Goal: Download file/media

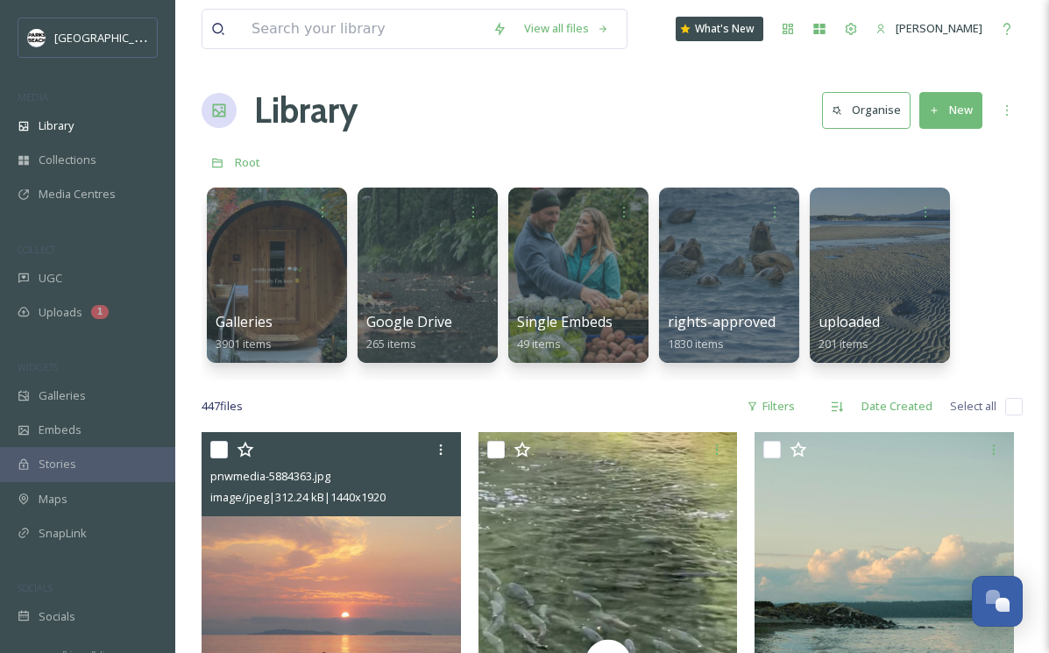
click at [358, 570] on img at bounding box center [331, 605] width 259 height 346
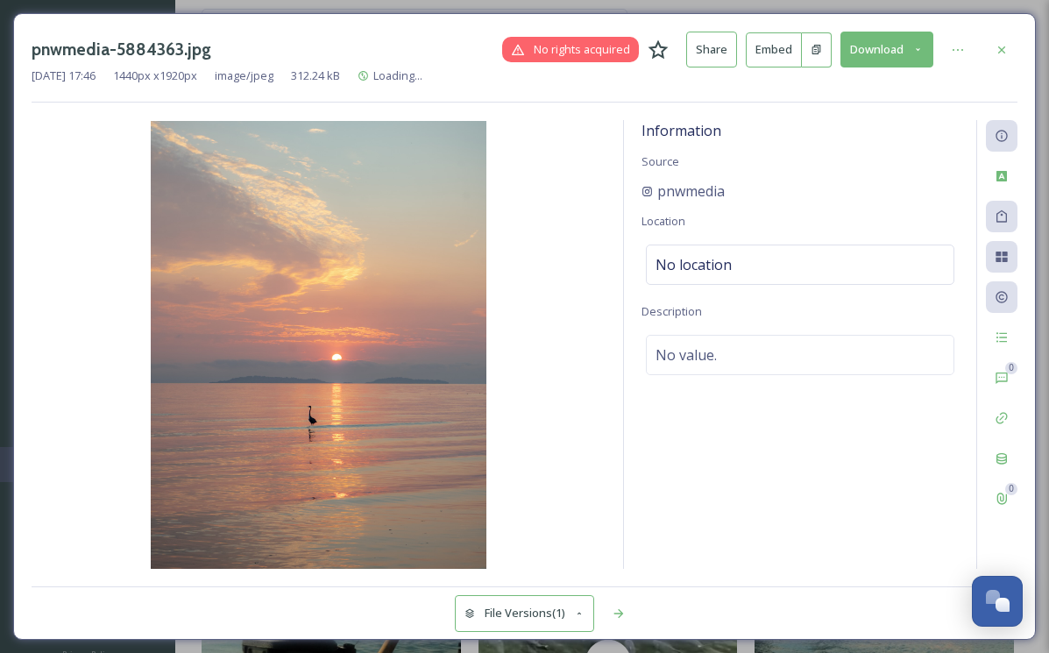
click at [910, 61] on button "Download" at bounding box center [886, 50] width 93 height 36
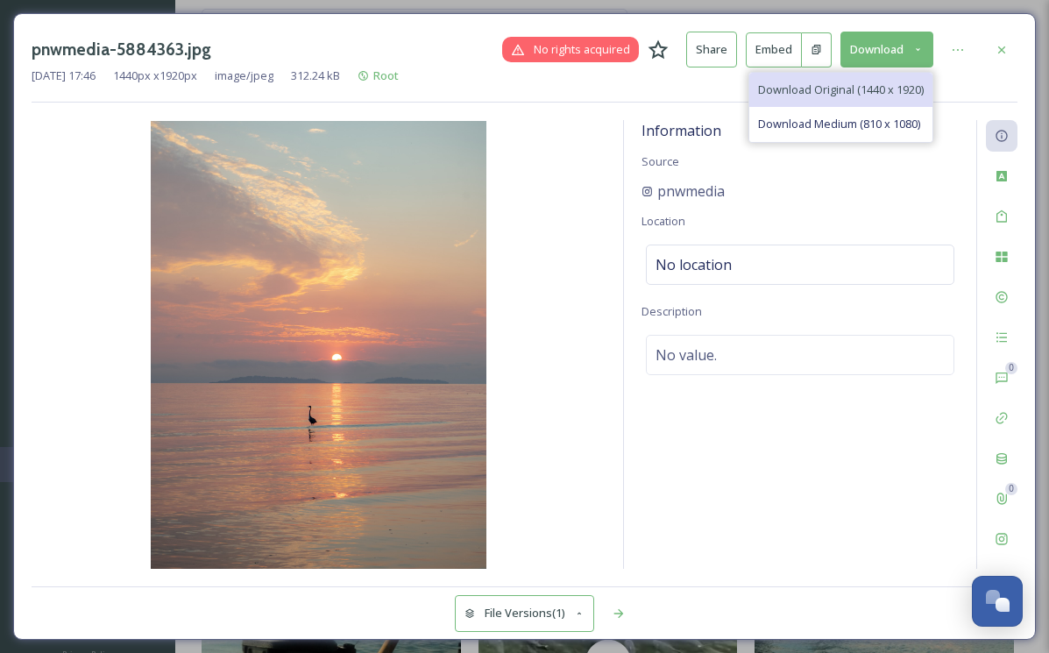
click at [867, 94] on span "Download Original (1440 x 1920)" at bounding box center [841, 89] width 166 height 17
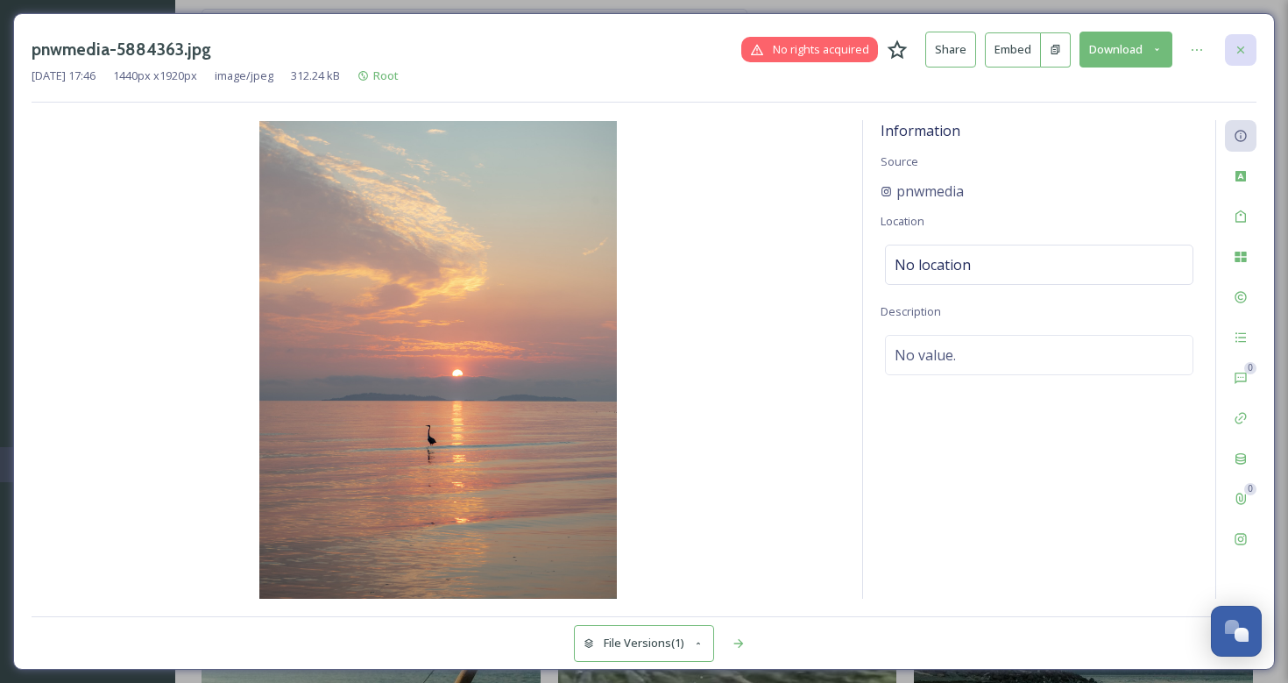
click at [1048, 34] on div at bounding box center [1241, 50] width 32 height 32
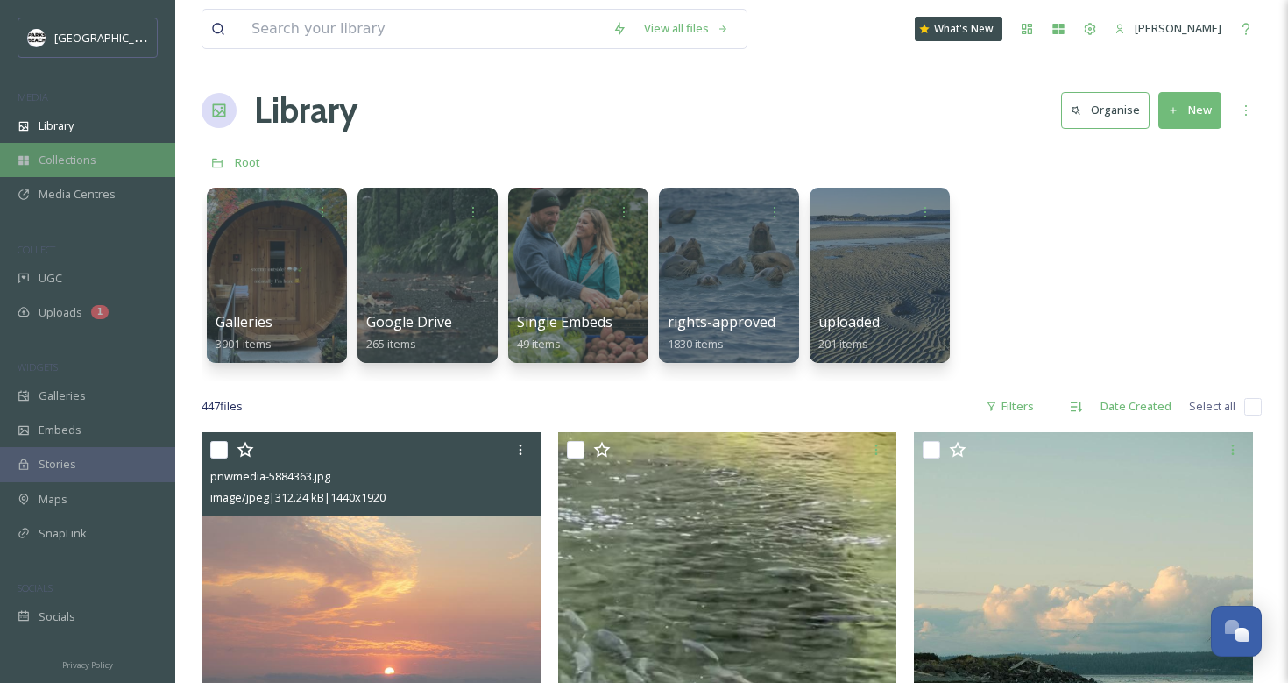
click at [71, 149] on div "Collections" at bounding box center [87, 160] width 175 height 34
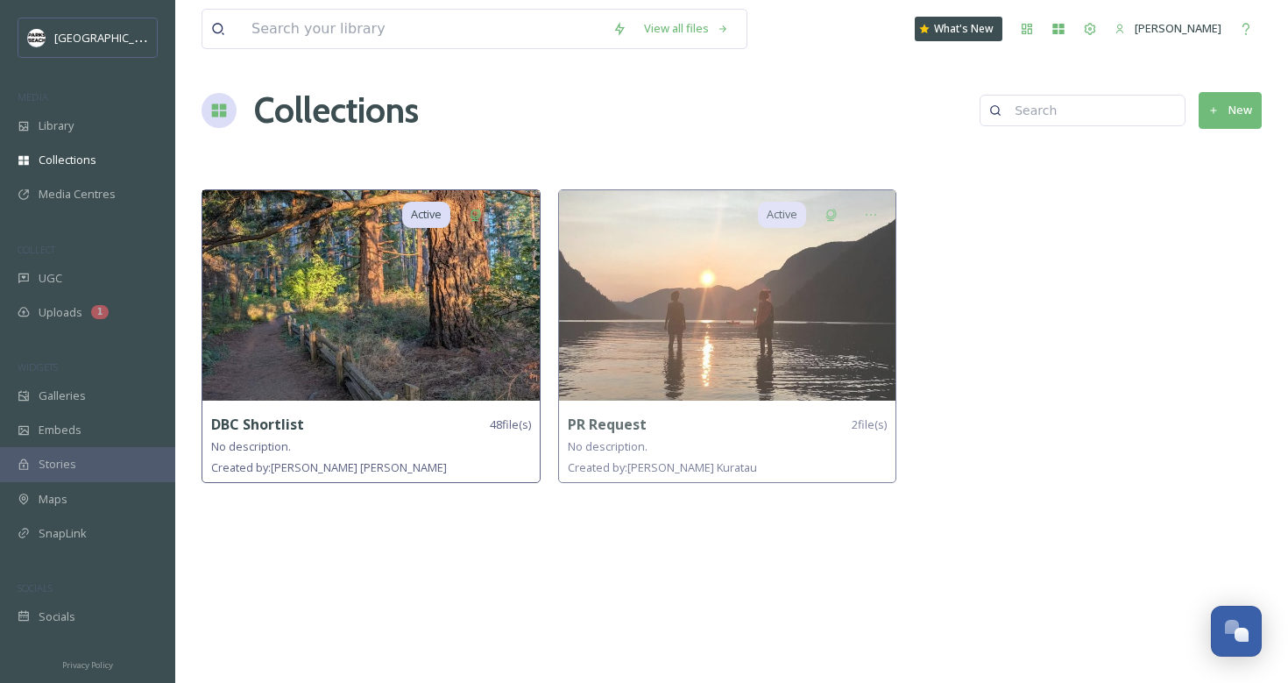
click at [402, 316] on img at bounding box center [370, 295] width 337 height 210
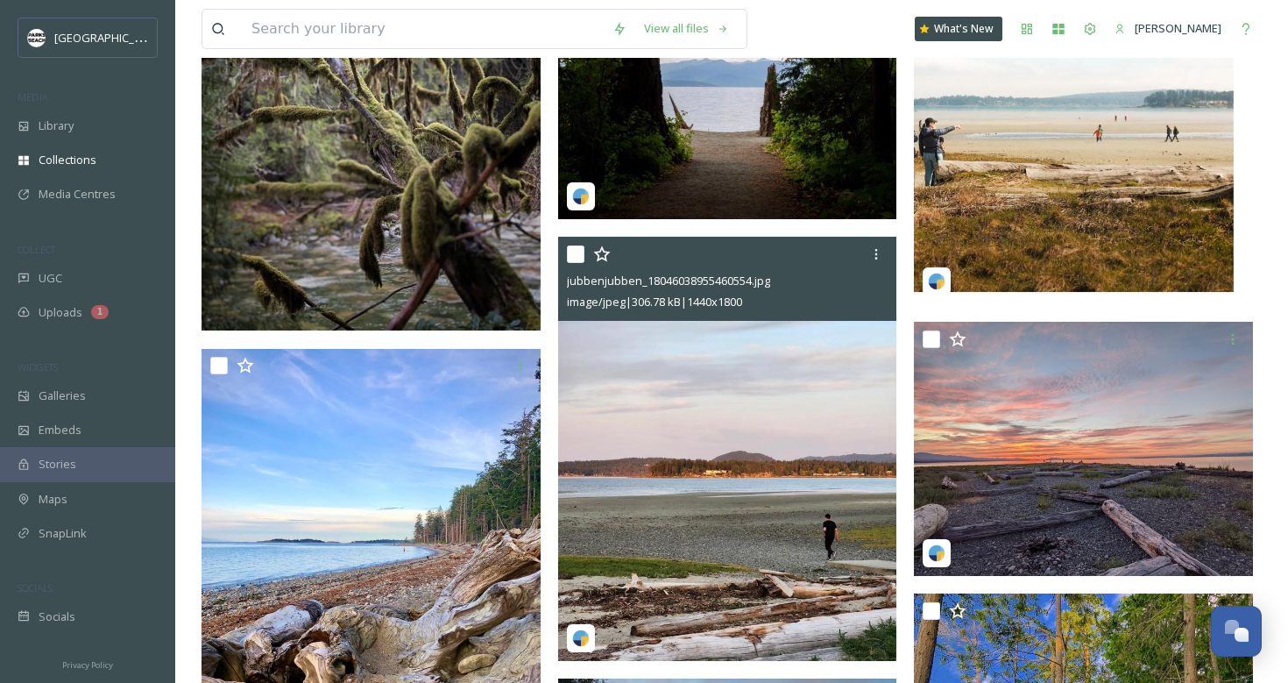
scroll to position [2417, 0]
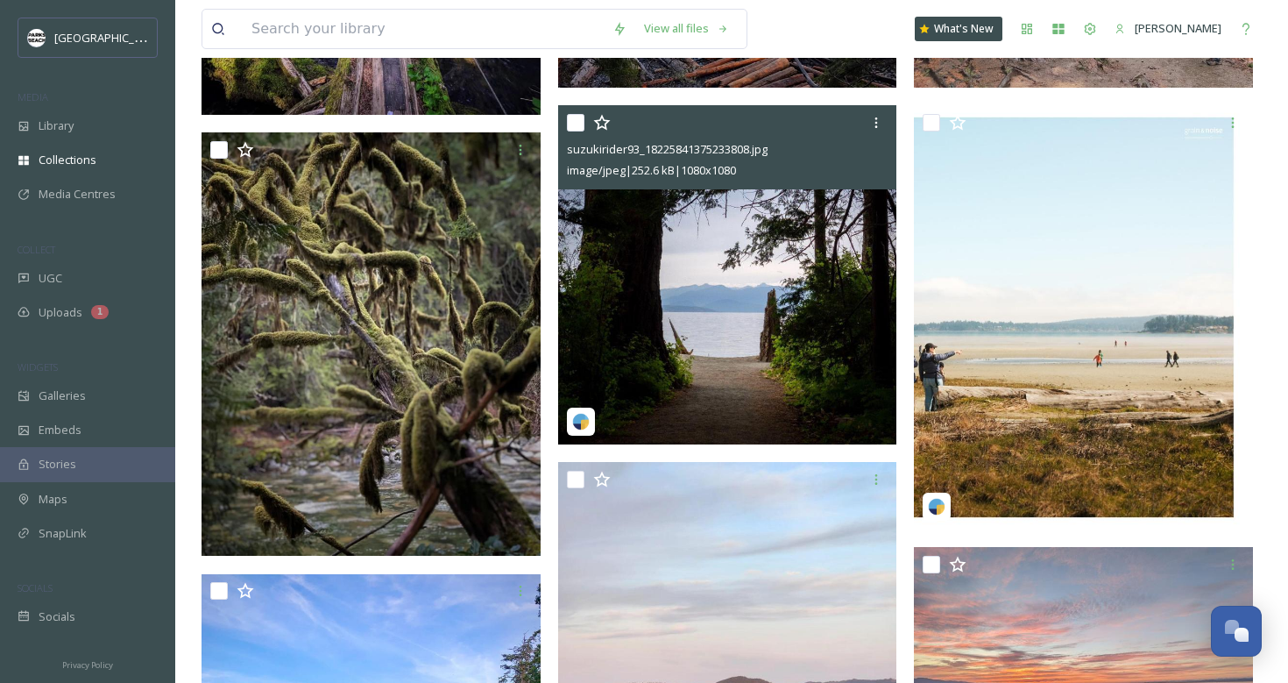
click at [752, 329] on img at bounding box center [727, 274] width 339 height 339
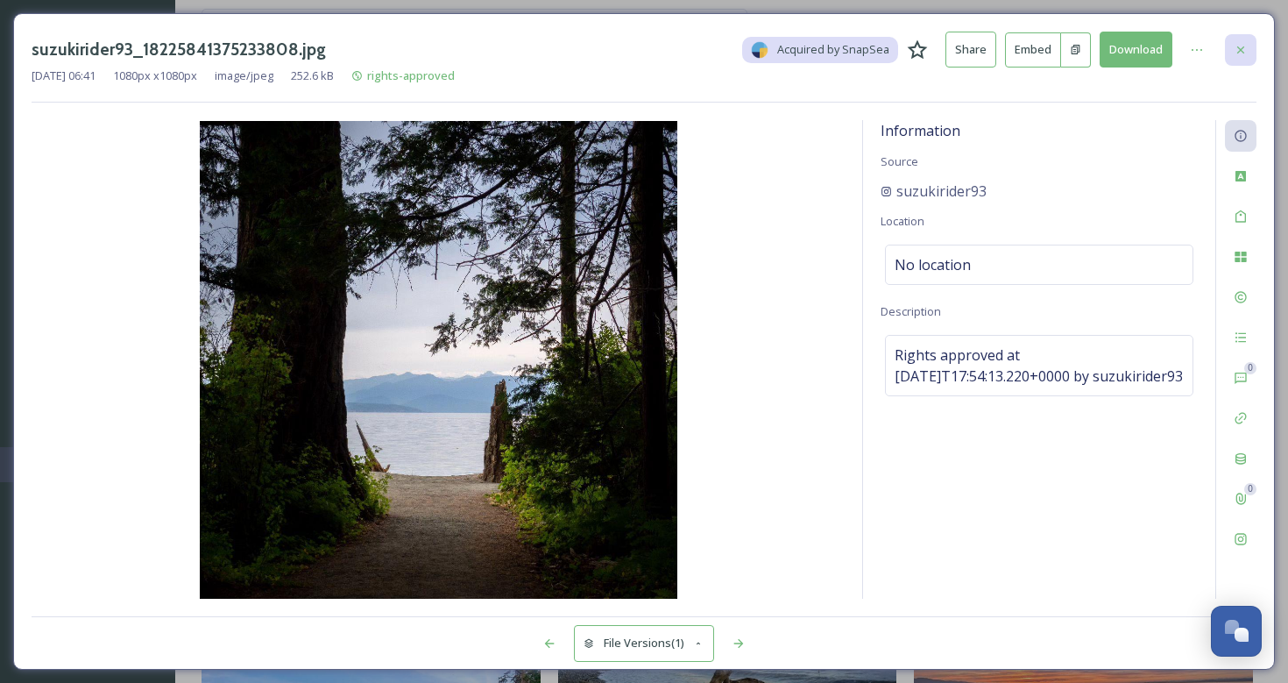
click at [1048, 40] on div at bounding box center [1241, 50] width 32 height 32
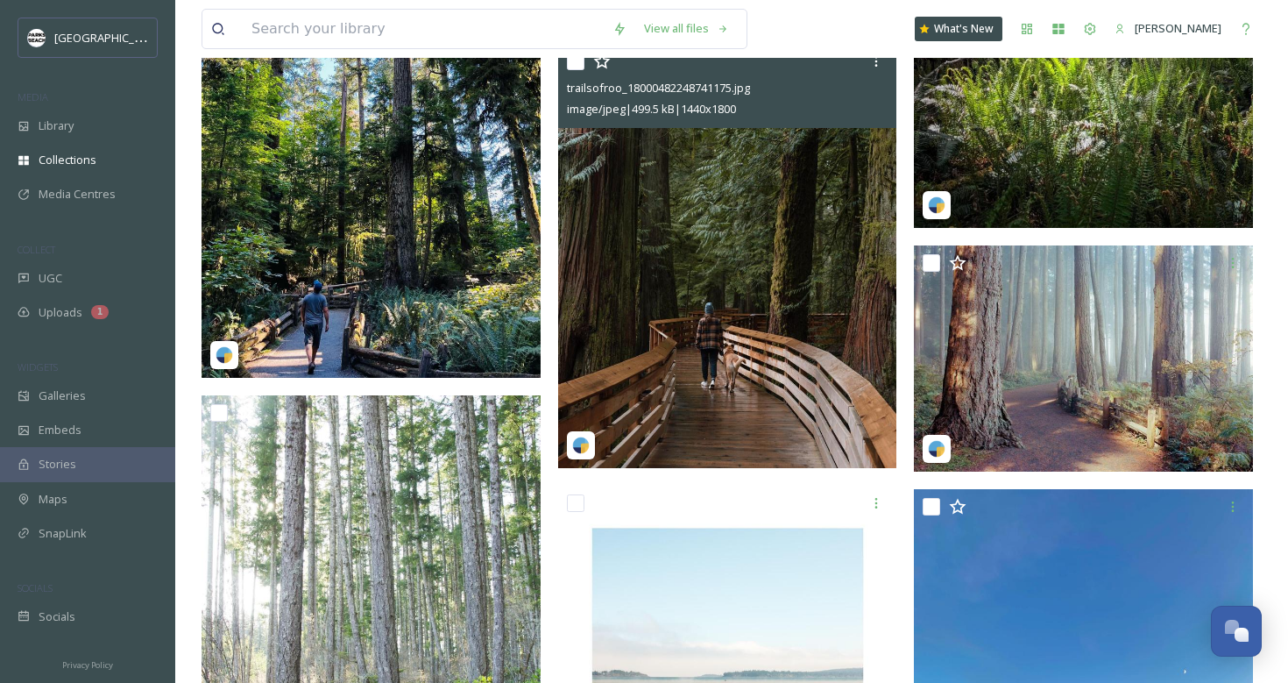
scroll to position [4363, 0]
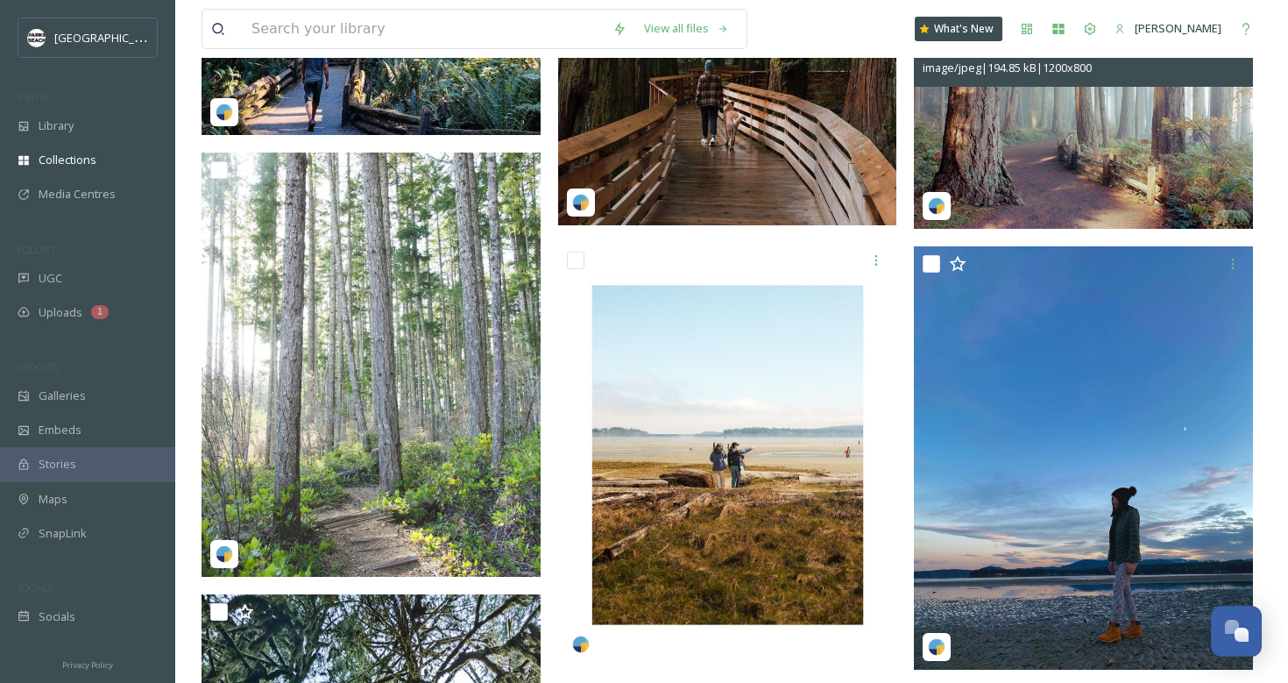
click at [1048, 149] on img at bounding box center [1083, 116] width 339 height 226
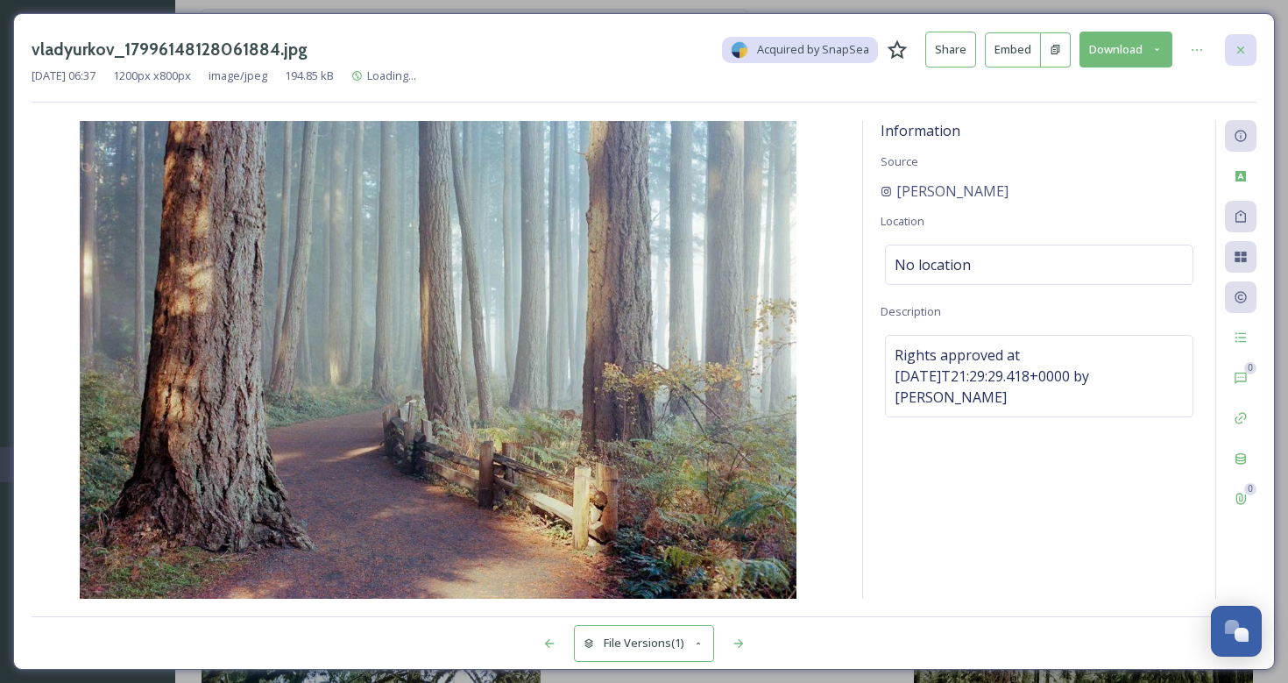
click at [1048, 49] on icon at bounding box center [1240, 49] width 7 height 7
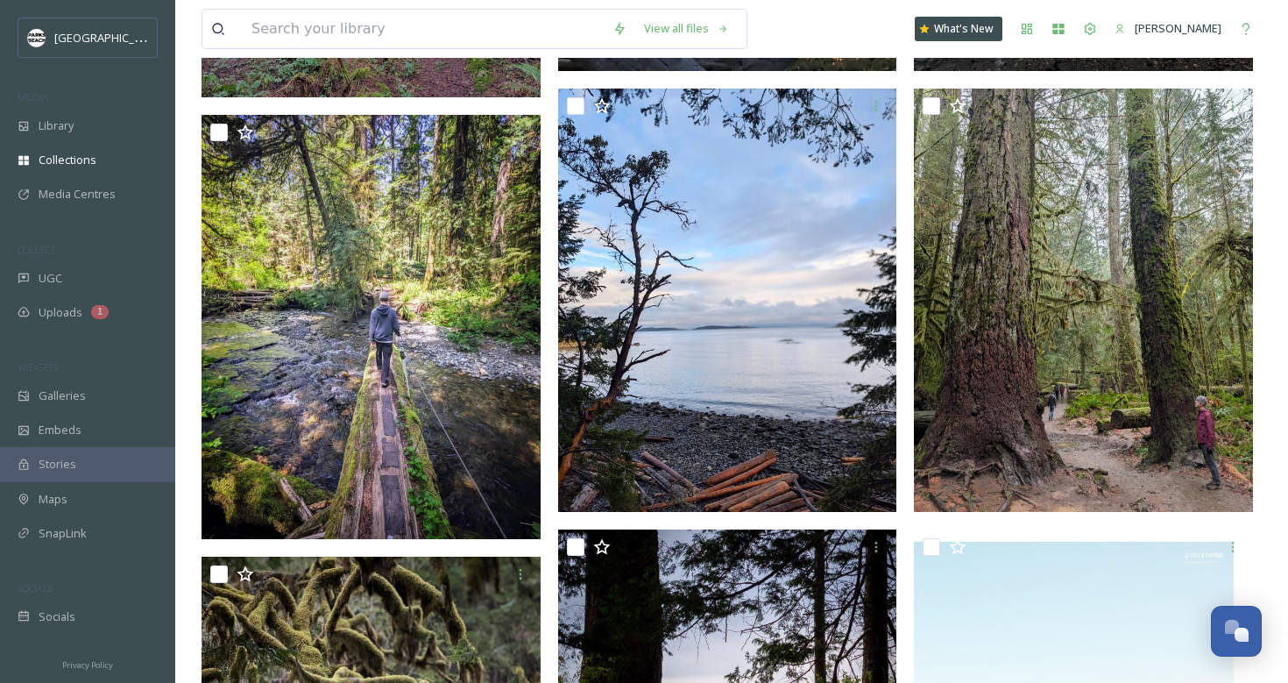
scroll to position [1406, 0]
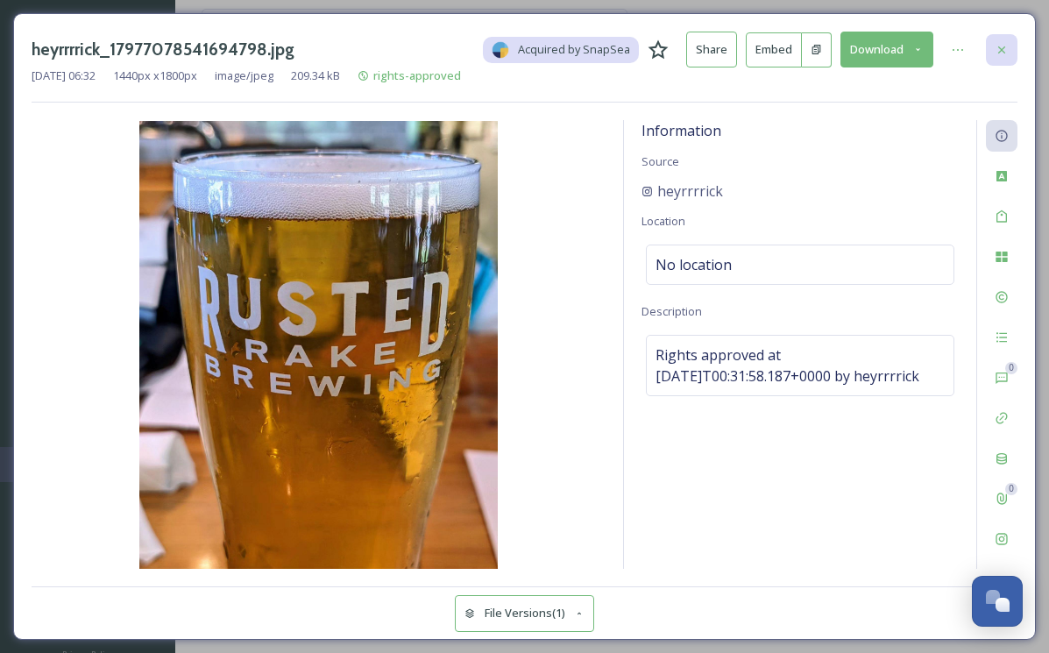
click at [1002, 56] on div at bounding box center [1002, 50] width 32 height 32
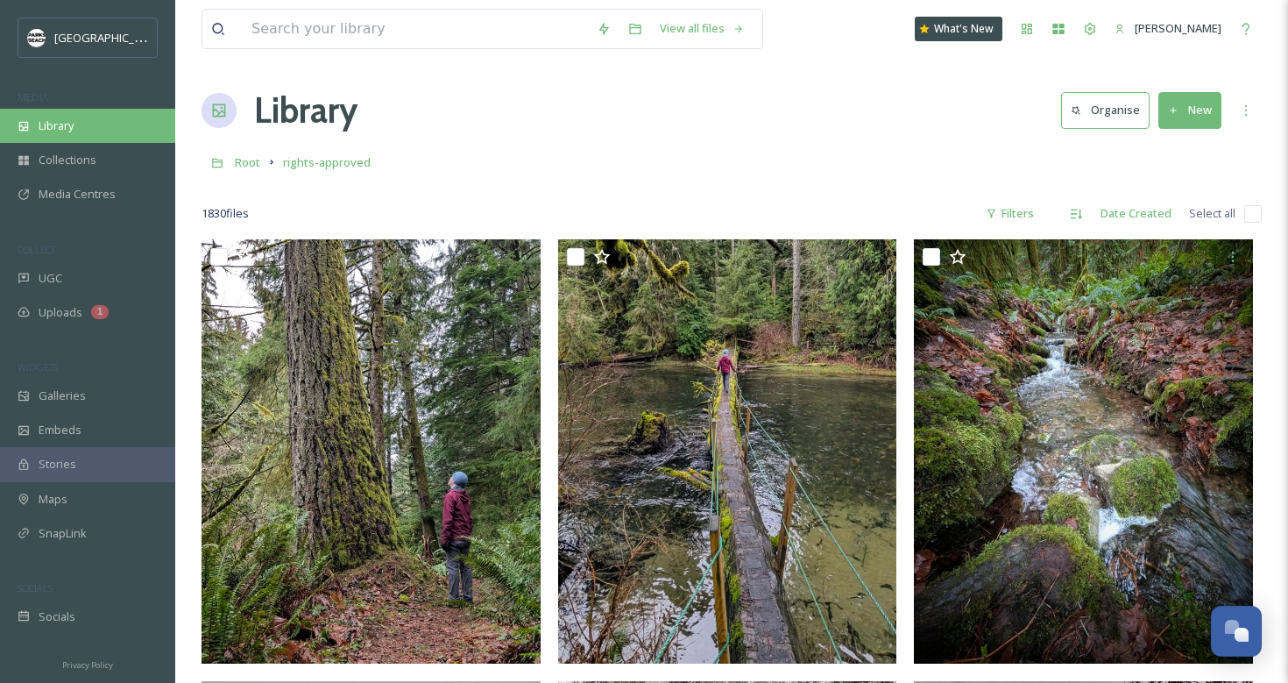
click at [76, 136] on div "Library" at bounding box center [87, 126] width 175 height 34
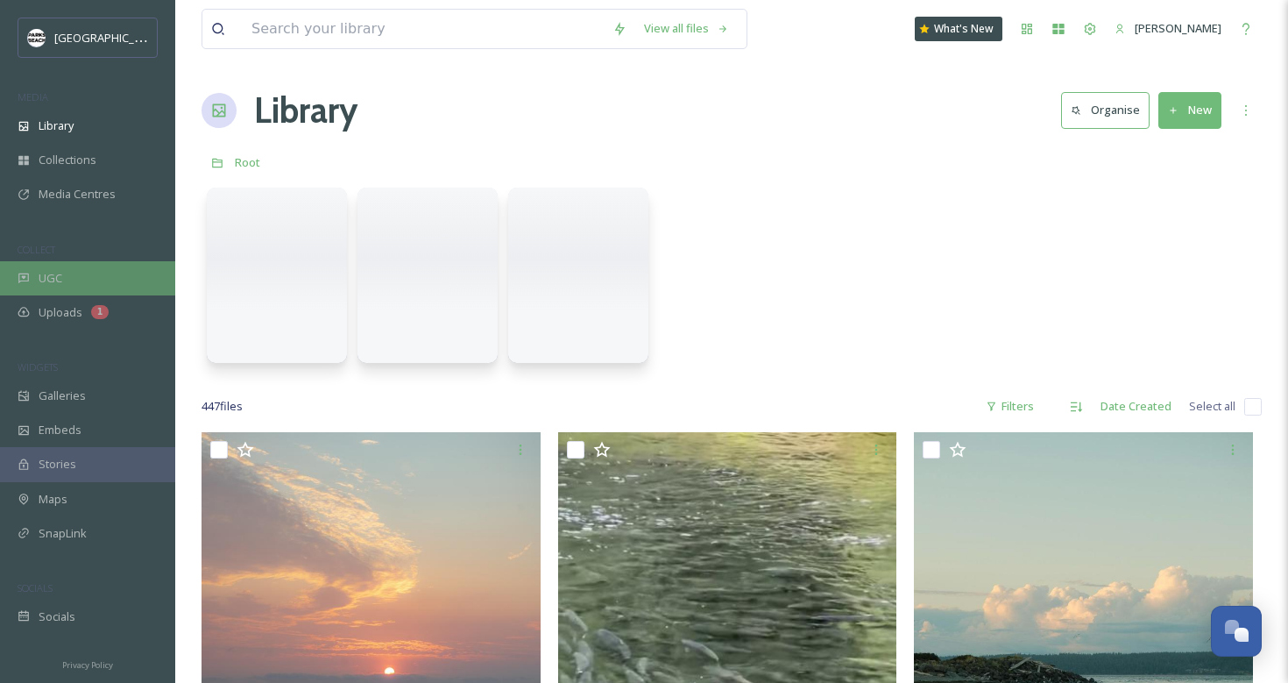
click at [46, 273] on span "UGC" at bounding box center [51, 278] width 24 height 17
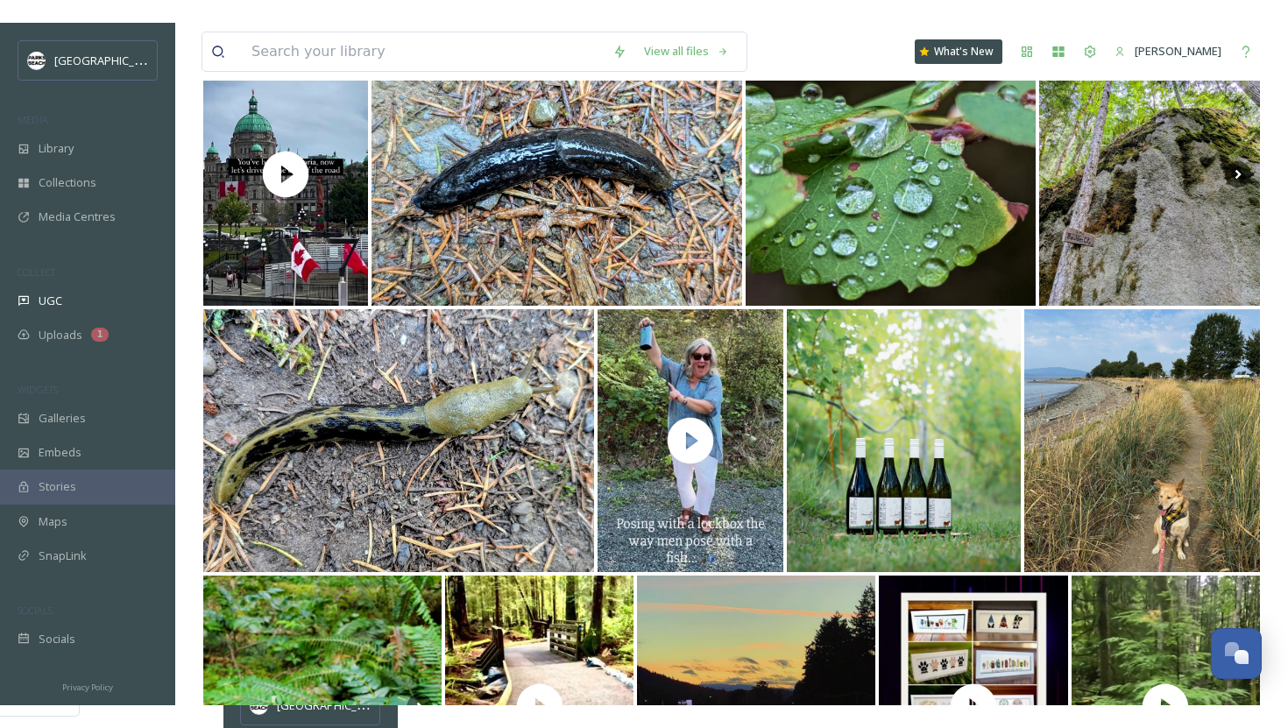
scroll to position [3420, 0]
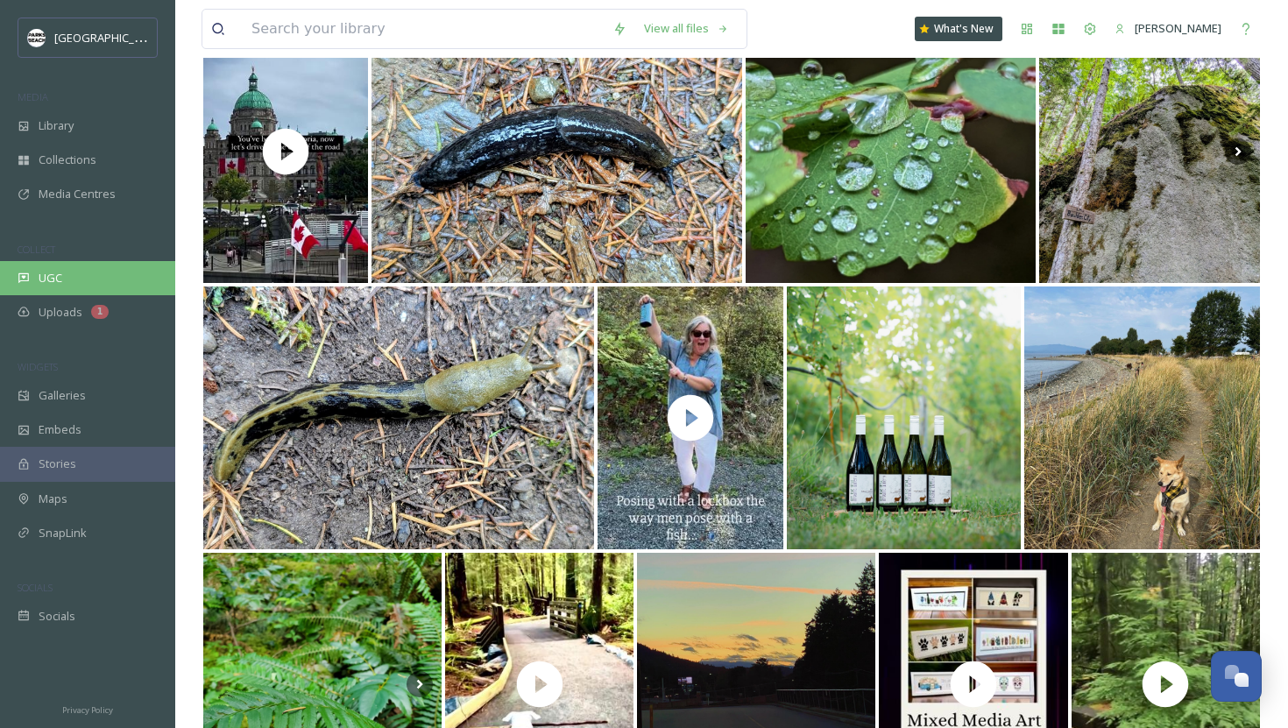
click at [54, 273] on span "UGC" at bounding box center [51, 278] width 24 height 17
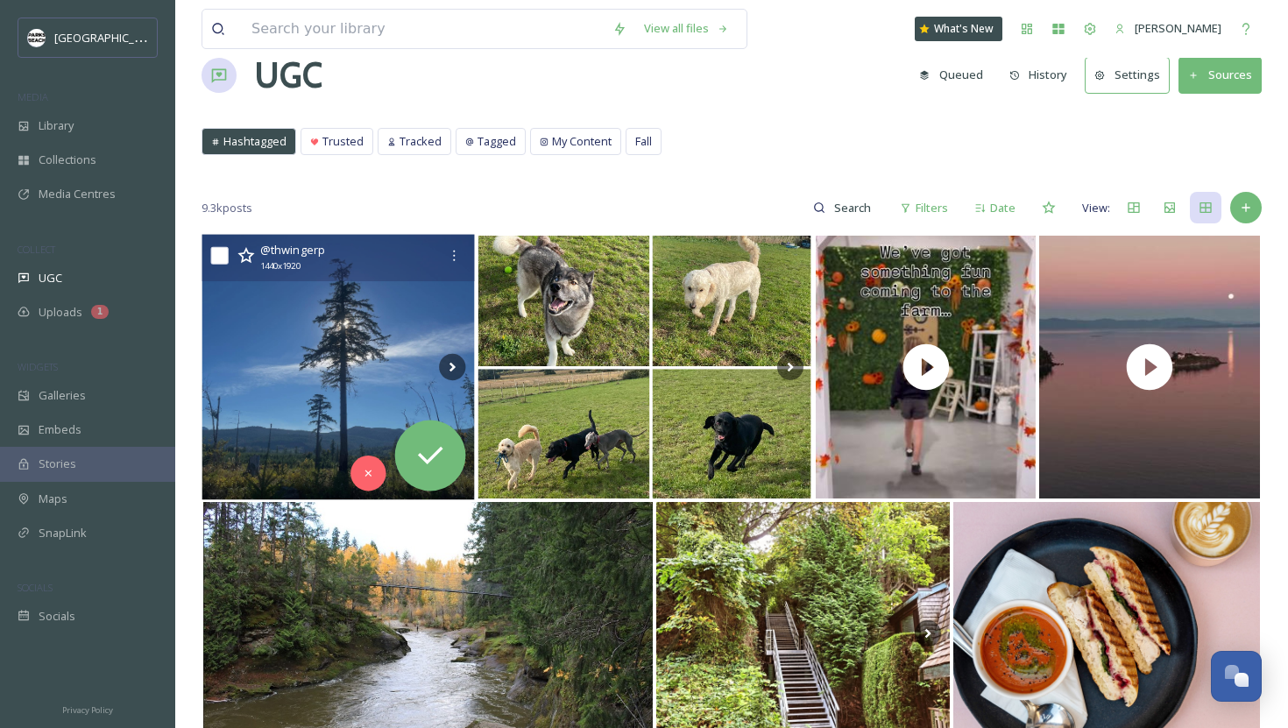
scroll to position [538, 0]
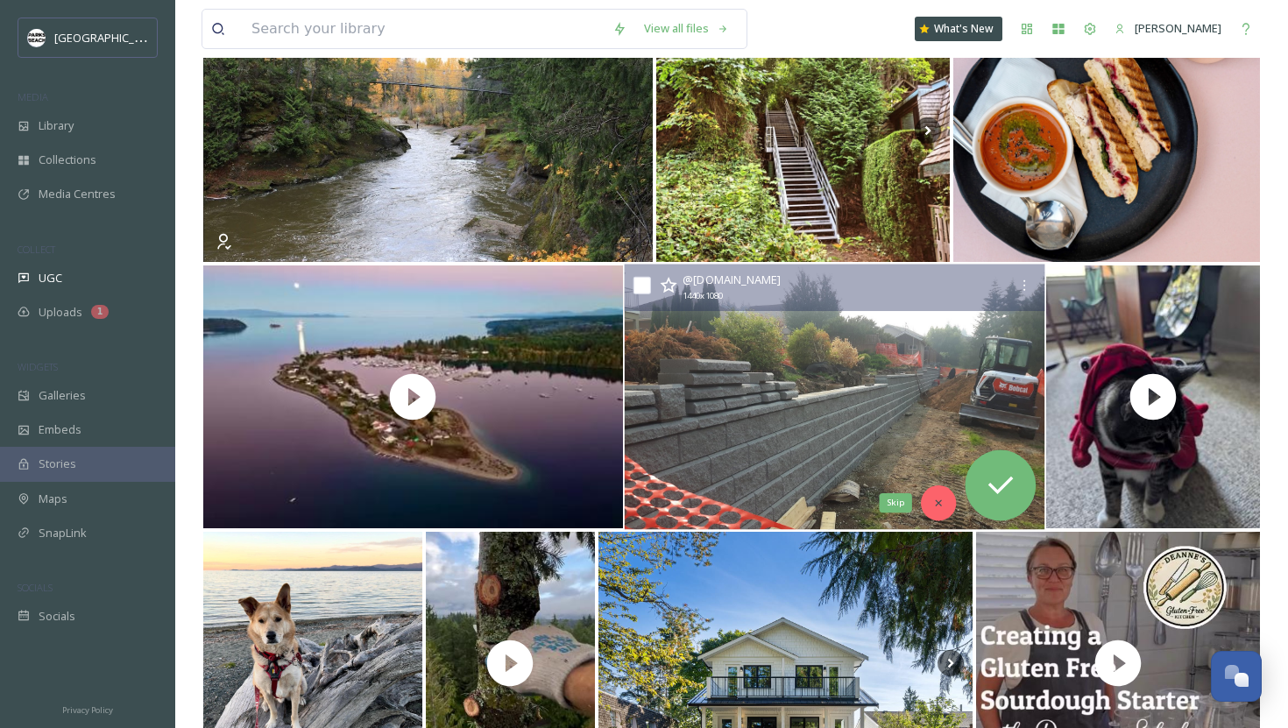
click at [935, 503] on icon at bounding box center [938, 503] width 12 height 12
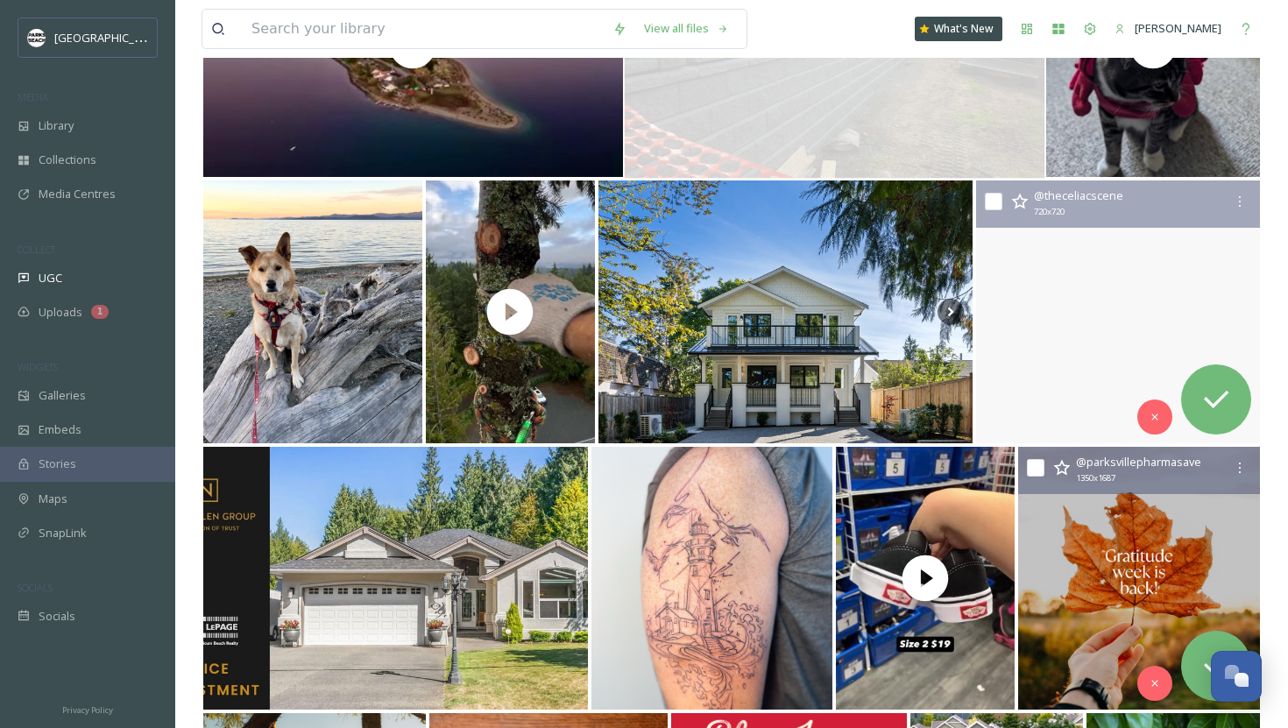
scroll to position [943, 0]
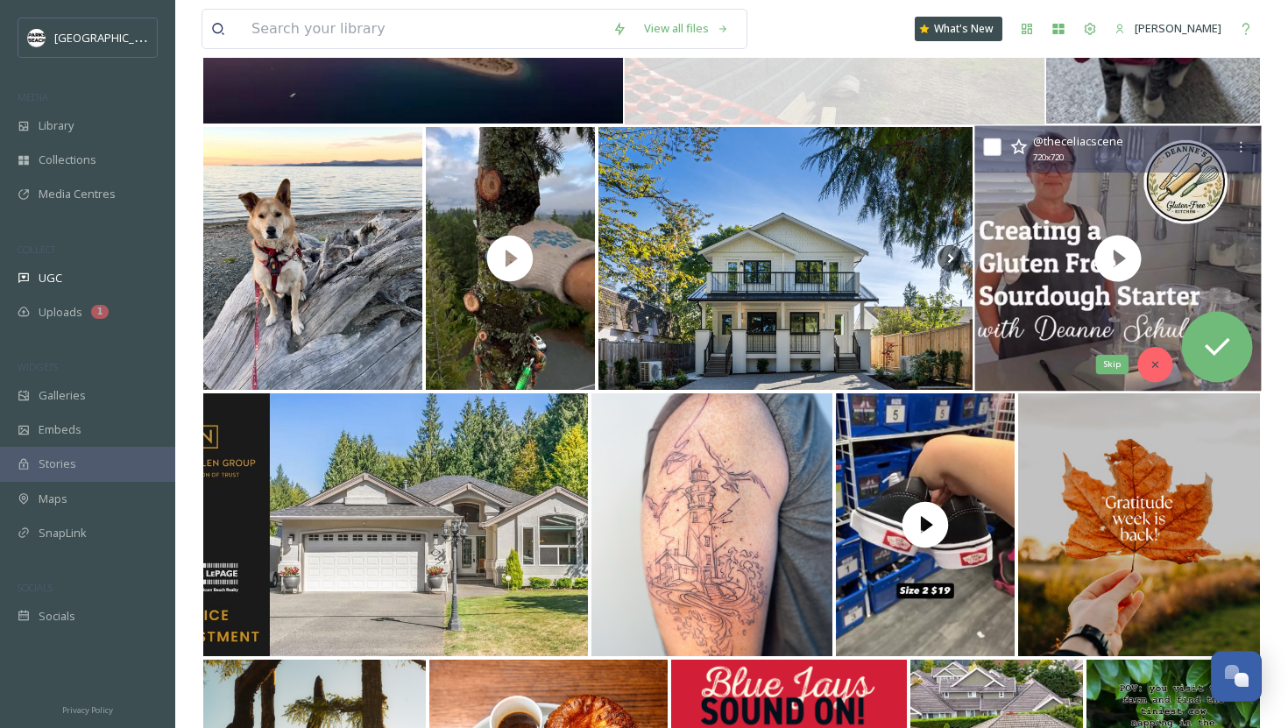
click at [1048, 365] on icon at bounding box center [1155, 364] width 12 height 12
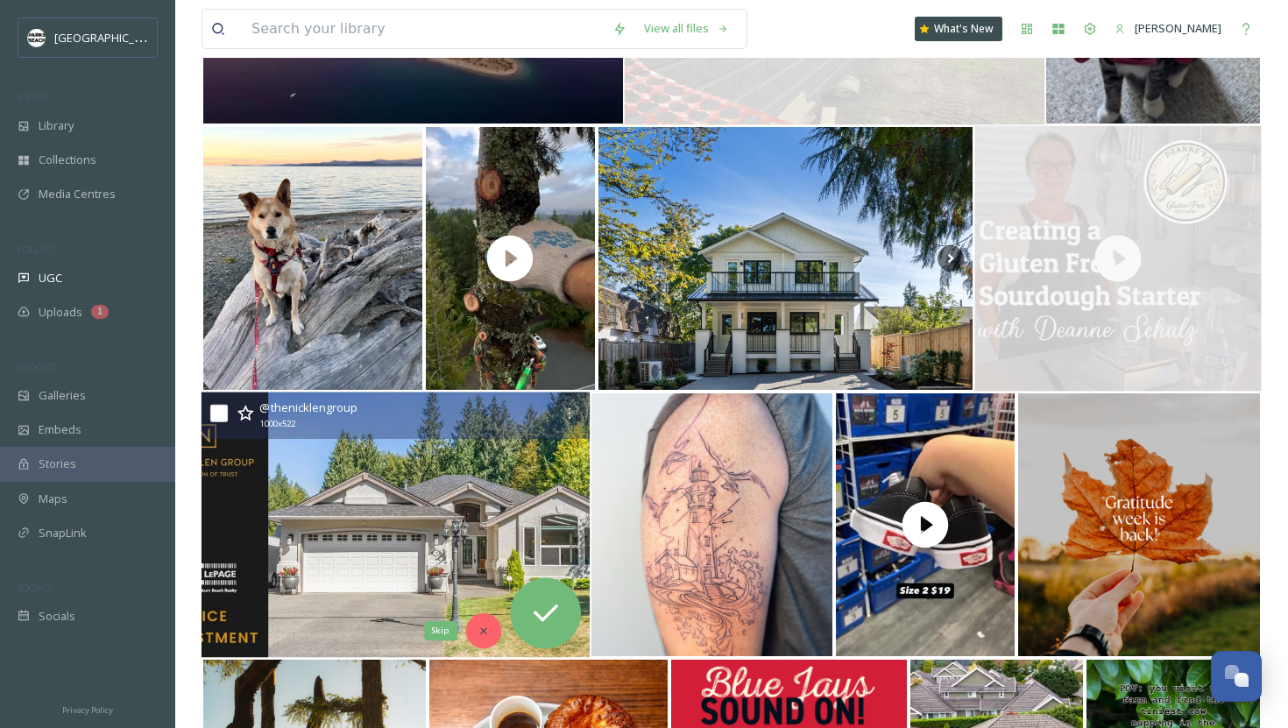
click at [481, 628] on icon at bounding box center [483, 631] width 6 height 6
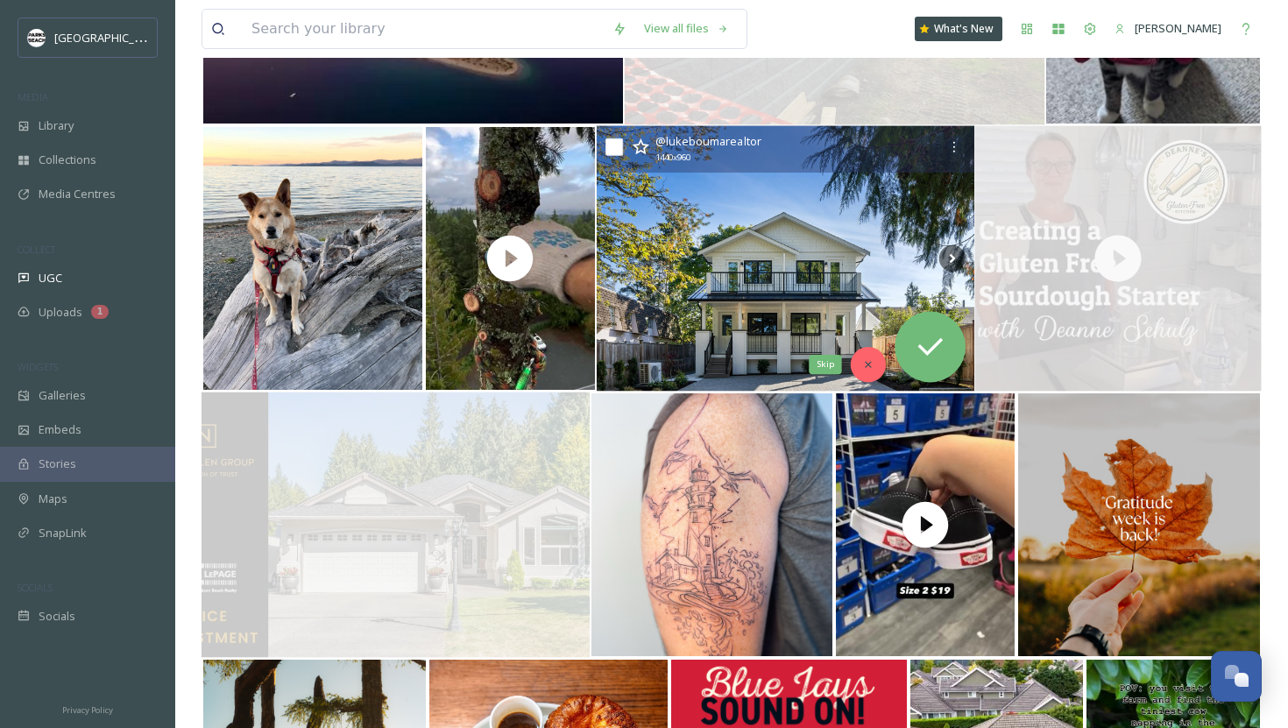
click at [861, 362] on div "Skip" at bounding box center [868, 364] width 35 height 35
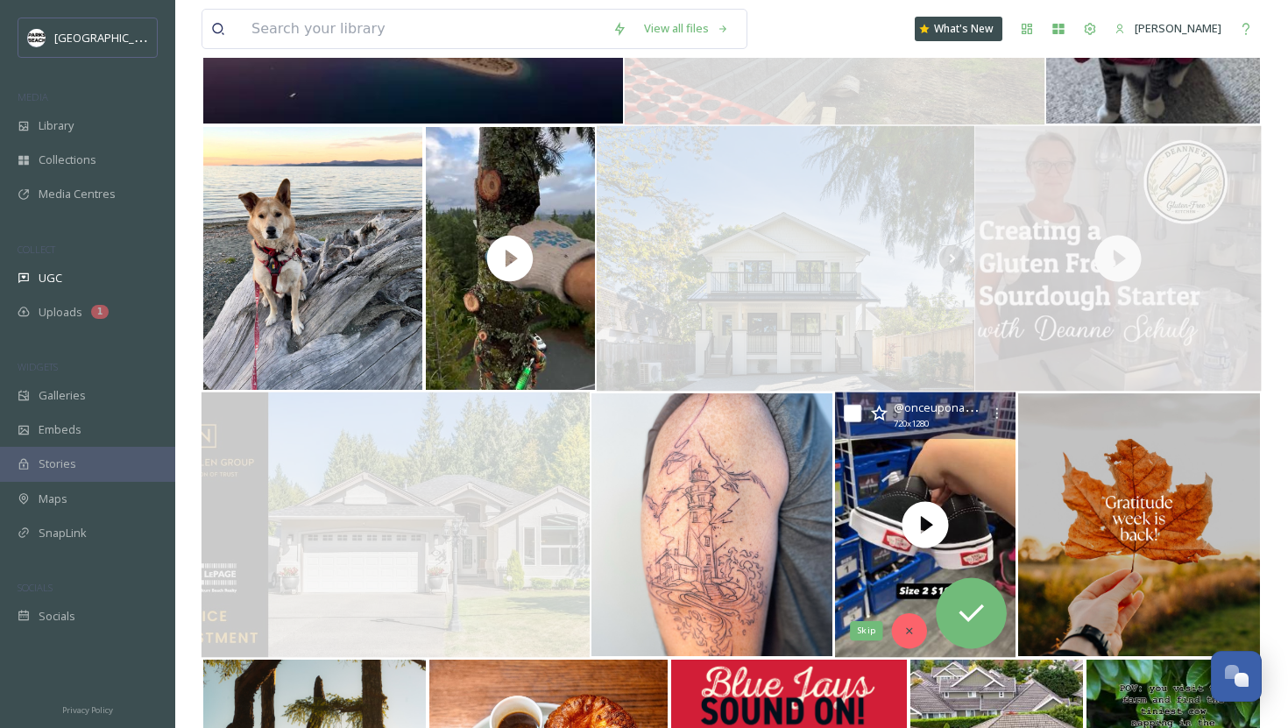
click at [907, 621] on div "Skip" at bounding box center [909, 630] width 35 height 35
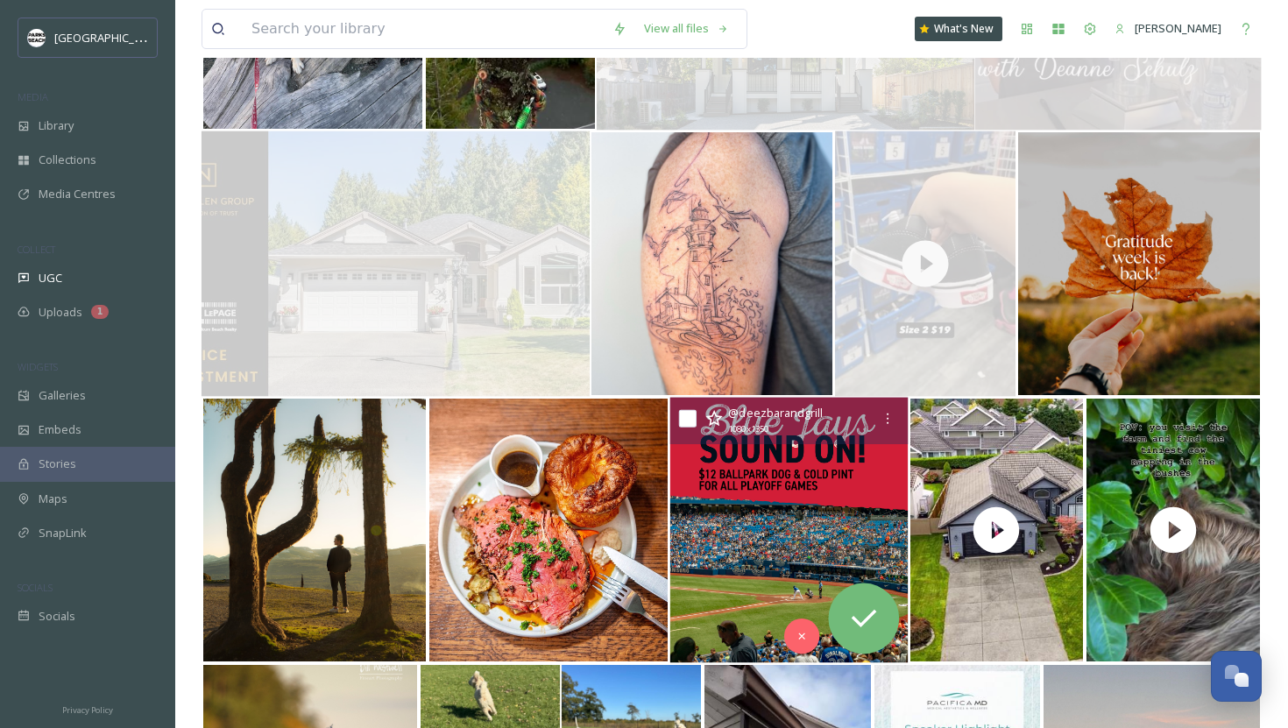
scroll to position [1396, 0]
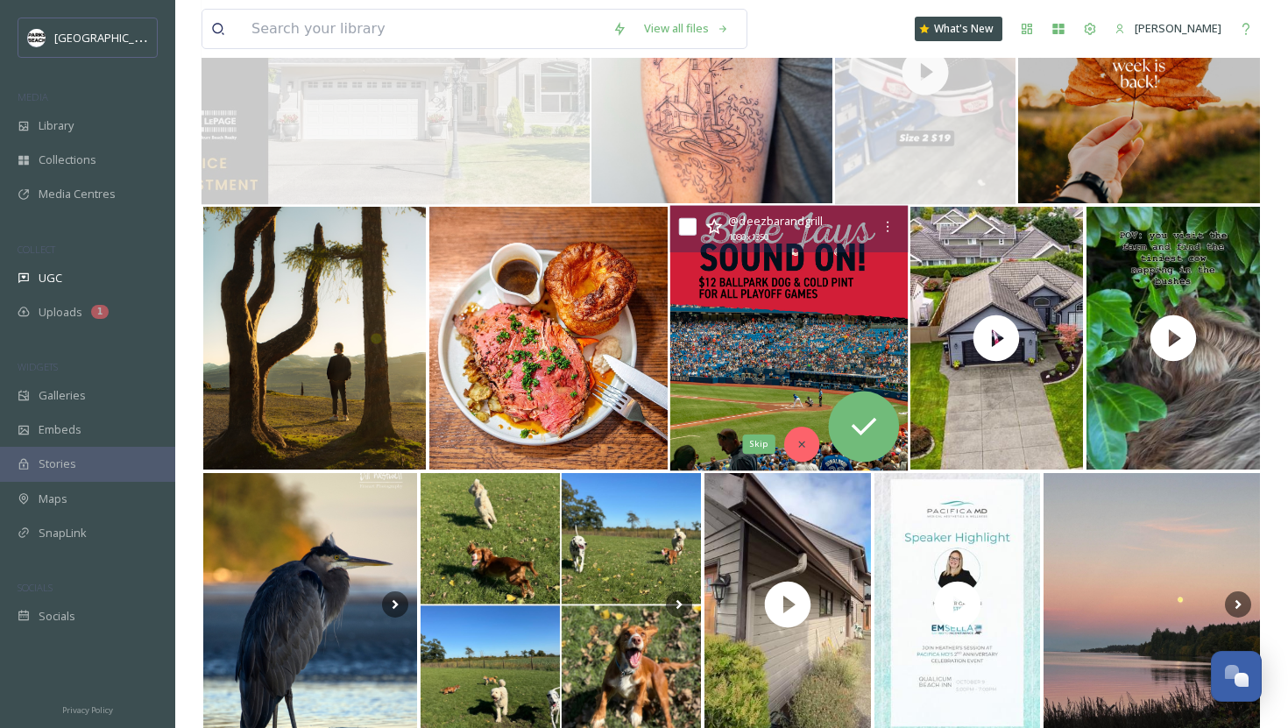
click at [808, 446] on div "Skip" at bounding box center [801, 444] width 35 height 35
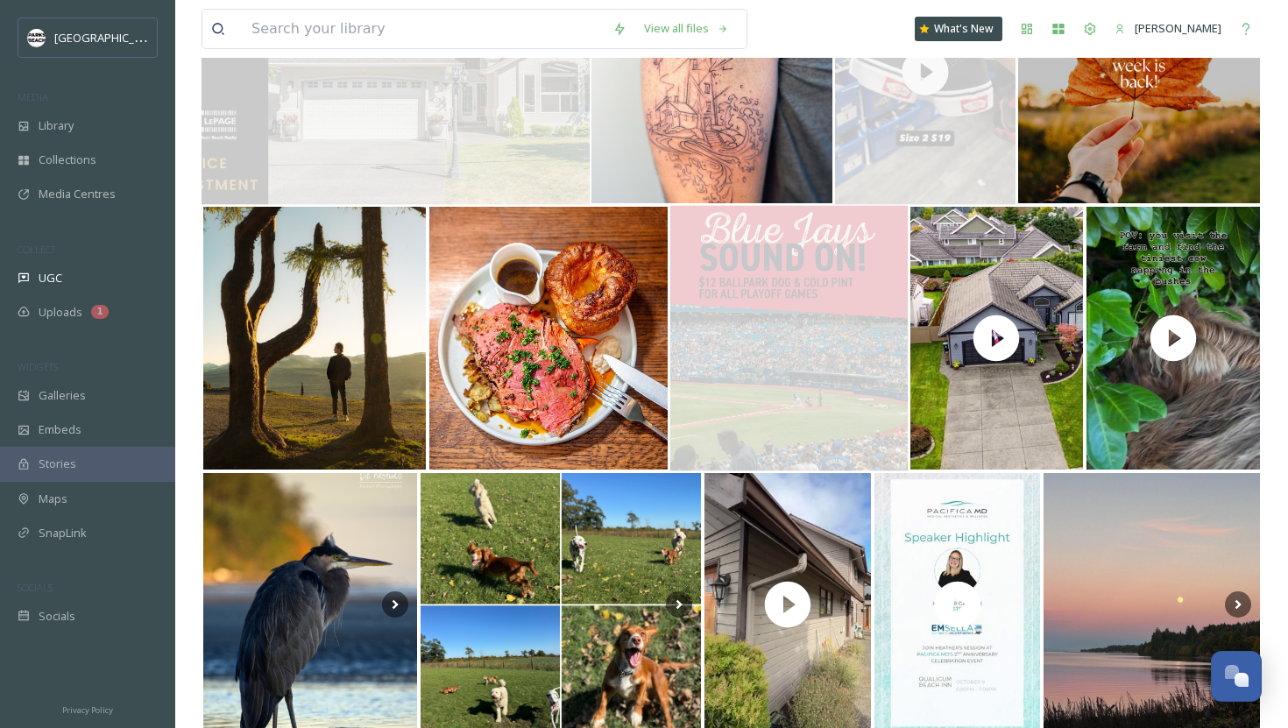
scroll to position [1609, 0]
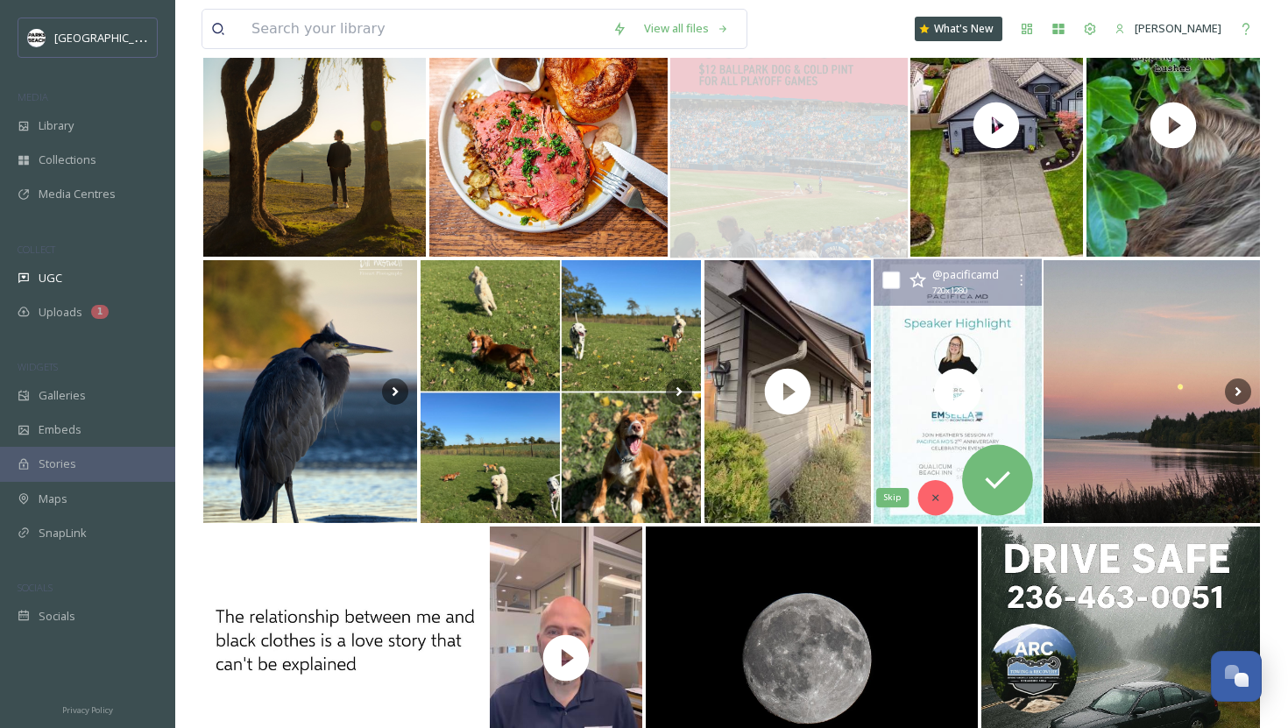
click at [930, 504] on div "Skip" at bounding box center [934, 497] width 35 height 35
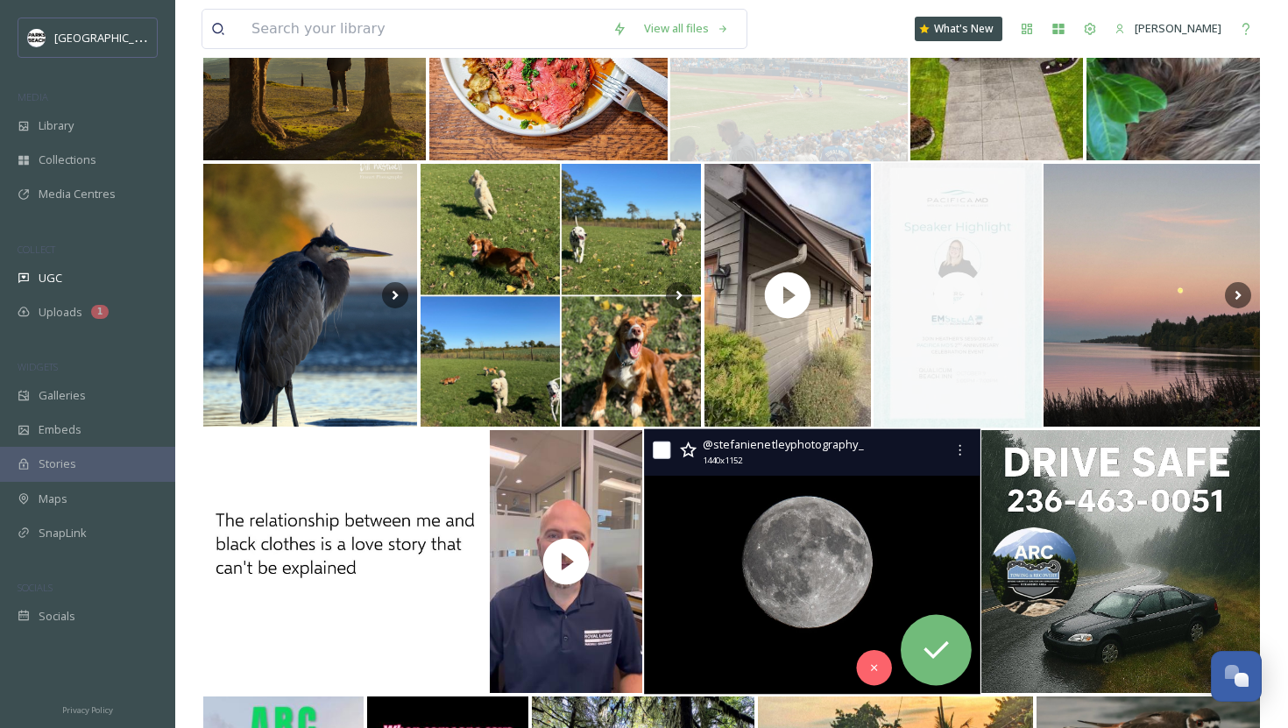
scroll to position [1856, 0]
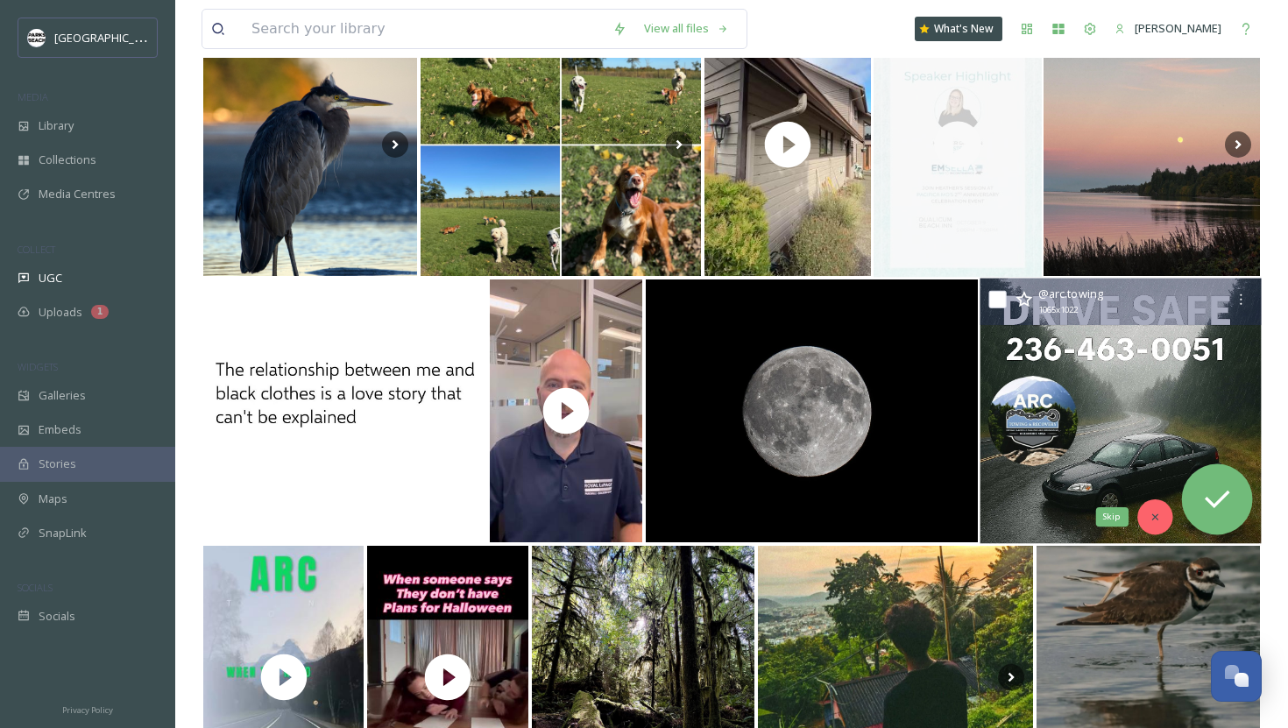
click at [1048, 512] on icon at bounding box center [1155, 517] width 12 height 12
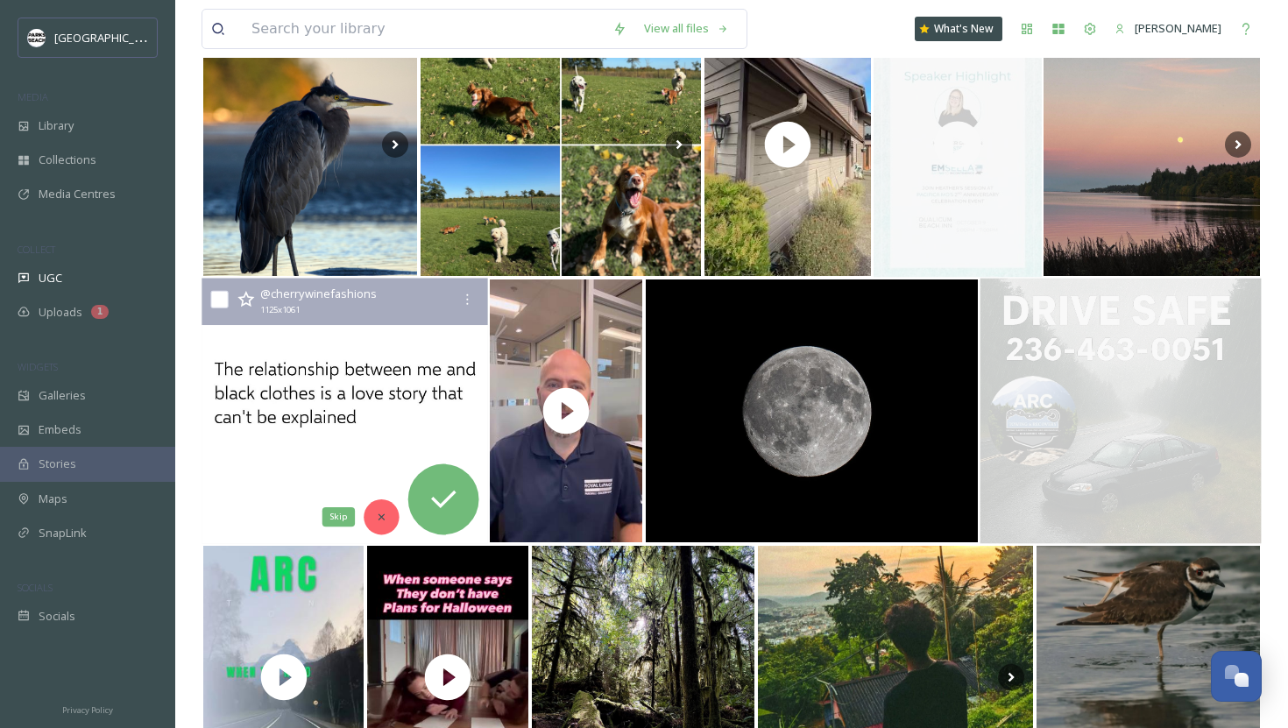
click at [377, 509] on div "Skip" at bounding box center [381, 516] width 35 height 35
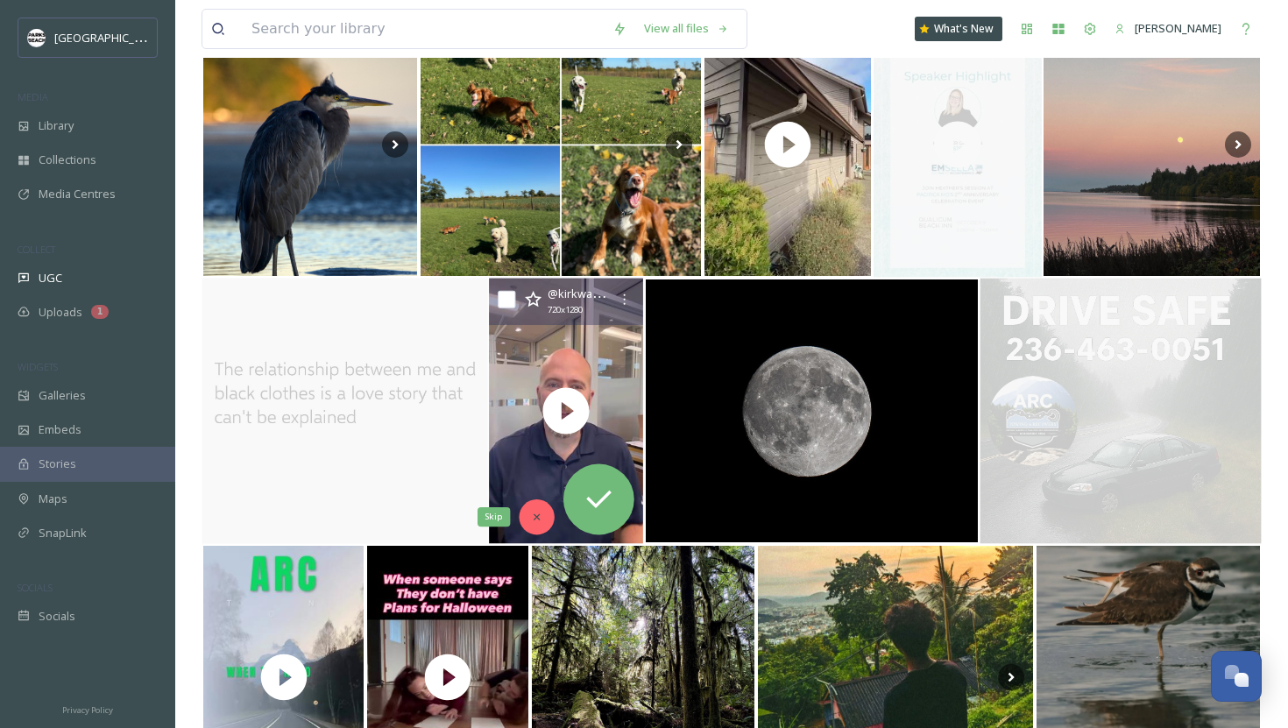
click at [533, 509] on div "Skip" at bounding box center [536, 516] width 35 height 35
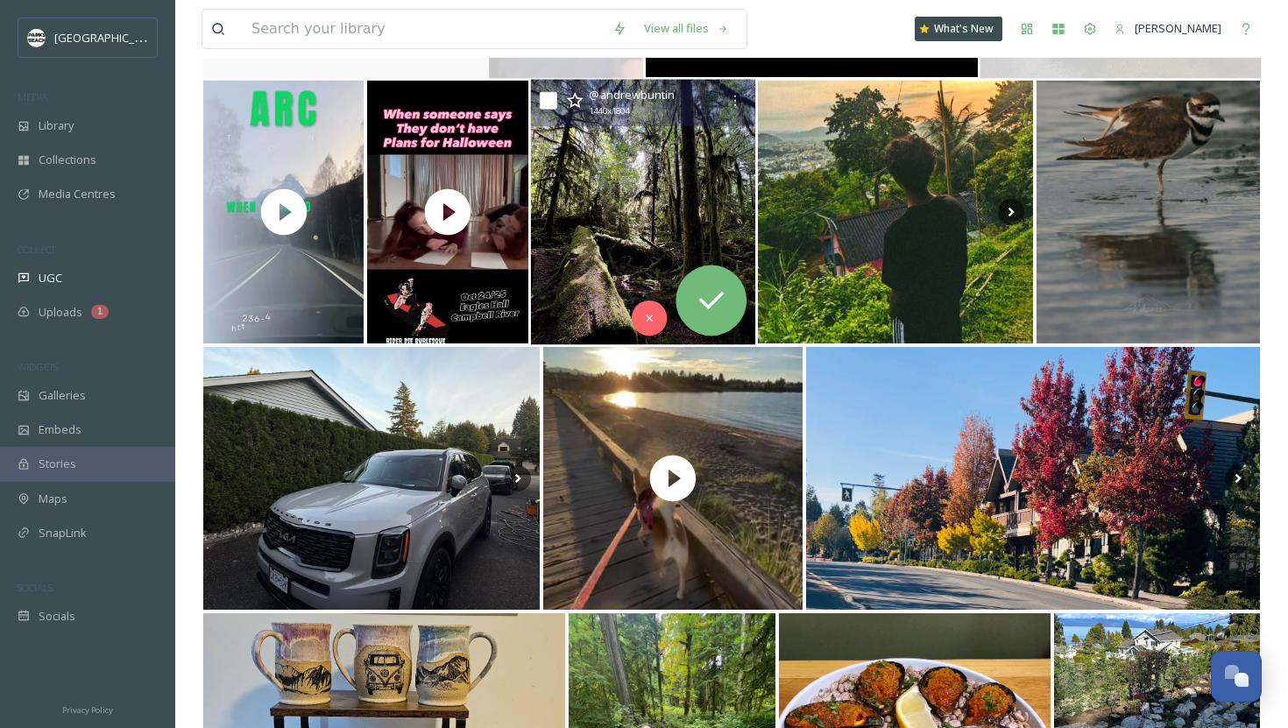
scroll to position [2443, 0]
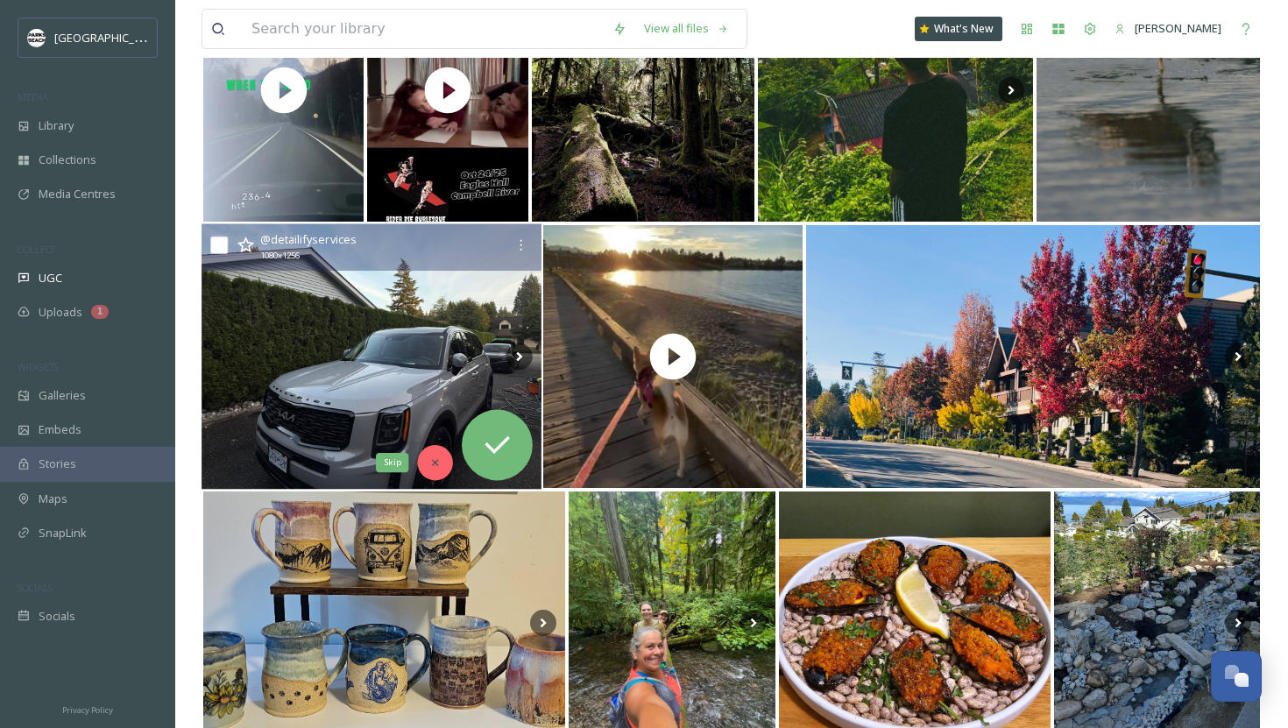
click at [441, 457] on icon at bounding box center [435, 463] width 12 height 12
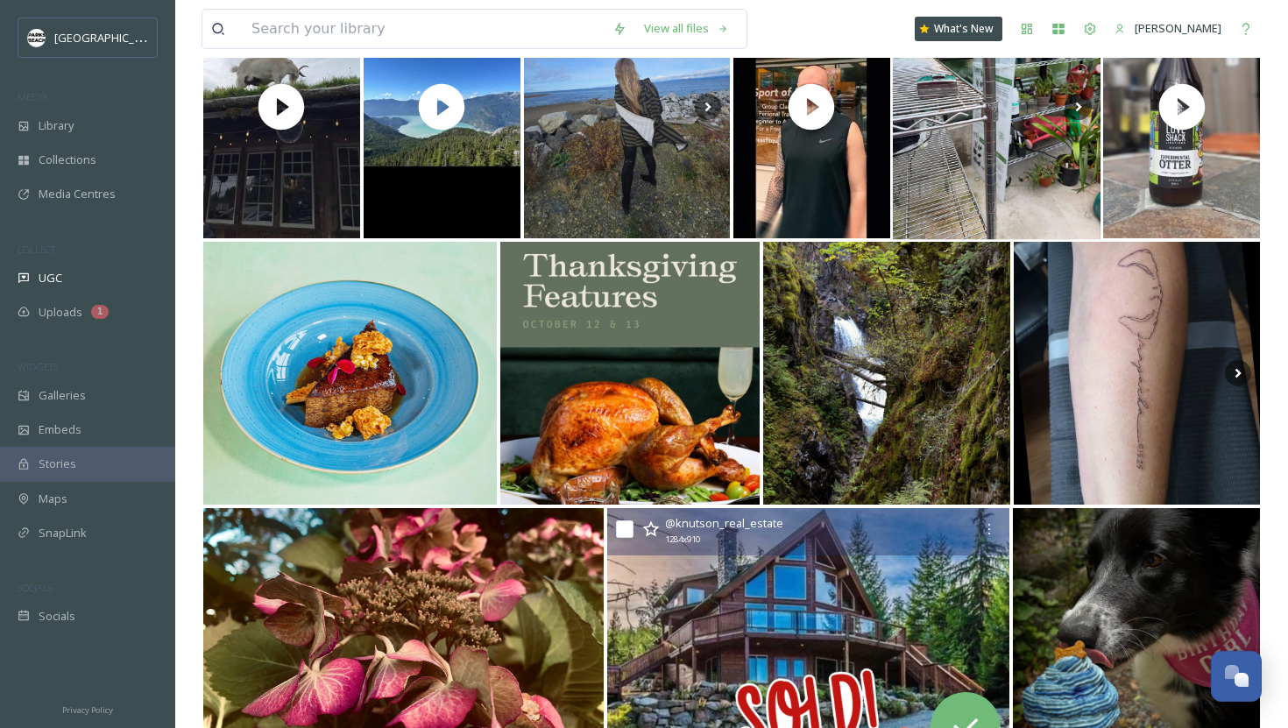
scroll to position [3245, 0]
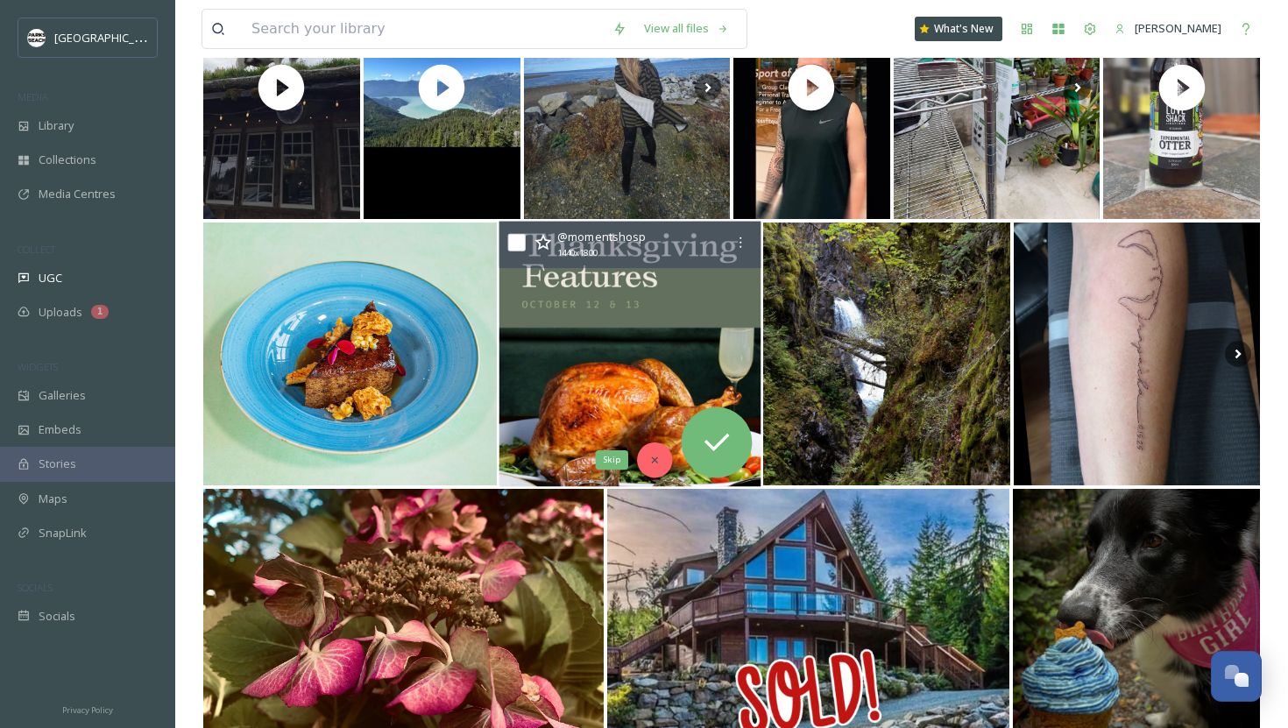
click at [648, 463] on div "Skip" at bounding box center [654, 460] width 35 height 35
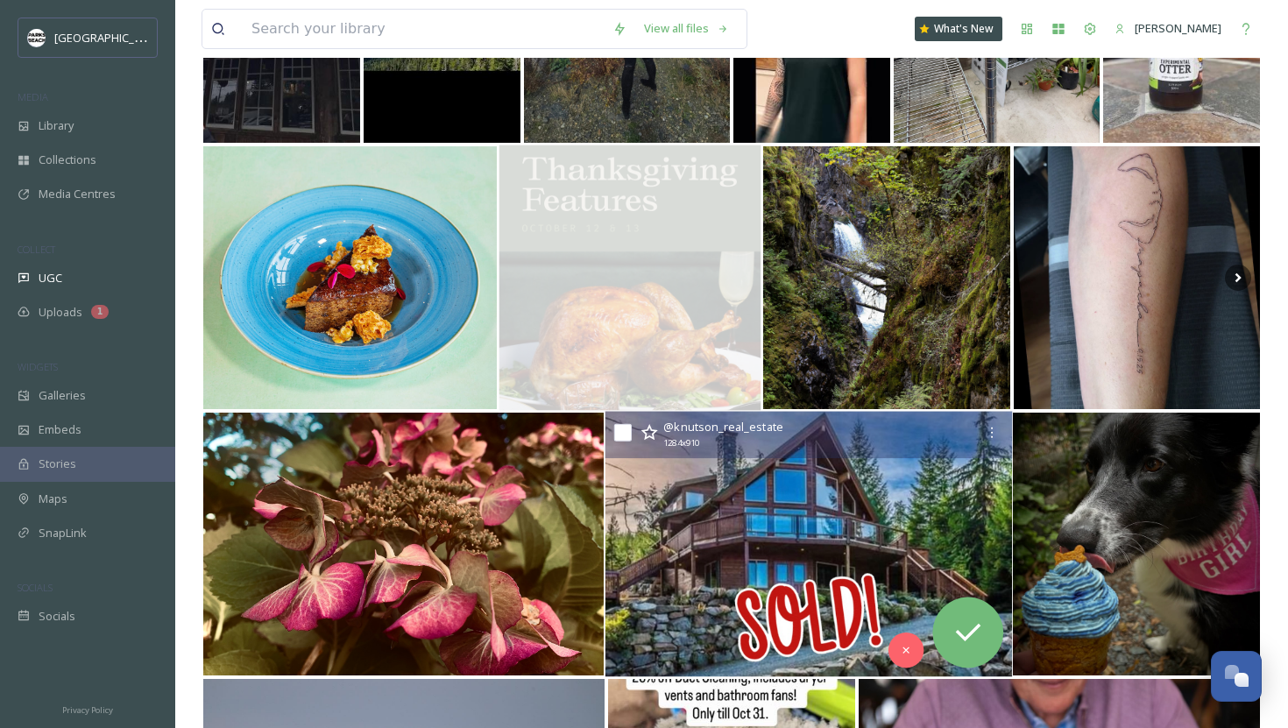
scroll to position [3466, 0]
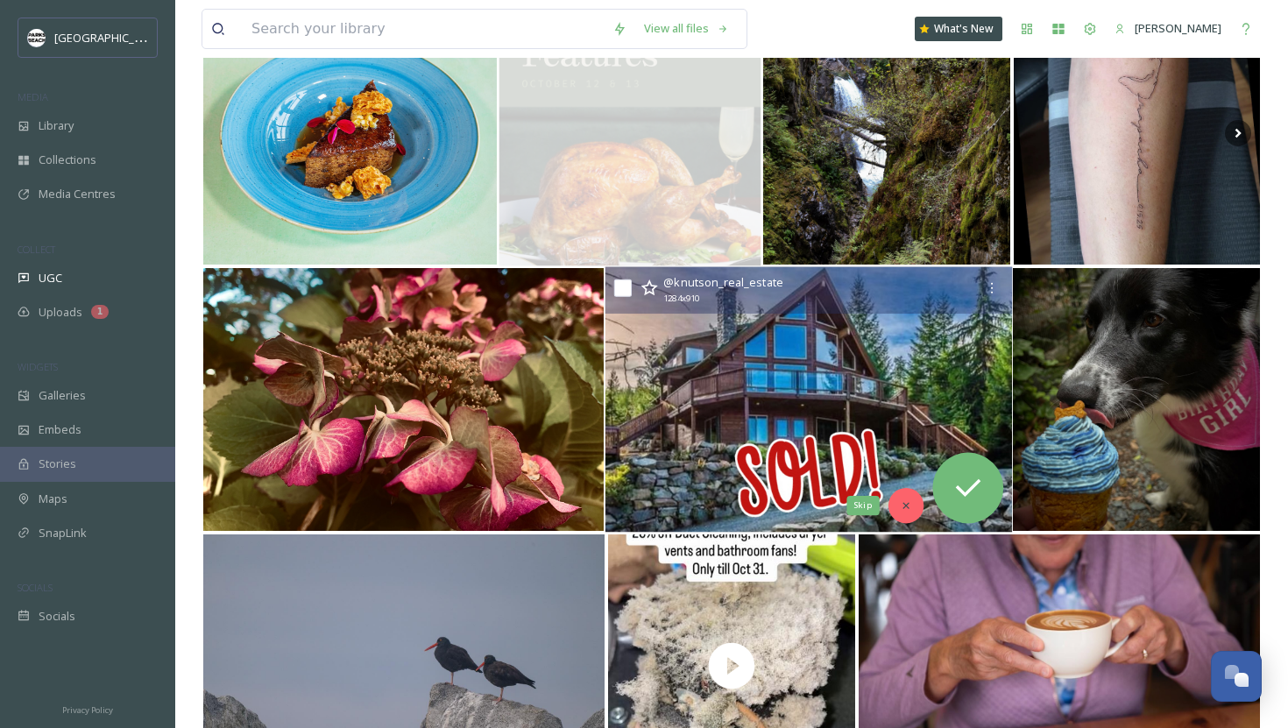
click at [903, 504] on icon at bounding box center [905, 505] width 12 height 12
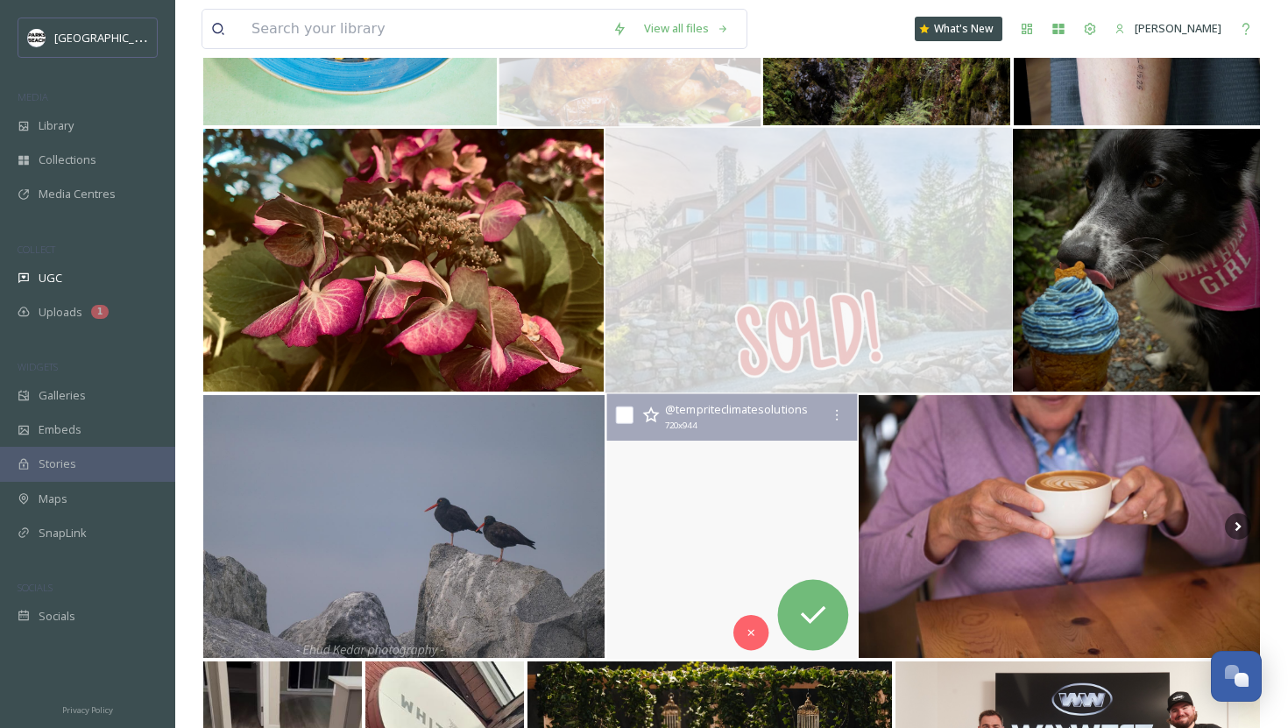
scroll to position [3920, 0]
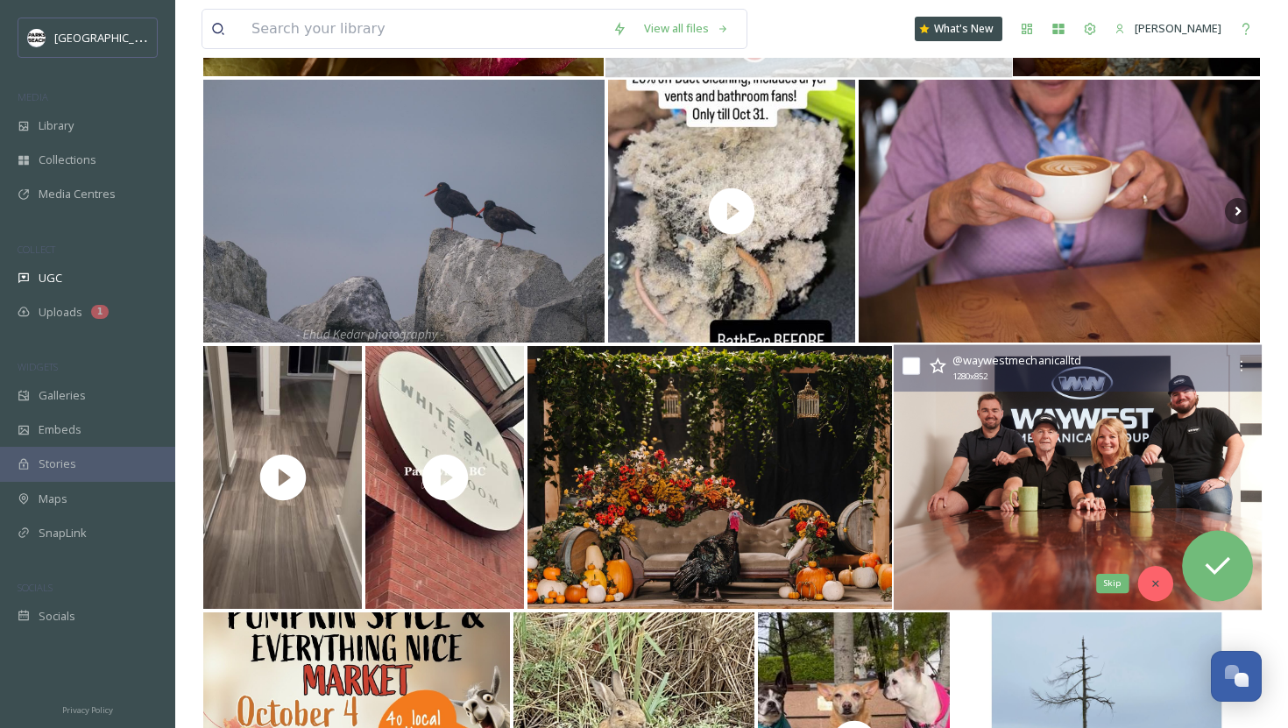
click at [1048, 585] on icon at bounding box center [1156, 583] width 12 height 12
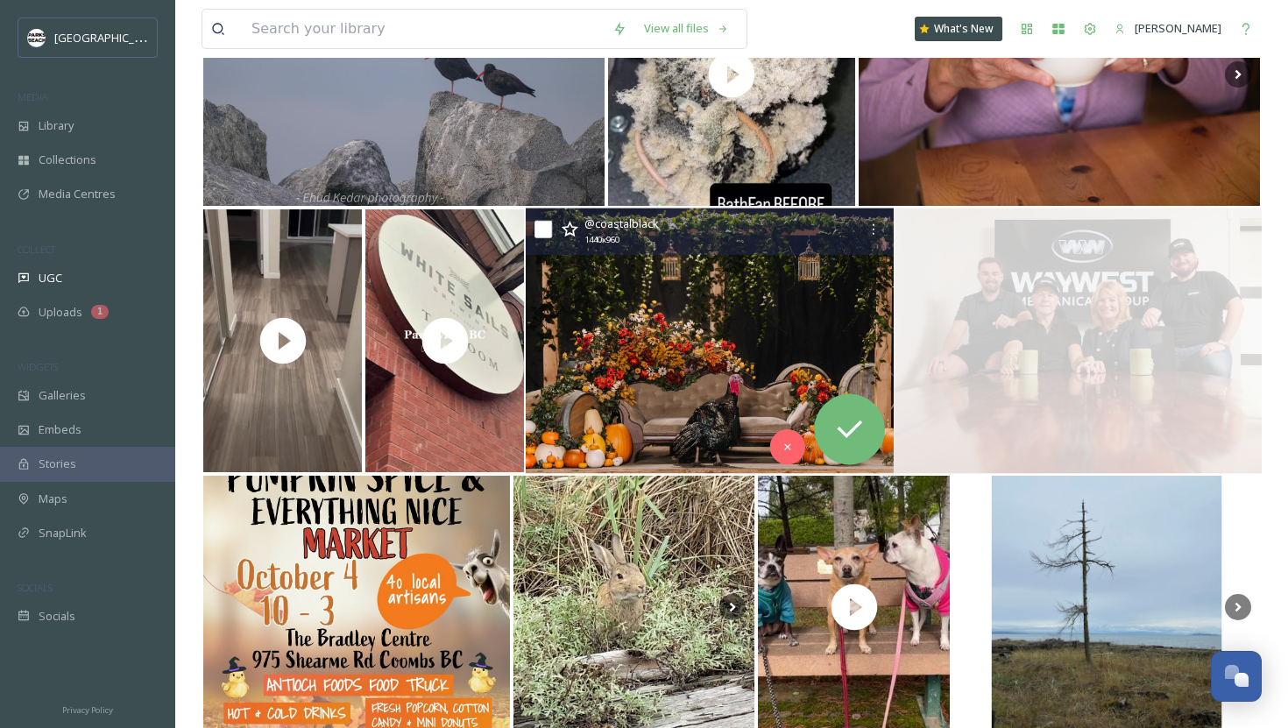
scroll to position [4236, 0]
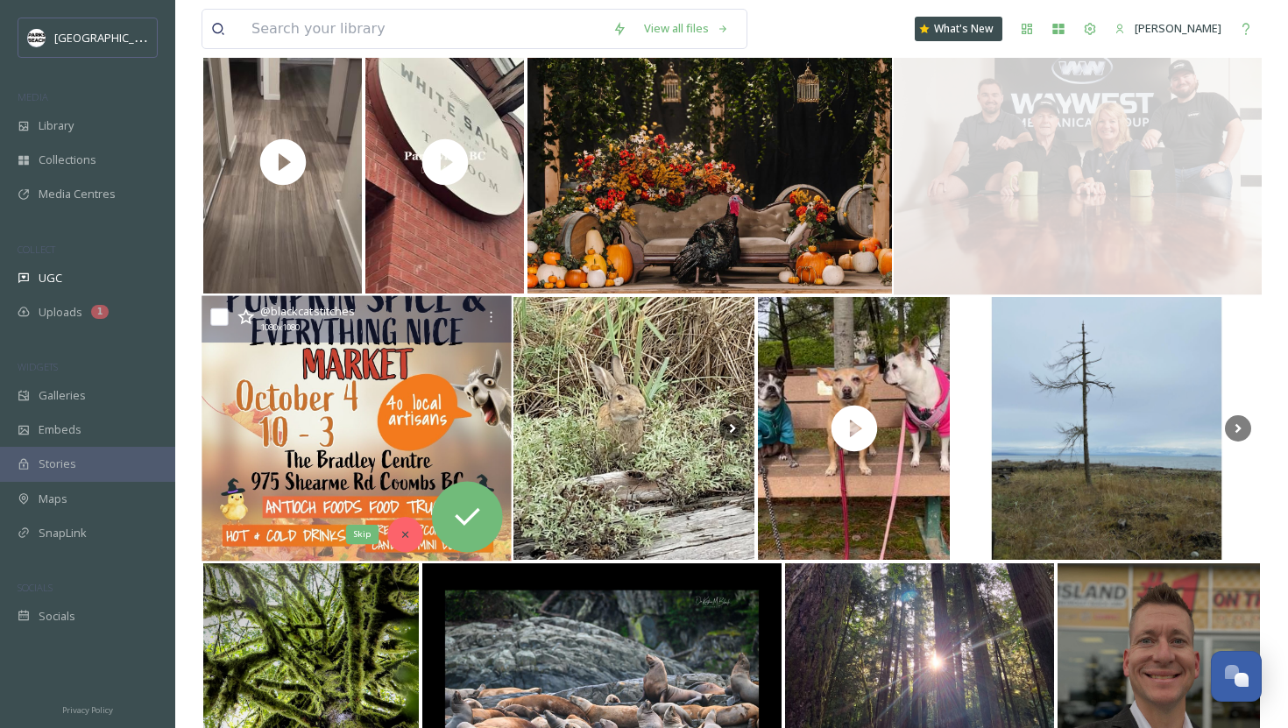
click at [412, 529] on div "Skip" at bounding box center [404, 534] width 35 height 35
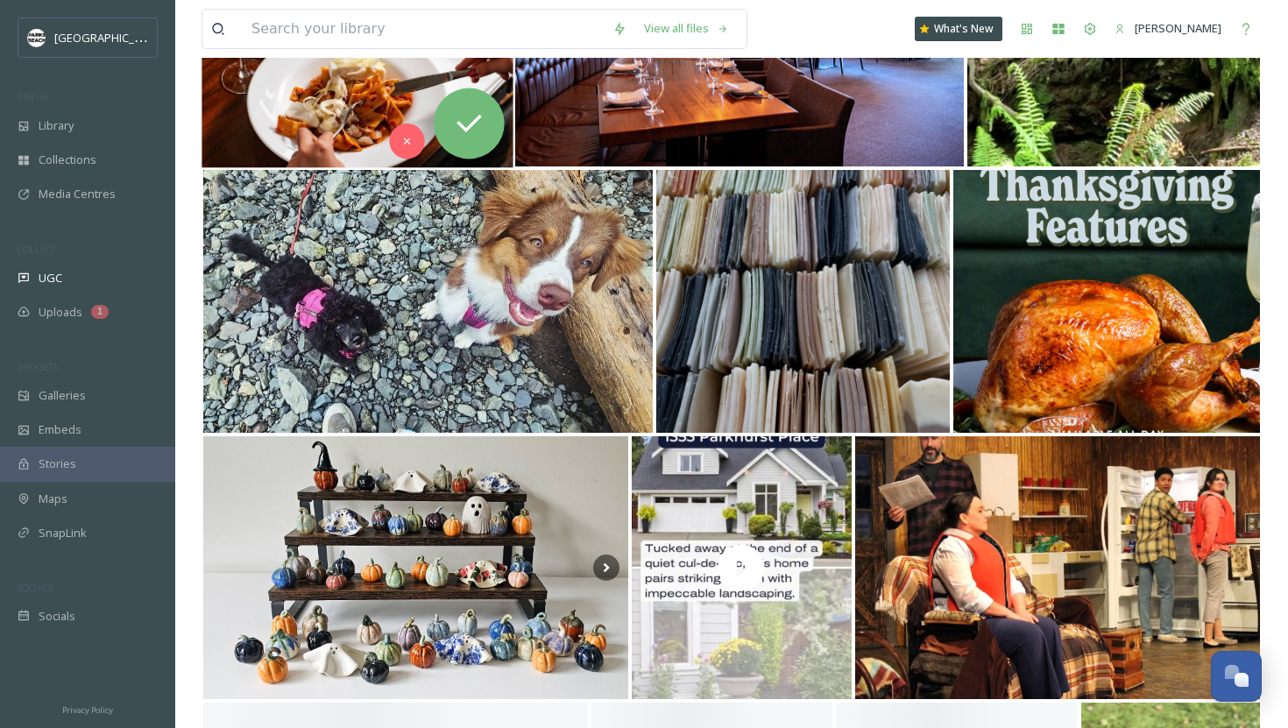
scroll to position [5352, 0]
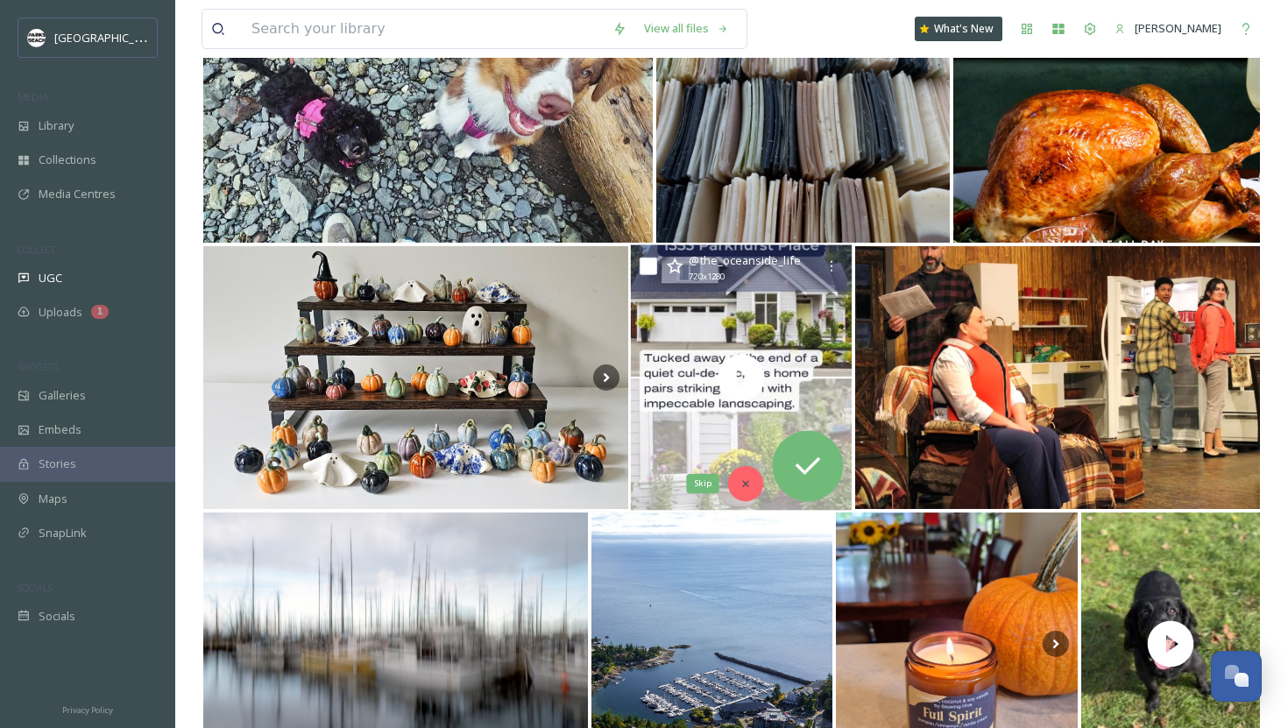
click at [751, 473] on div "Skip" at bounding box center [745, 483] width 35 height 35
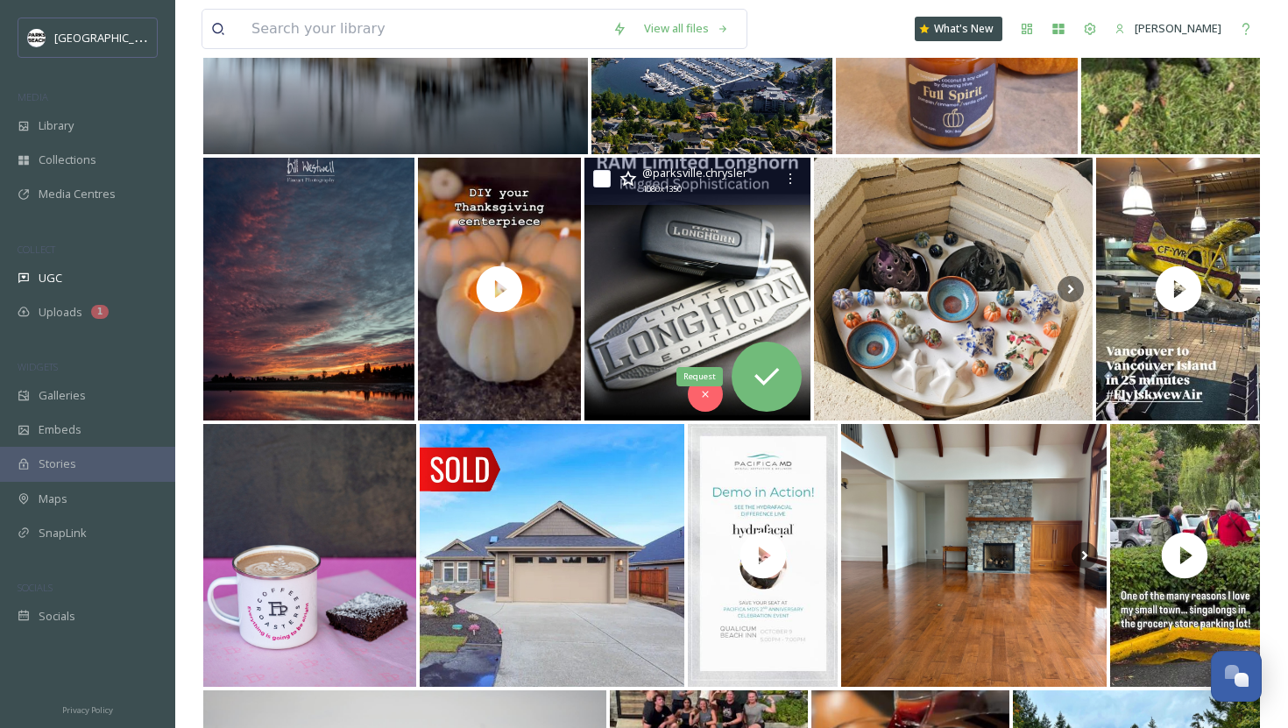
scroll to position [6120, 0]
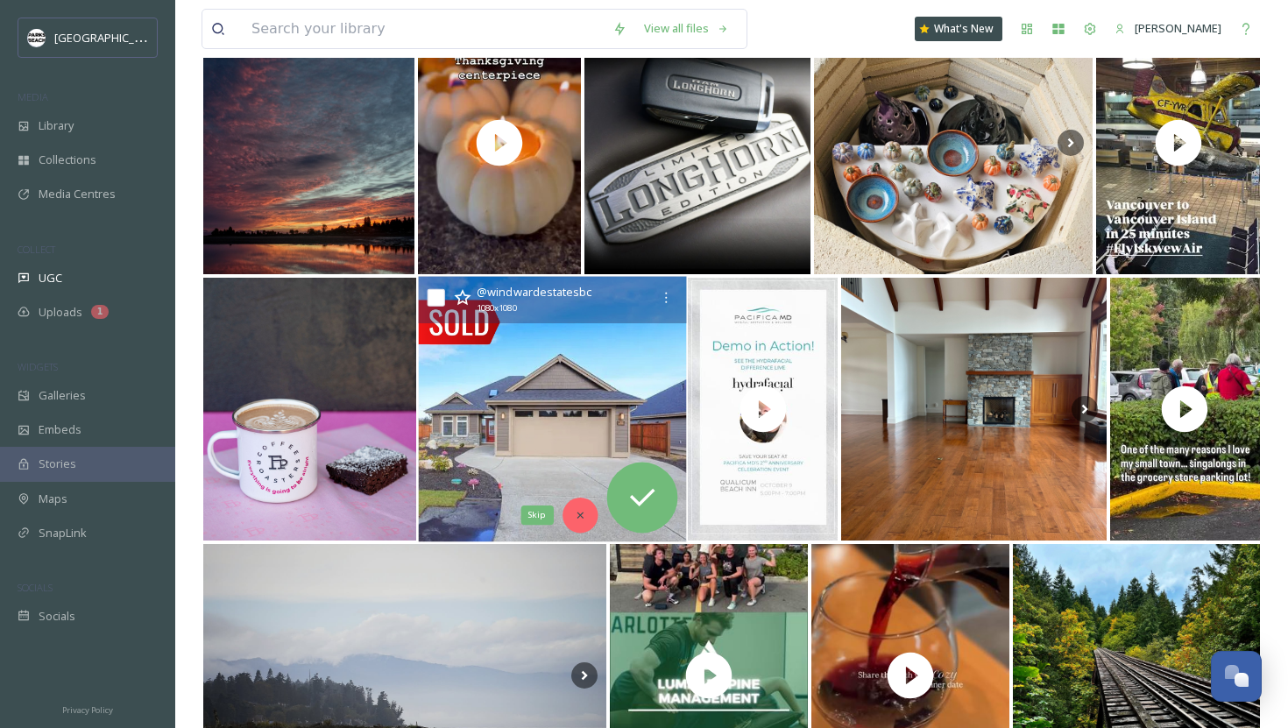
click at [576, 517] on icon at bounding box center [579, 515] width 12 height 12
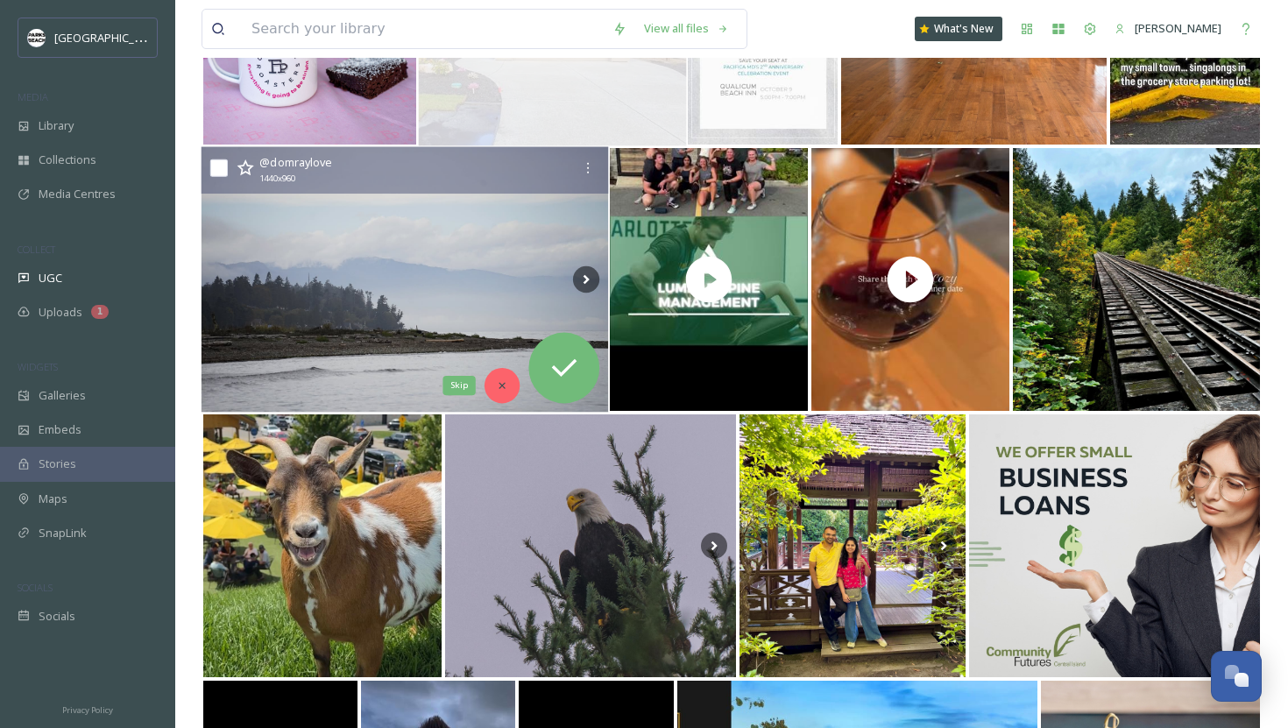
scroll to position [6583, 0]
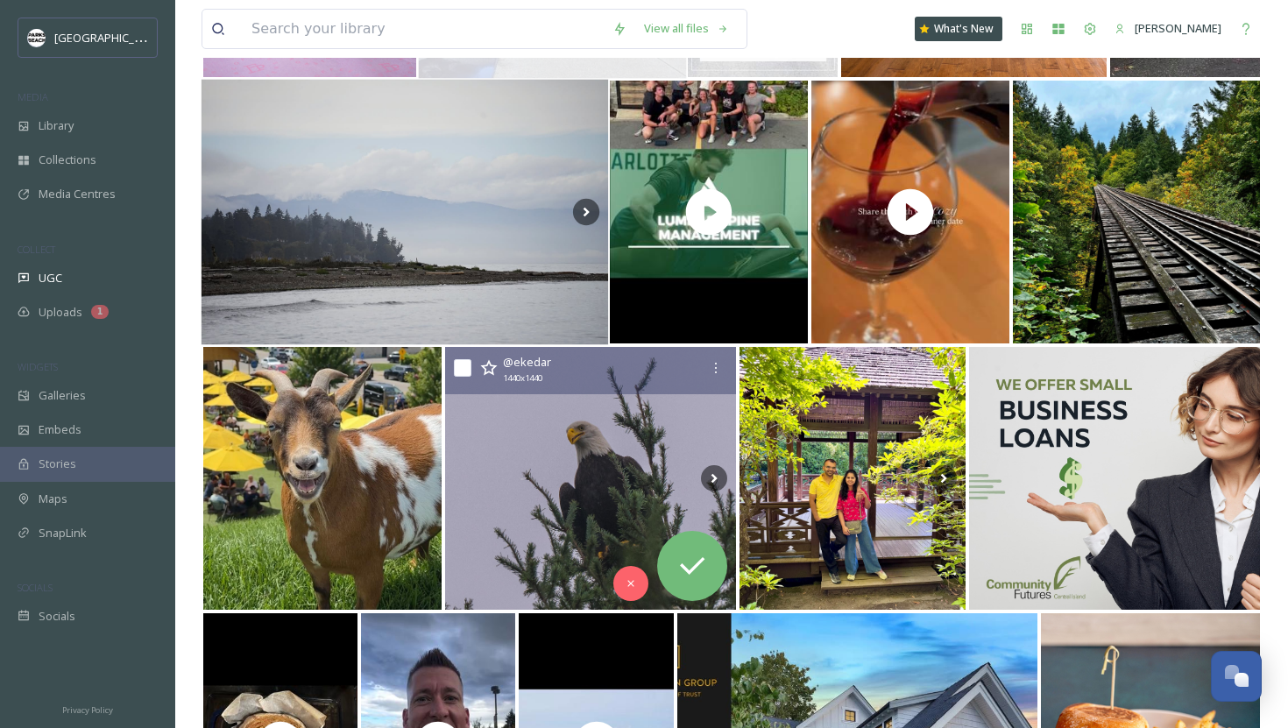
click at [494, 478] on img at bounding box center [590, 478] width 291 height 263
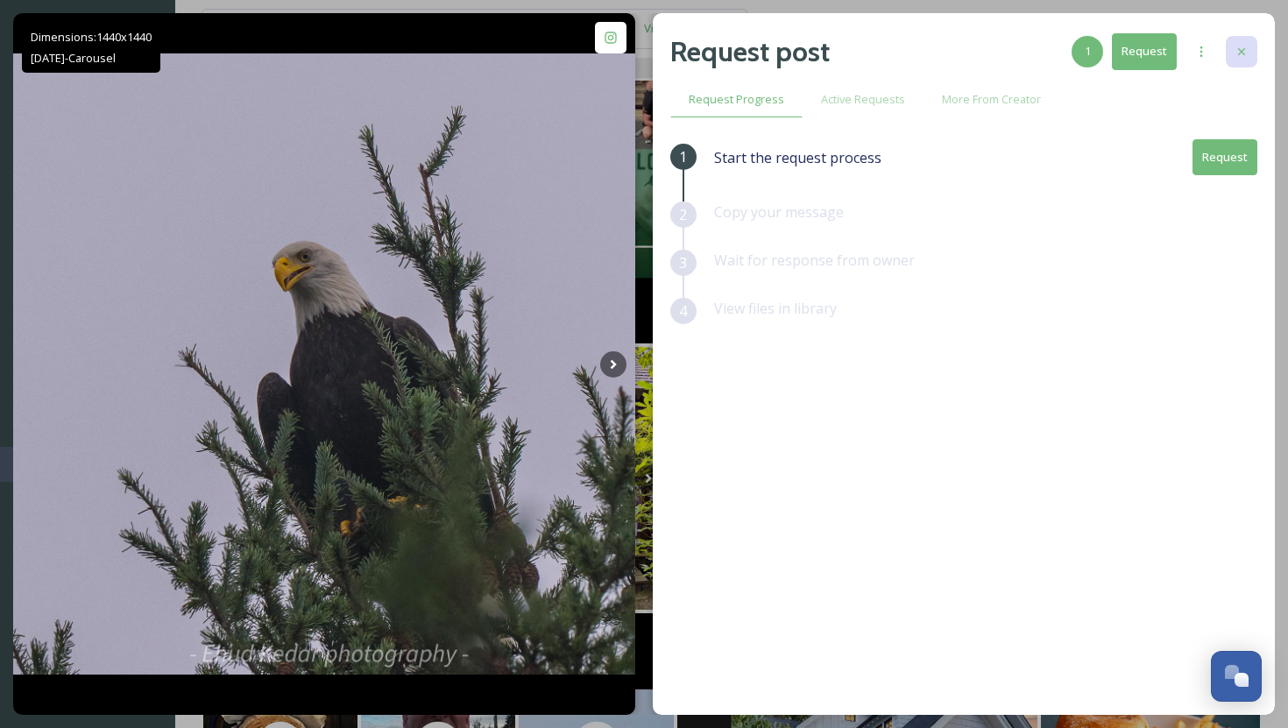
click at [1048, 52] on icon at bounding box center [1242, 52] width 14 height 14
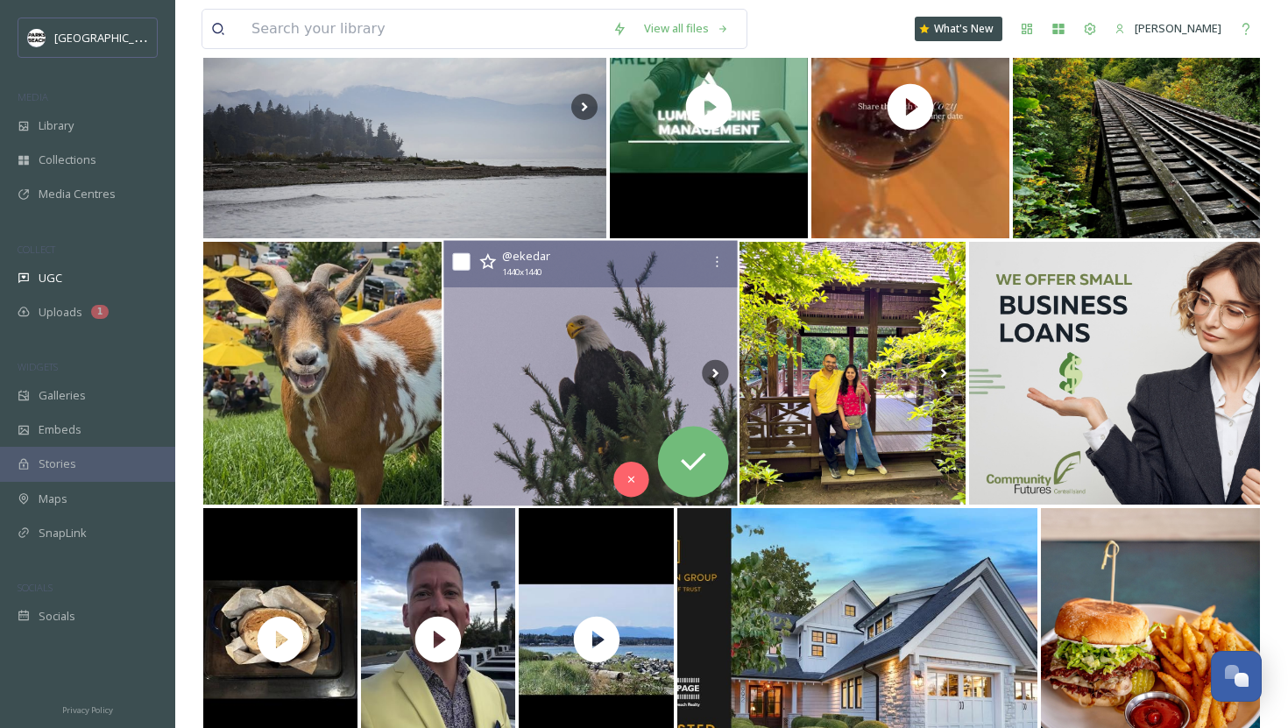
scroll to position [6763, 0]
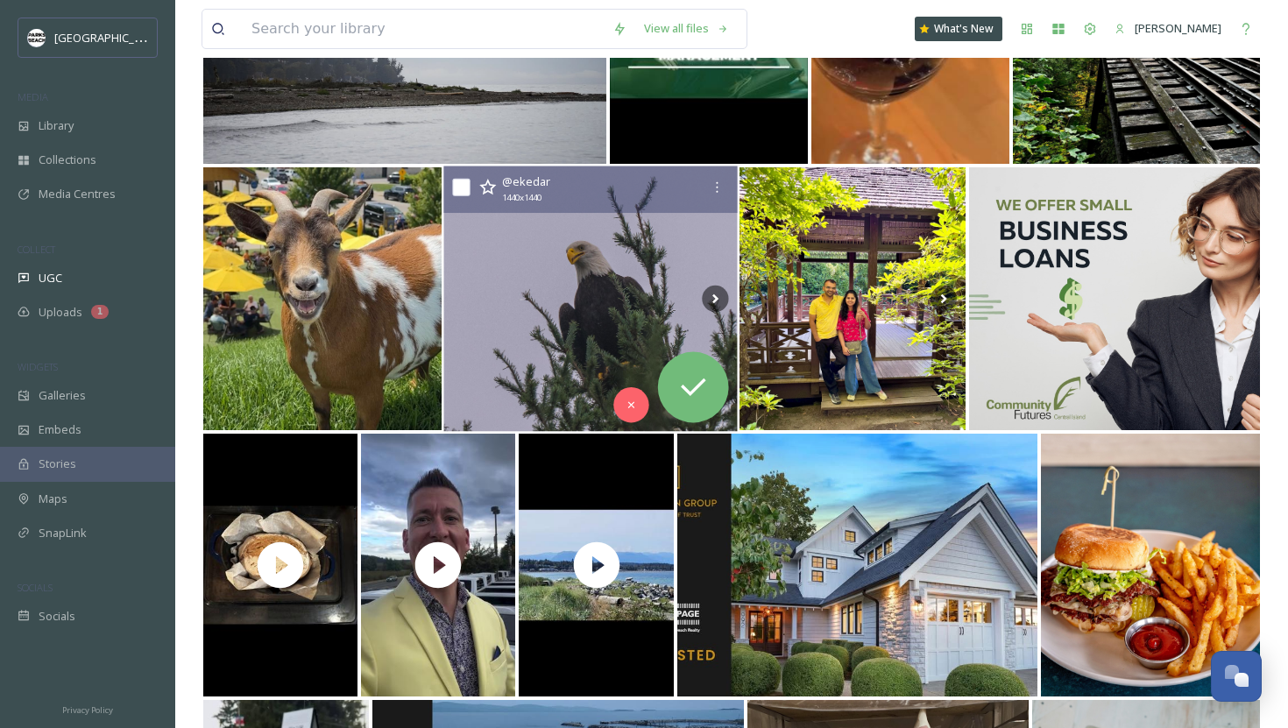
click at [572, 341] on img at bounding box center [590, 299] width 294 height 266
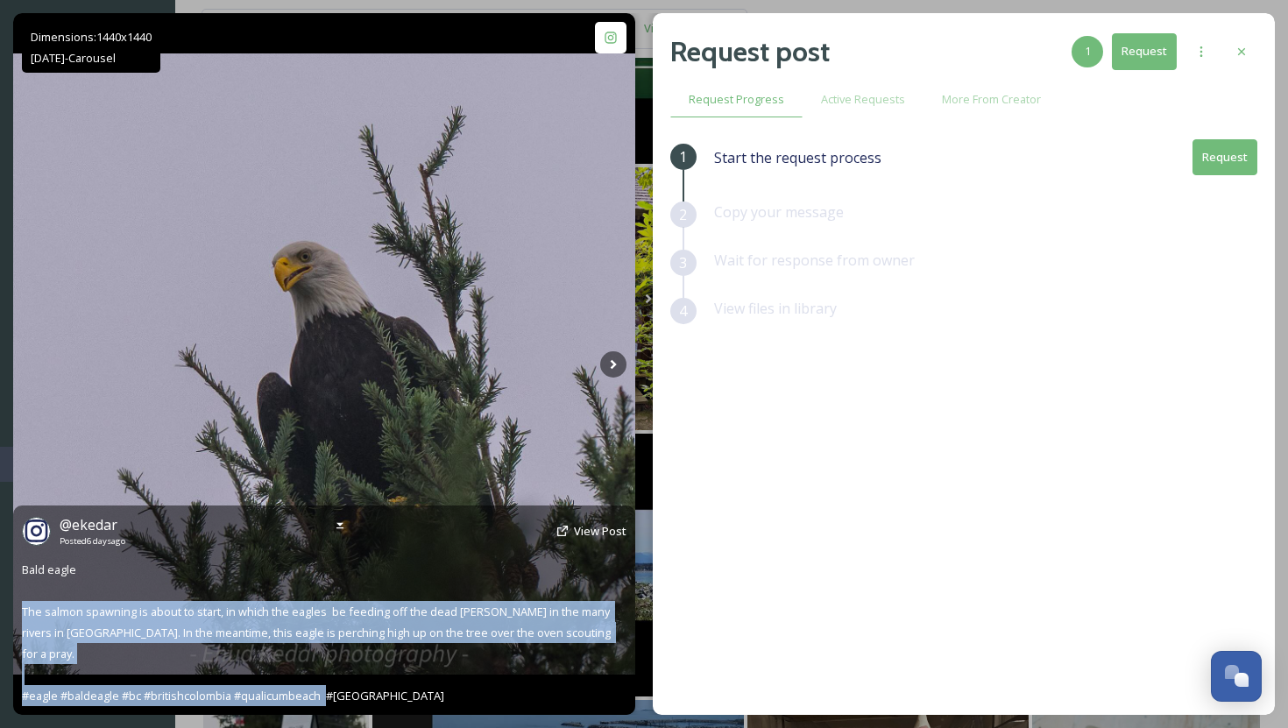
drag, startPoint x: 391, startPoint y: 693, endPoint x: 19, endPoint y: 627, distance: 377.5
click at [19, 627] on div "@ ekedar Posted 6 days ago View Post Bald eagle The salmon spawning is about to…" at bounding box center [324, 610] width 622 height 209
copy span "The salmon spawning is about to start, in which the eagles be feeding off the d…"
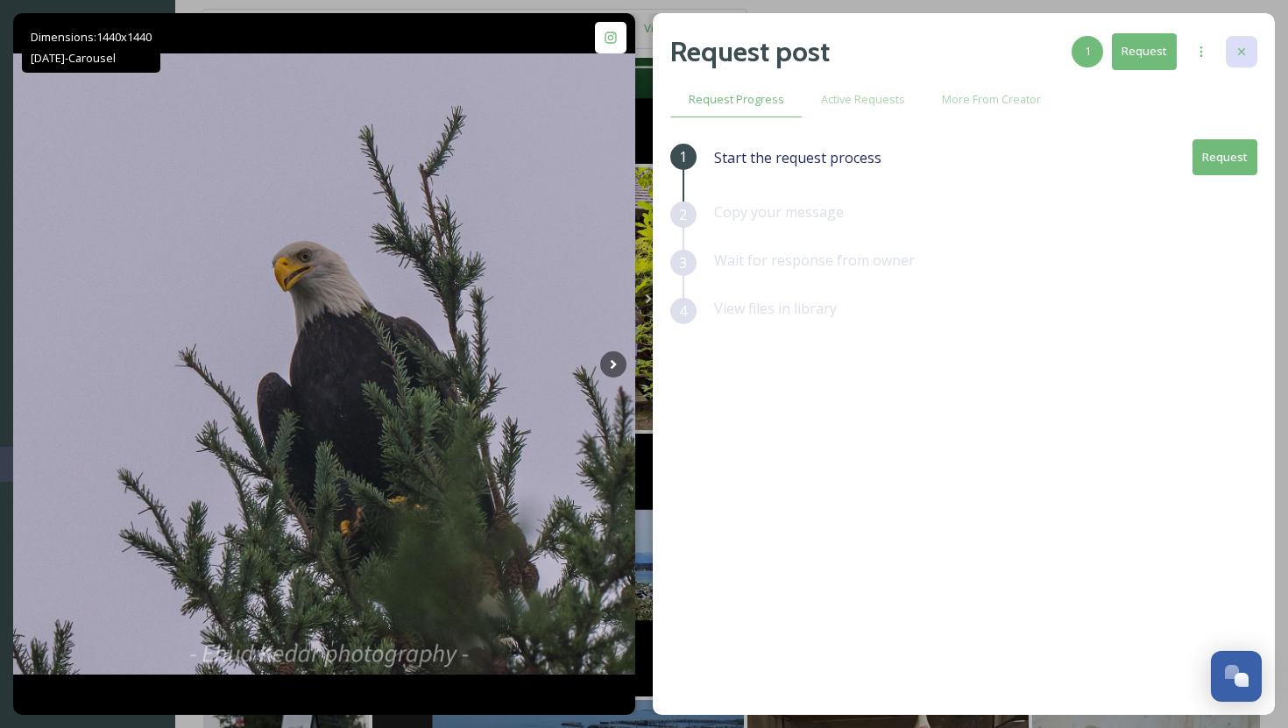
click at [1048, 54] on icon at bounding box center [1241, 51] width 7 height 7
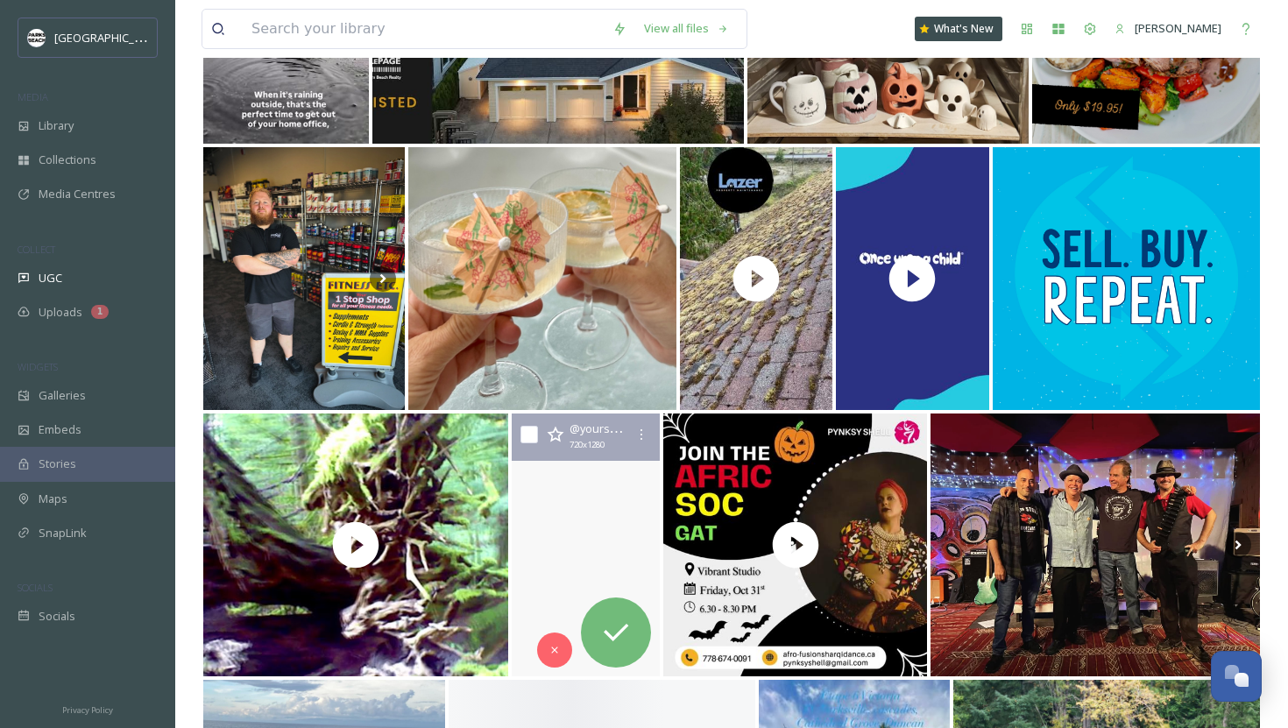
scroll to position [7985, 0]
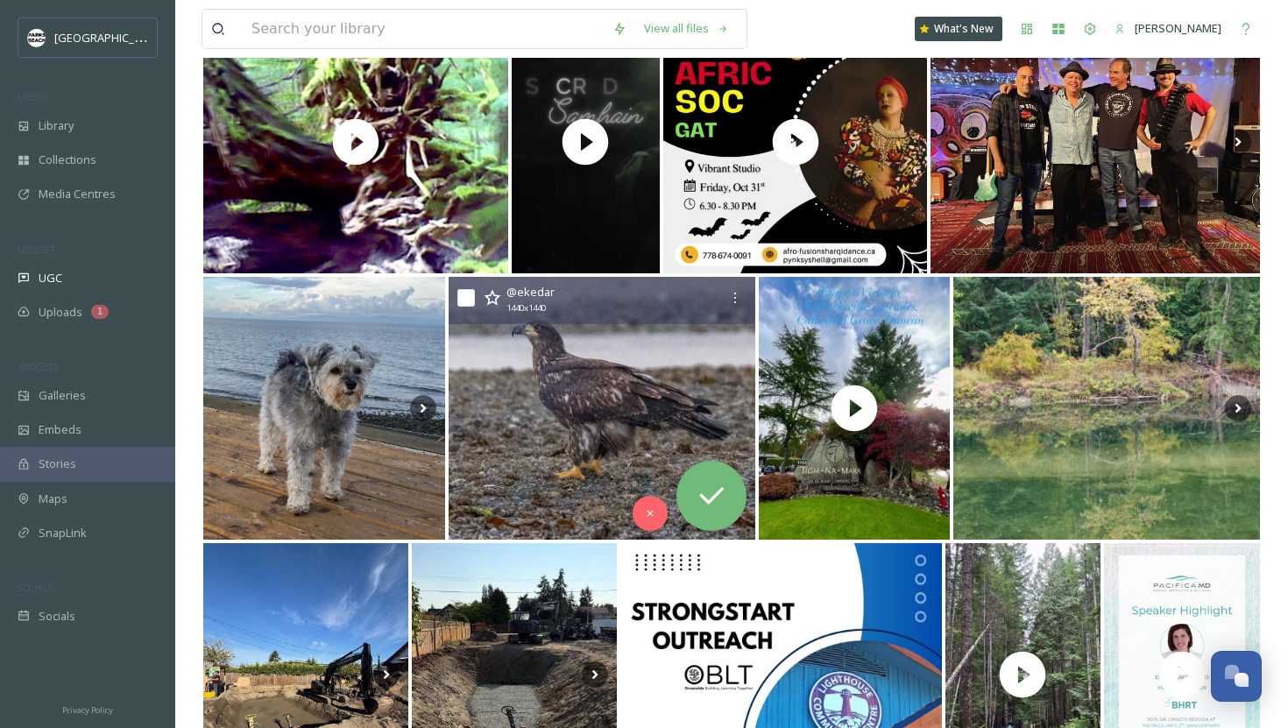
click at [593, 474] on img at bounding box center [602, 408] width 307 height 263
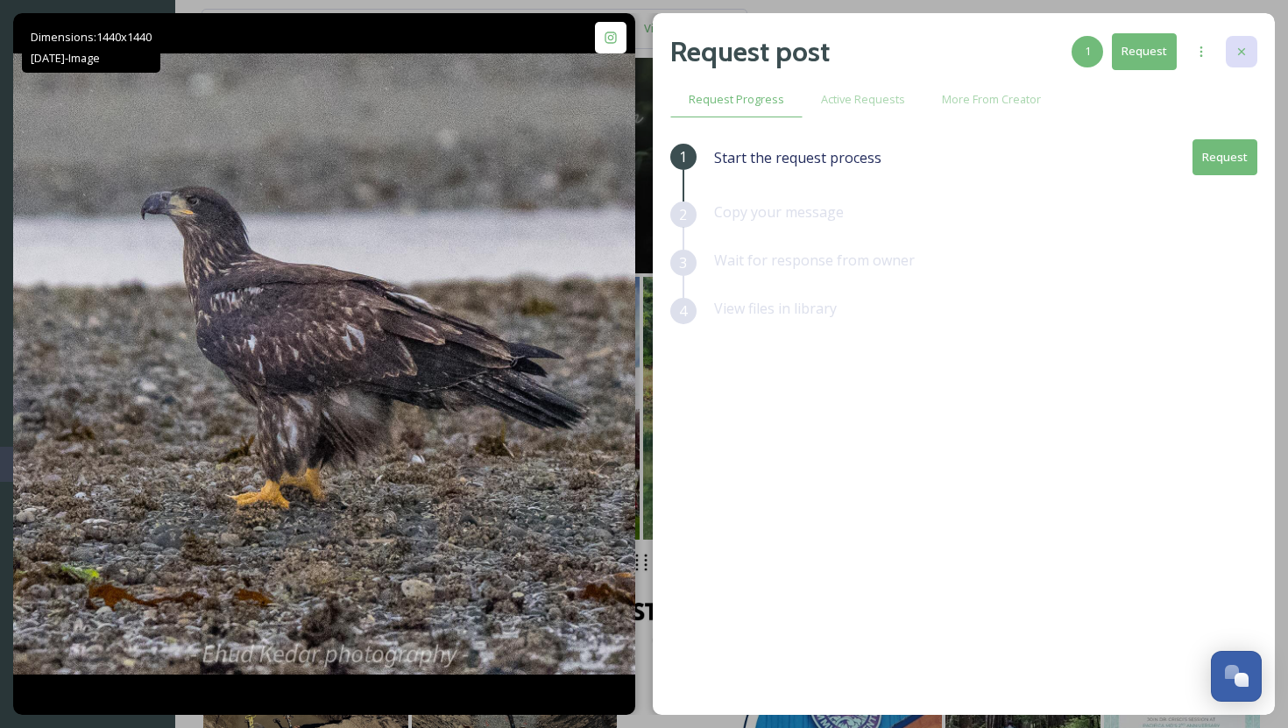
click at [1048, 50] on icon at bounding box center [1242, 52] width 14 height 14
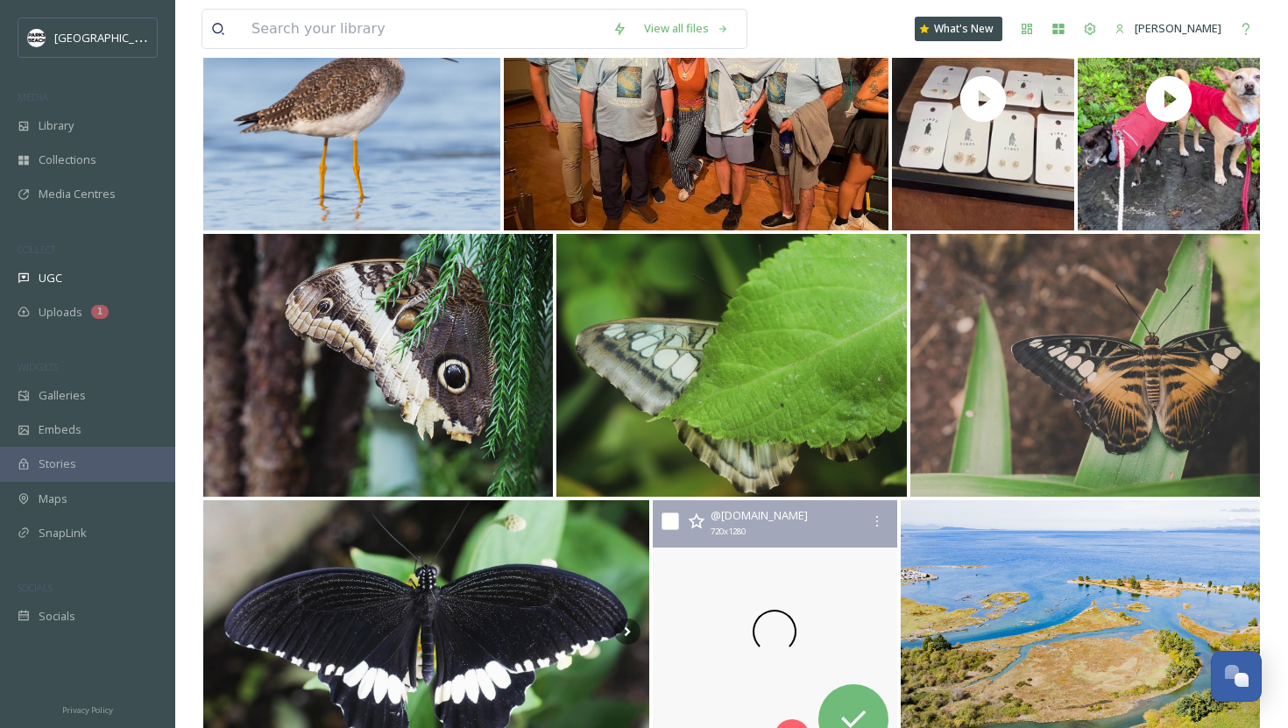
scroll to position [9238, 0]
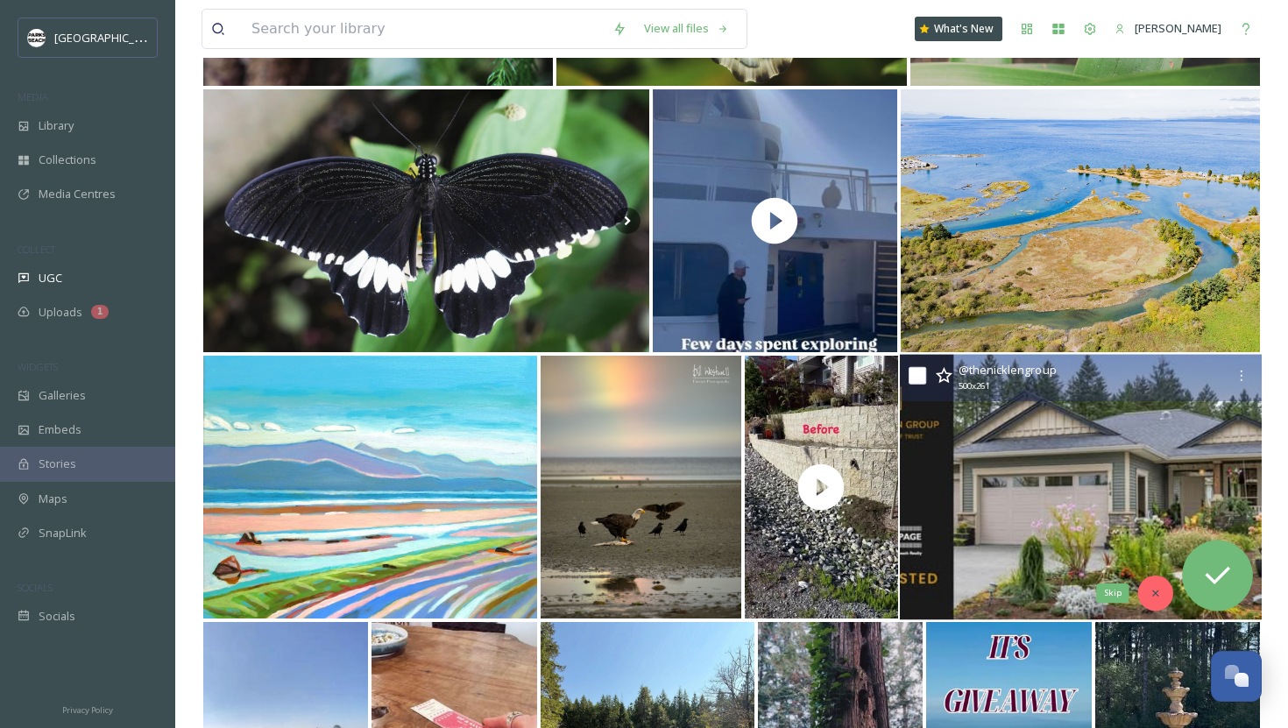
click at [1048, 581] on div "Skip" at bounding box center [1155, 593] width 35 height 35
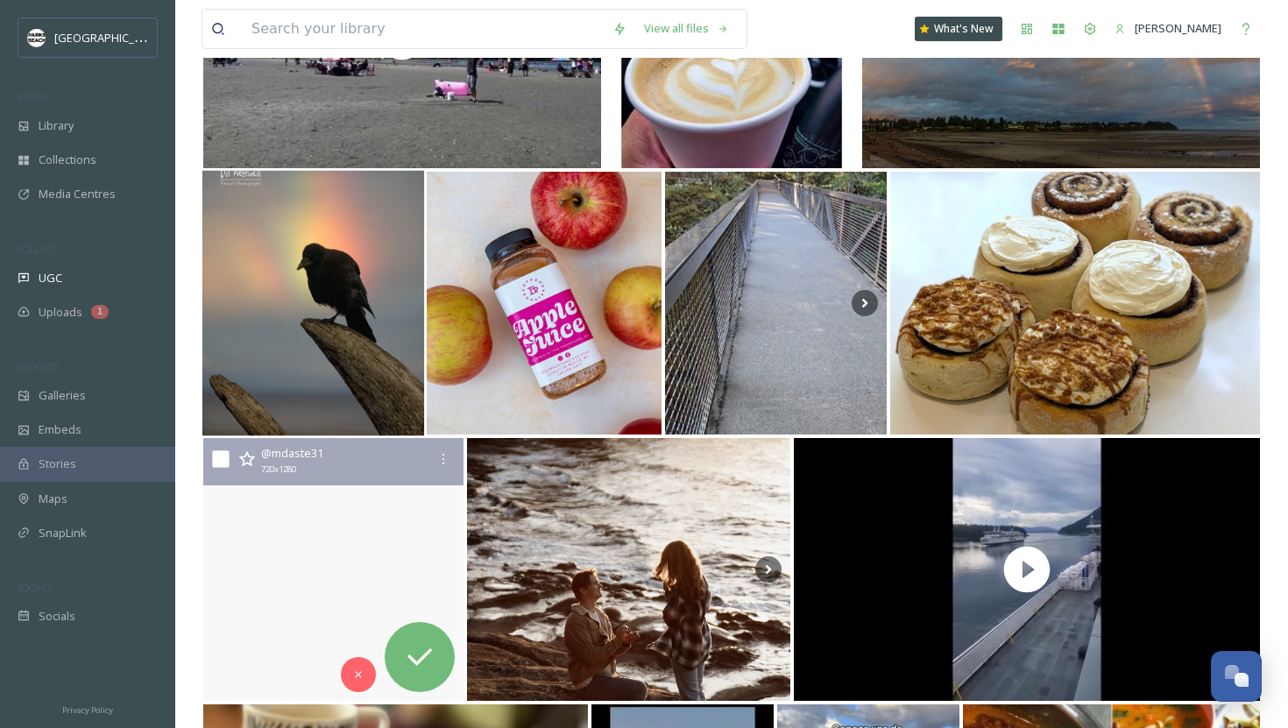
scroll to position [10853, 0]
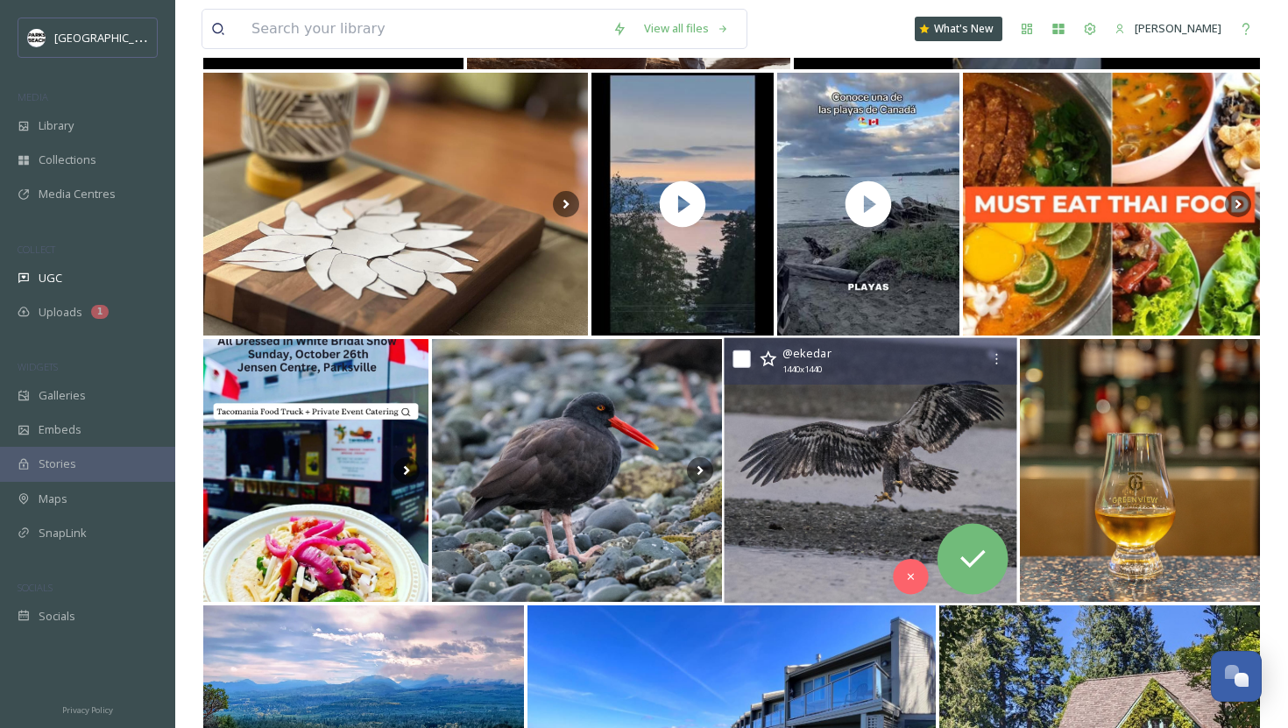
click at [804, 556] on img at bounding box center [871, 471] width 294 height 266
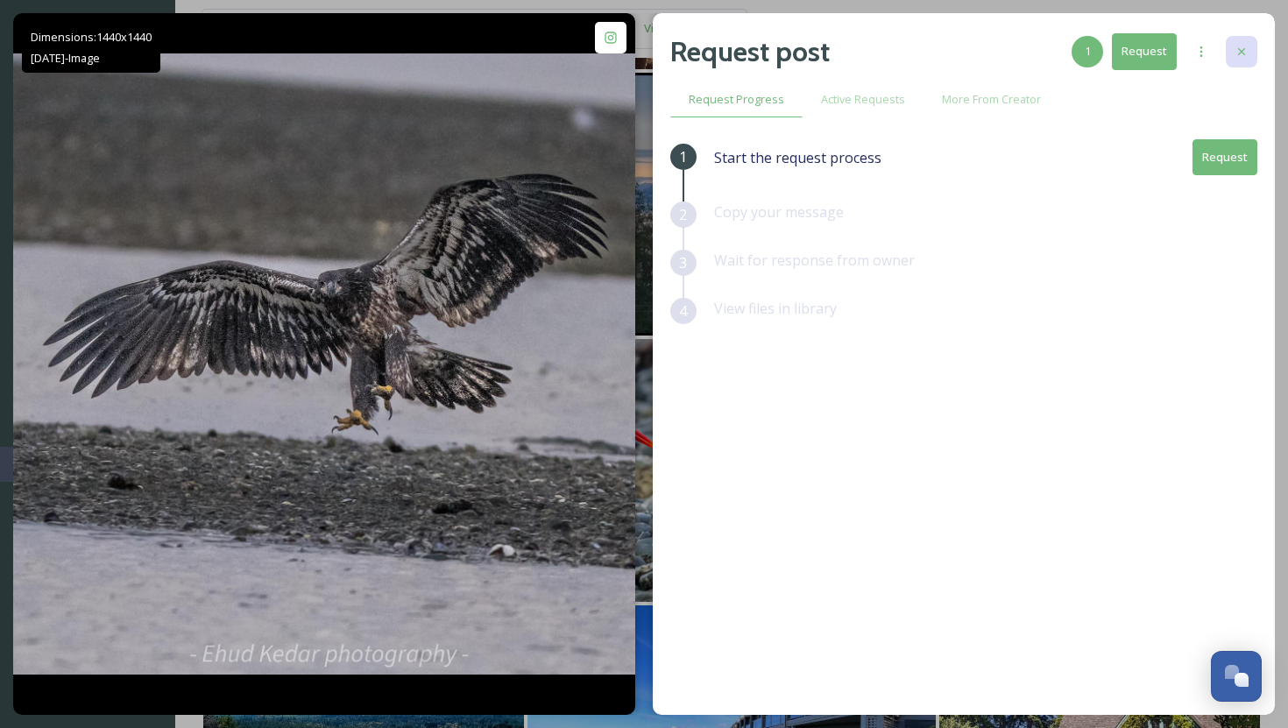
click at [1048, 47] on icon at bounding box center [1242, 52] width 14 height 14
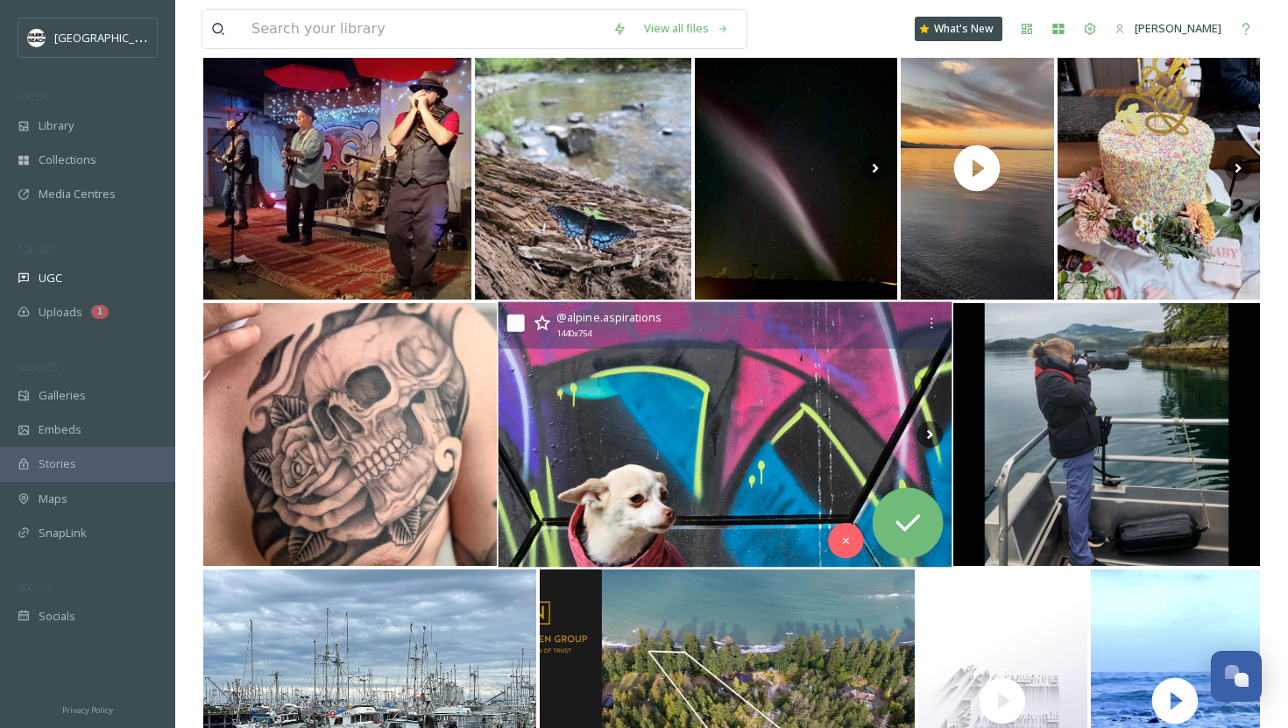
scroll to position [12216, 0]
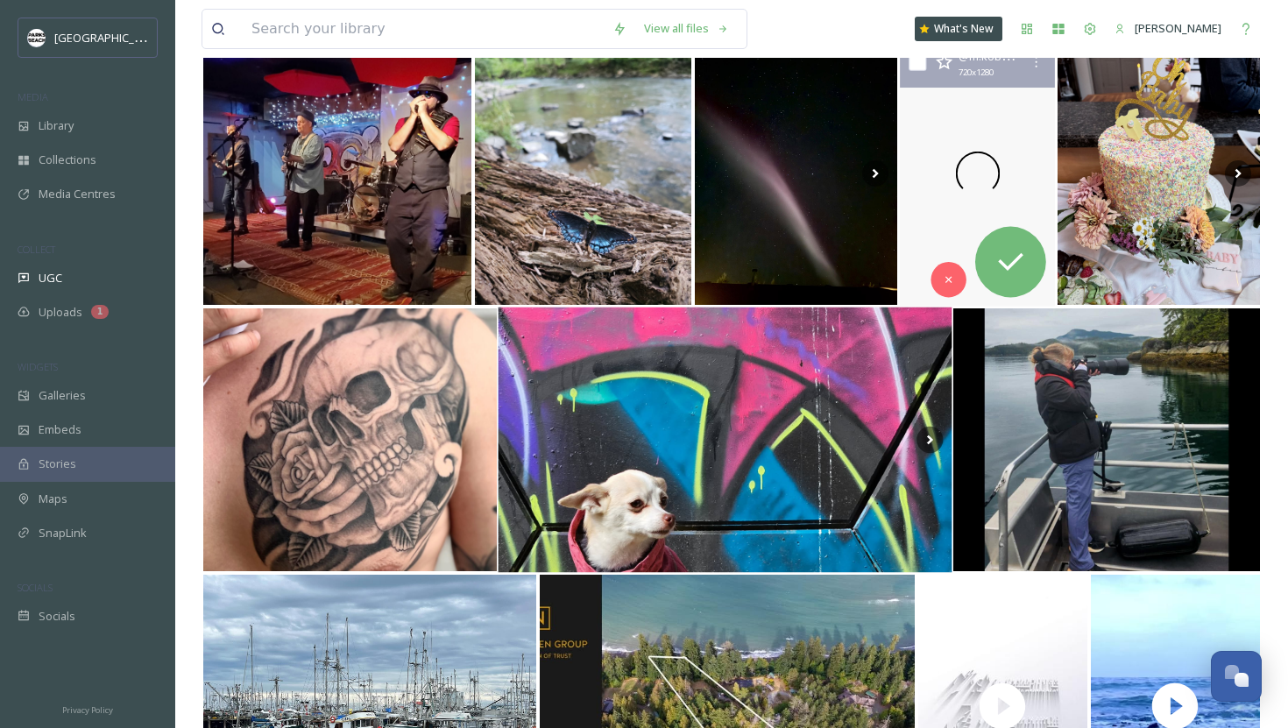
click at [932, 238] on div at bounding box center [976, 174] width 159 height 266
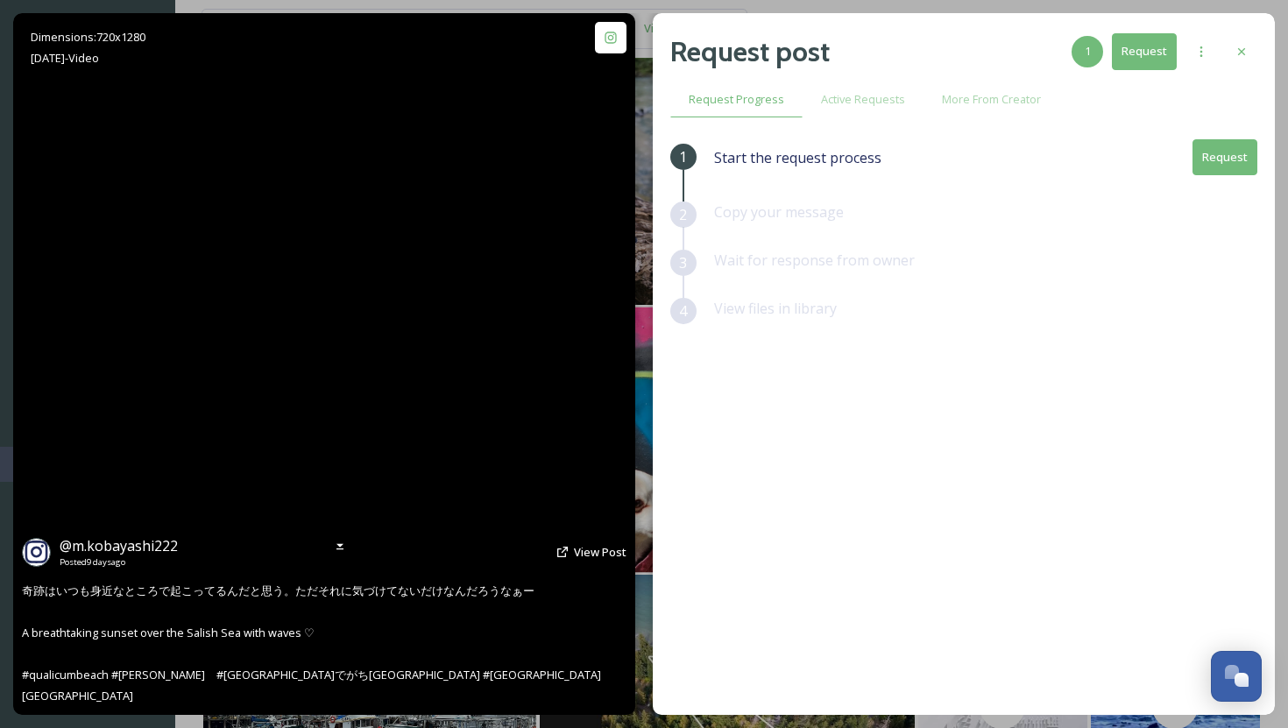
click at [315, 366] on video "奇跡はいつも身近なところで起こってるんだと思う。ただそれに気づけてないだけなんだろうなぁー\a\aA breathtaking sunset over the…" at bounding box center [324, 364] width 395 height 702
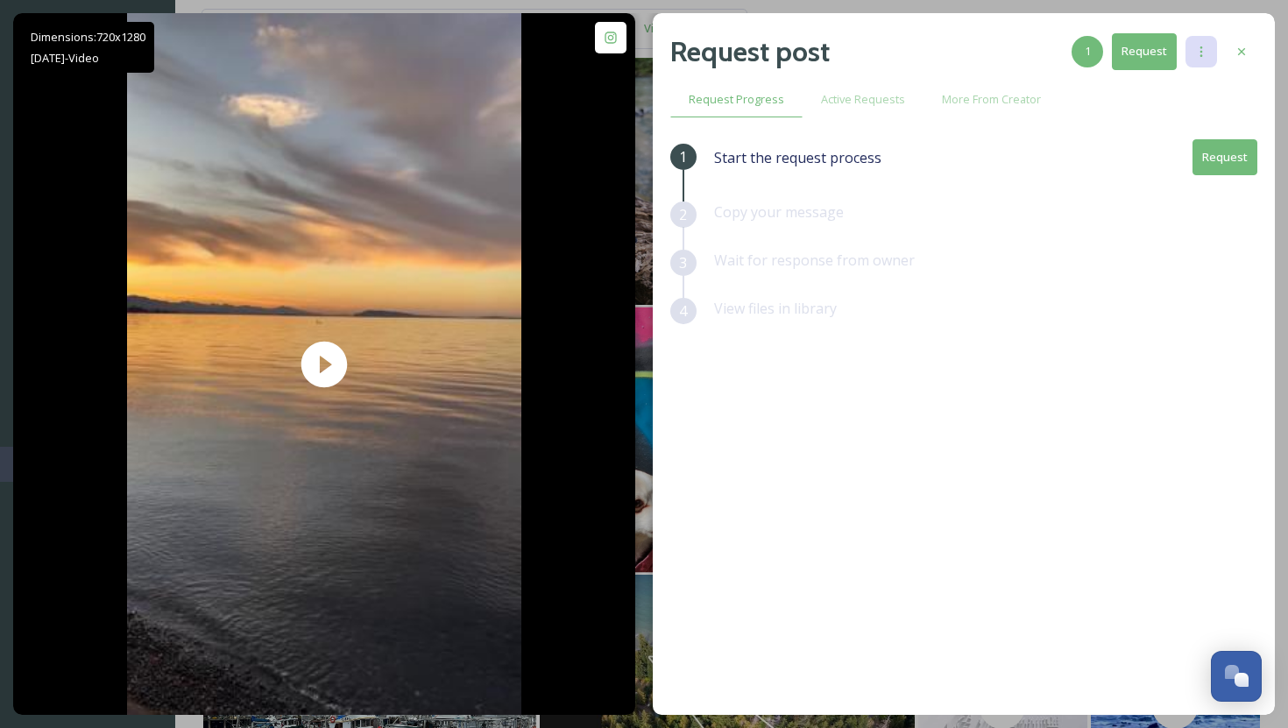
click at [1048, 59] on div at bounding box center [1202, 52] width 32 height 32
click at [920, 382] on div "1 Start the request process Request 2 Copy your message 3 Wait for response fro…" at bounding box center [963, 381] width 587 height 485
click at [1048, 56] on icon at bounding box center [1201, 52] width 14 height 14
click at [1030, 414] on div "1 Start the request process Request 2 Copy your message 3 Wait for response fro…" at bounding box center [963, 381] width 587 height 485
click at [1048, 63] on div at bounding box center [1242, 52] width 32 height 32
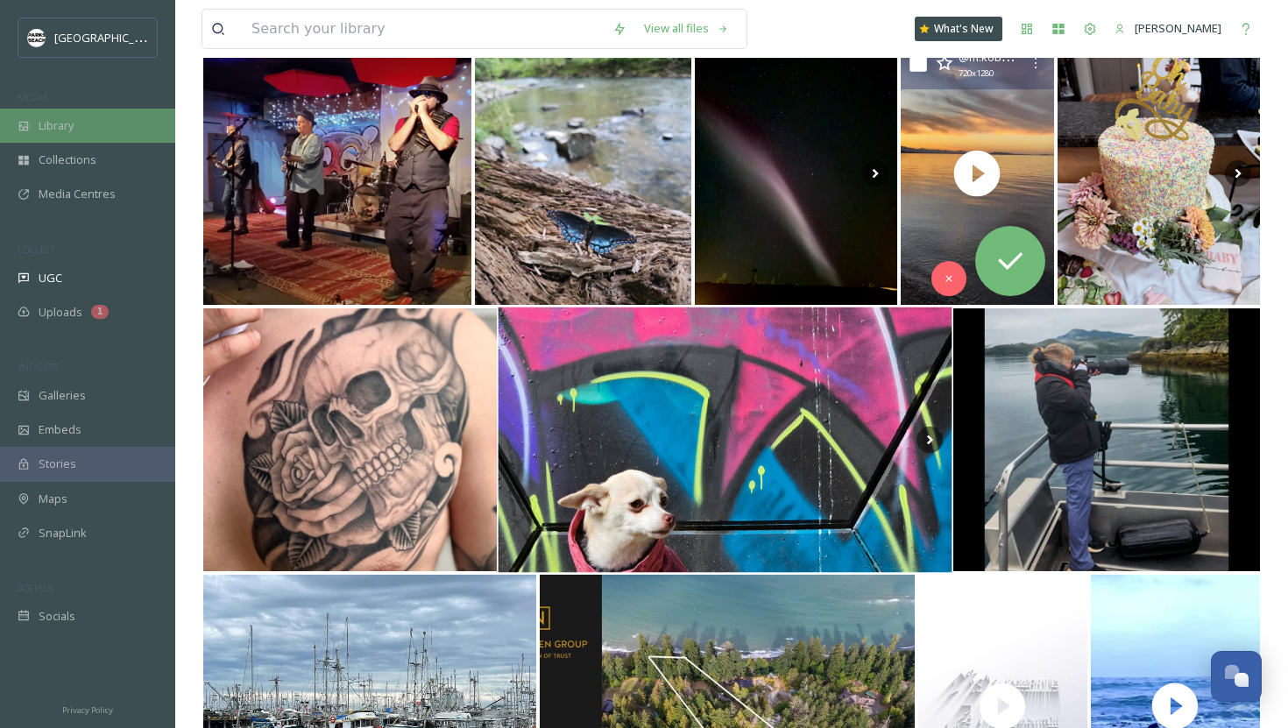
click at [73, 124] on span "Library" at bounding box center [56, 125] width 35 height 17
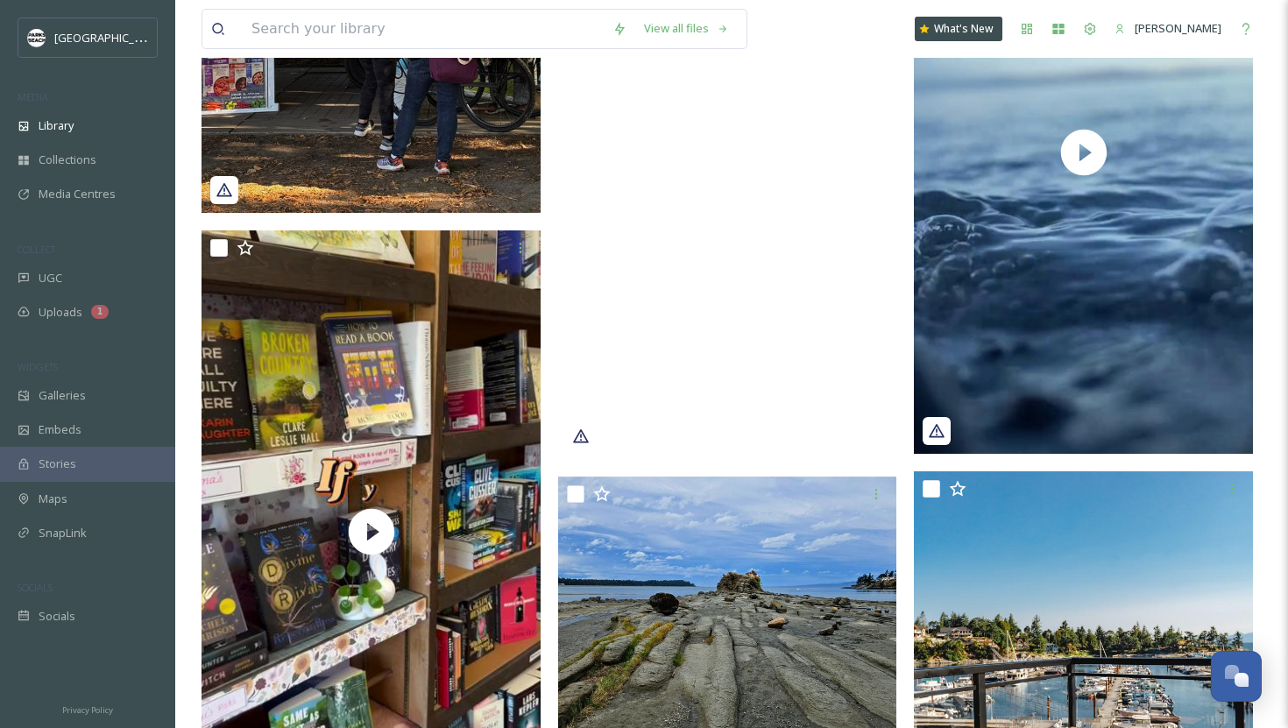
scroll to position [6633, 0]
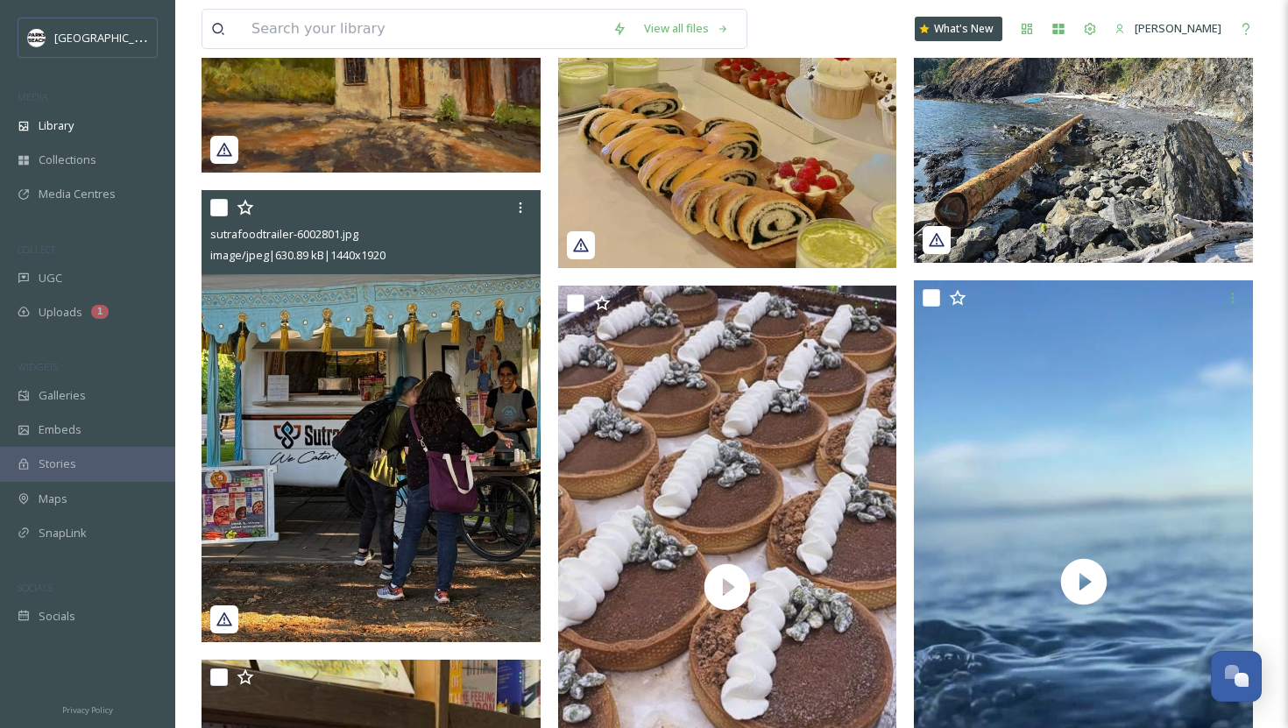
click at [279, 228] on span "sutrafoodtrailer-6002801.jpg" at bounding box center [284, 234] width 148 height 16
click at [279, 230] on span "sutrafoodtrailer-6002801.jpg" at bounding box center [284, 234] width 148 height 16
click at [279, 231] on span "sutrafoodtrailer-6002801.jpg" at bounding box center [284, 234] width 148 height 16
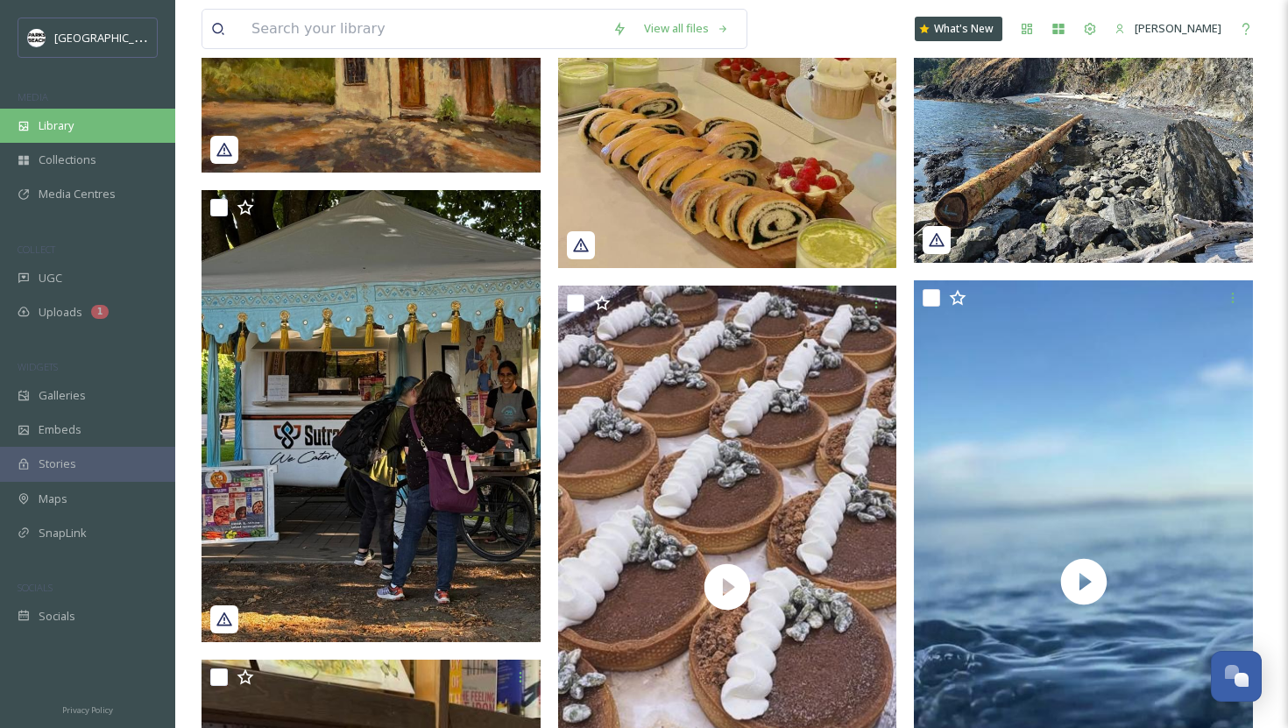
click at [94, 122] on div "Library" at bounding box center [87, 126] width 175 height 34
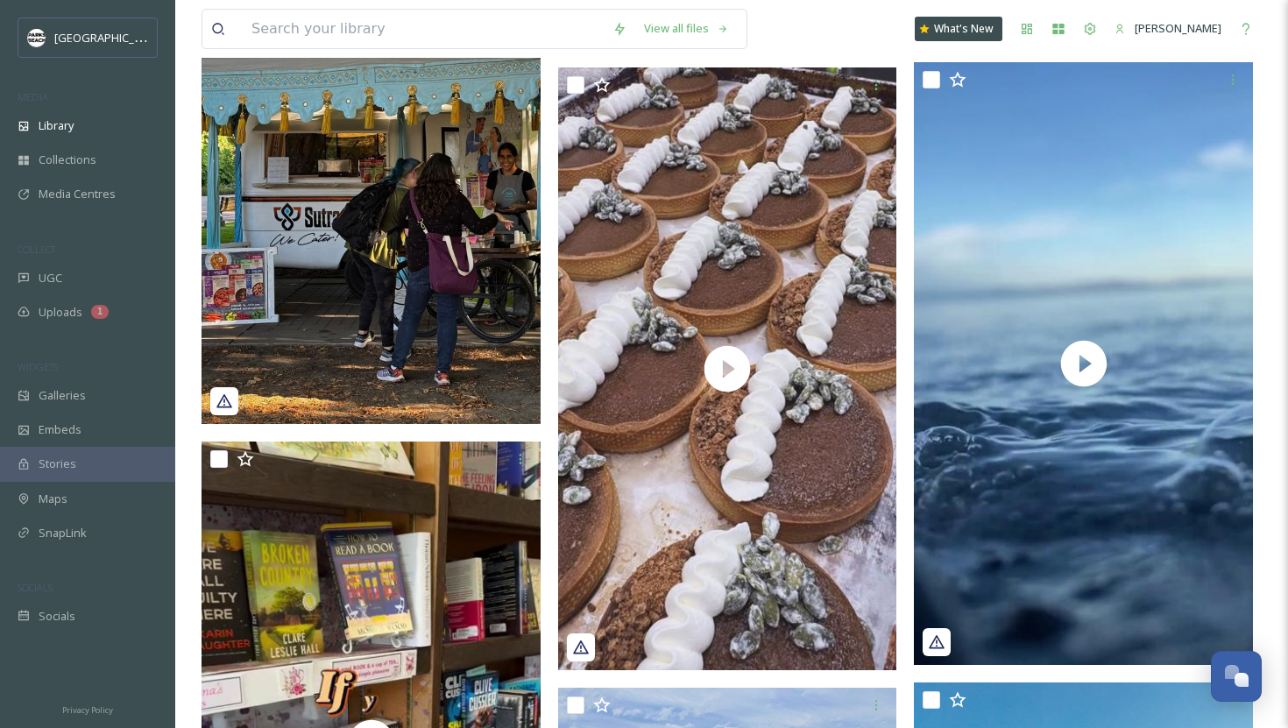
scroll to position [6590, 0]
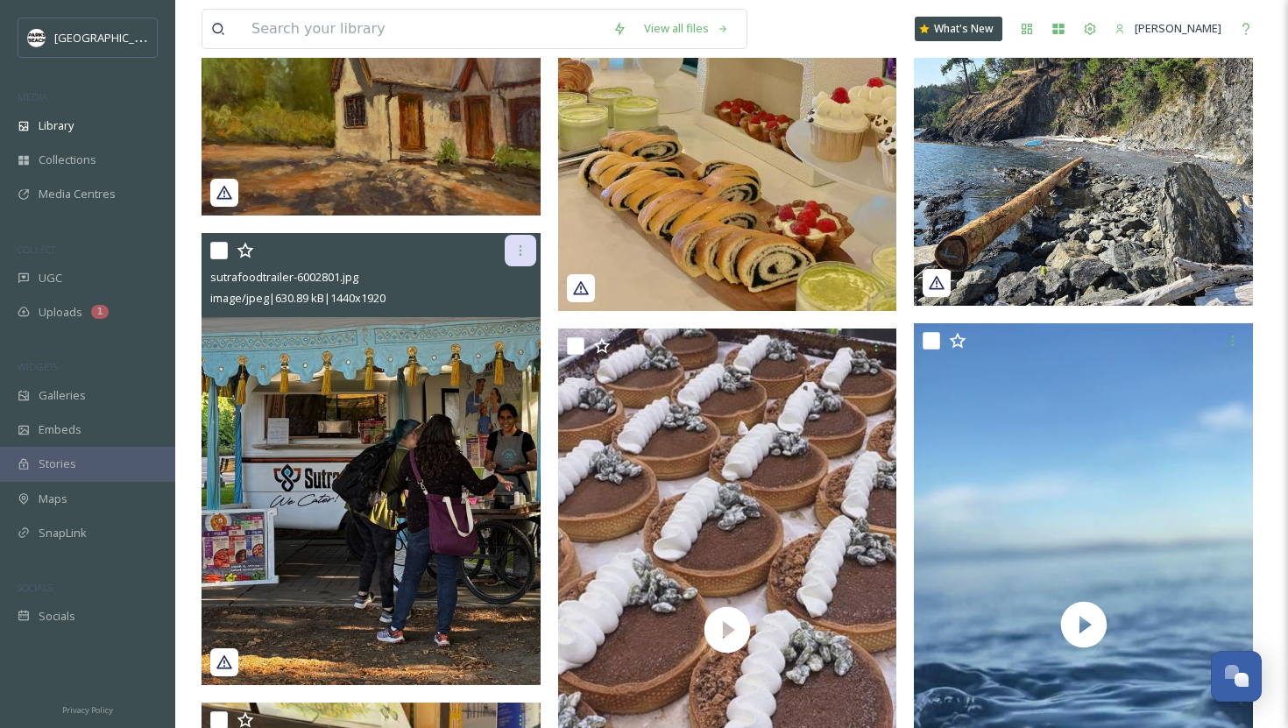
click at [517, 245] on icon at bounding box center [520, 251] width 14 height 14
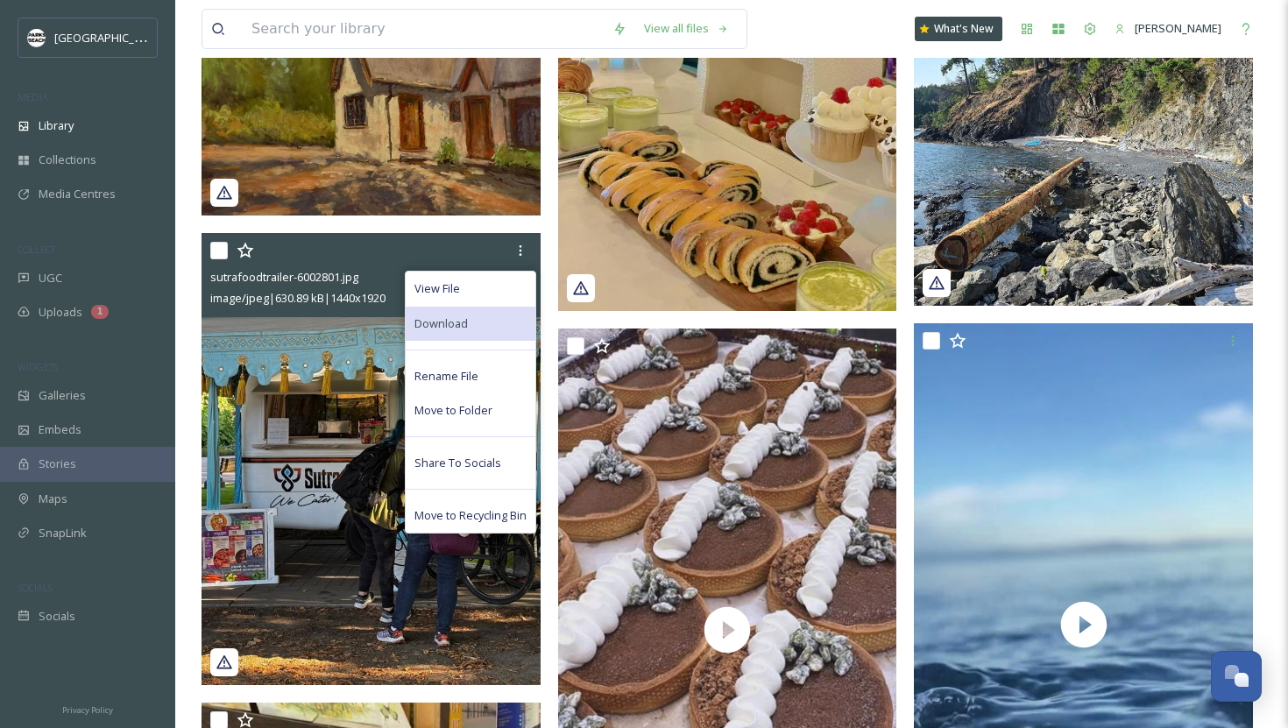
click at [474, 319] on div "Download" at bounding box center [471, 324] width 130 height 34
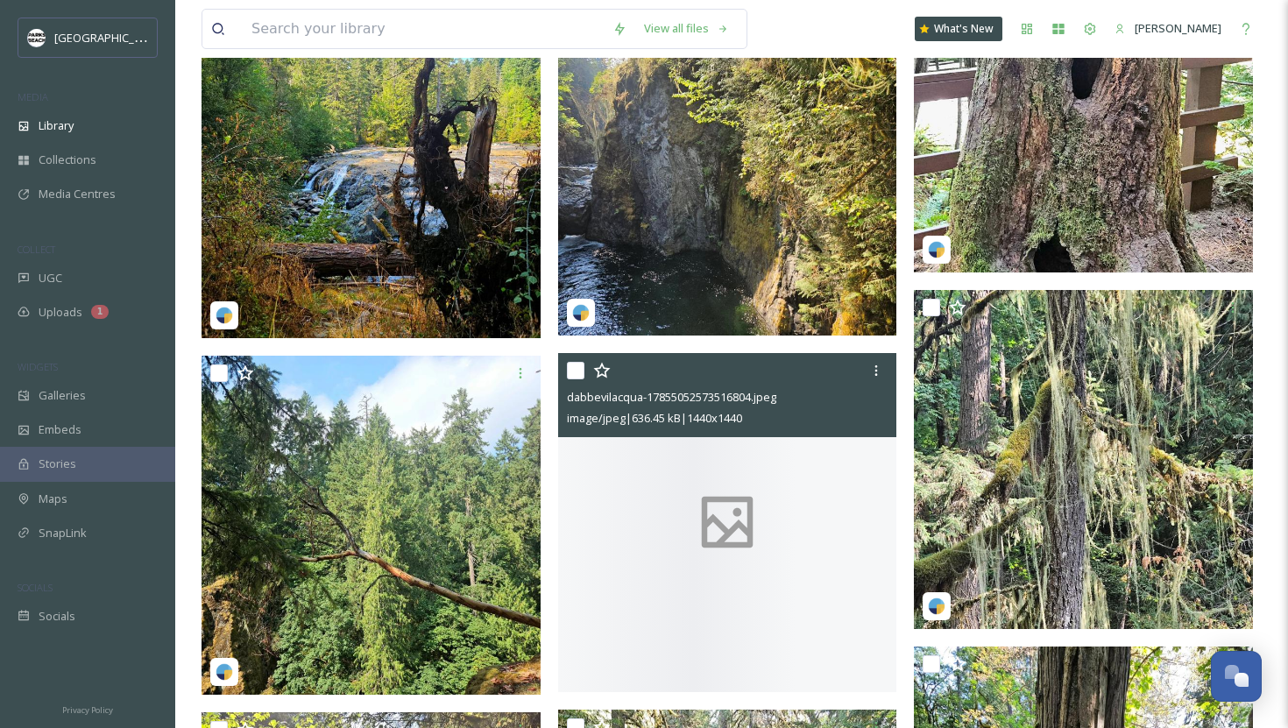
scroll to position [11879, 0]
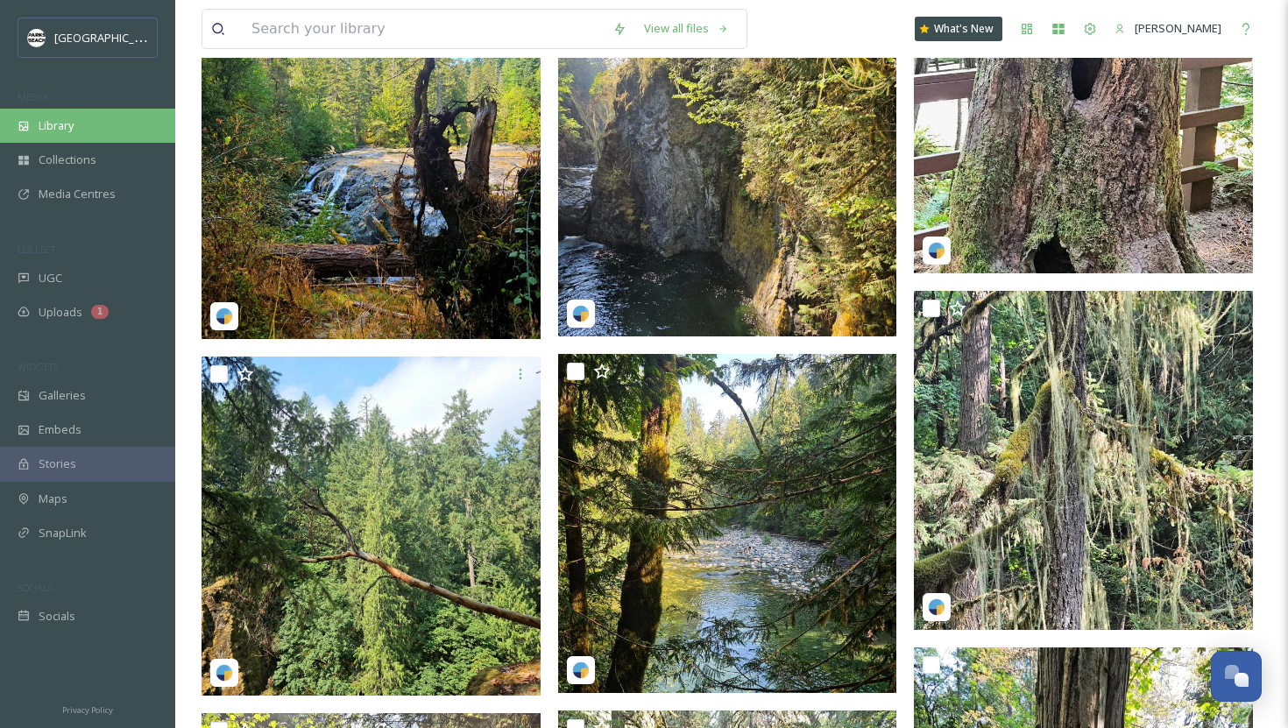
click at [79, 132] on div "Library" at bounding box center [87, 126] width 175 height 34
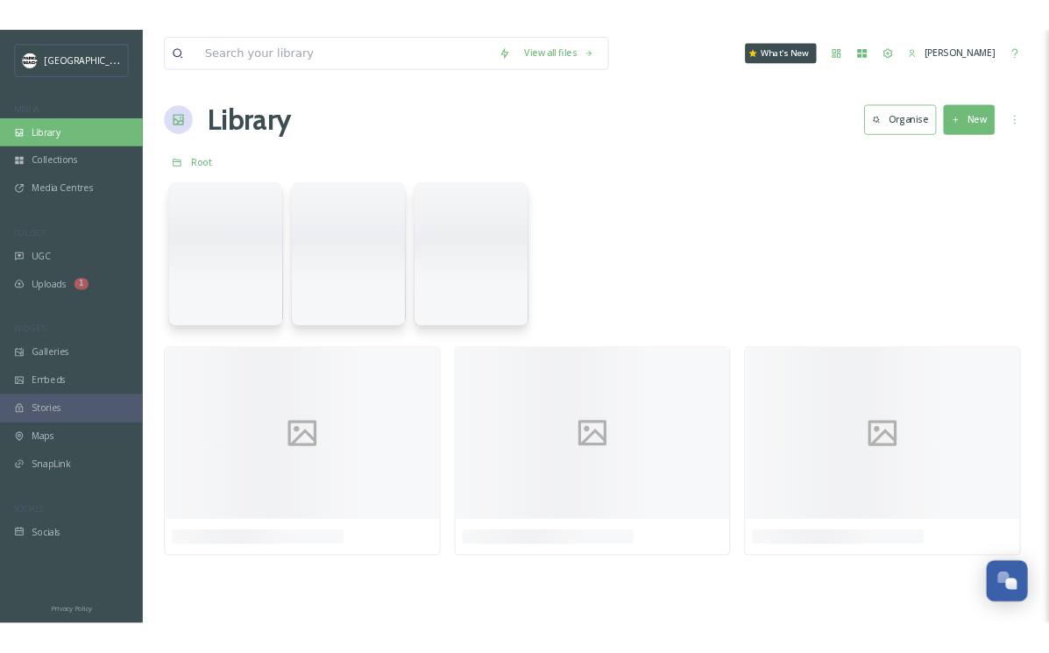
scroll to position [0, 0]
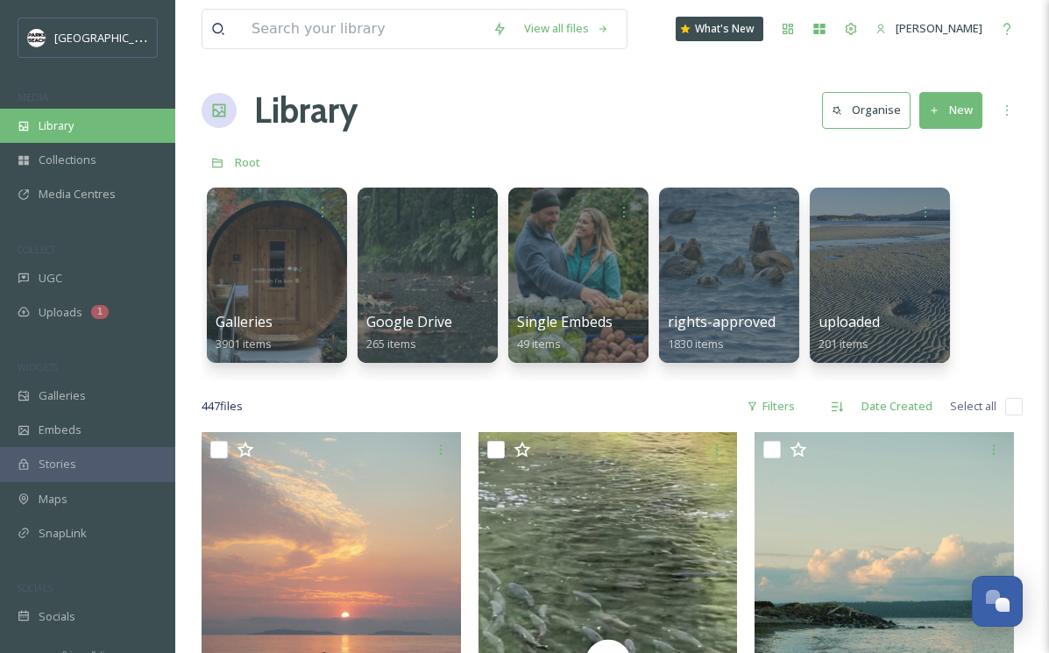
click at [81, 122] on div "Library" at bounding box center [87, 126] width 175 height 34
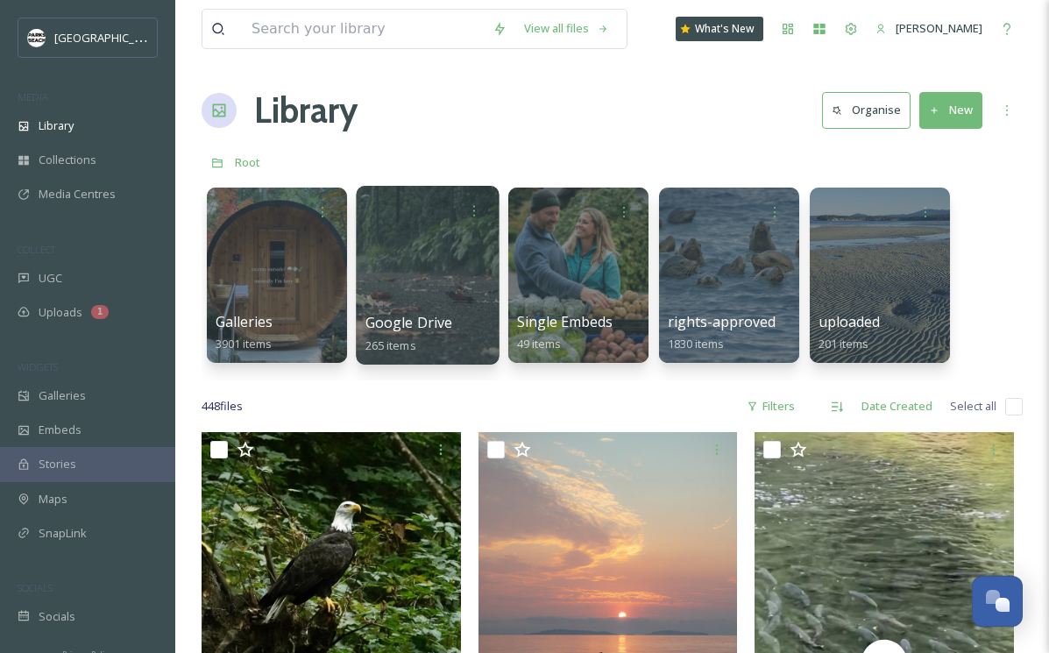
scroll to position [183, 0]
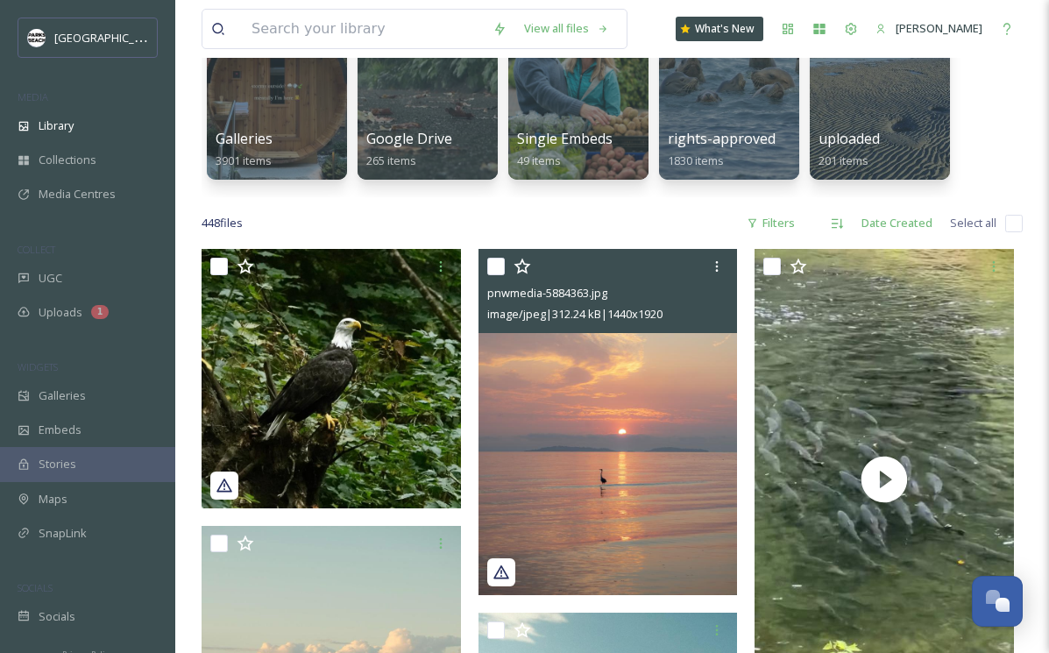
click at [637, 366] on img at bounding box center [607, 422] width 259 height 346
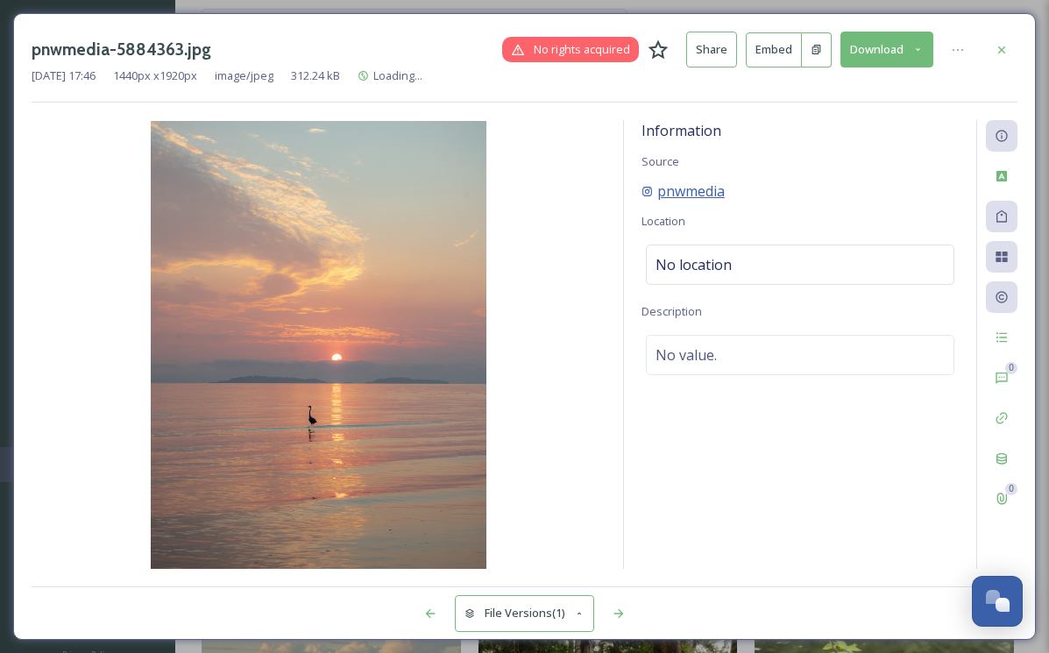
click at [700, 183] on span "pnwmedia" at bounding box center [690, 191] width 67 height 21
click at [921, 45] on icon at bounding box center [917, 49] width 11 height 11
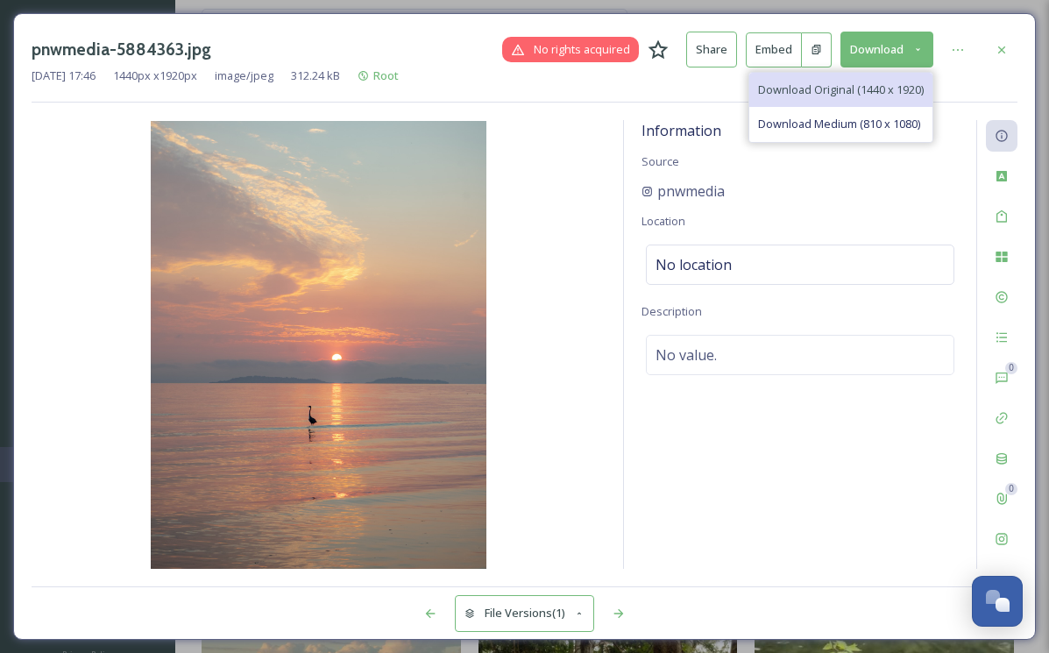
click at [882, 86] on span "Download Original (1440 x 1920)" at bounding box center [841, 89] width 166 height 17
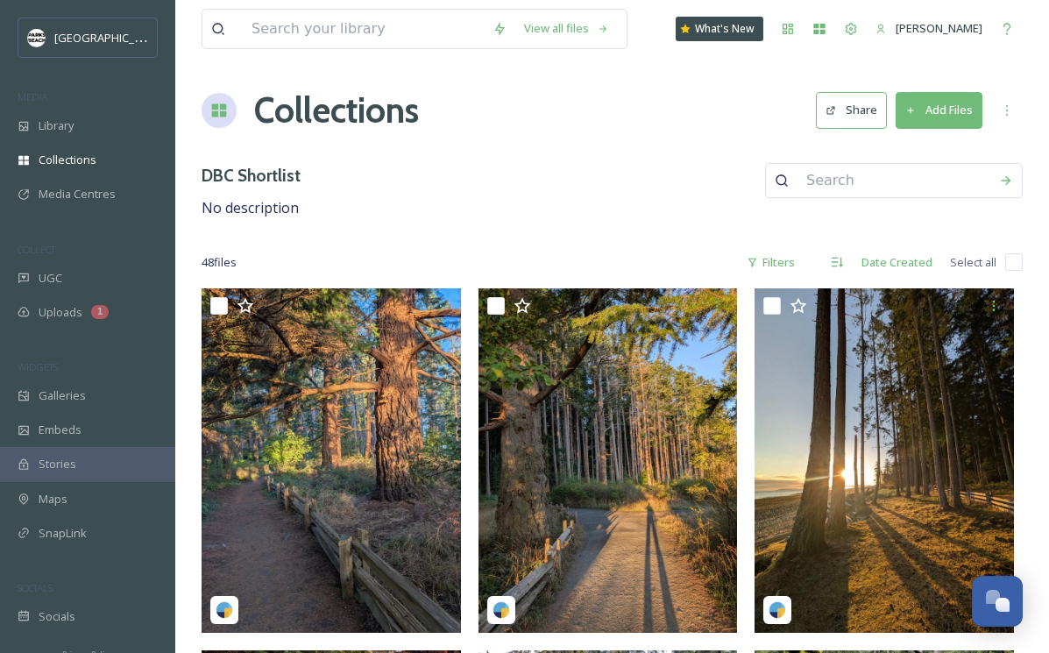
scroll to position [1194, 0]
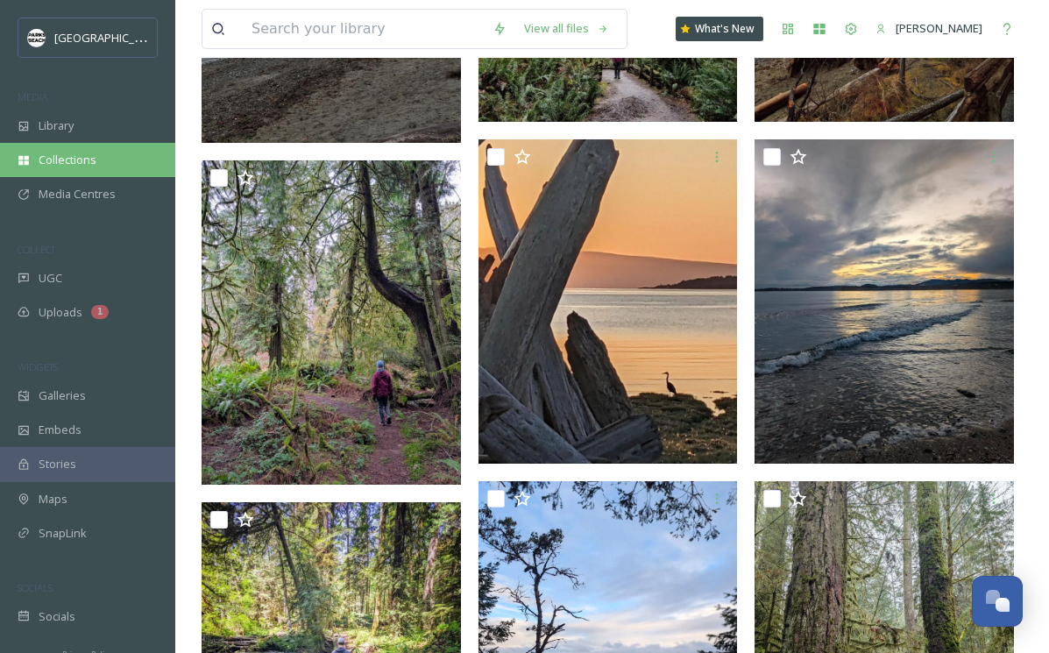
click at [71, 156] on span "Collections" at bounding box center [68, 160] width 58 height 17
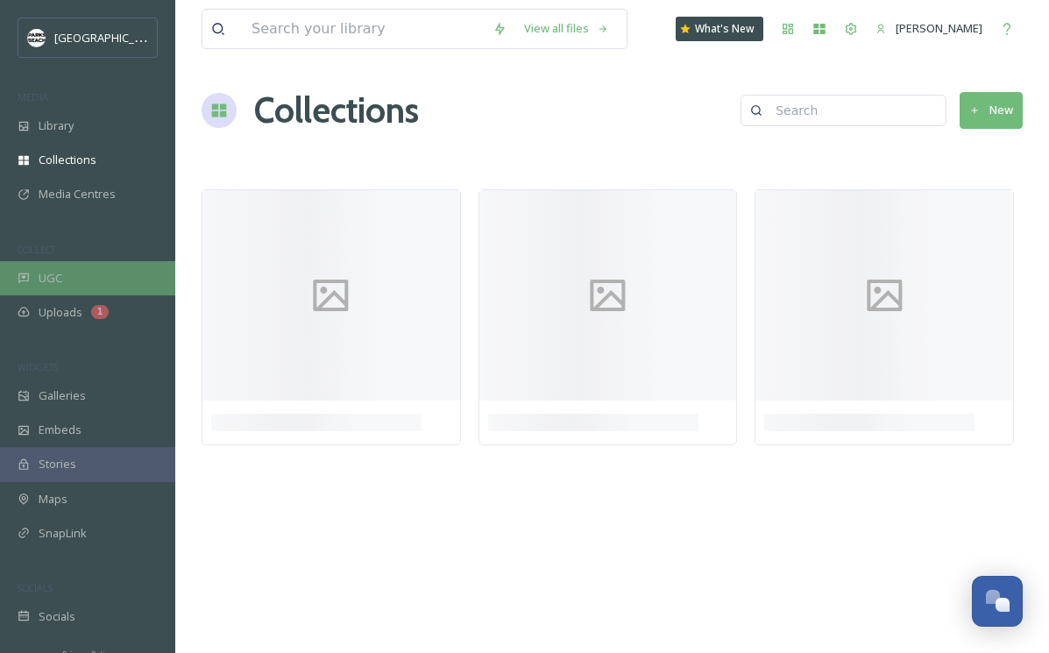
click at [66, 278] on div "UGC" at bounding box center [87, 278] width 175 height 34
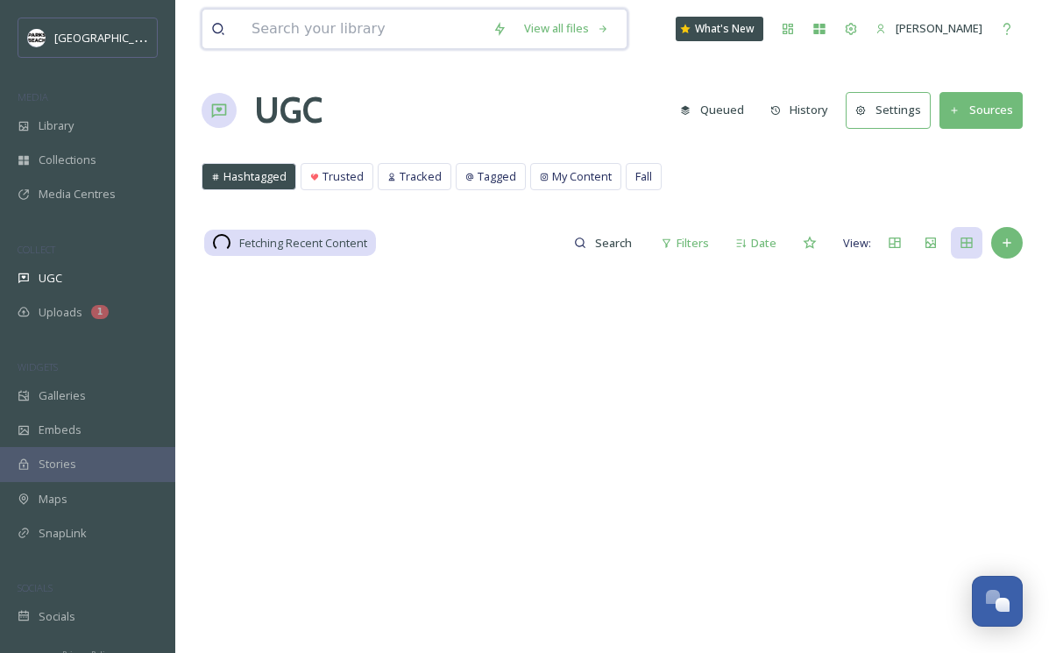
click at [291, 33] on input at bounding box center [363, 29] width 241 height 39
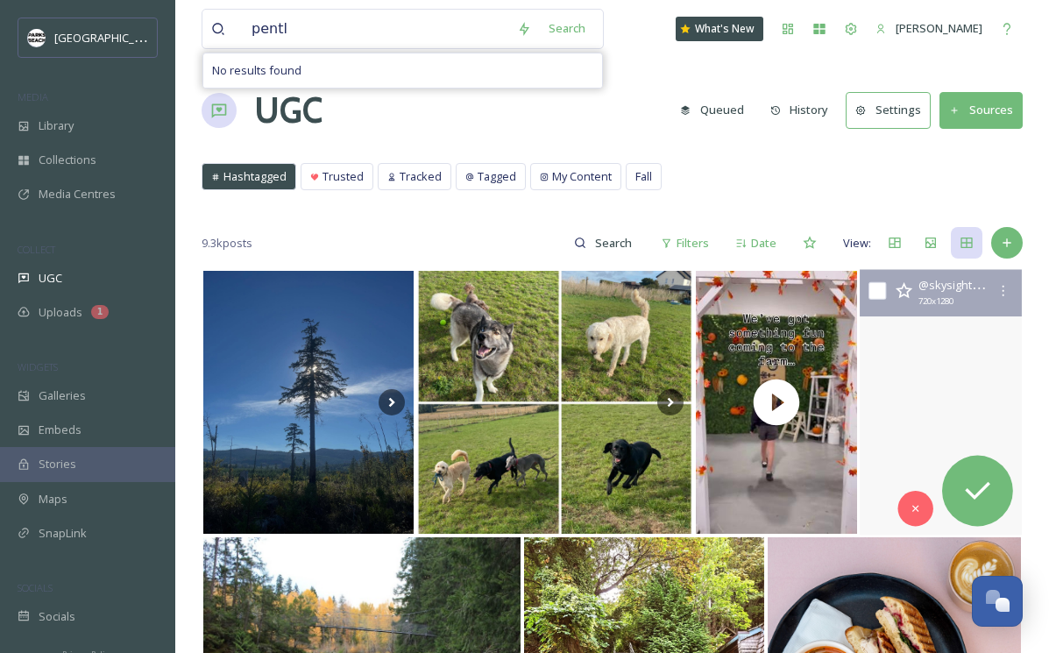
click at [991, 338] on video "#djiglobal #vanisleview #vancouverislandbc #hellobc #nanoosebay #tourismvancouv…" at bounding box center [941, 403] width 162 height 266
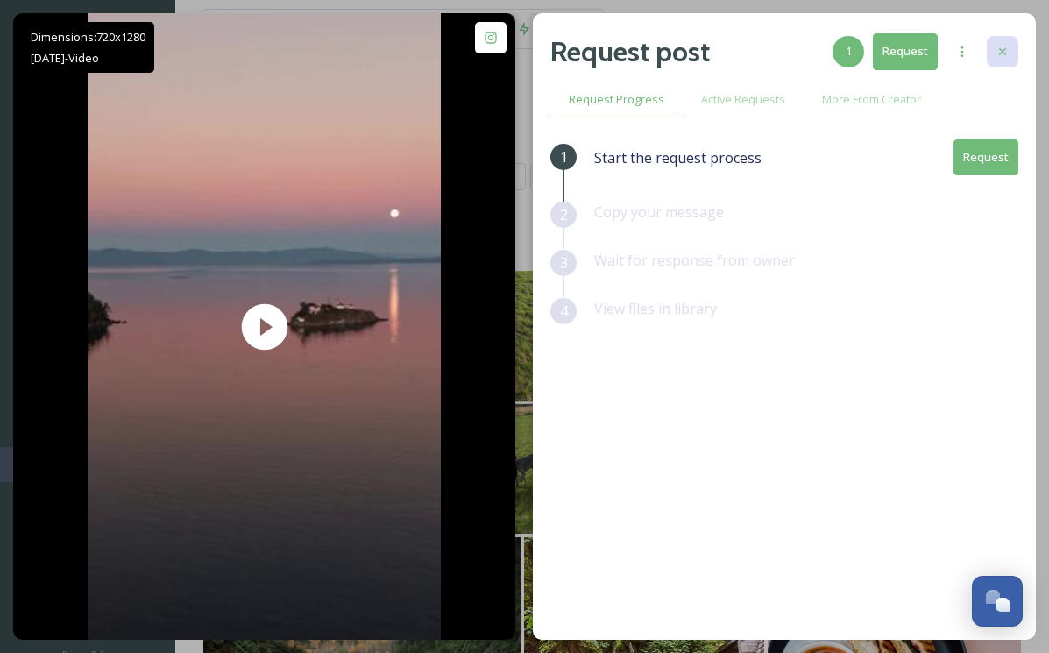
click at [999, 53] on icon at bounding box center [1002, 52] width 14 height 14
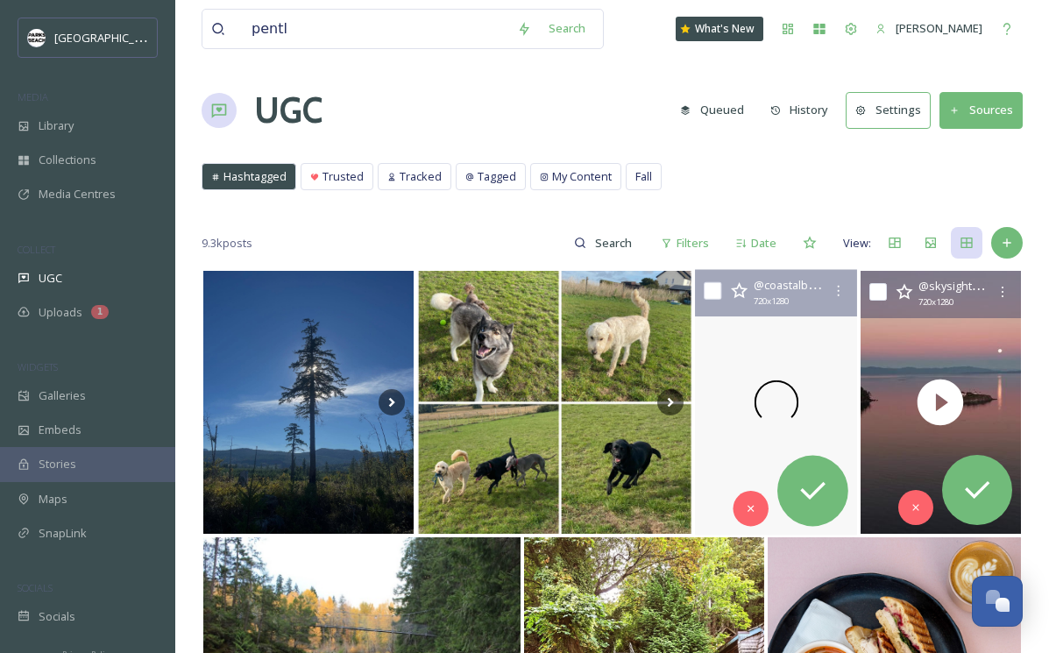
scroll to position [241, 0]
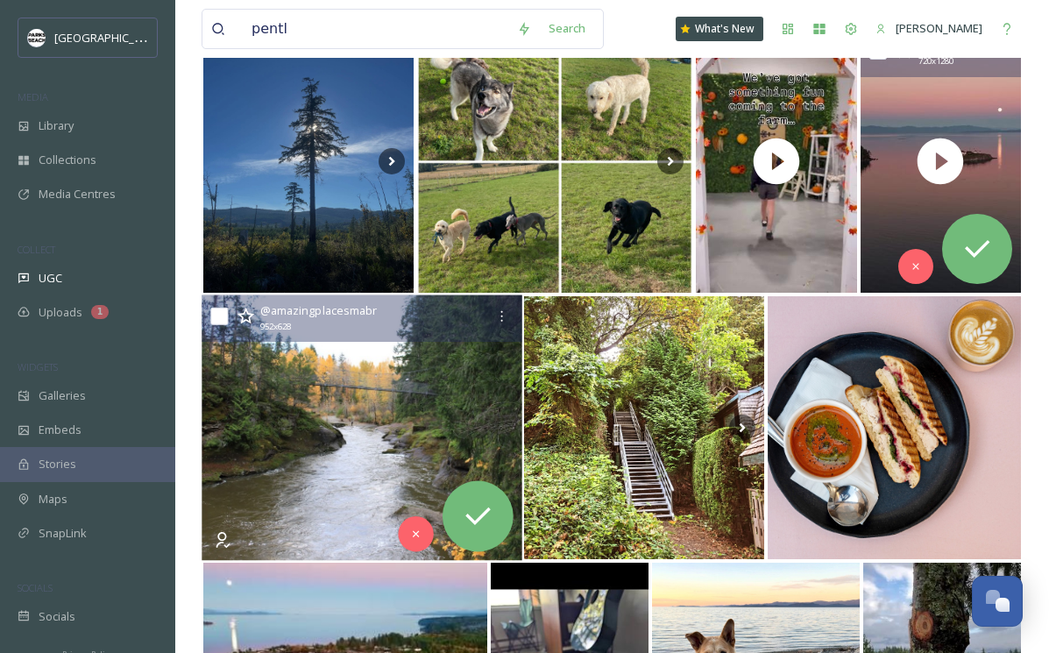
click at [350, 446] on img at bounding box center [362, 428] width 320 height 266
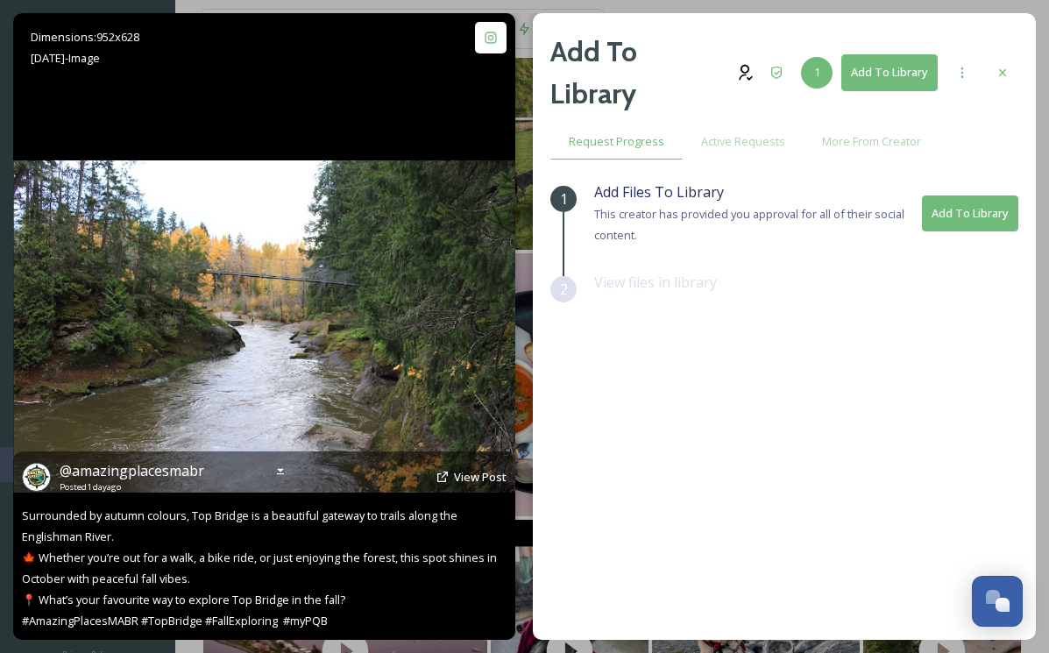
scroll to position [285, 0]
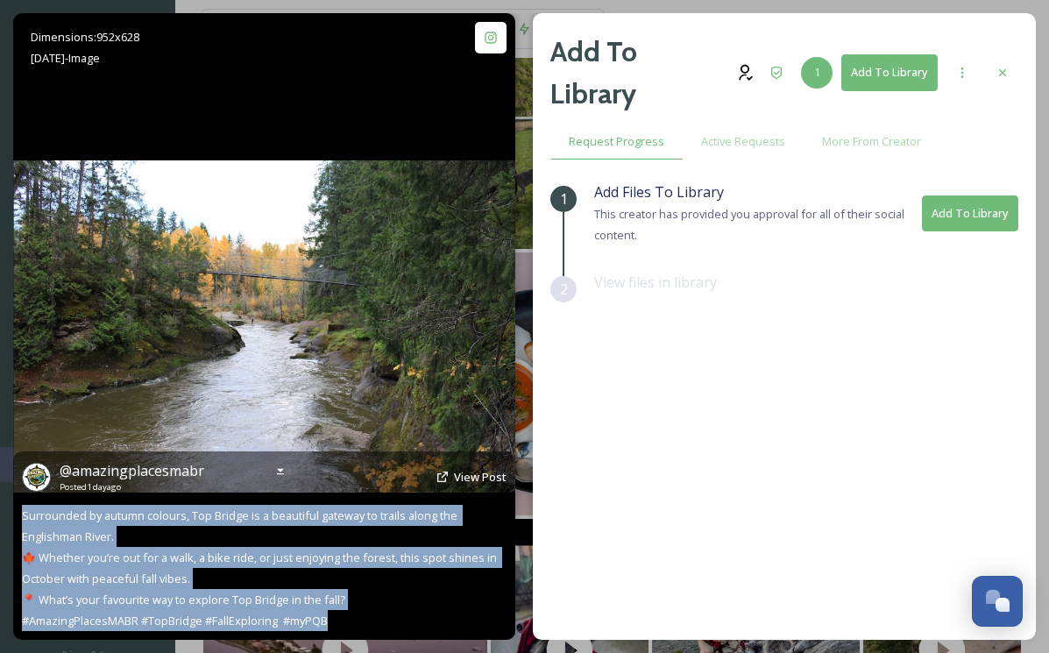
drag, startPoint x: 352, startPoint y: 627, endPoint x: 18, endPoint y: 518, distance: 351.4
click at [18, 518] on div "@ amazingplacesmabr Posted [DATE] View Post Surrounded by autumn colours, Top B…" at bounding box center [264, 545] width 502 height 188
copy span "Surrounded by autumn colours, Top Bridge is a beautiful gateway to trails along…"
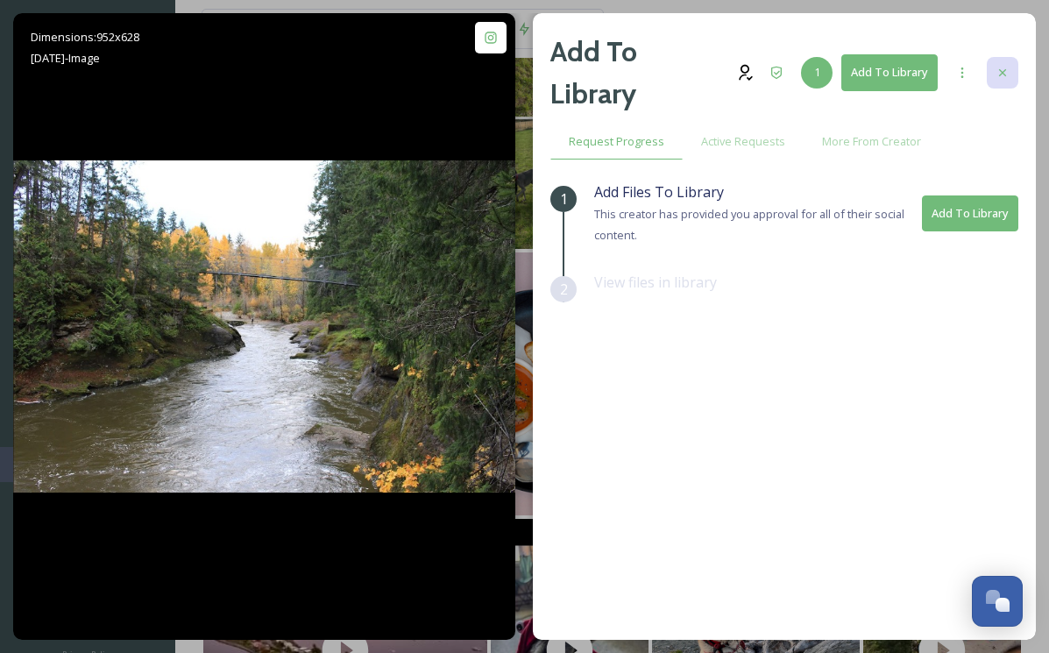
click at [1002, 66] on icon at bounding box center [1002, 73] width 14 height 14
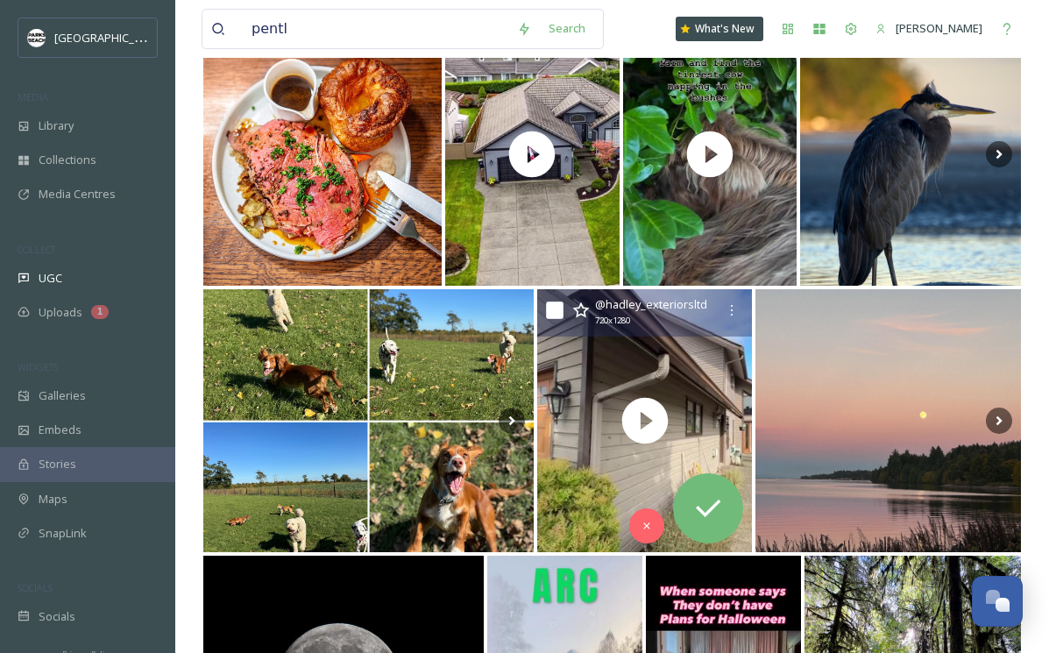
scroll to position [1414, 0]
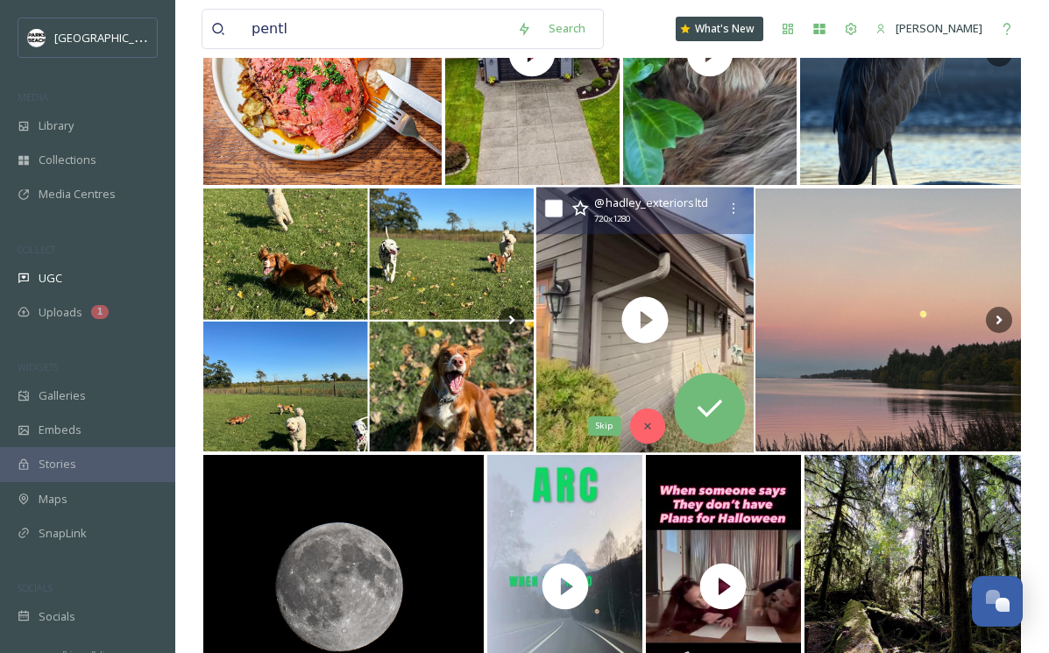
click at [643, 415] on div "Skip" at bounding box center [646, 425] width 35 height 35
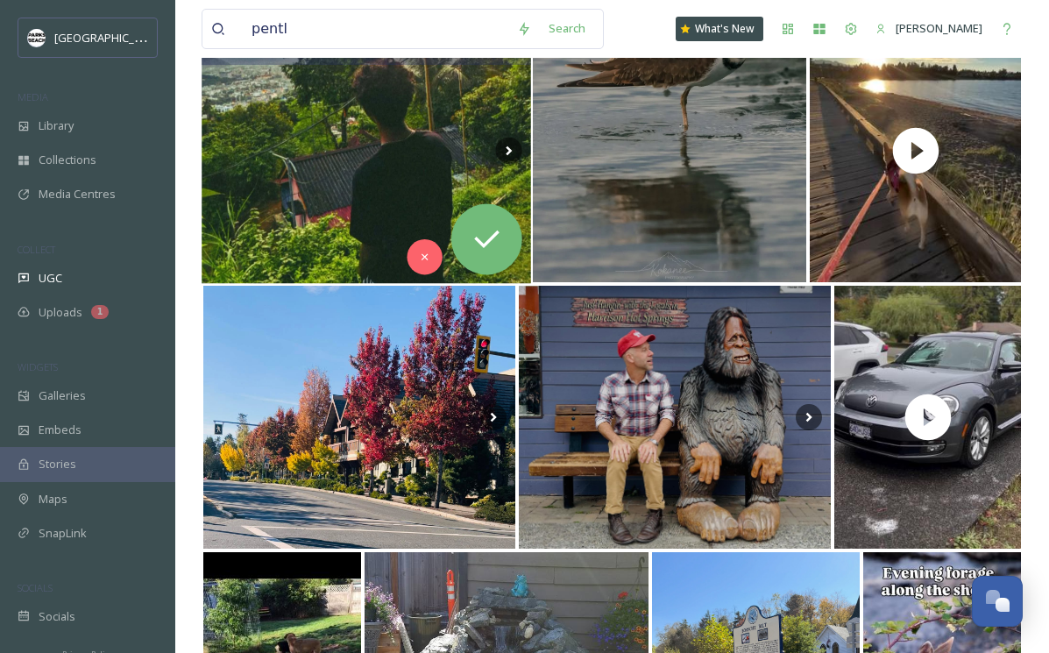
scroll to position [1936, 0]
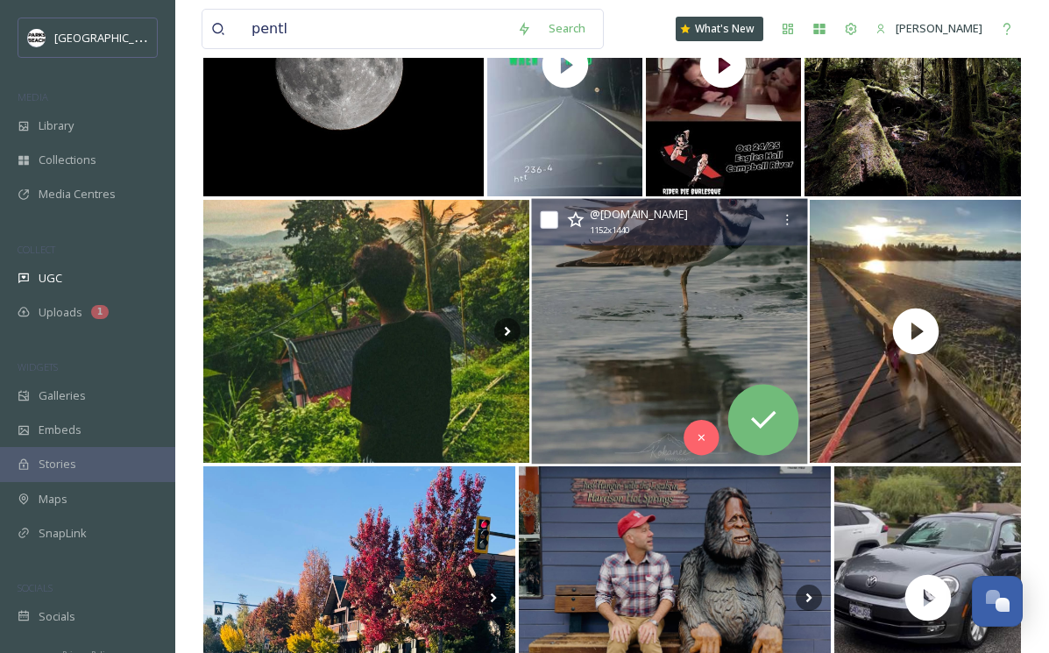
click at [641, 293] on img at bounding box center [670, 332] width 276 height 266
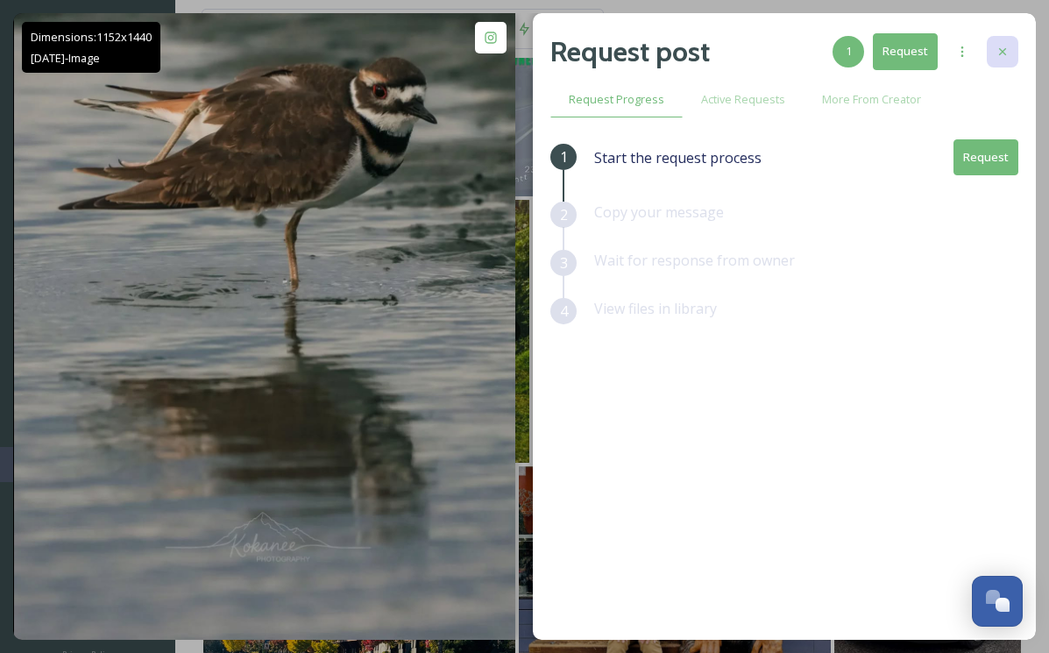
click at [1007, 46] on icon at bounding box center [1002, 52] width 14 height 14
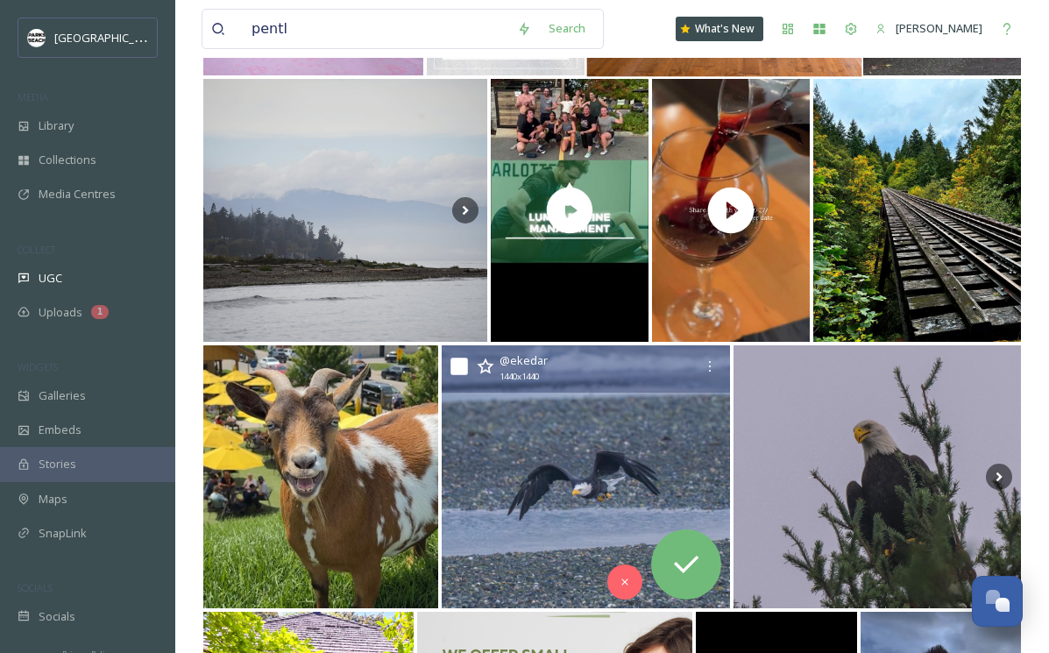
scroll to position [8665, 0]
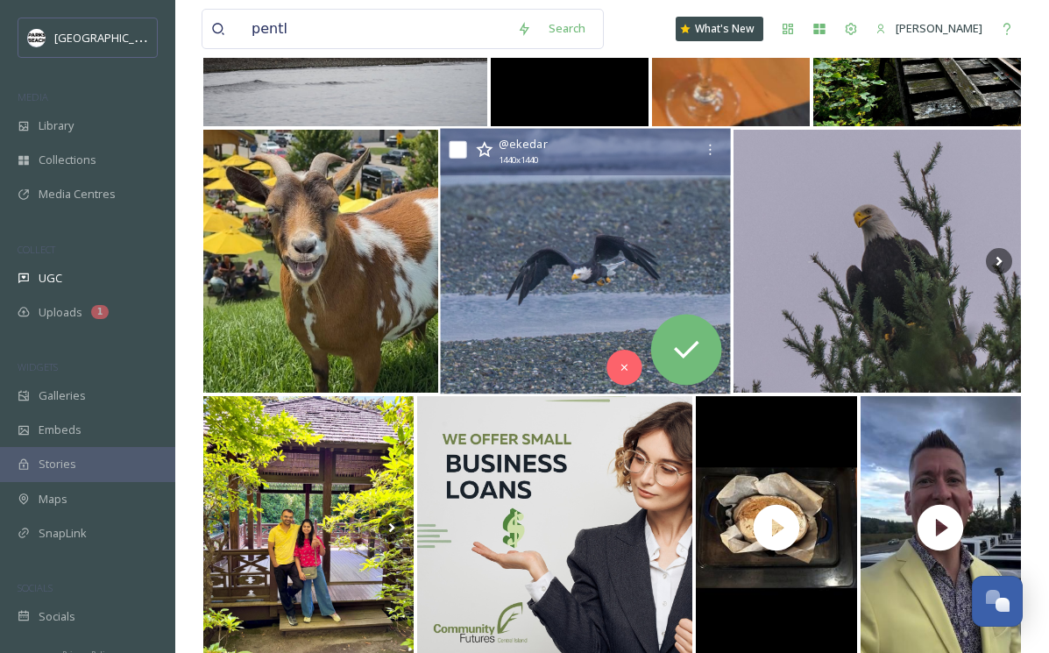
click at [513, 272] on img at bounding box center [586, 262] width 291 height 266
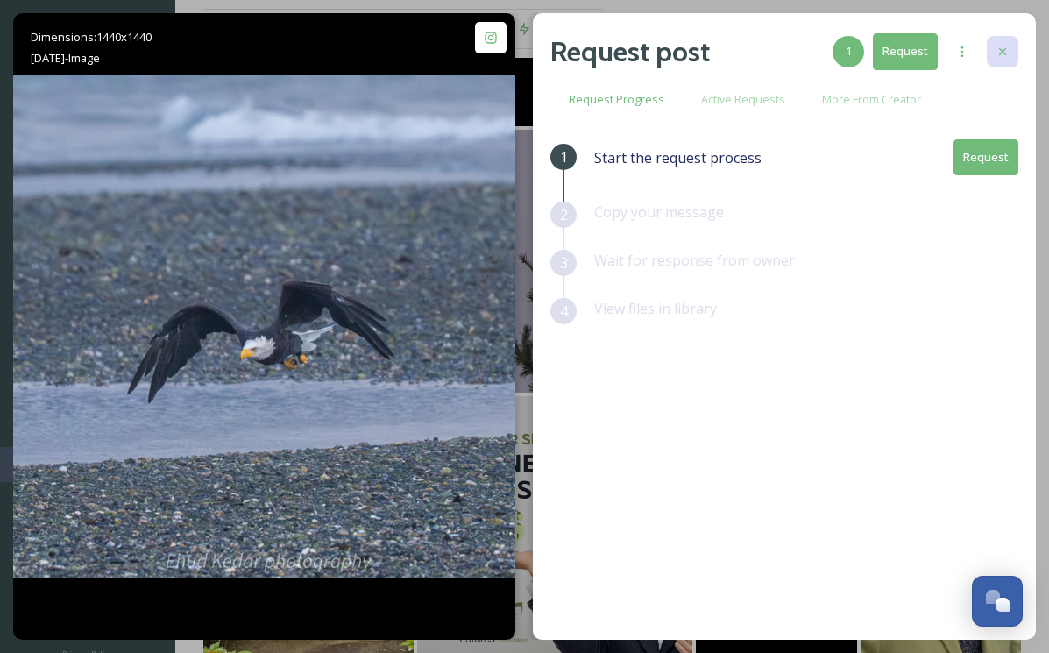
click at [1002, 50] on icon at bounding box center [1002, 52] width 14 height 14
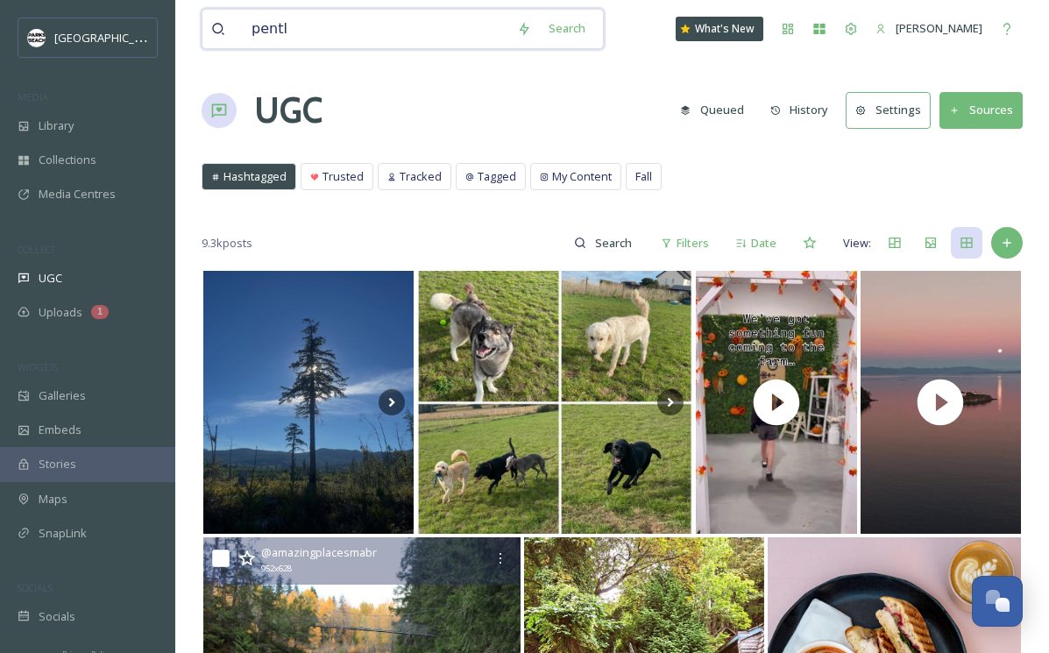
drag, startPoint x: 324, startPoint y: 30, endPoint x: 231, endPoint y: 28, distance: 92.9
click at [231, 28] on div "pentl" at bounding box center [359, 29] width 297 height 39
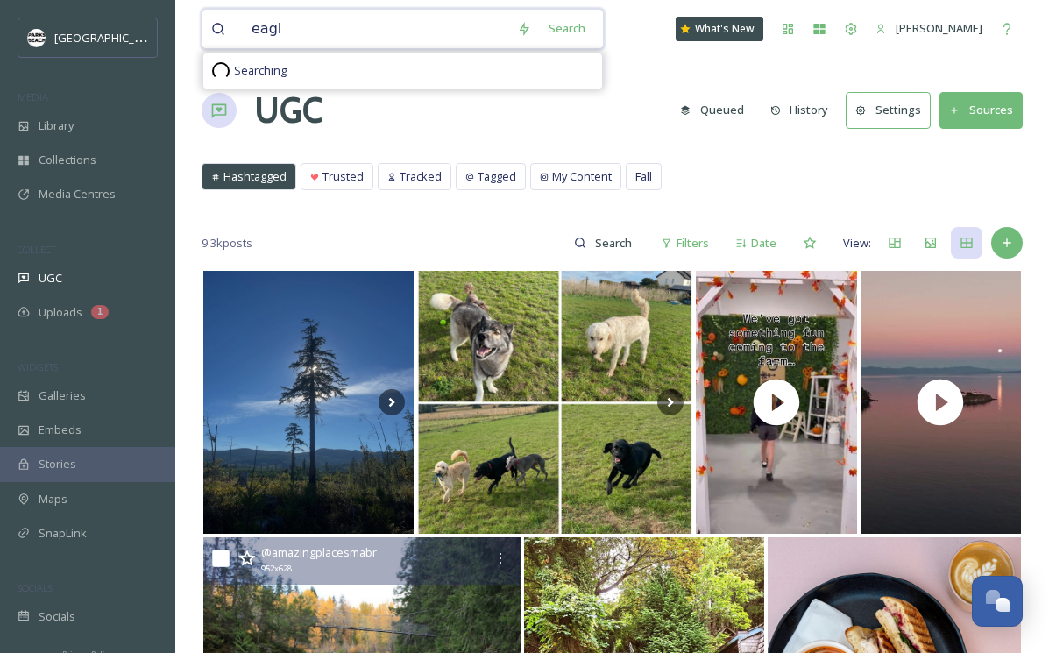
type input "eagle"
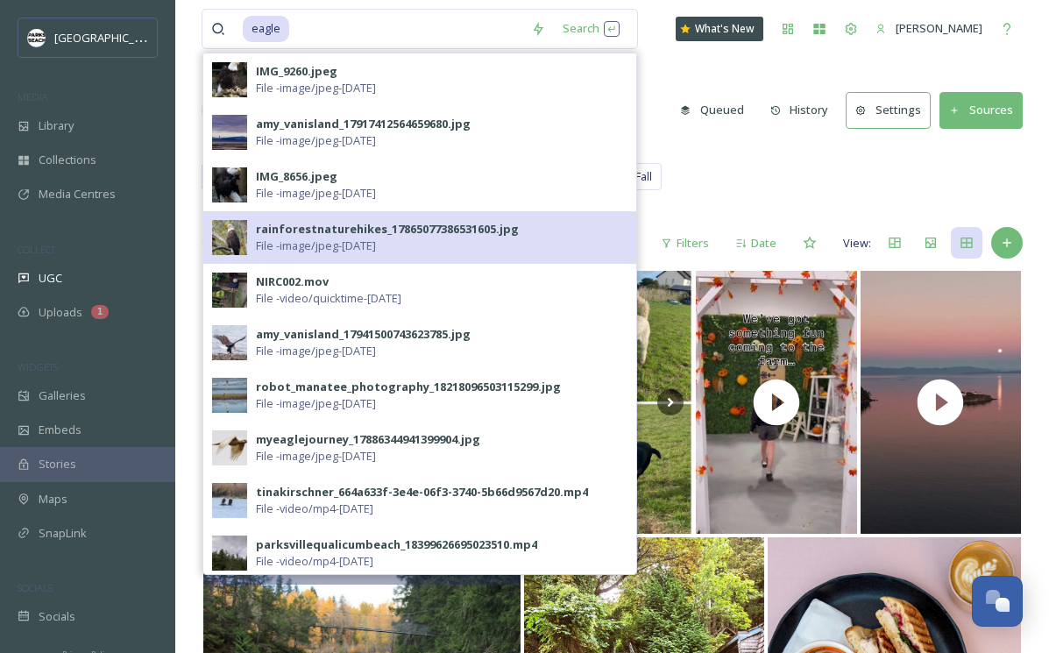
click at [325, 216] on div "rainforestnaturehikes_17865077386531605.jpg File - image/jpeg - [DATE]" at bounding box center [419, 237] width 433 height 53
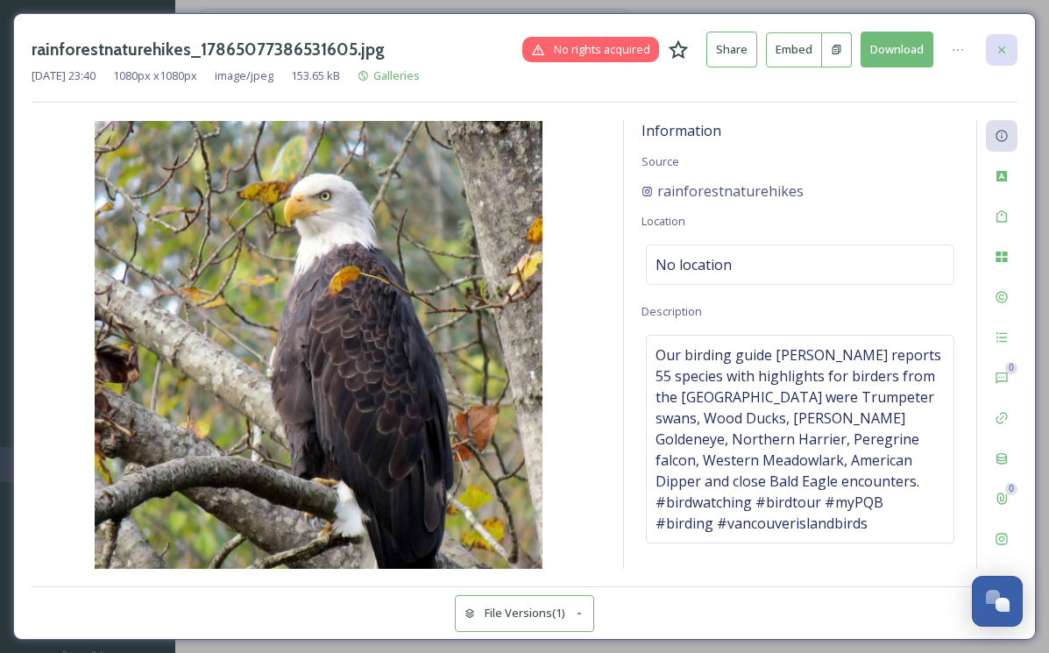
click at [1001, 44] on icon at bounding box center [1002, 50] width 14 height 14
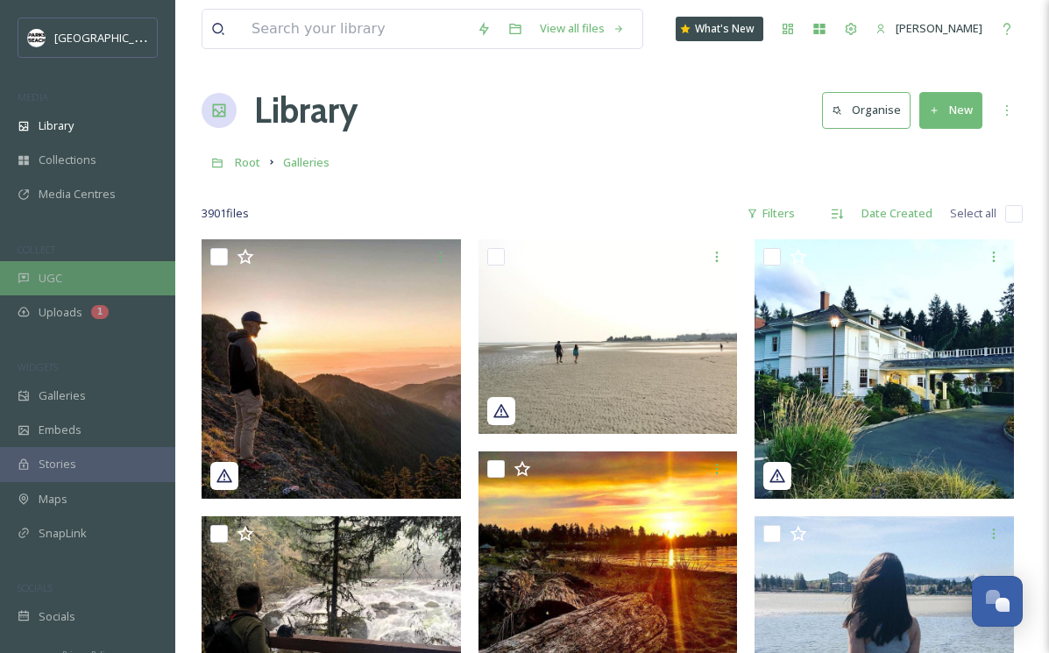
click at [75, 278] on div "UGC" at bounding box center [87, 278] width 175 height 34
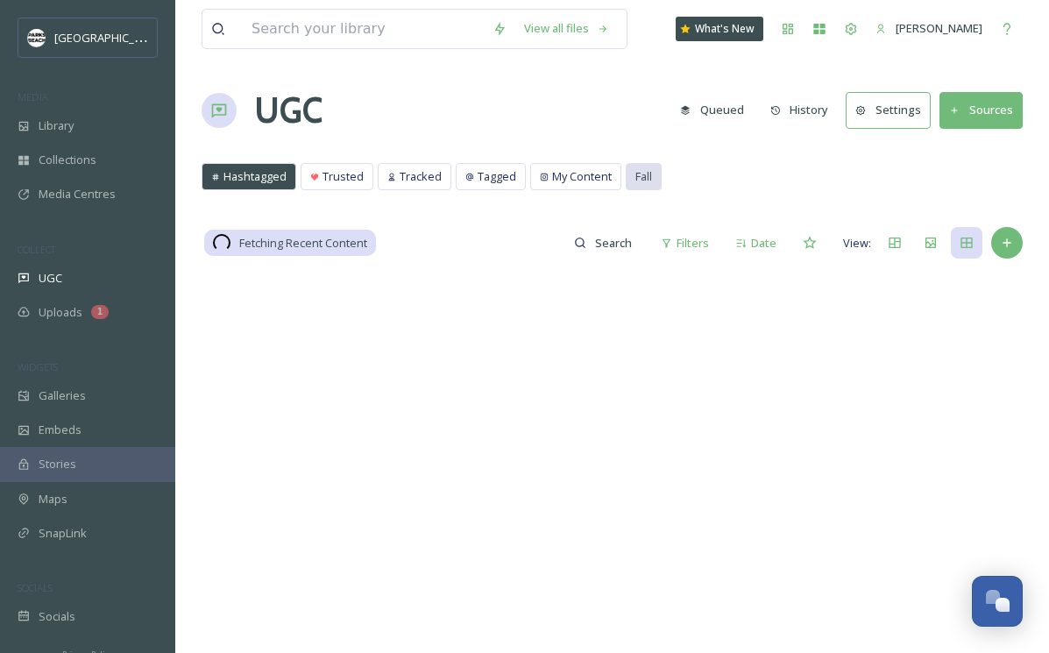
click at [638, 179] on span "Fall" at bounding box center [643, 176] width 17 height 17
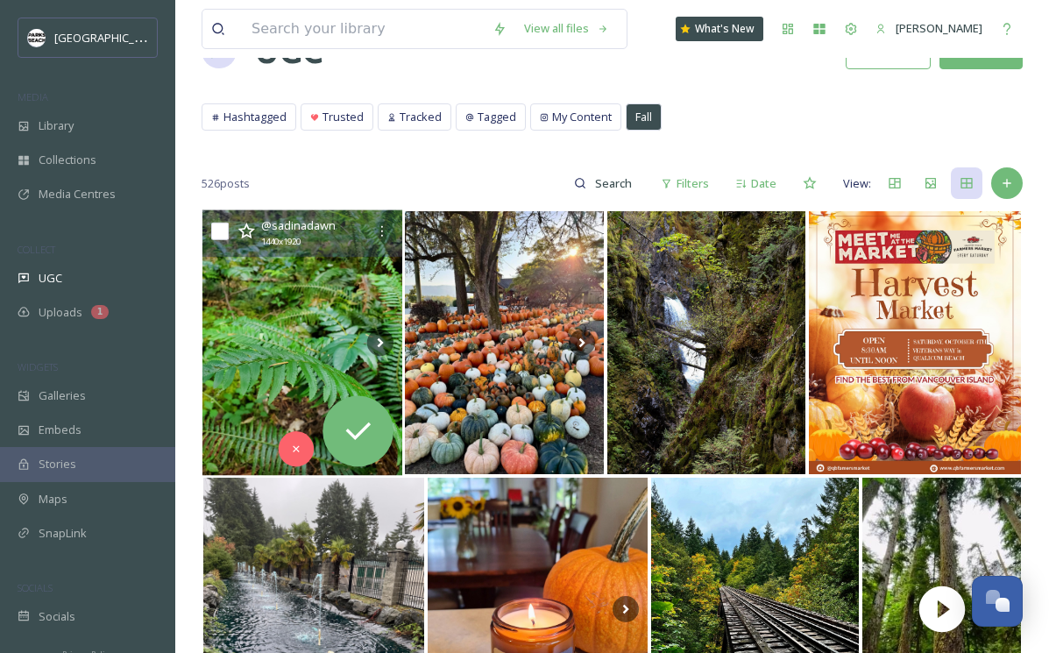
scroll to position [127, 0]
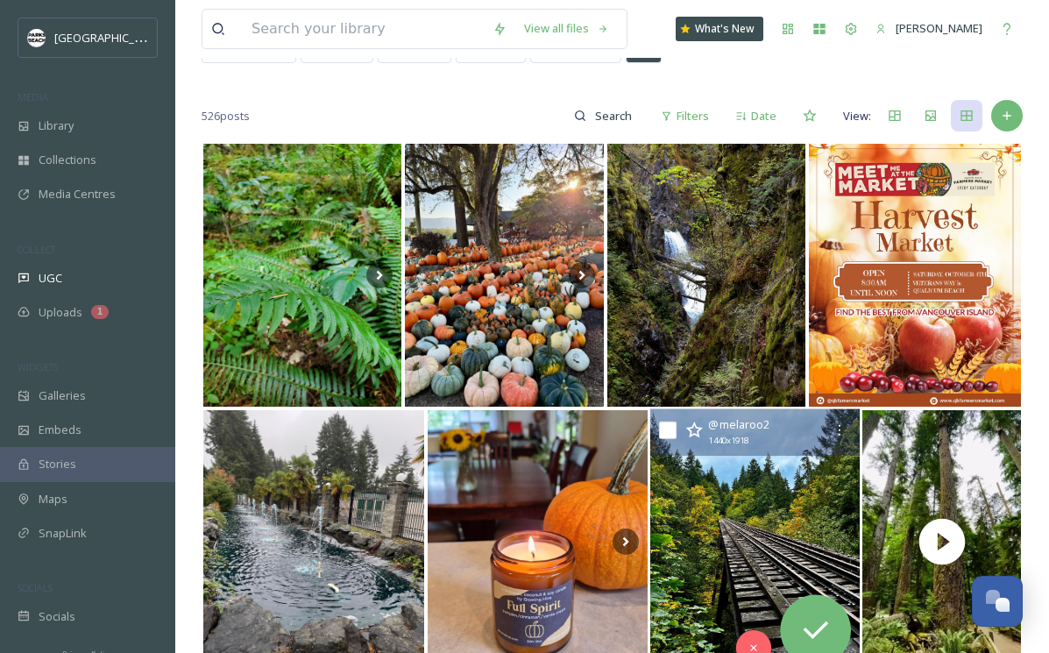
drag, startPoint x: 910, startPoint y: 377, endPoint x: 827, endPoint y: 474, distance: 128.0
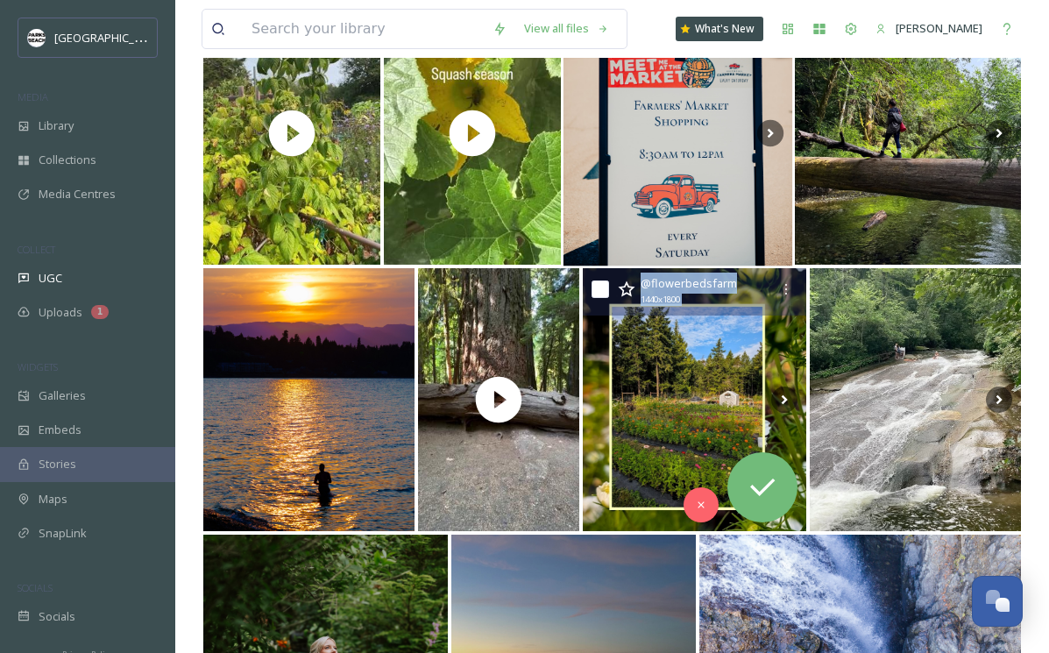
scroll to position [3163, 0]
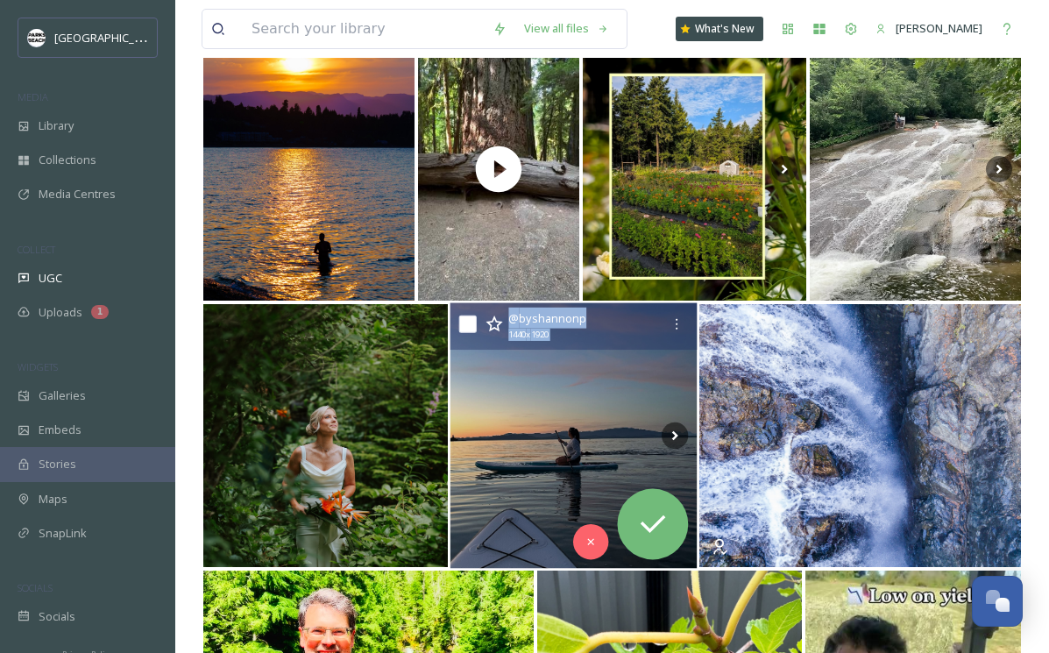
click at [584, 462] on img at bounding box center [573, 436] width 247 height 266
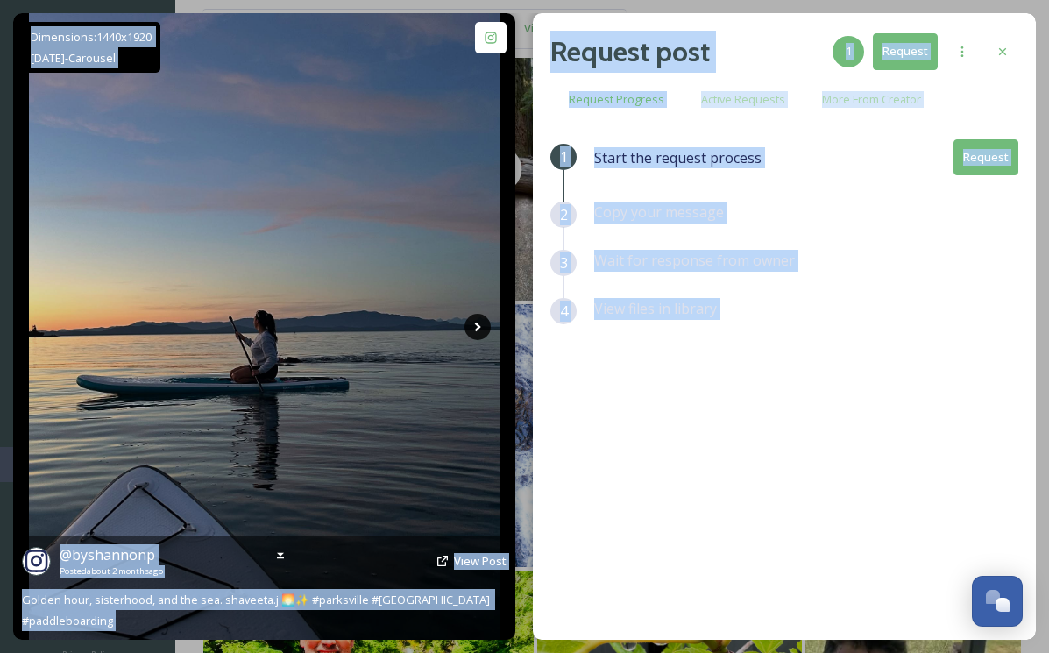
click at [477, 328] on icon at bounding box center [477, 327] width 6 height 10
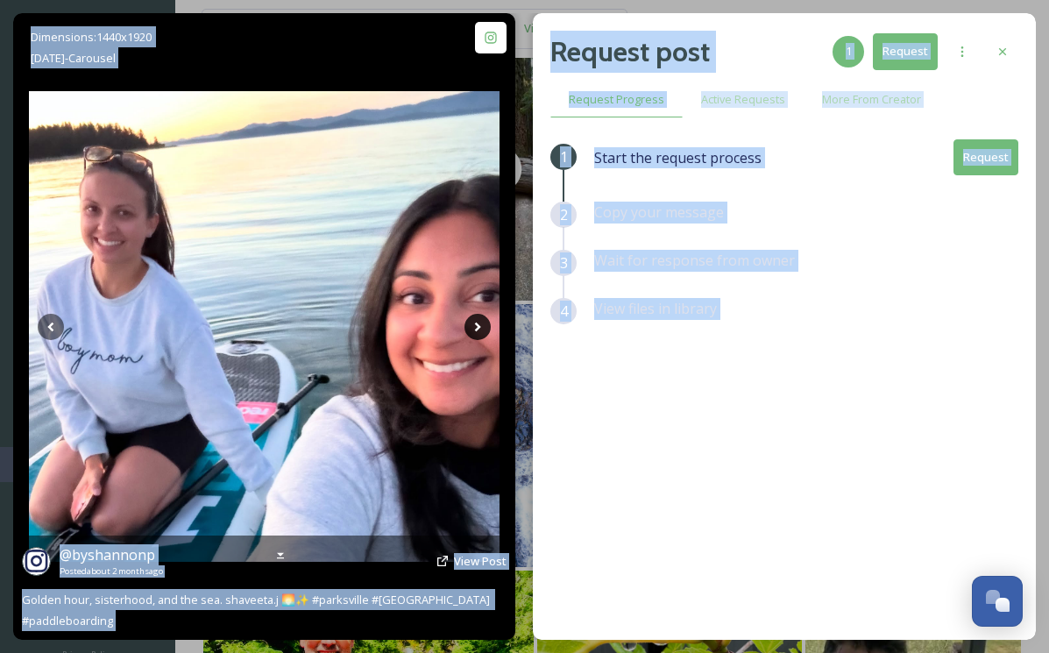
click at [474, 322] on icon at bounding box center [477, 327] width 26 height 26
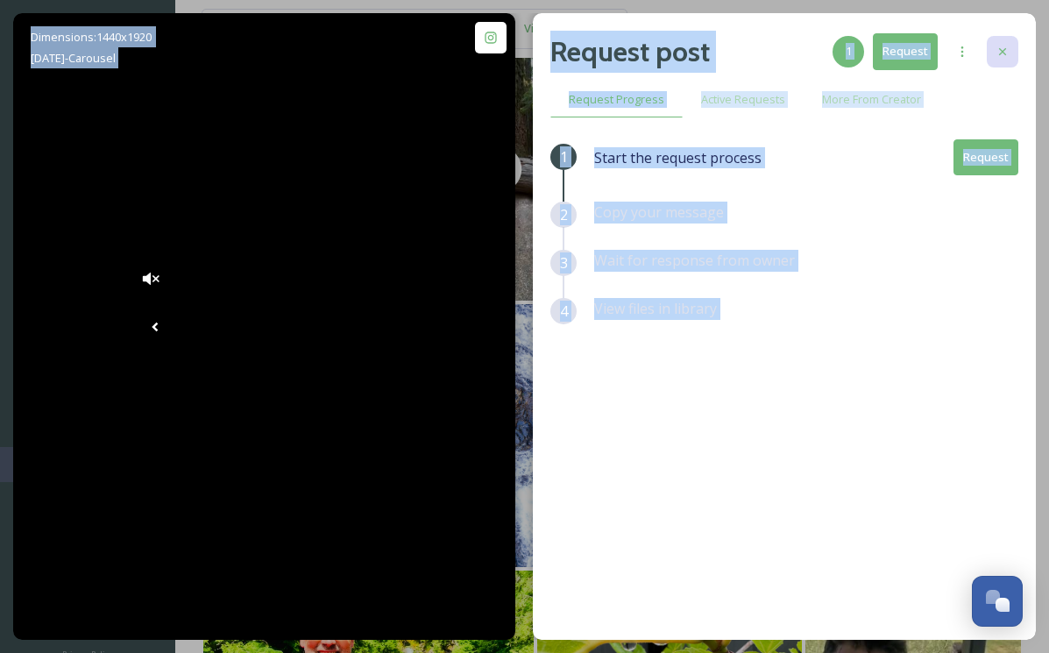
click at [1009, 41] on div at bounding box center [1003, 52] width 32 height 32
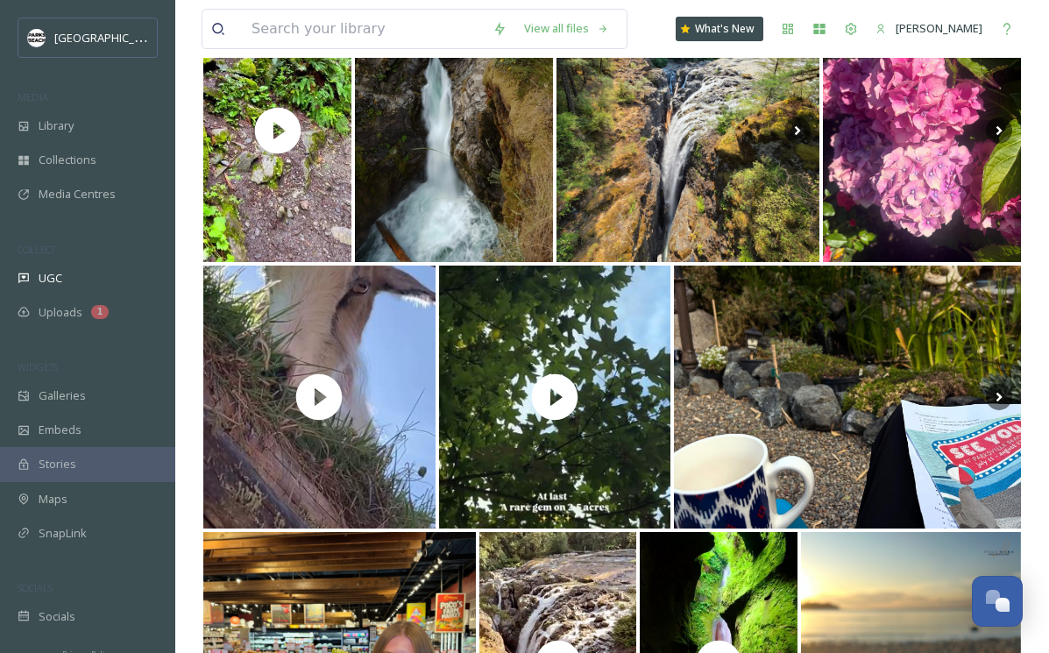
scroll to position [3664, 0]
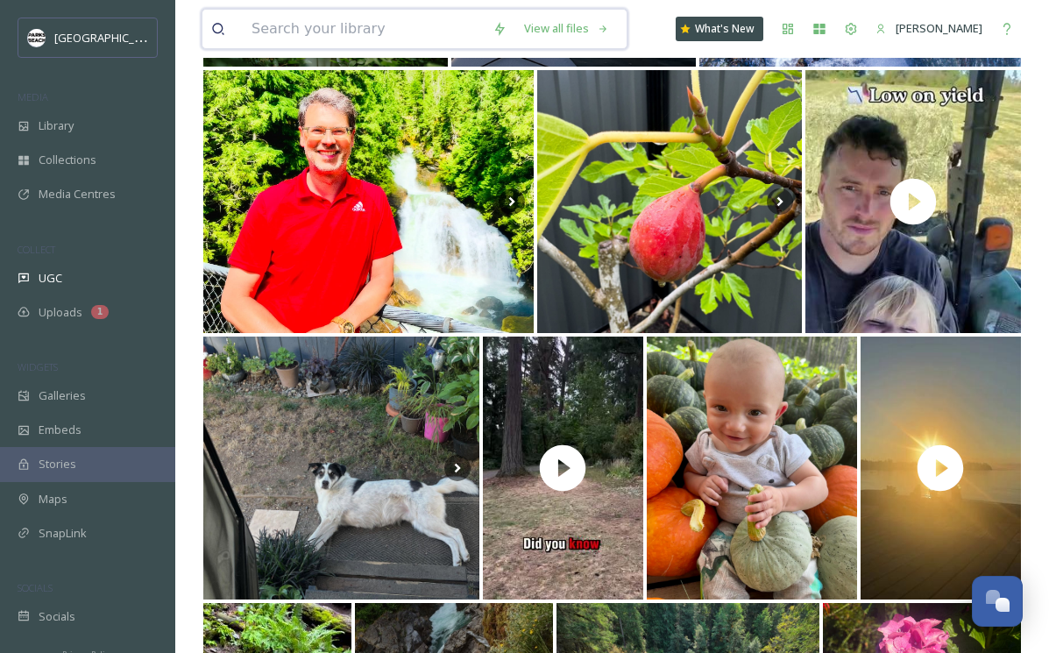
click at [302, 19] on input at bounding box center [363, 29] width 241 height 39
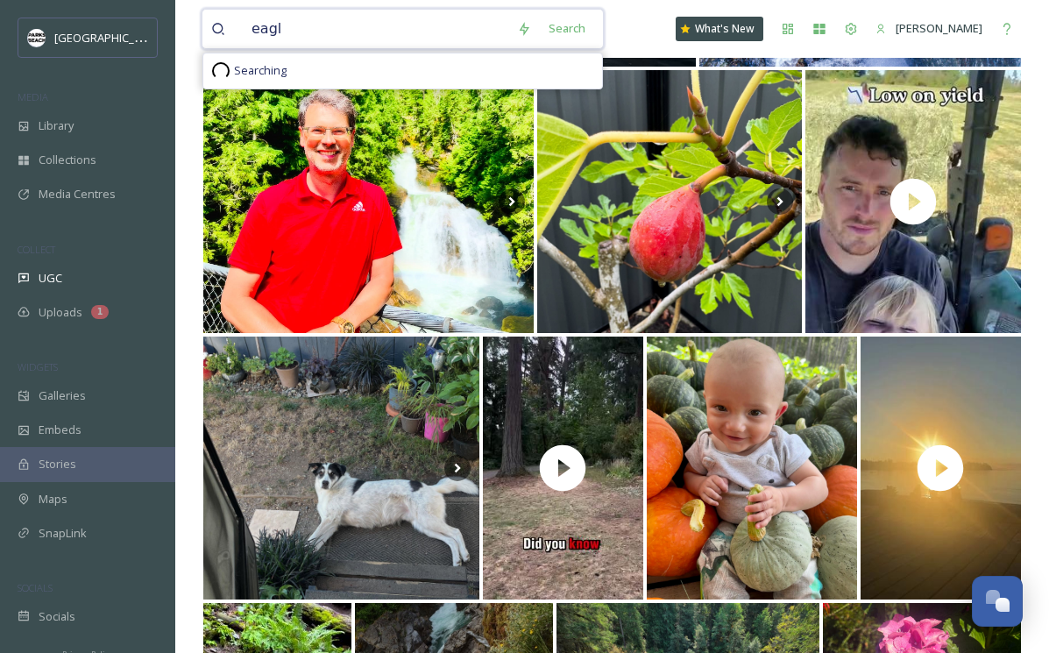
type input "eagle"
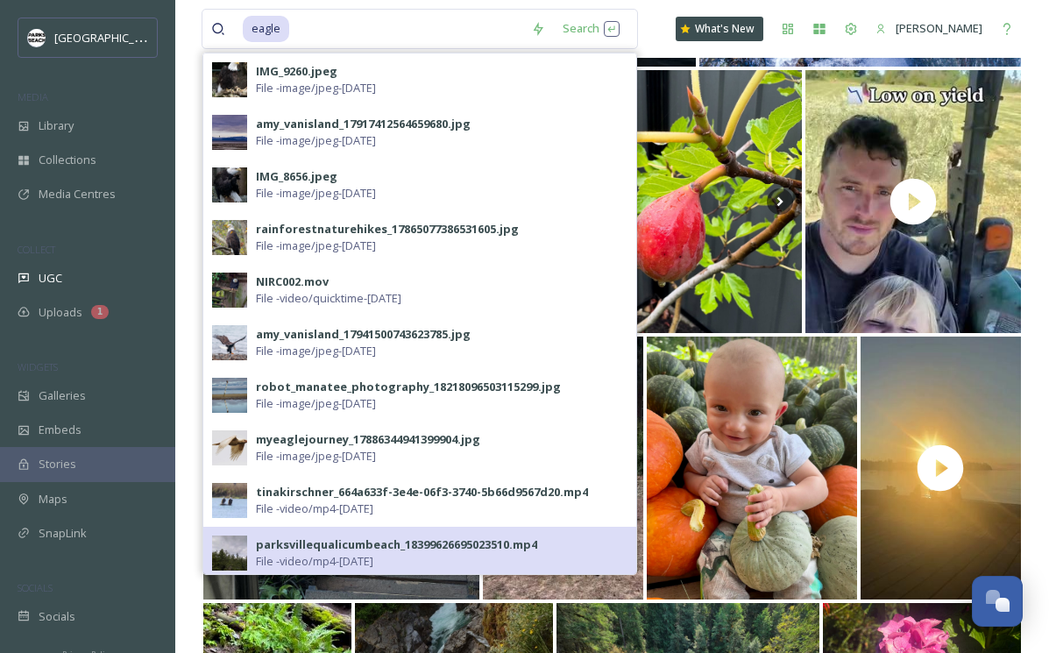
click at [295, 538] on div "parksvillequalicumbeach_18399626695023510.mp4" at bounding box center [396, 544] width 281 height 17
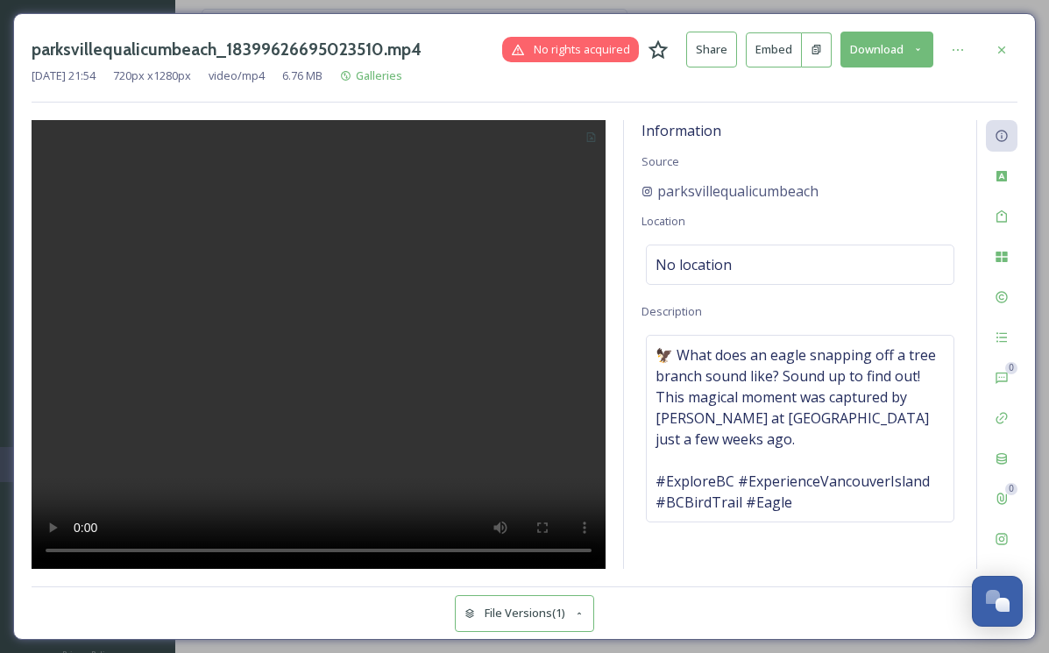
click at [924, 44] on icon at bounding box center [917, 49] width 11 height 11
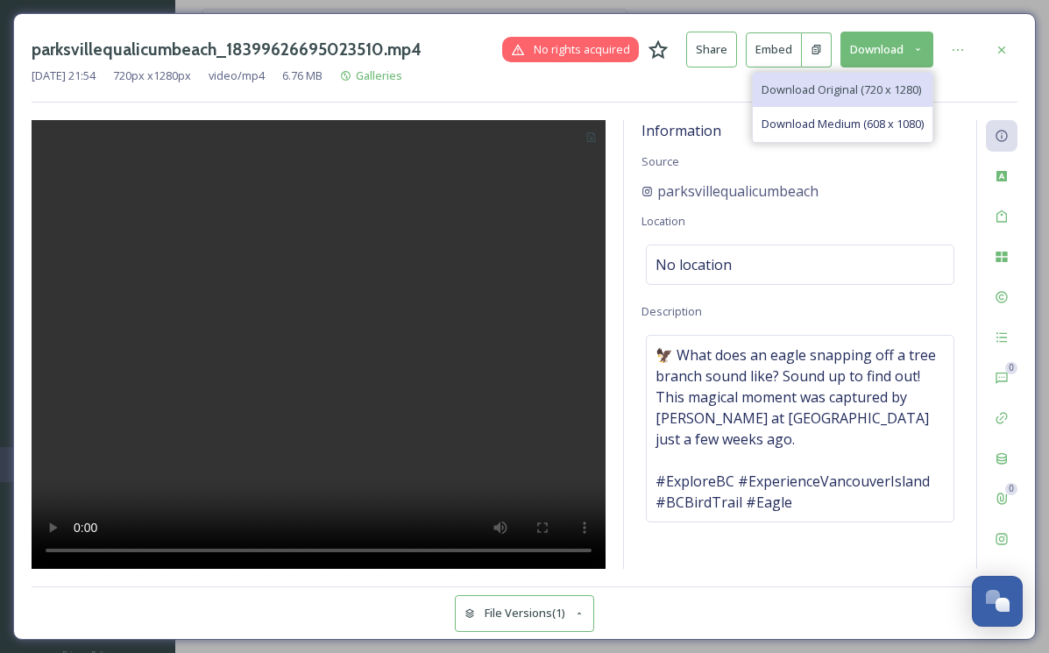
click at [796, 90] on span "Download Original (720 x 1280)" at bounding box center [840, 89] width 159 height 17
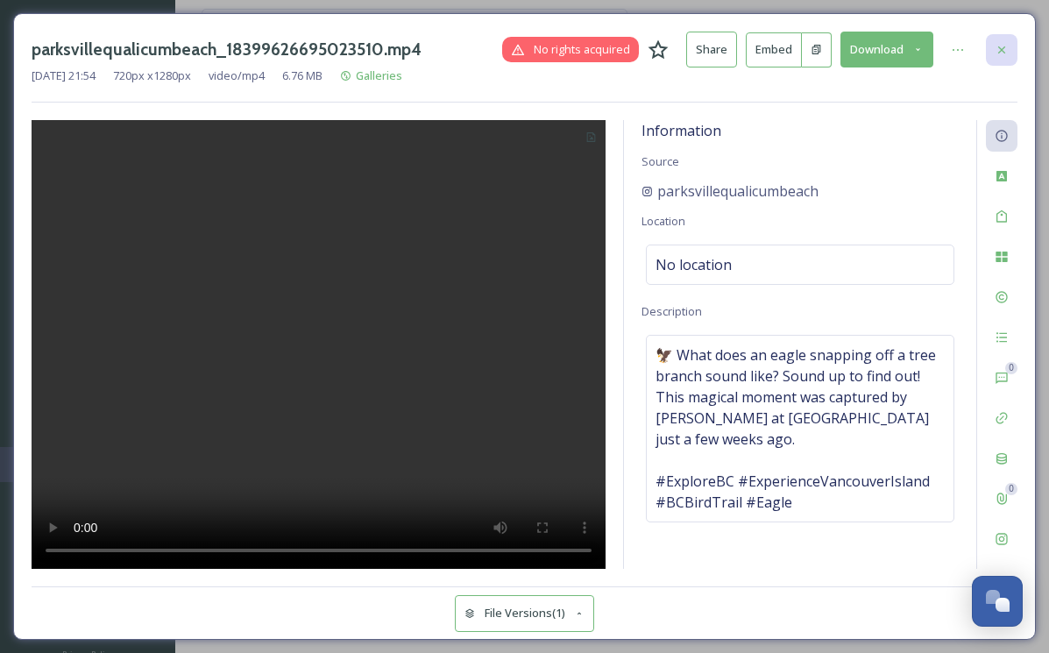
click at [998, 58] on div at bounding box center [1002, 50] width 32 height 32
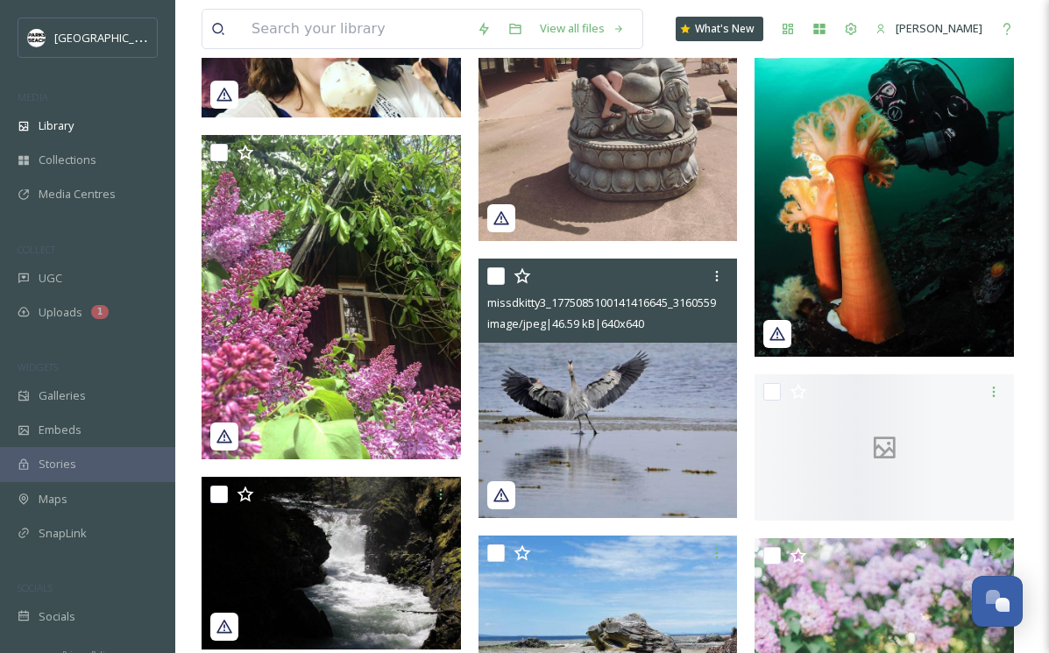
scroll to position [1464, 0]
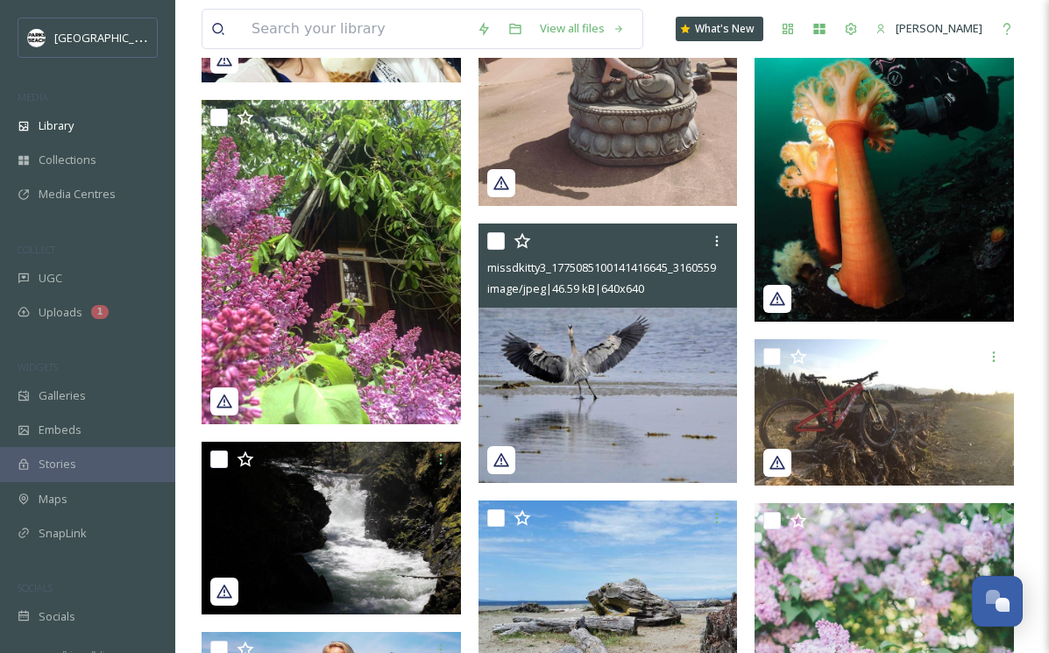
click at [582, 346] on img at bounding box center [607, 352] width 259 height 259
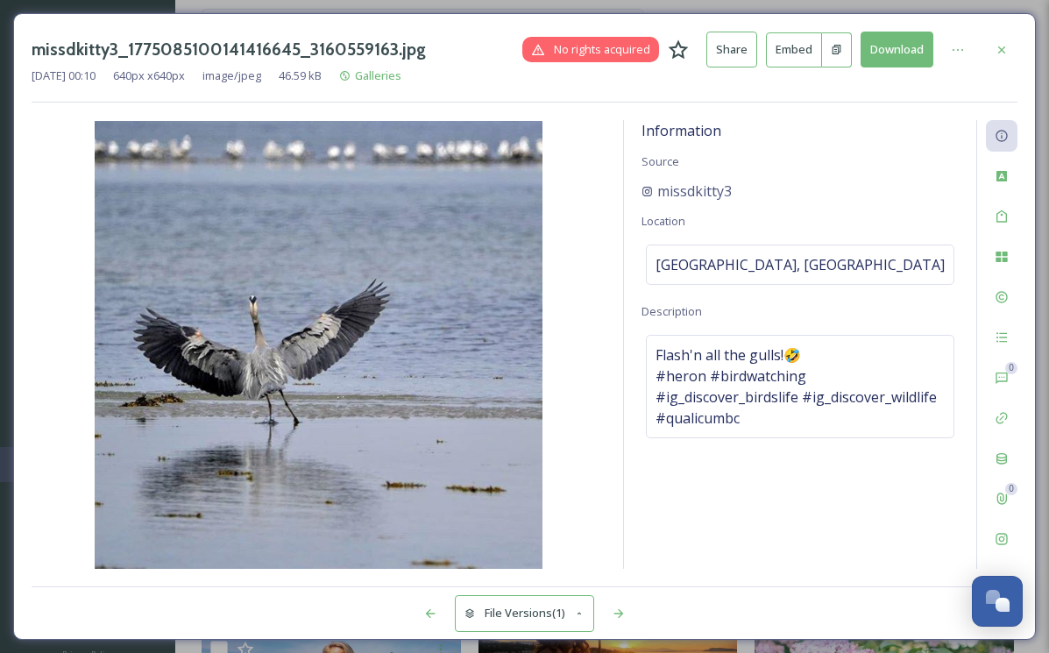
click at [923, 48] on button "Download" at bounding box center [896, 50] width 73 height 36
click at [1002, 49] on icon at bounding box center [1002, 50] width 14 height 14
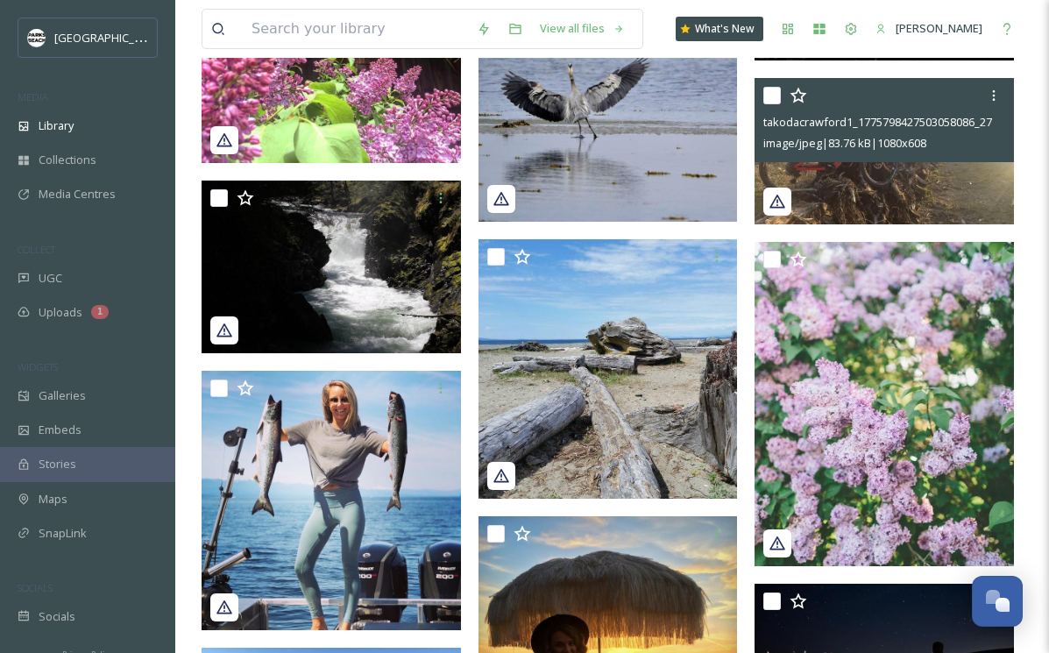
scroll to position [1724, 0]
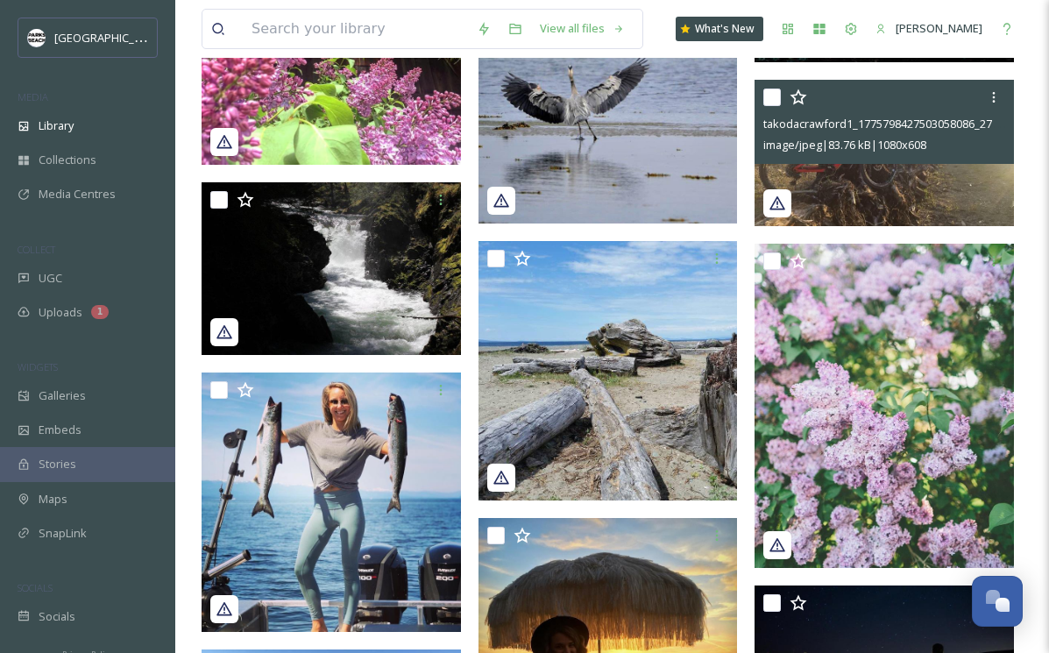
click at [863, 173] on img at bounding box center [883, 153] width 259 height 146
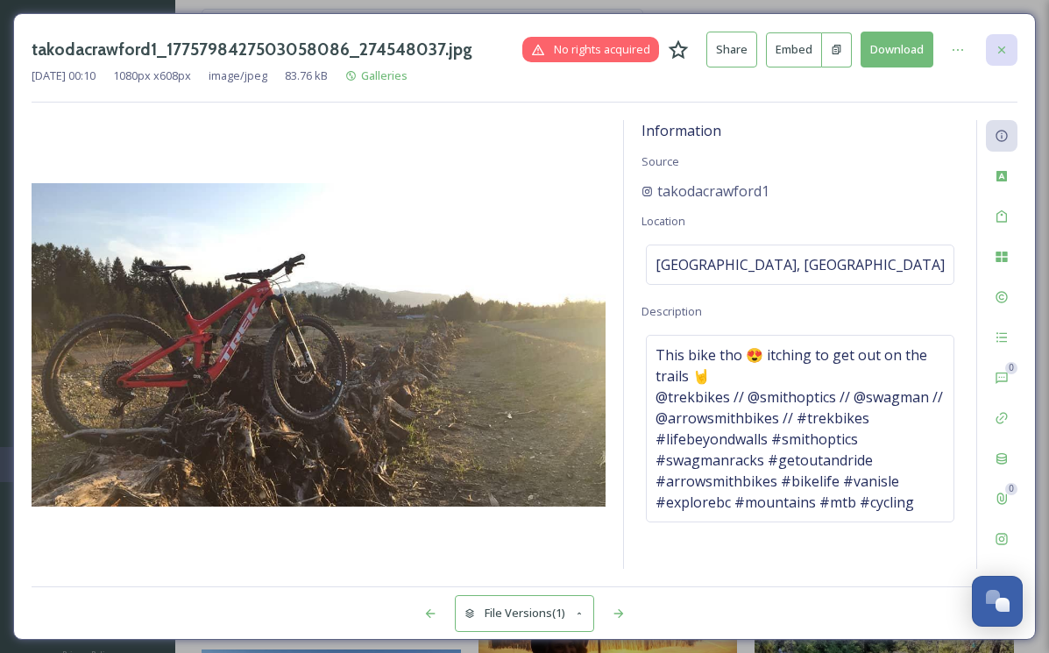
click at [1000, 43] on icon at bounding box center [1002, 50] width 14 height 14
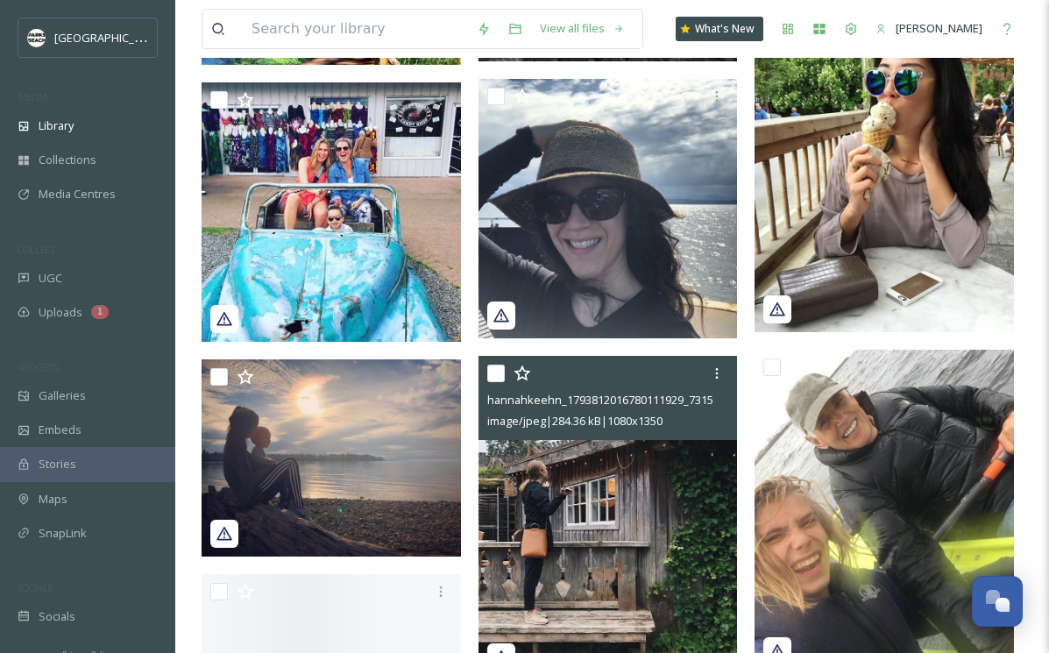
scroll to position [4683, 0]
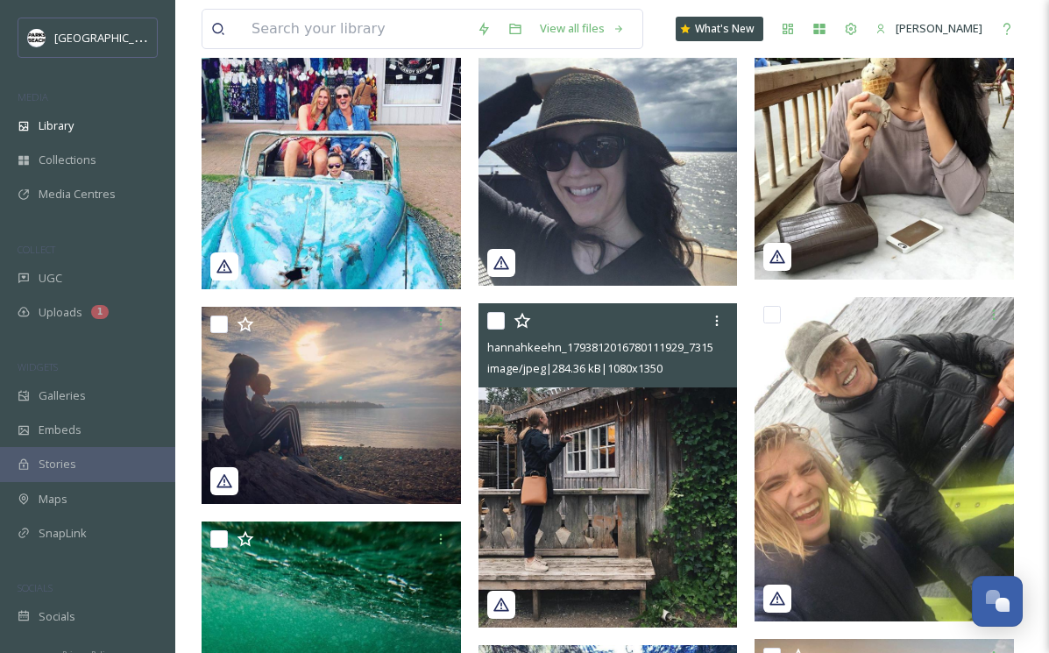
click at [621, 452] on img at bounding box center [607, 465] width 259 height 324
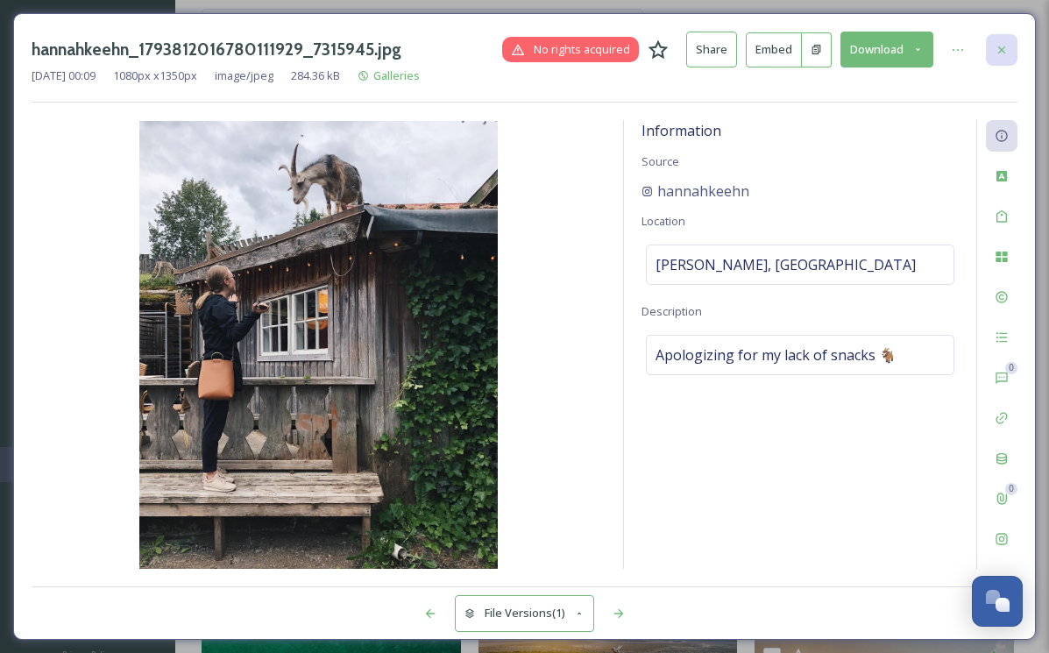
click at [999, 48] on icon at bounding box center [1002, 50] width 14 height 14
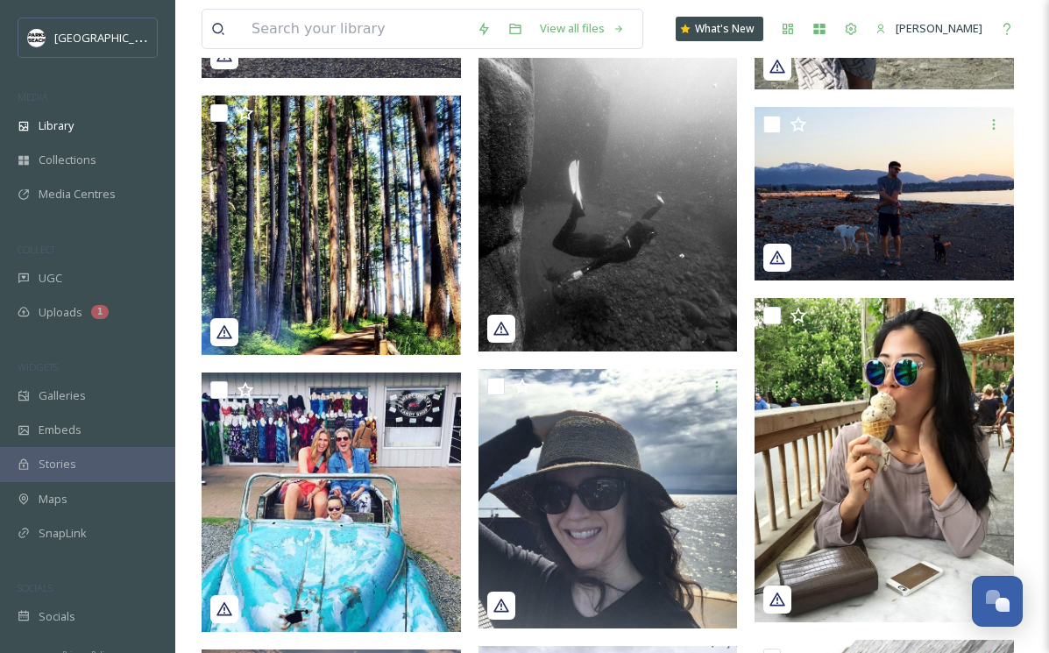
scroll to position [3645, 0]
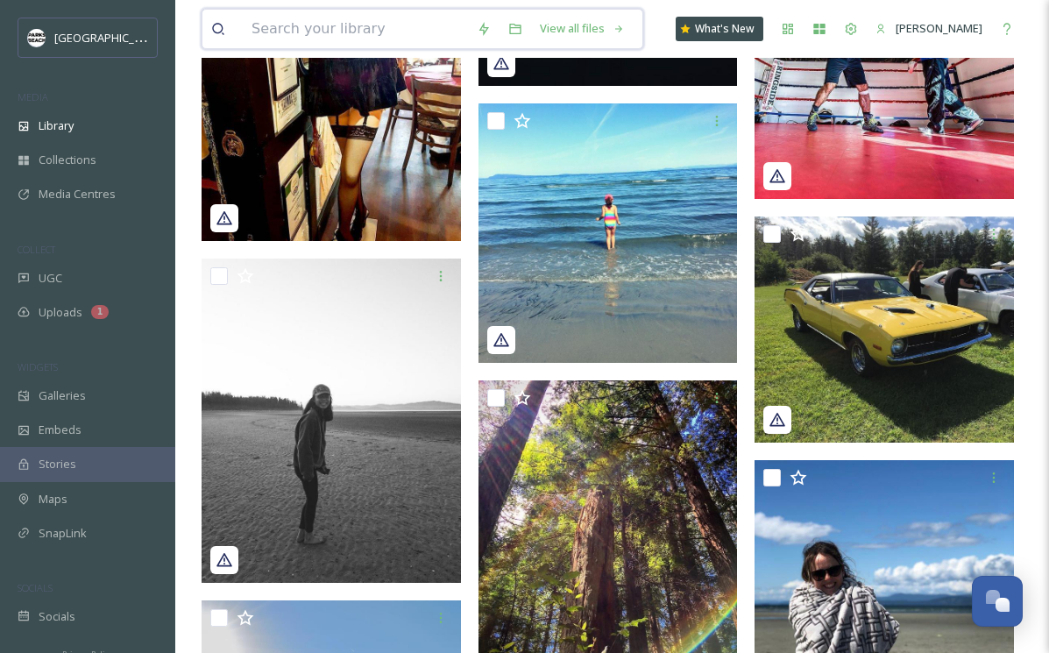
click at [285, 32] on input at bounding box center [355, 29] width 225 height 39
click at [65, 276] on div "UGC" at bounding box center [87, 278] width 175 height 34
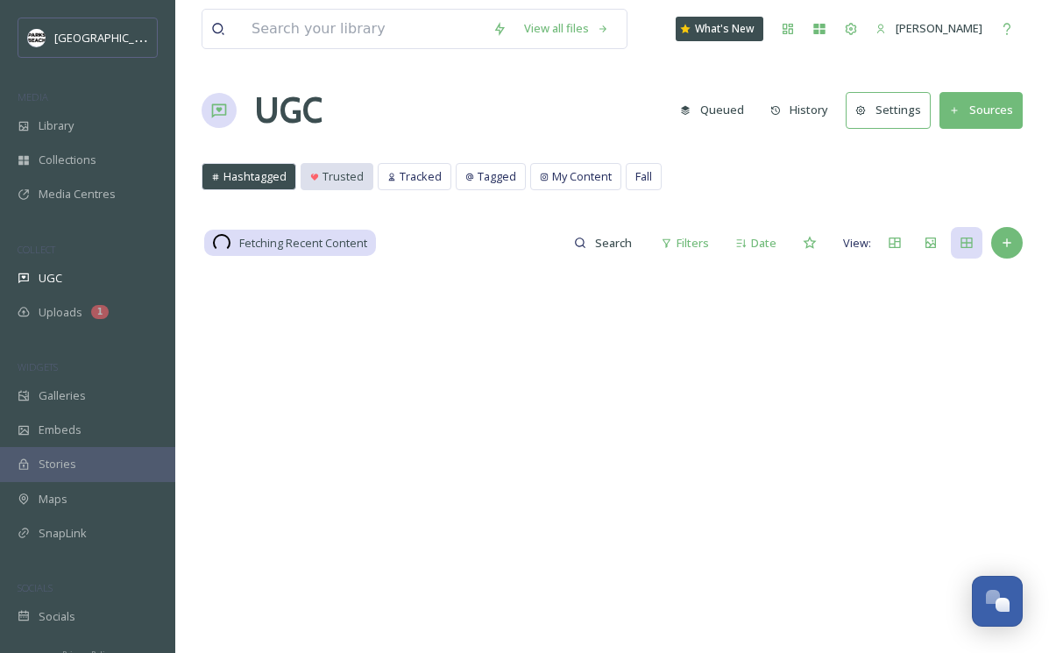
click at [334, 175] on span "Trusted" at bounding box center [342, 176] width 41 height 17
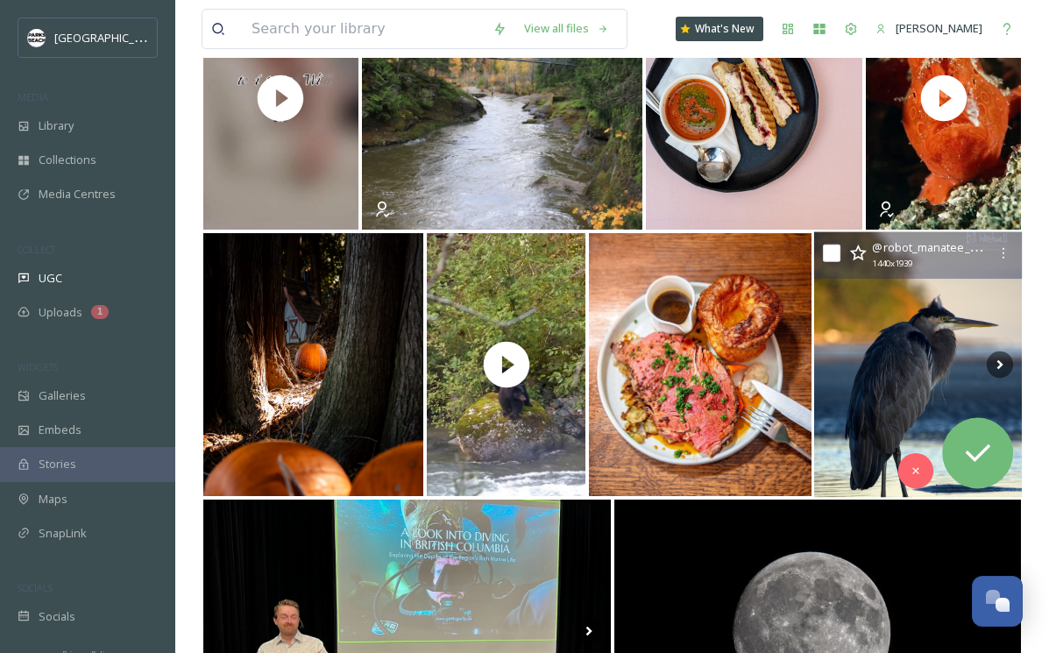
scroll to position [305, 0]
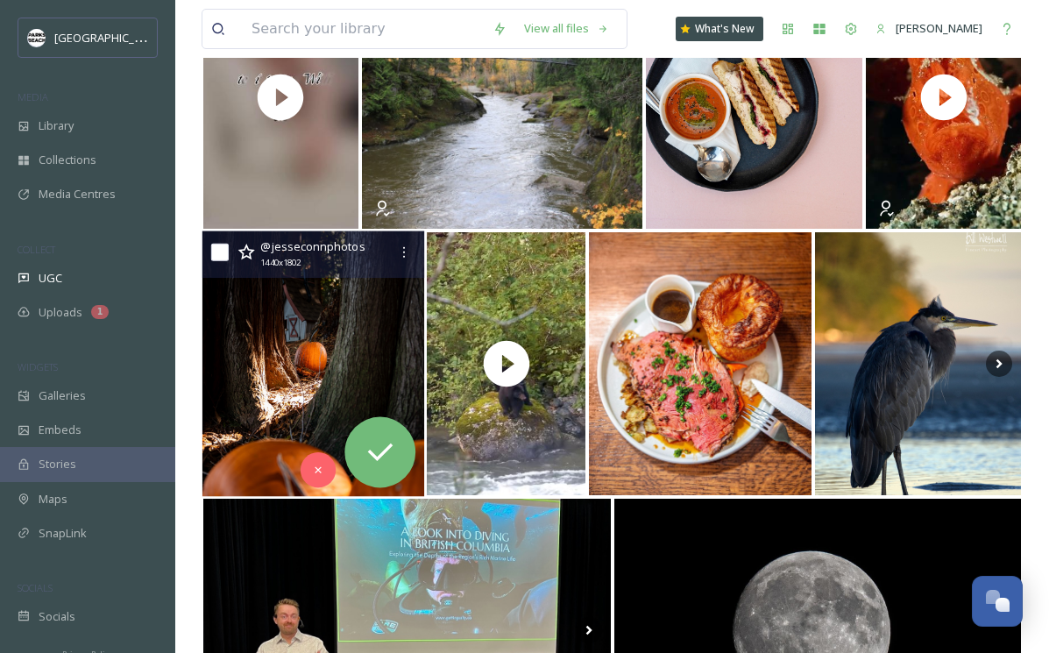
click at [283, 379] on img at bounding box center [313, 364] width 223 height 266
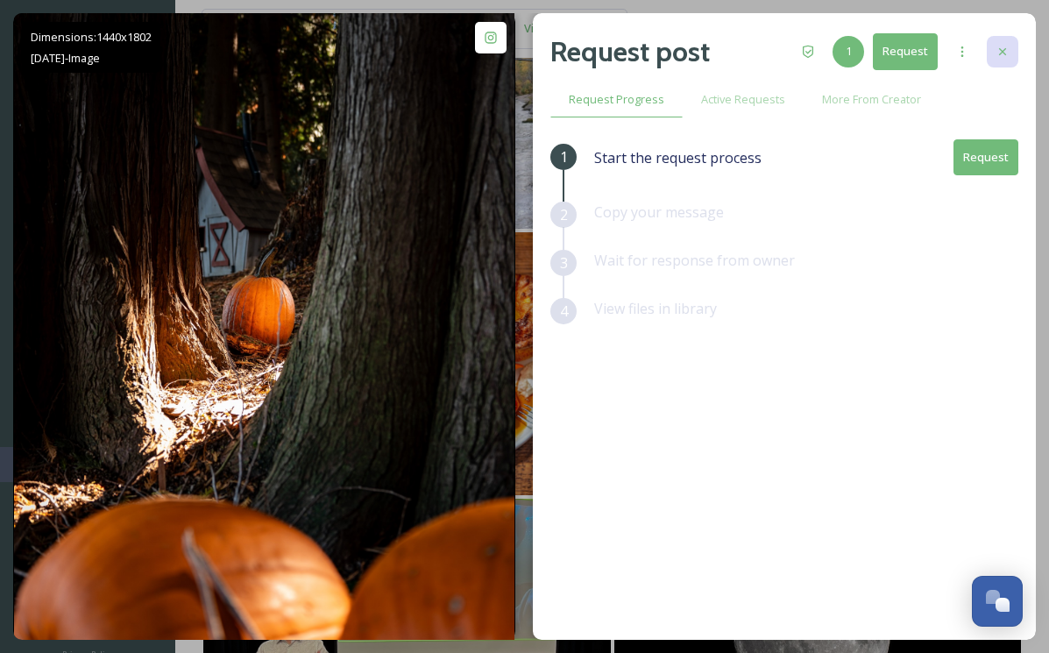
click at [1000, 46] on icon at bounding box center [1002, 52] width 14 height 14
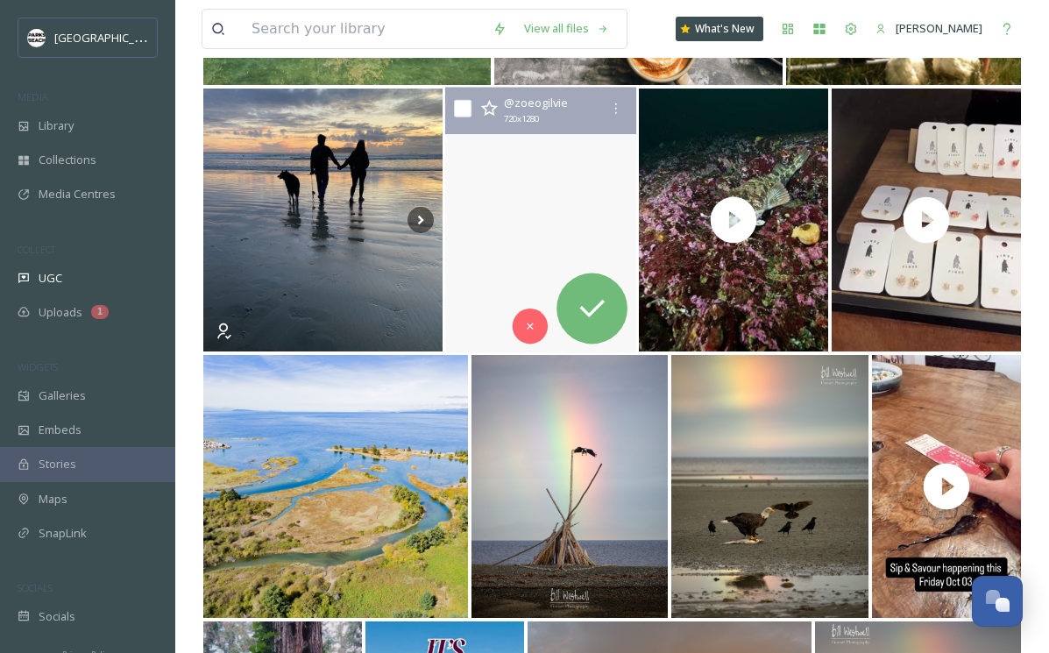
scroll to position [3424, 0]
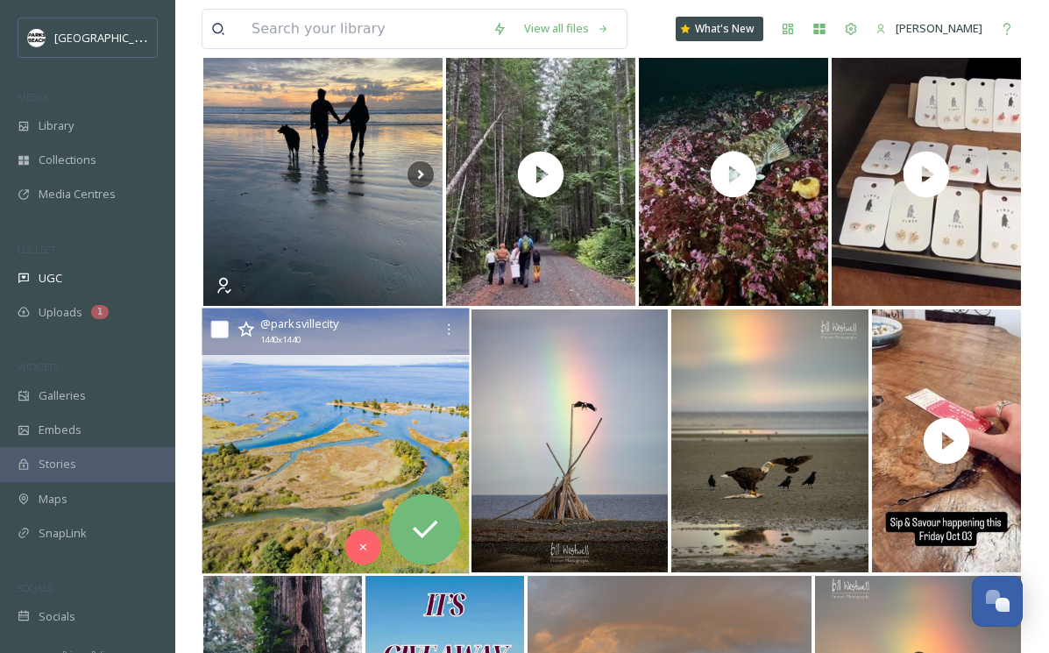
click at [401, 421] on img at bounding box center [335, 441] width 267 height 266
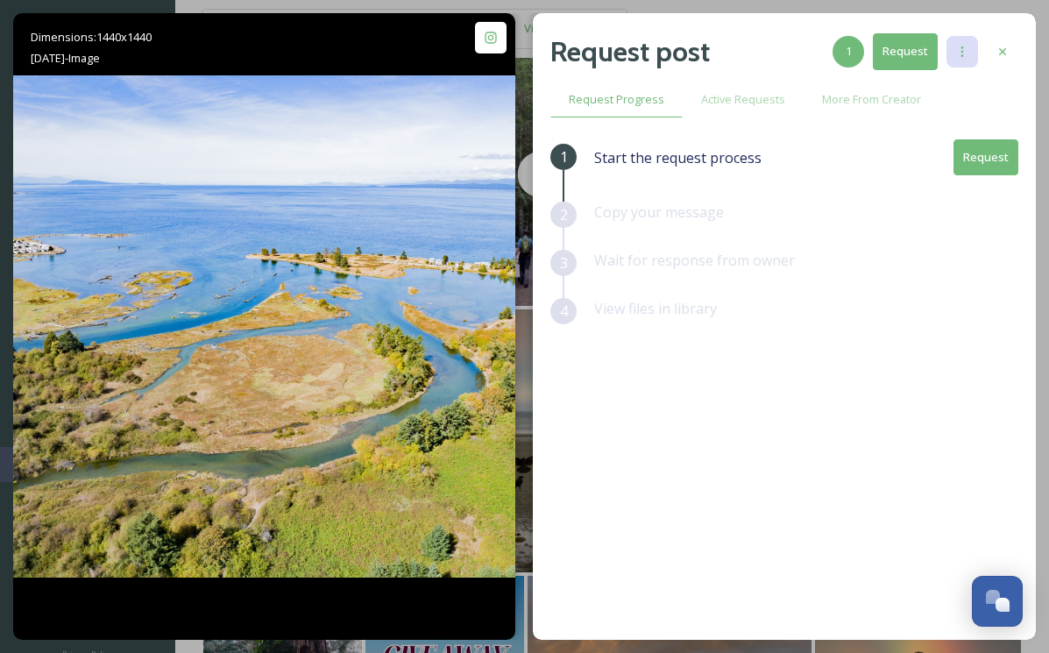
click at [965, 53] on icon at bounding box center [962, 52] width 14 height 14
click at [1006, 46] on icon at bounding box center [1002, 52] width 14 height 14
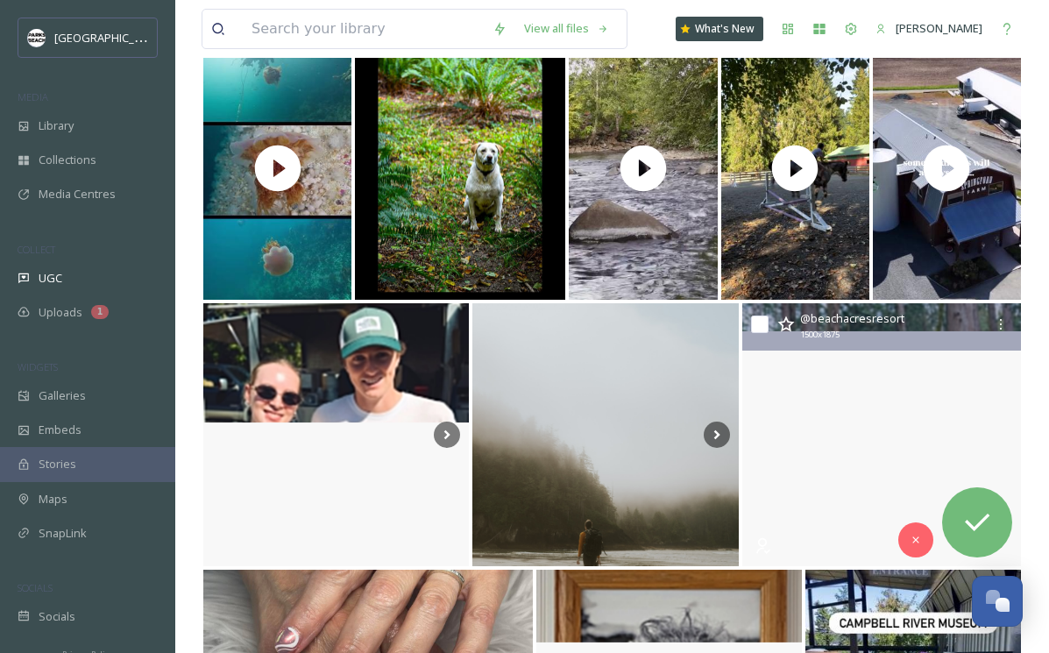
scroll to position [13820, 0]
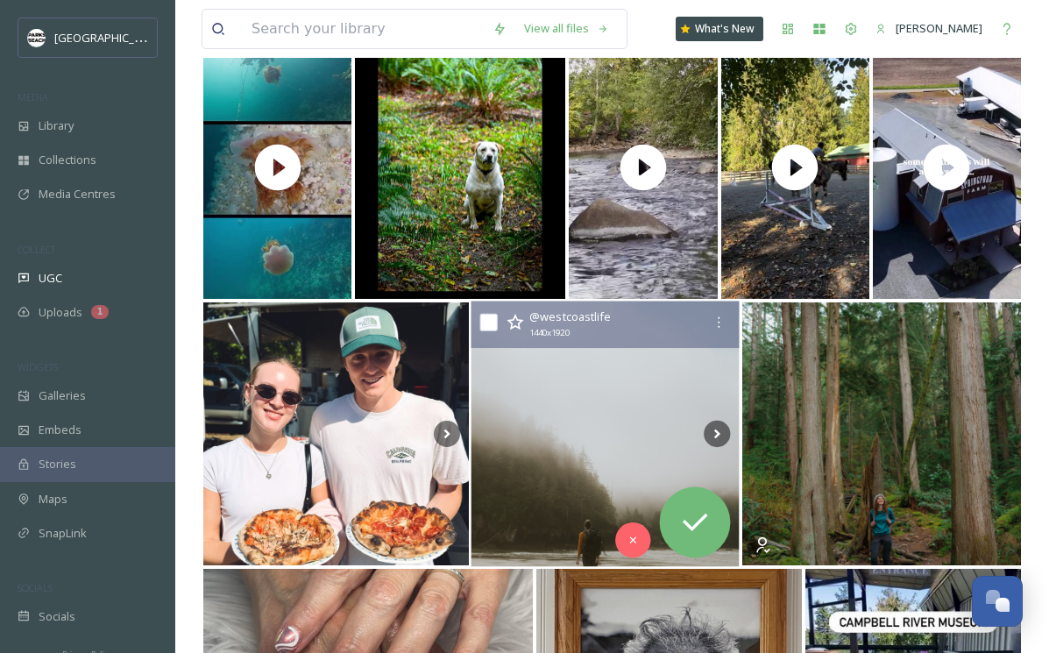
click at [650, 376] on img at bounding box center [605, 434] width 268 height 266
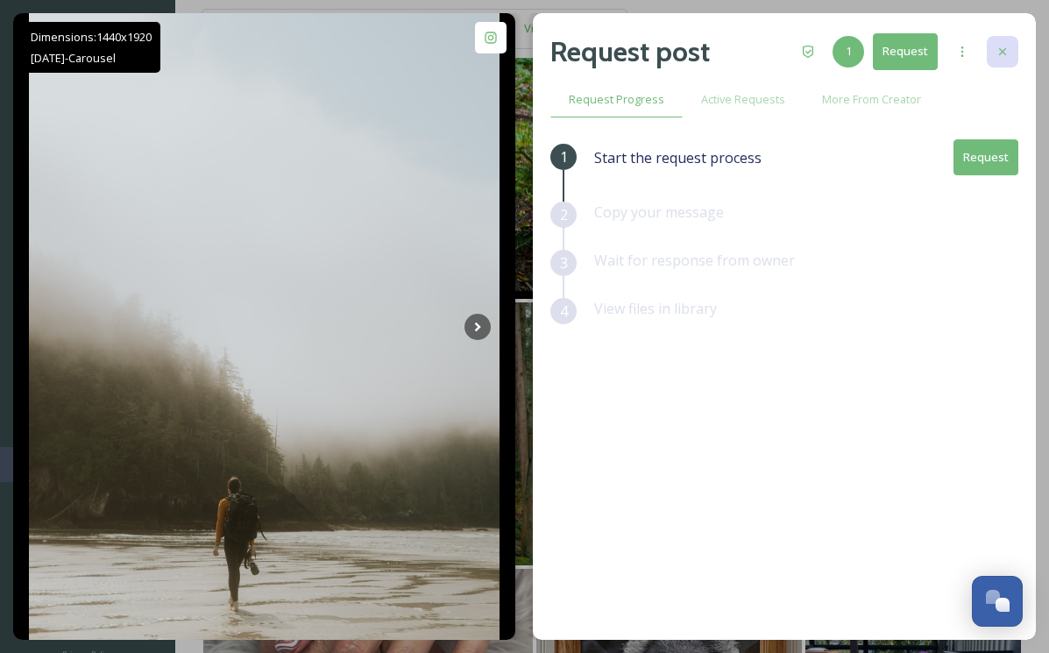
click at [1009, 54] on div at bounding box center [1003, 52] width 32 height 32
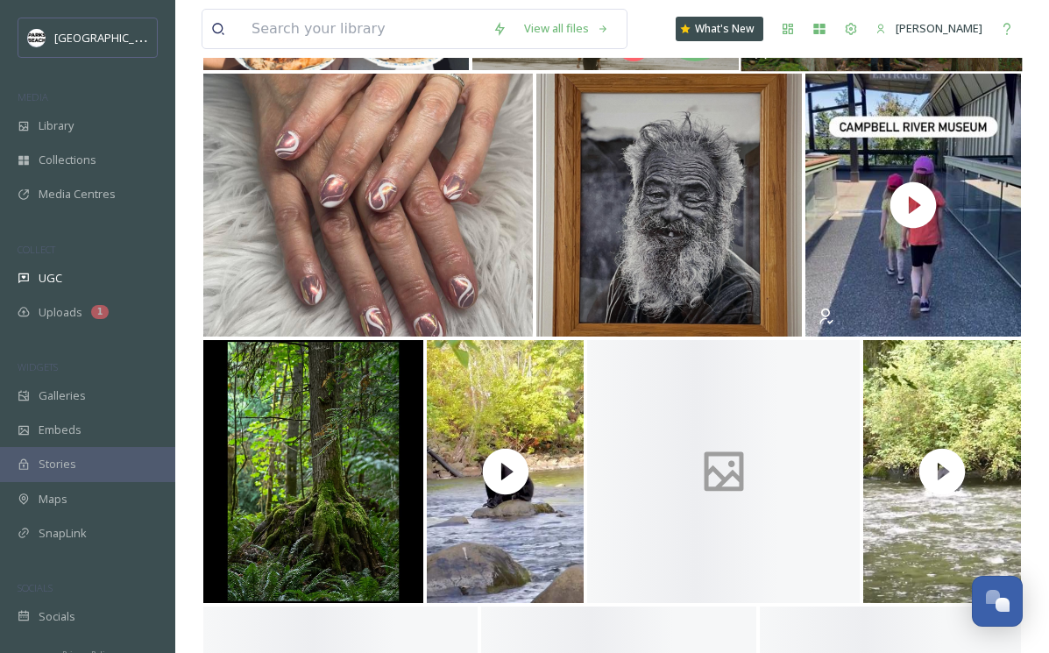
scroll to position [14496, 0]
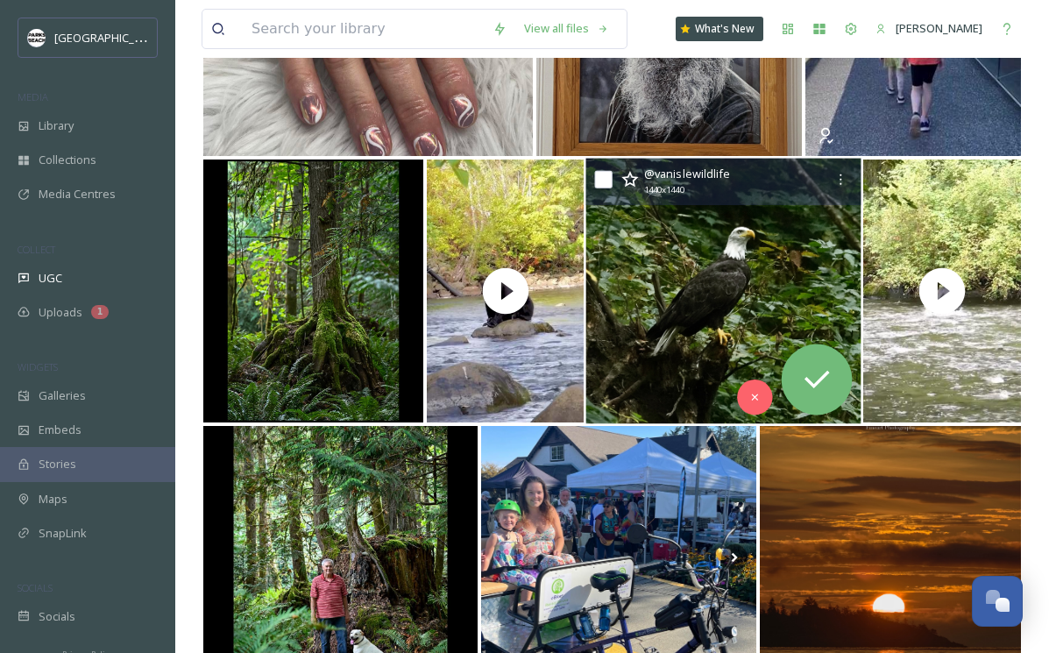
click at [765, 243] on img at bounding box center [723, 292] width 275 height 266
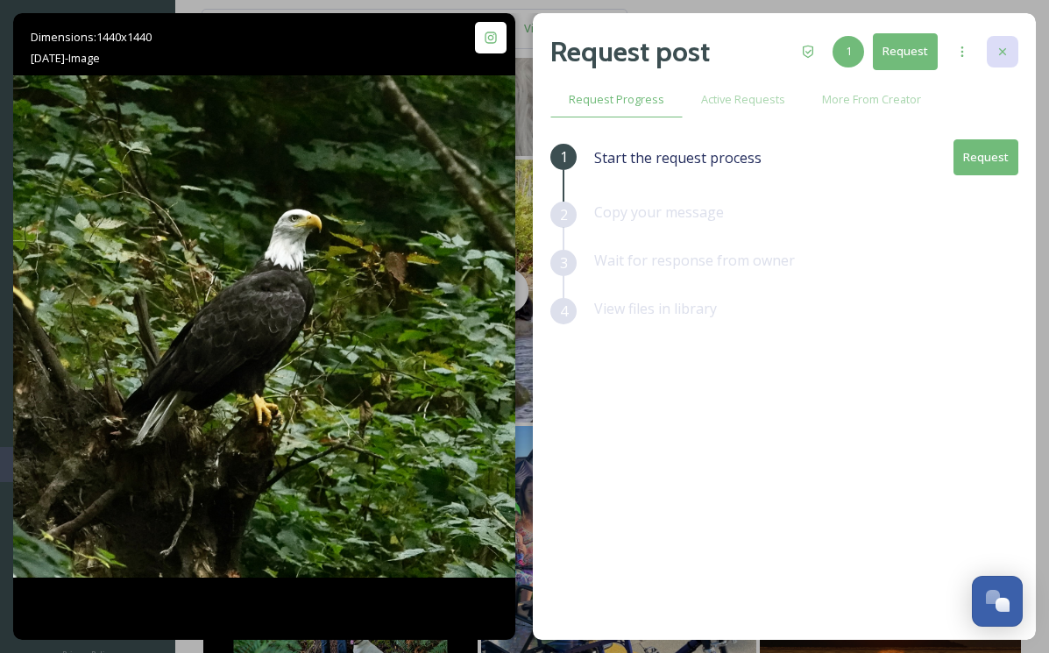
click at [1000, 48] on icon at bounding box center [1002, 51] width 7 height 7
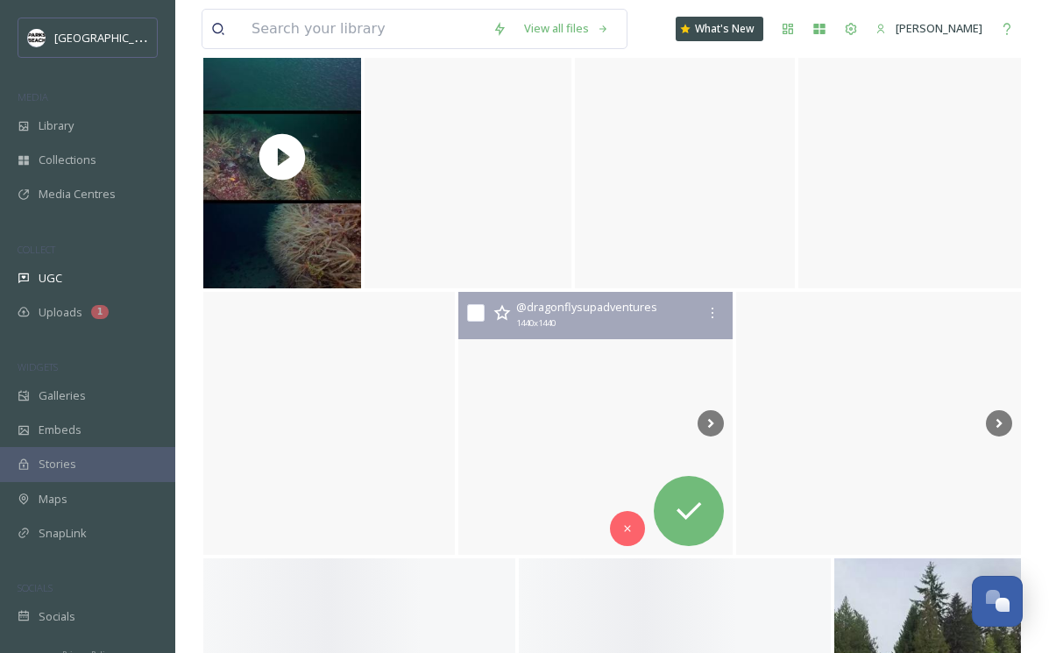
scroll to position [24937, 0]
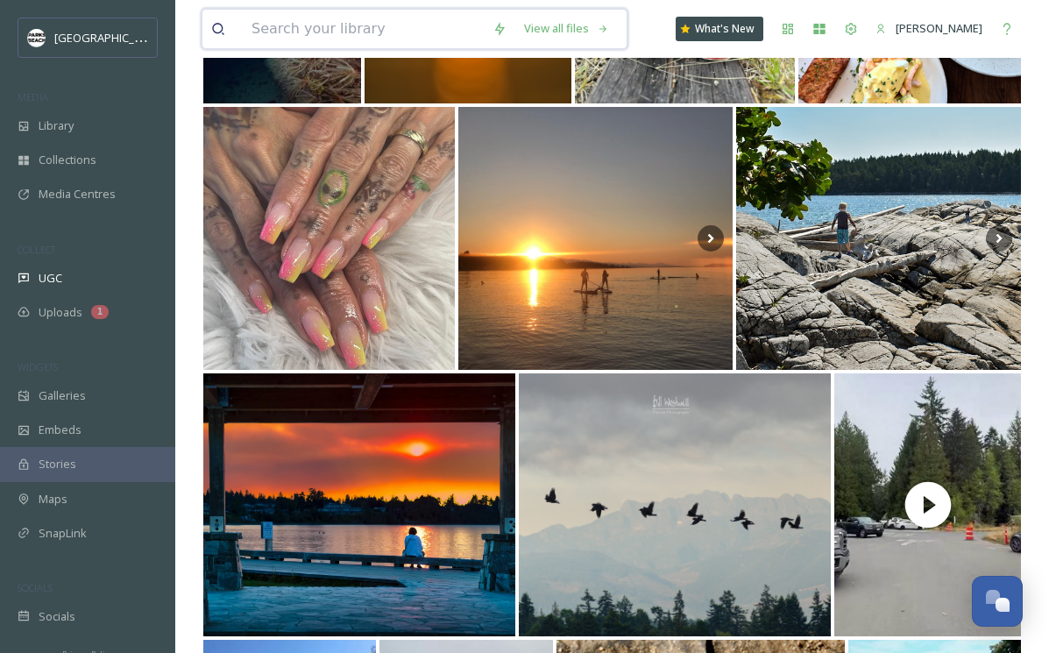
click at [345, 23] on input at bounding box center [363, 29] width 241 height 39
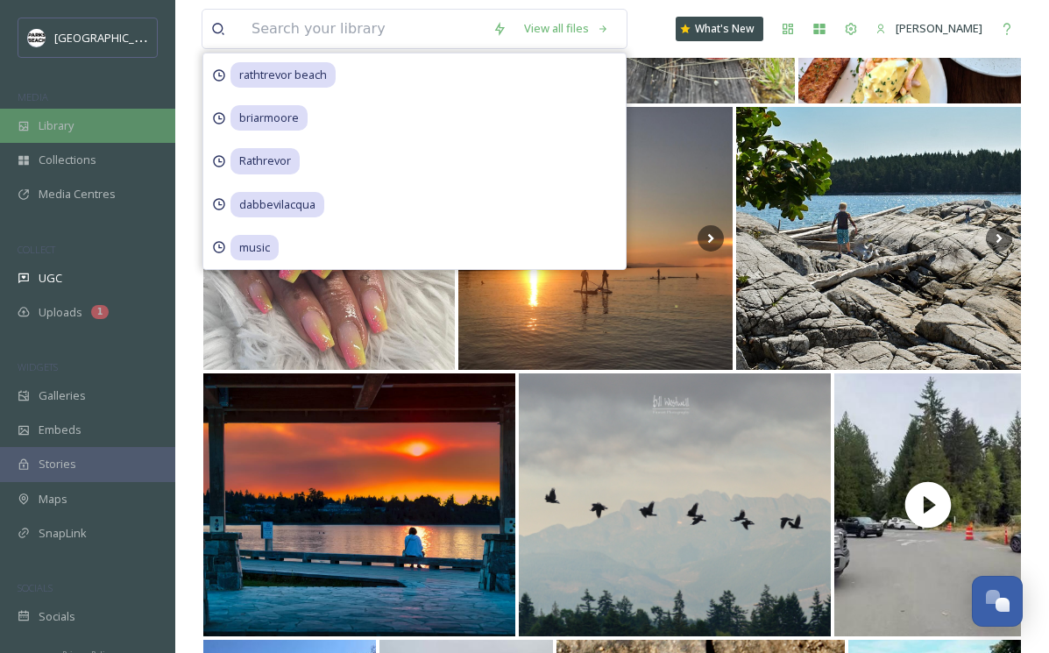
click at [42, 132] on span "Library" at bounding box center [56, 125] width 35 height 17
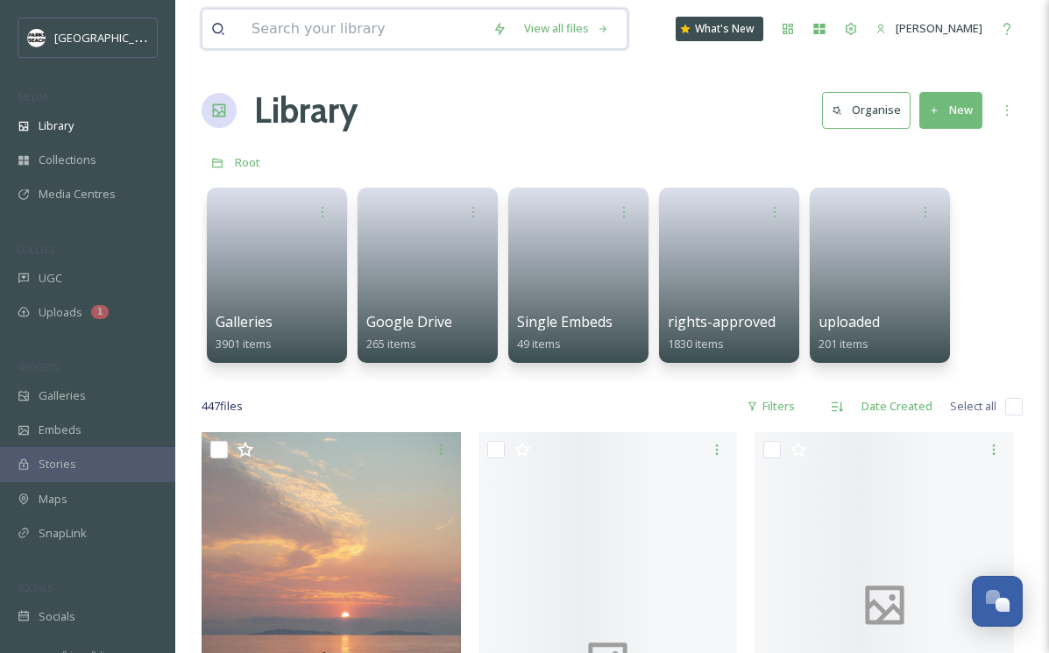
click at [295, 33] on input at bounding box center [363, 29] width 241 height 39
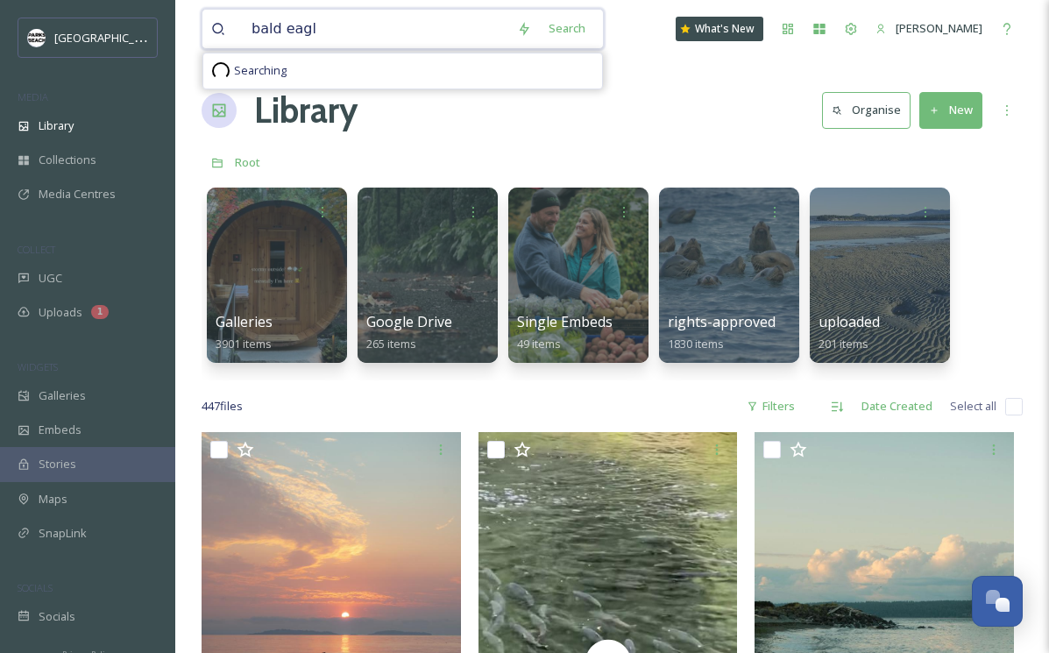
type input "bald eagle"
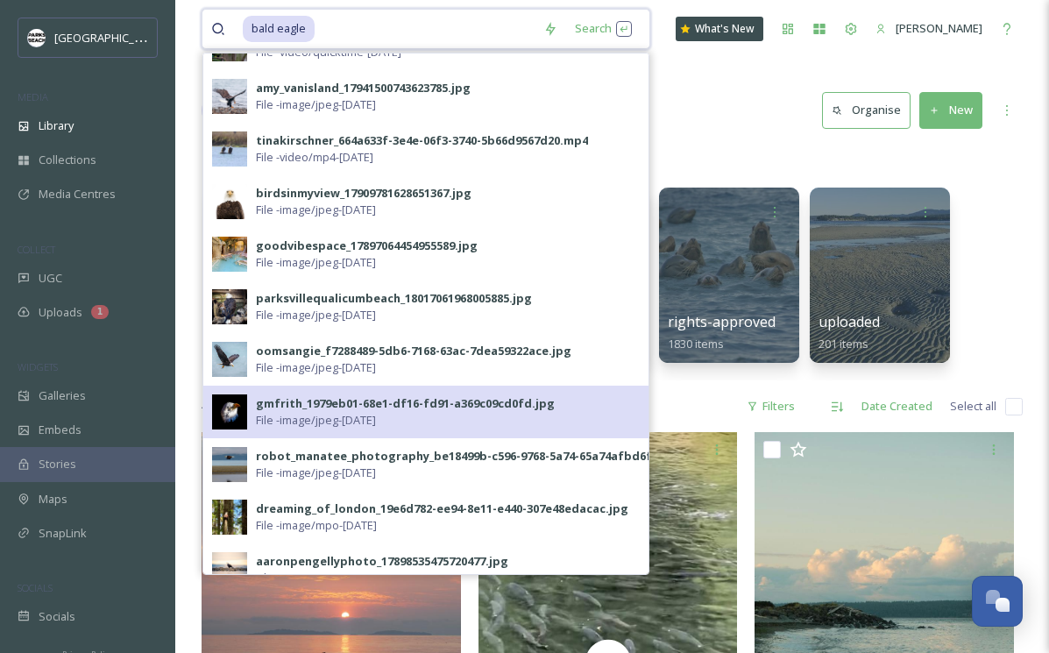
scroll to position [185, 0]
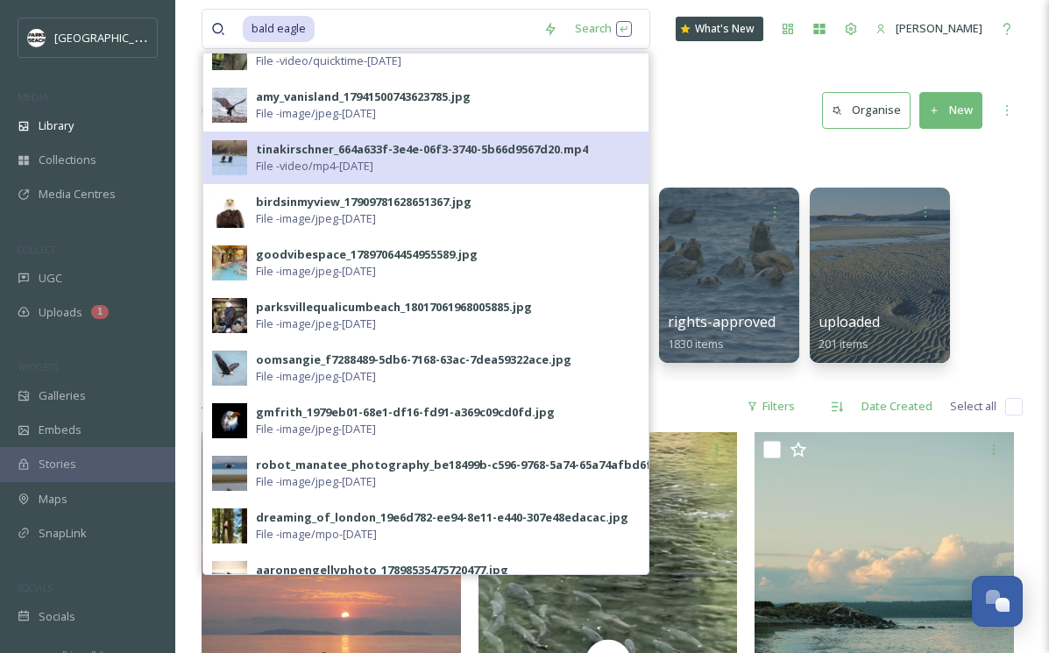
click at [302, 163] on span "File - video/mp4 - [DATE]" at bounding box center [314, 166] width 117 height 17
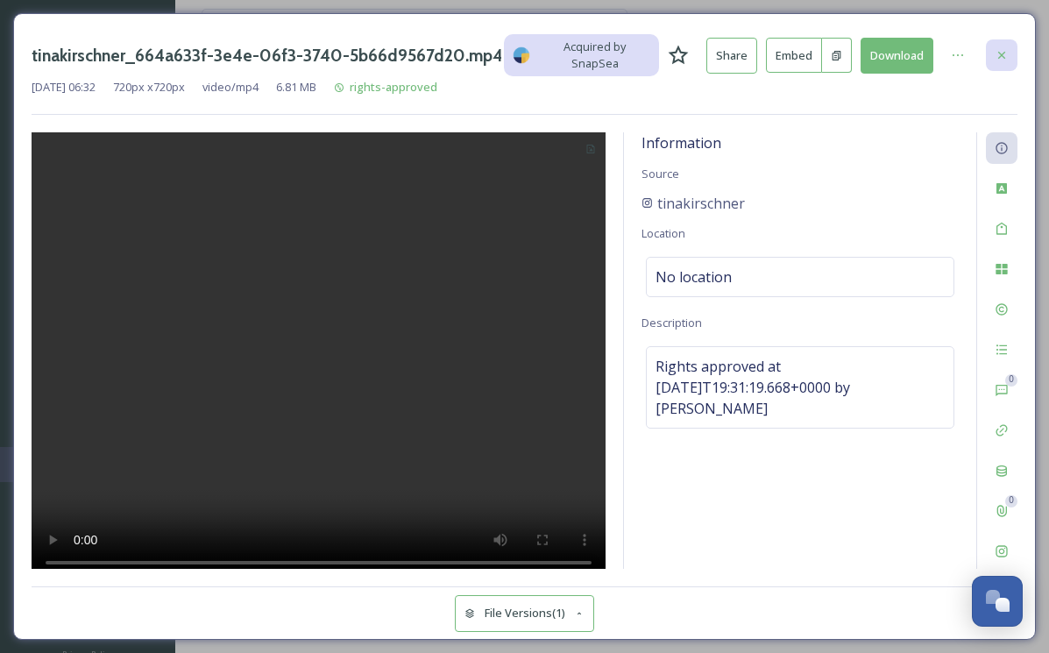
click at [1003, 52] on icon at bounding box center [1001, 55] width 7 height 7
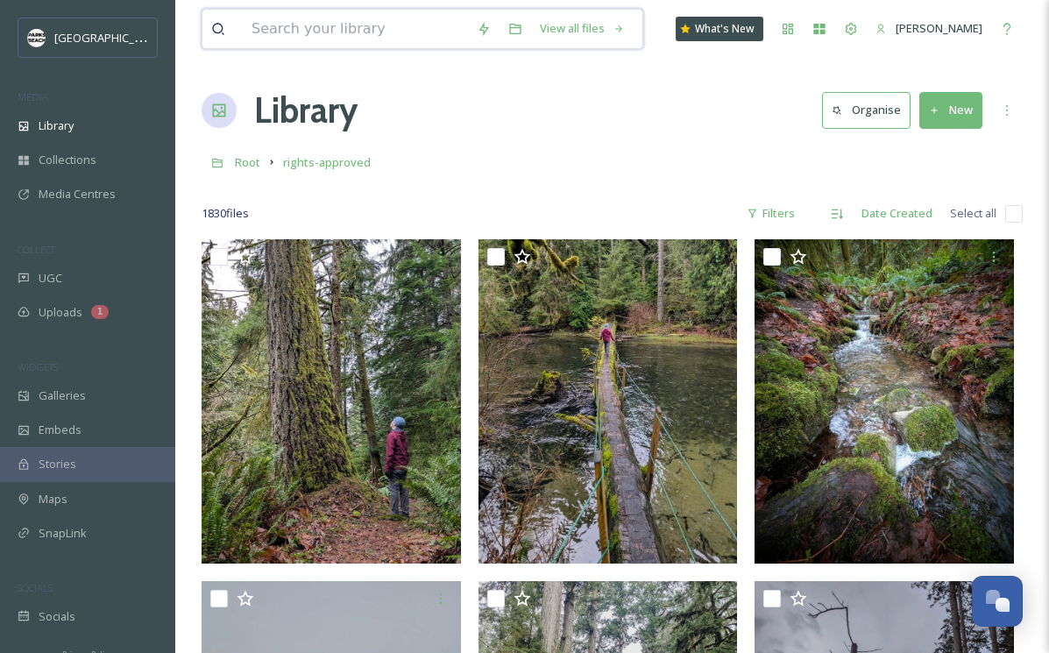
click at [308, 43] on input at bounding box center [355, 29] width 225 height 39
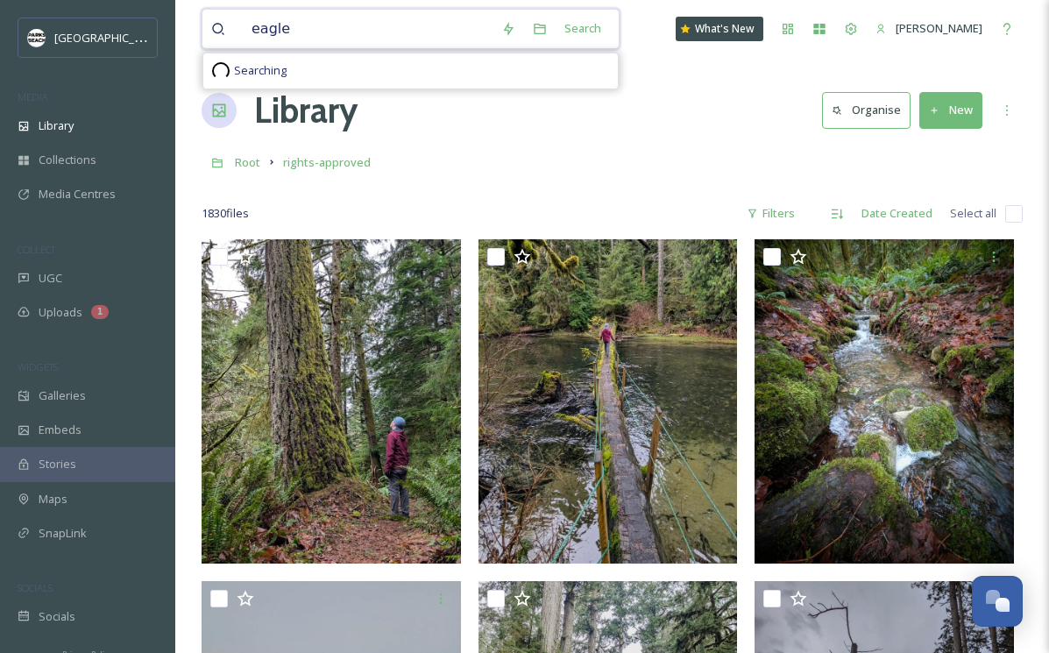
type input "eagles"
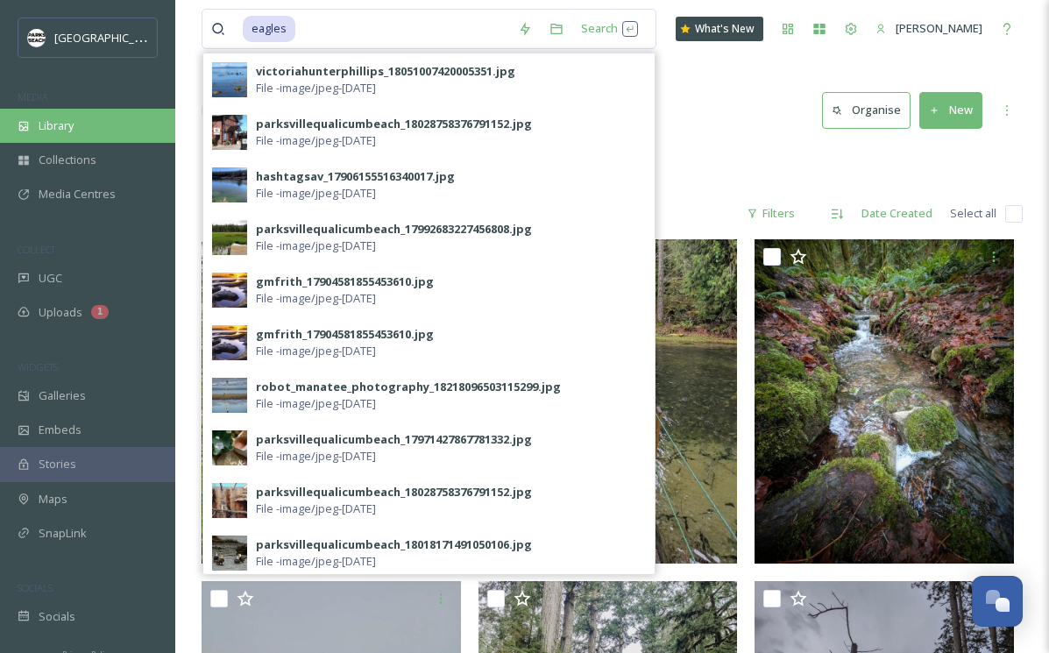
click at [81, 122] on div "Library" at bounding box center [87, 126] width 175 height 34
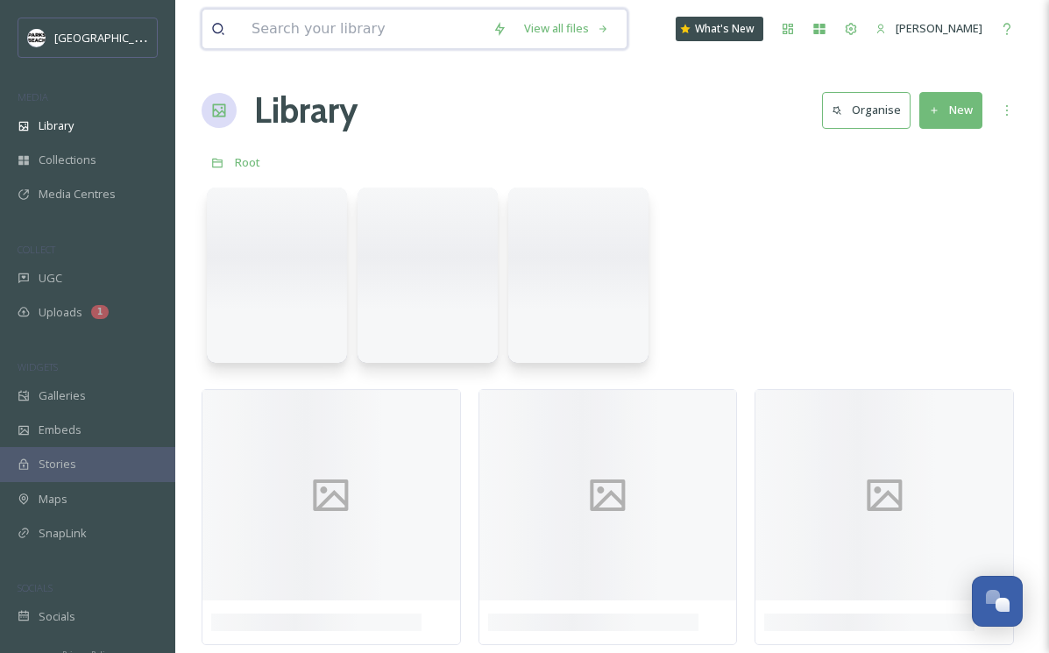
click at [313, 35] on input at bounding box center [363, 29] width 241 height 39
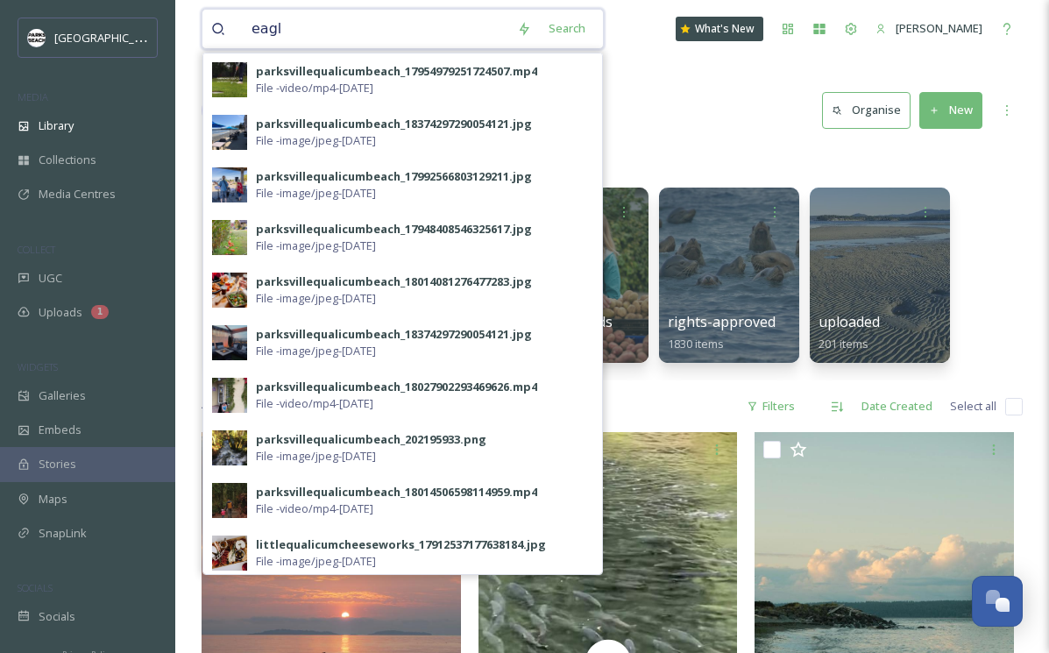
type input "eagle"
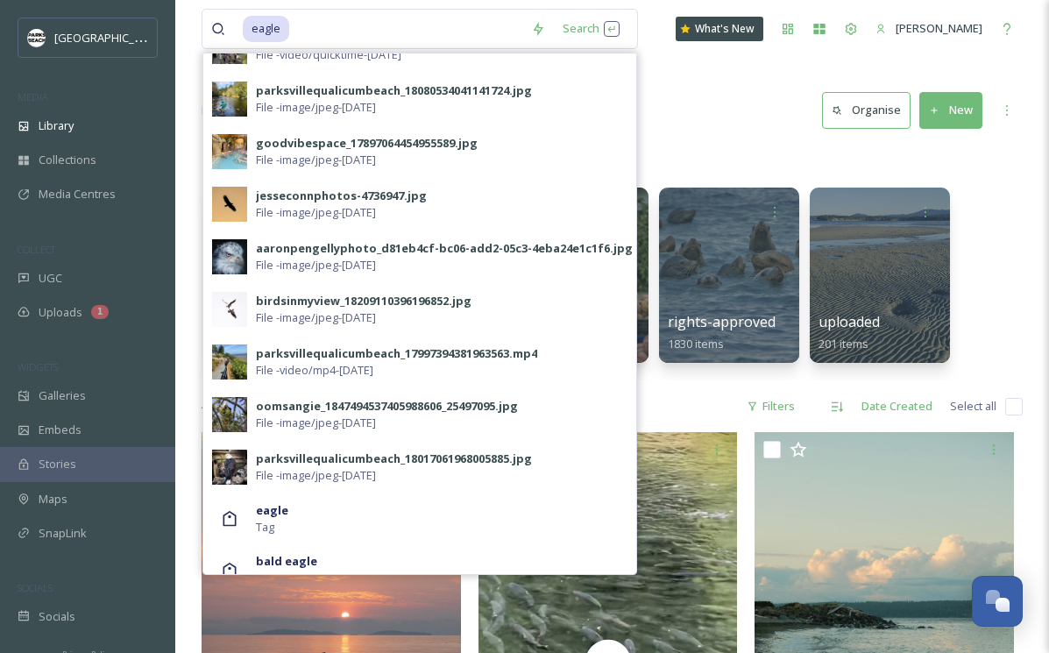
scroll to position [683, 0]
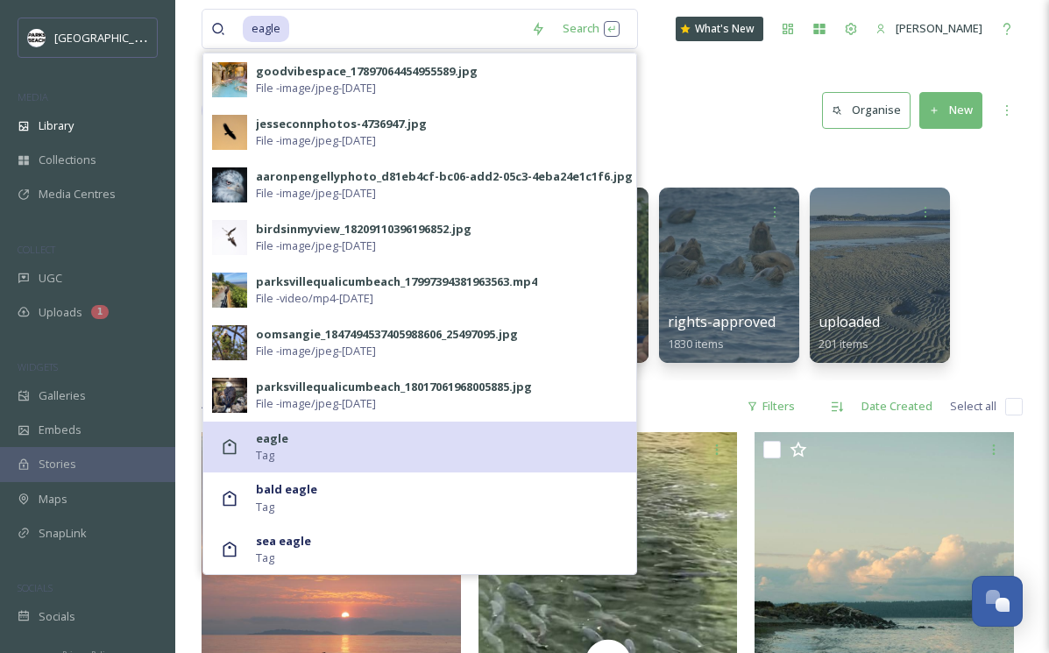
click at [269, 442] on strong "eagle" at bounding box center [272, 438] width 32 height 16
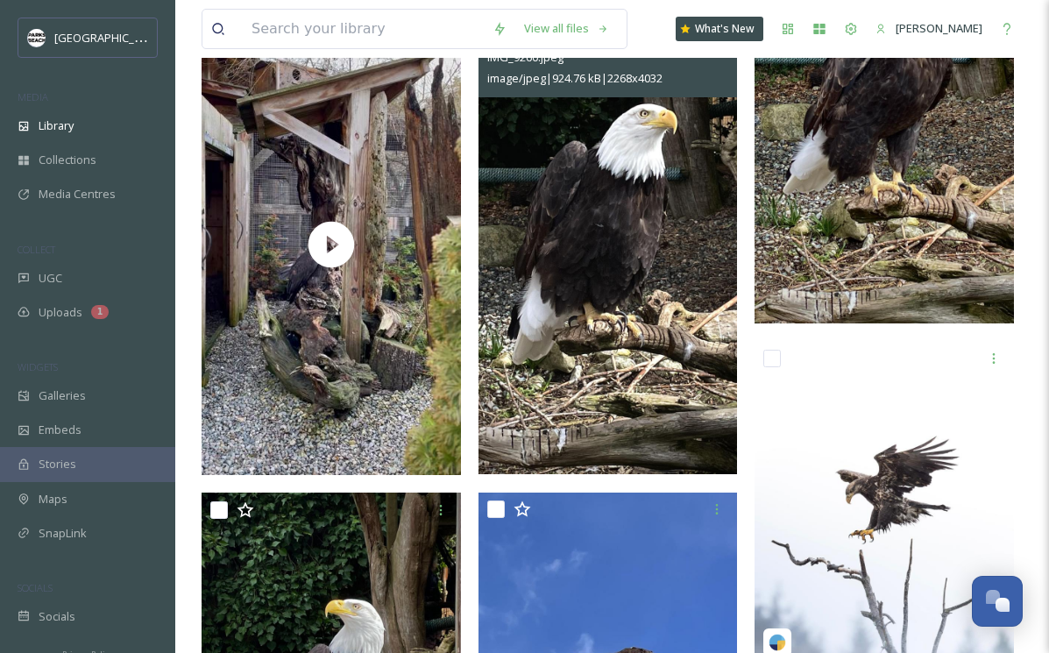
scroll to position [1174, 0]
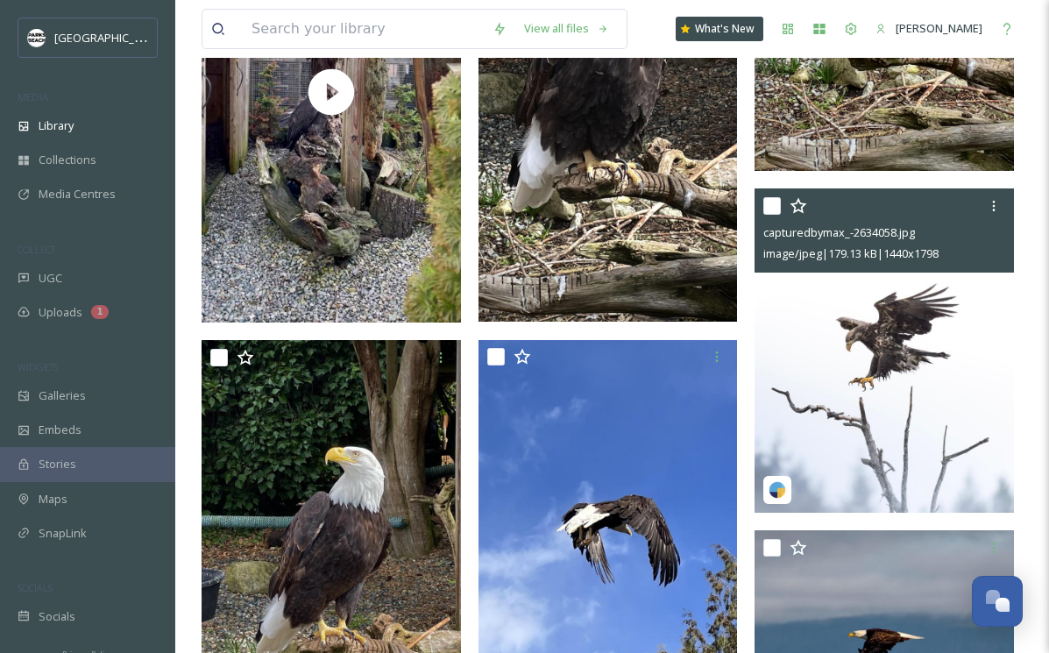
click at [927, 369] on img at bounding box center [883, 350] width 259 height 324
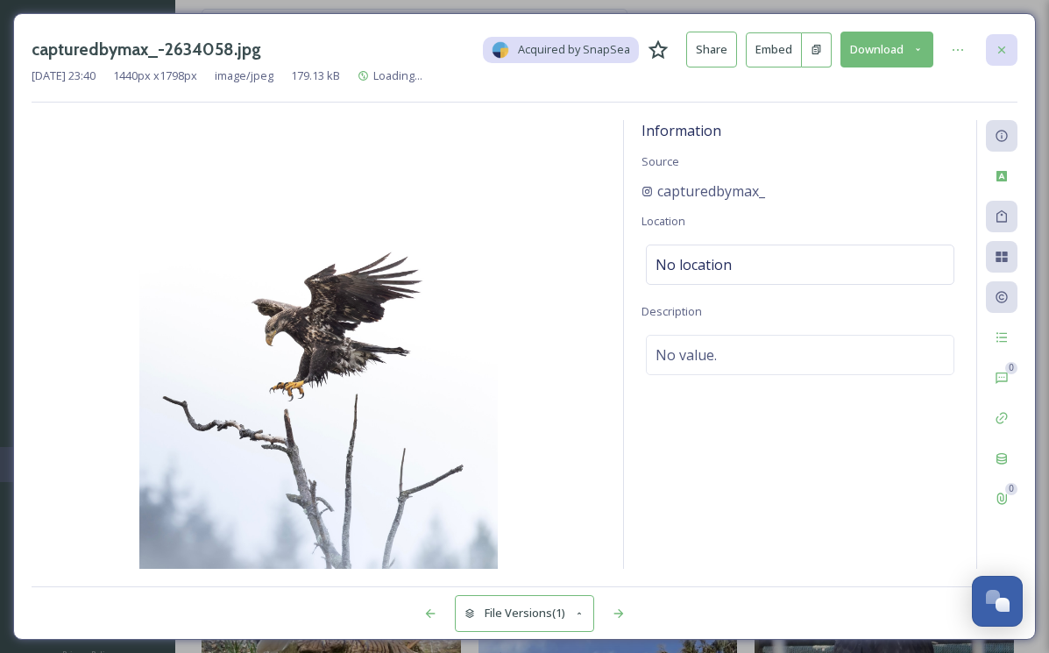
click at [1001, 53] on icon at bounding box center [1002, 50] width 14 height 14
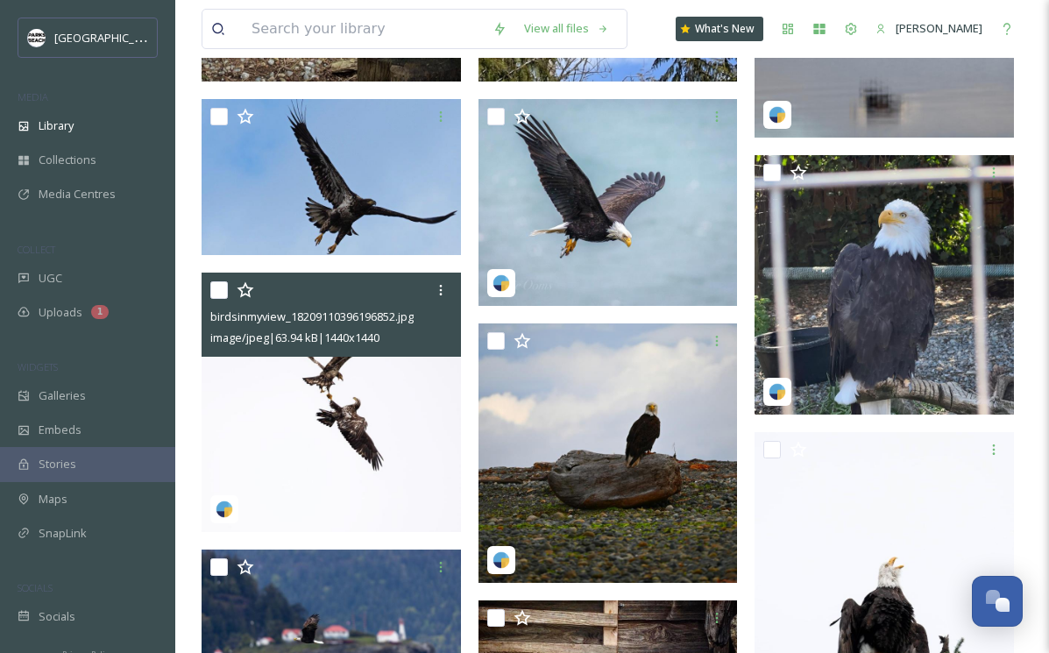
scroll to position [1822, 0]
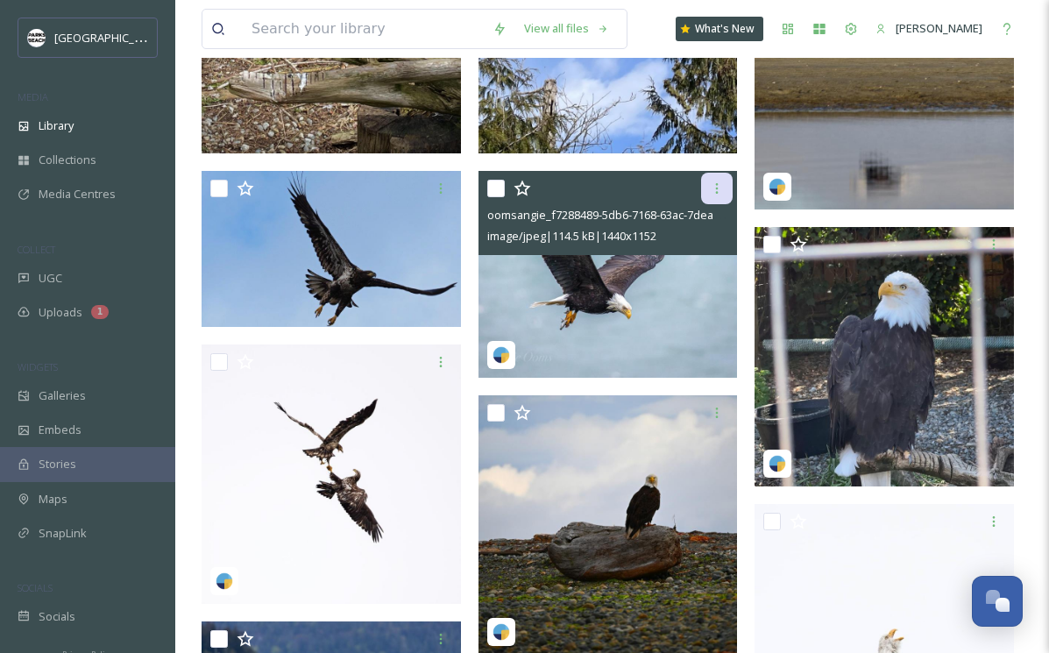
click at [724, 182] on div at bounding box center [717, 189] width 32 height 32
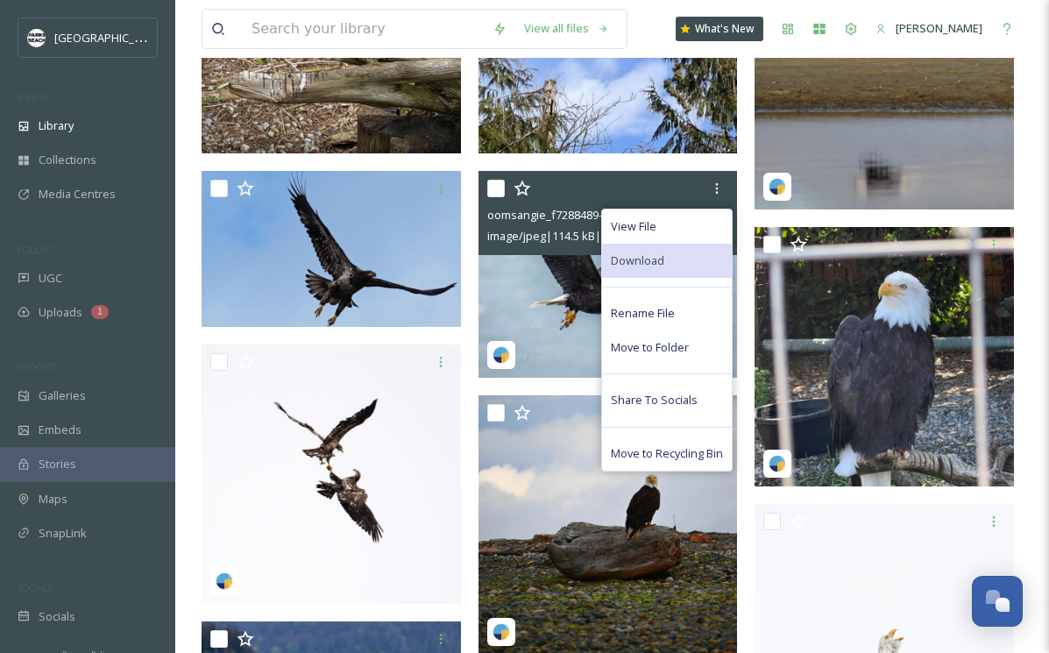
click at [653, 248] on div "Download" at bounding box center [667, 261] width 130 height 34
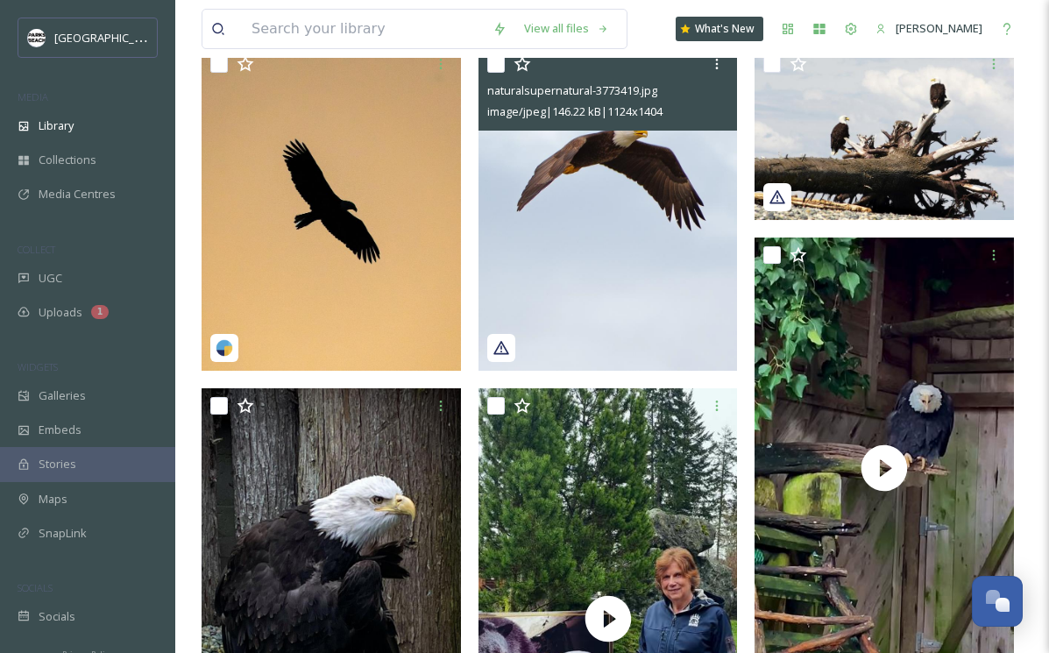
scroll to position [0, 0]
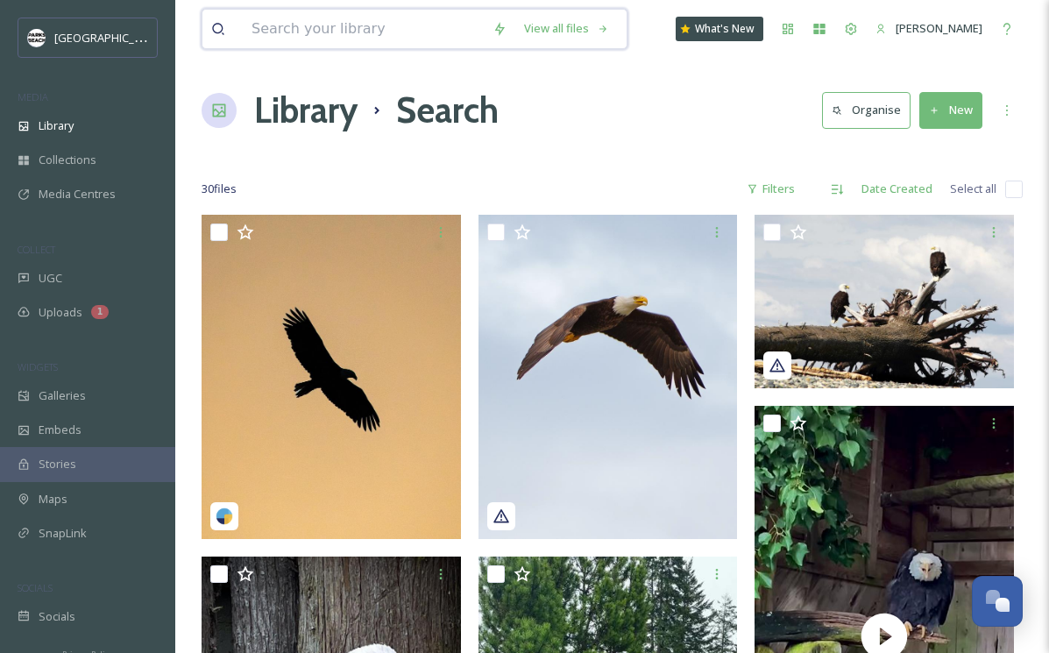
click at [343, 31] on input at bounding box center [363, 29] width 241 height 39
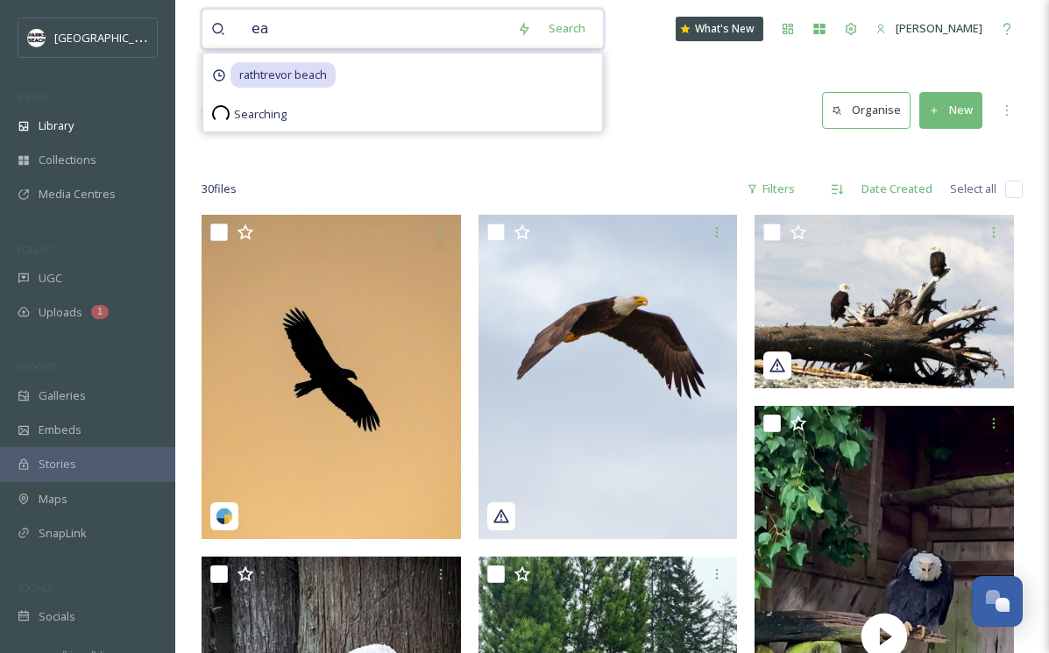
type input "e"
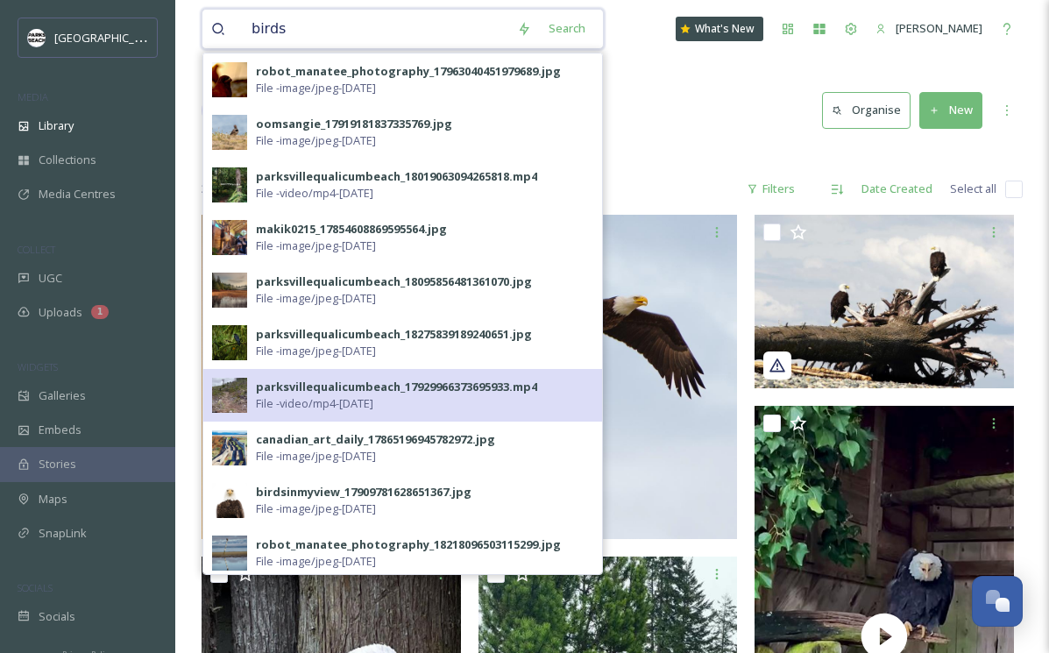
scroll to position [581, 0]
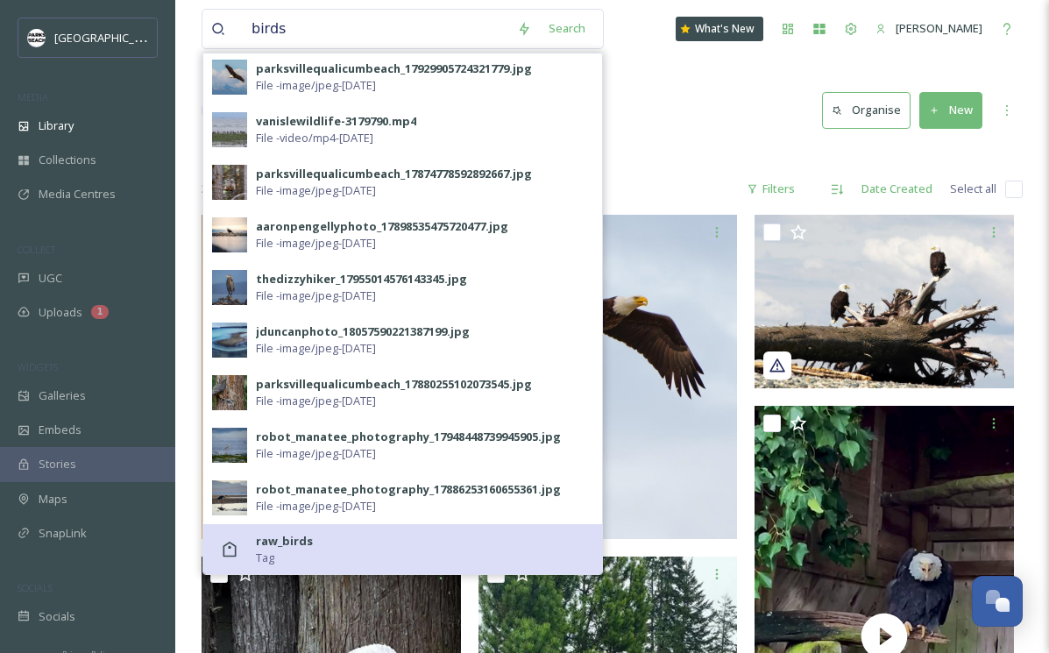
click at [282, 536] on strong "raw_birds" at bounding box center [284, 541] width 57 height 16
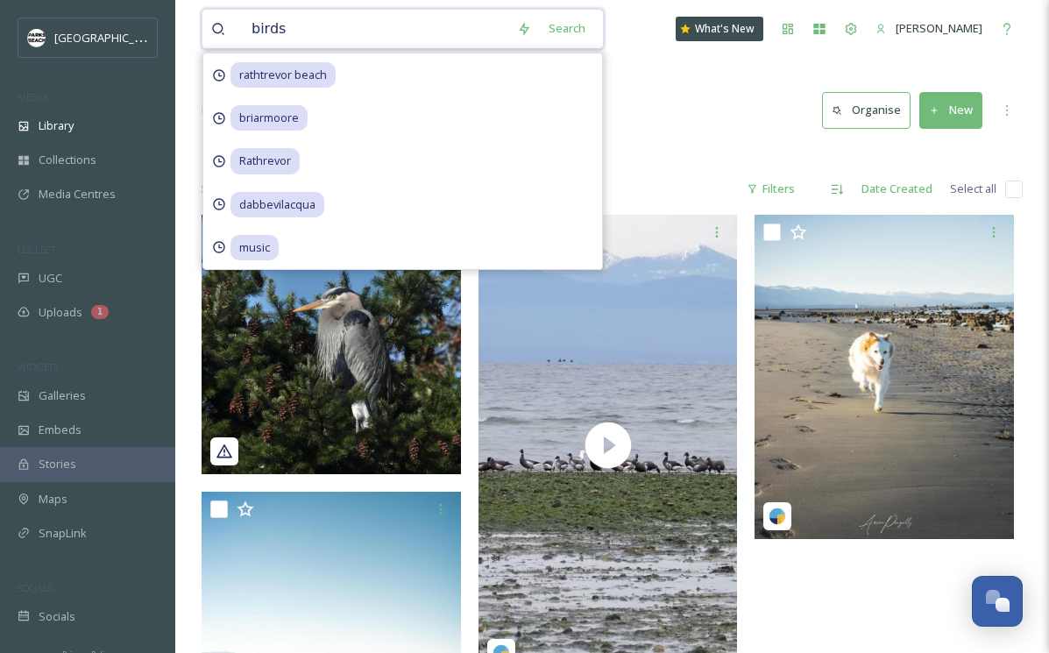
click at [303, 32] on input "birds" at bounding box center [376, 29] width 266 height 39
type input "bird"
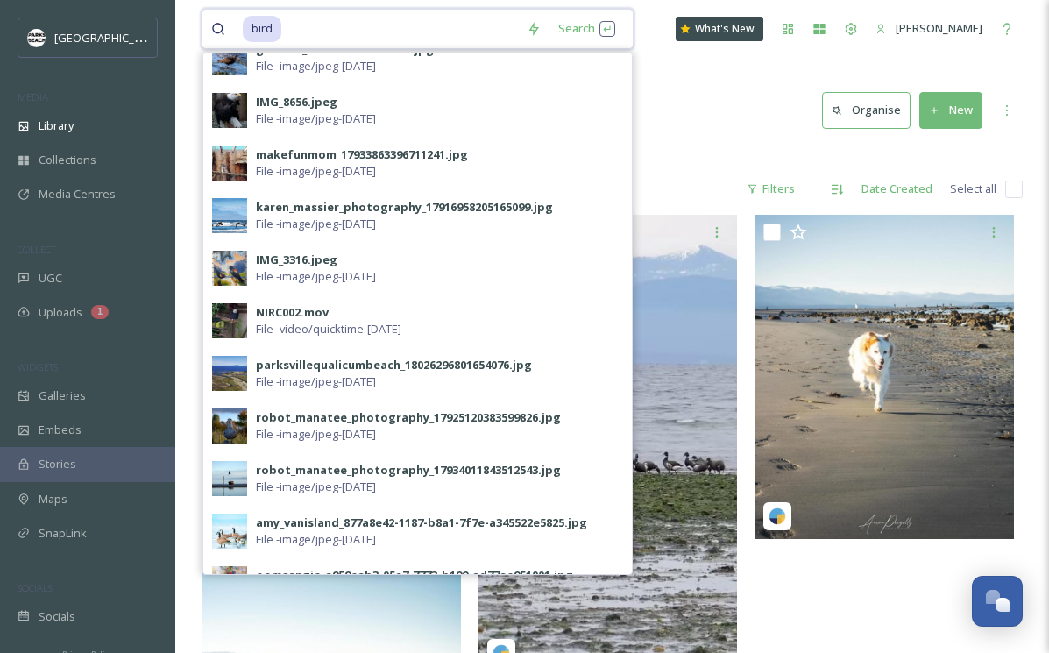
scroll to position [778, 0]
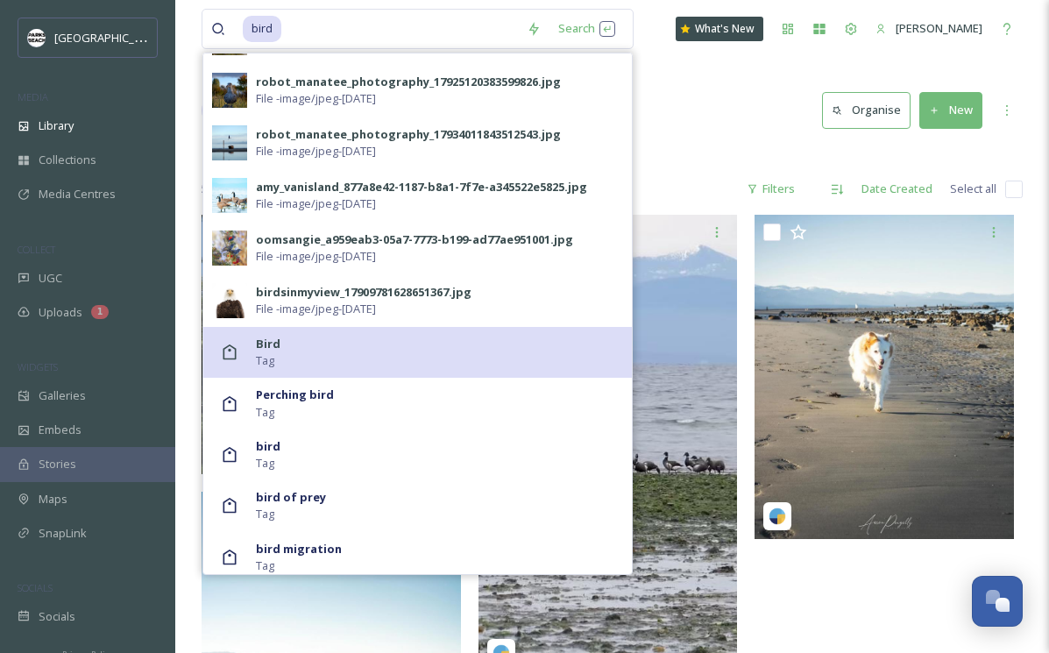
click at [266, 352] on span "Tag" at bounding box center [265, 360] width 18 height 17
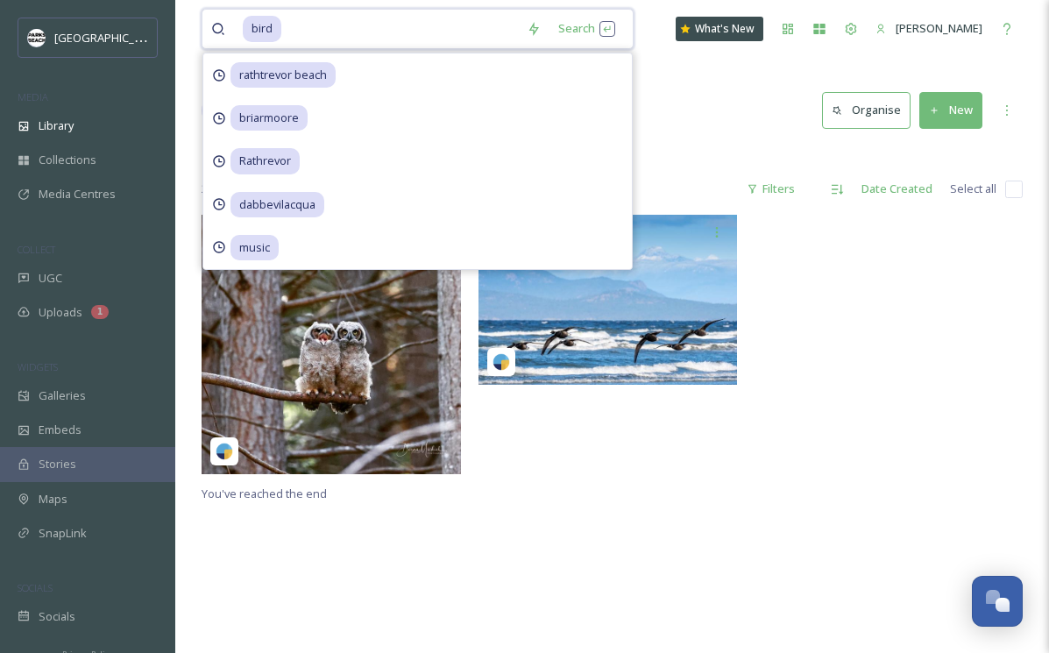
click at [298, 25] on input at bounding box center [400, 29] width 235 height 39
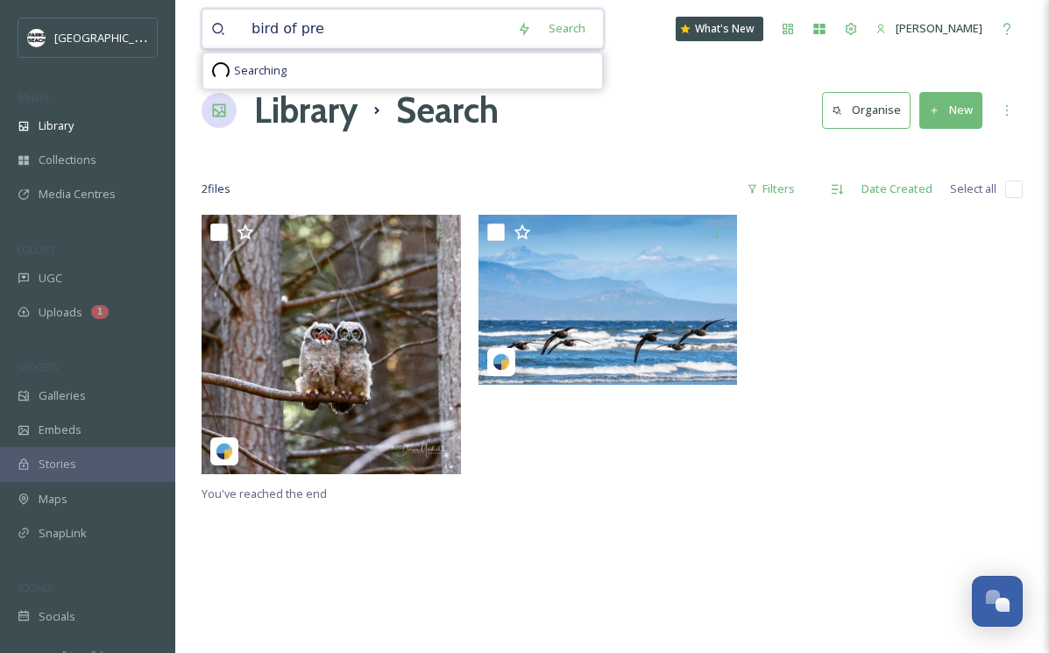
type input "bird of prey"
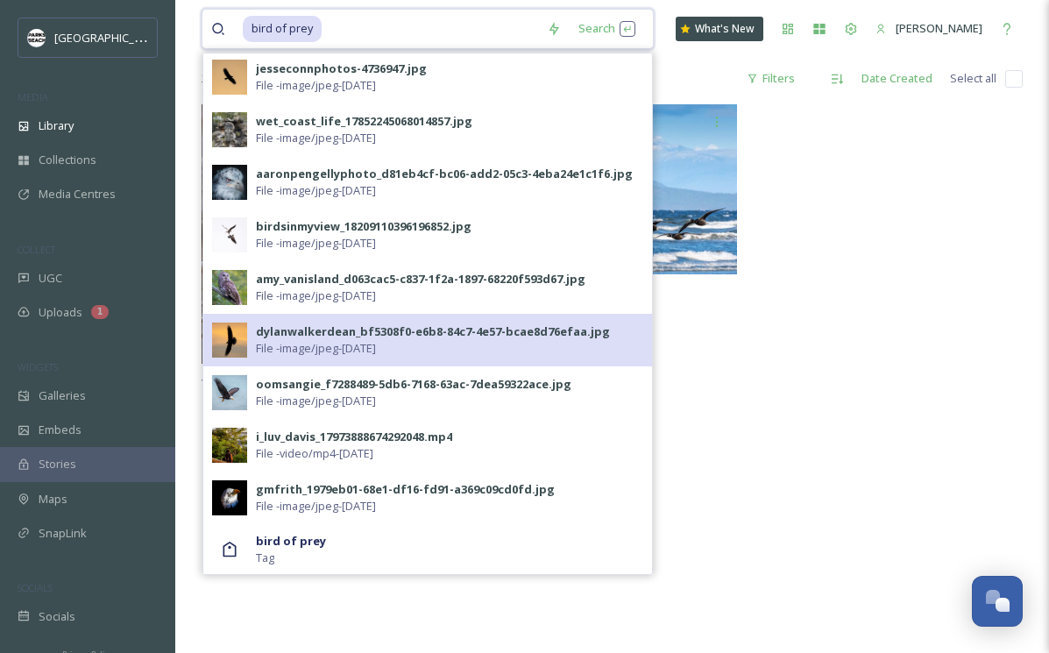
scroll to position [111, 0]
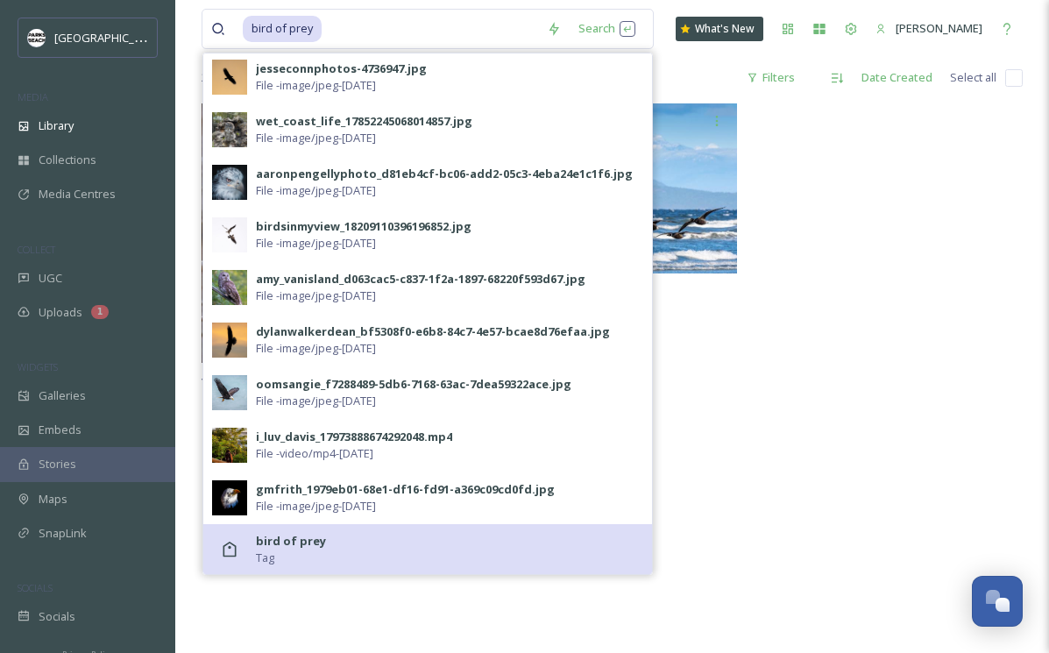
click at [294, 538] on strong "bird of prey" at bounding box center [291, 541] width 70 height 16
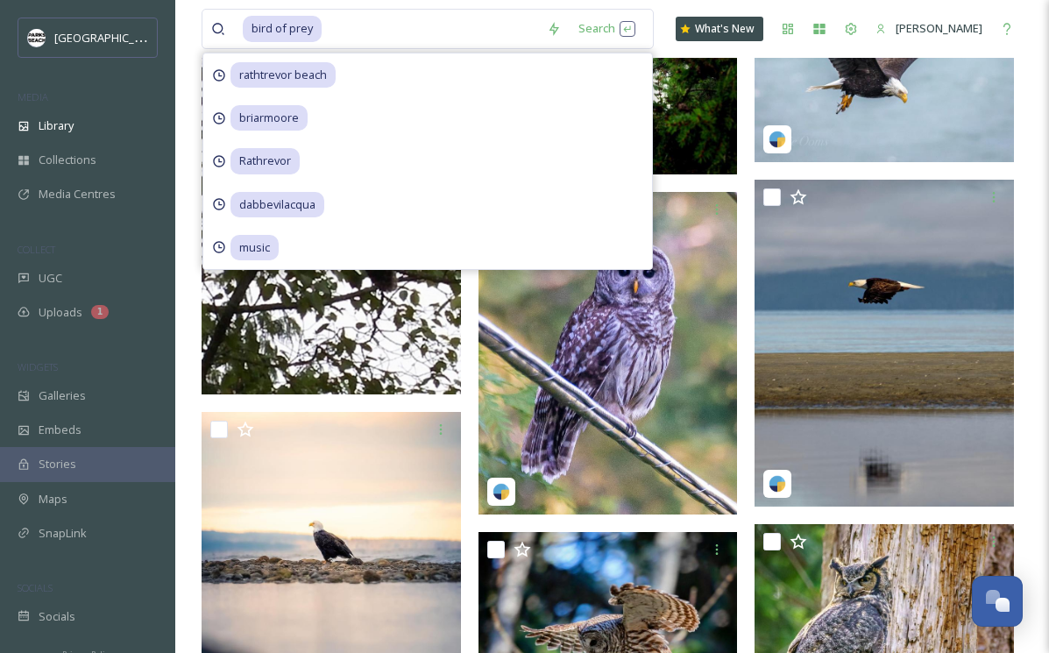
scroll to position [2434, 0]
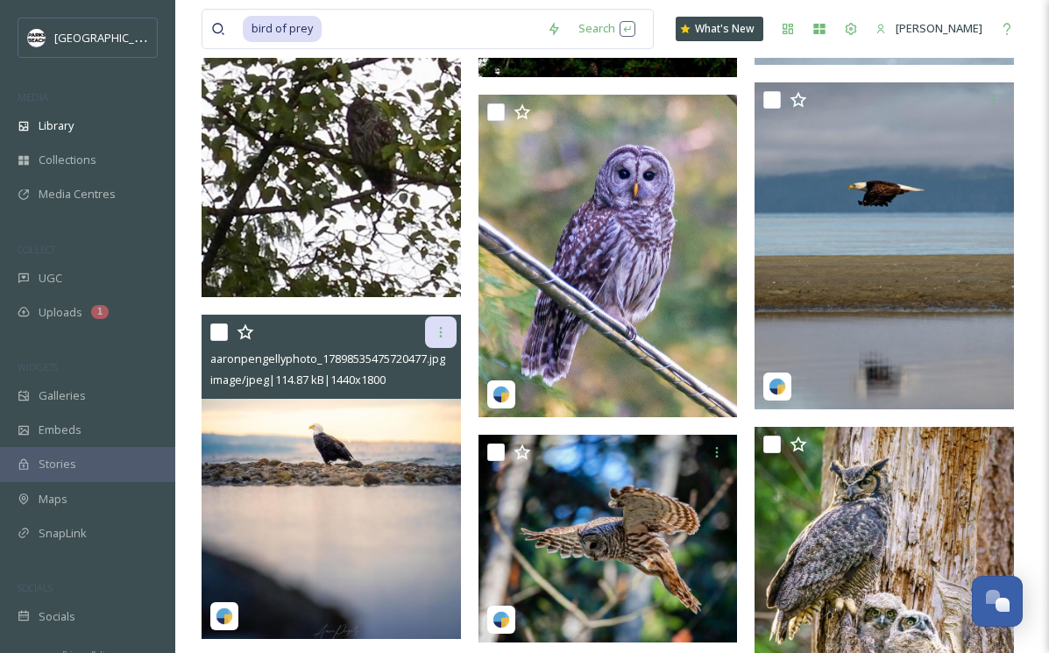
click at [443, 330] on icon at bounding box center [441, 332] width 14 height 14
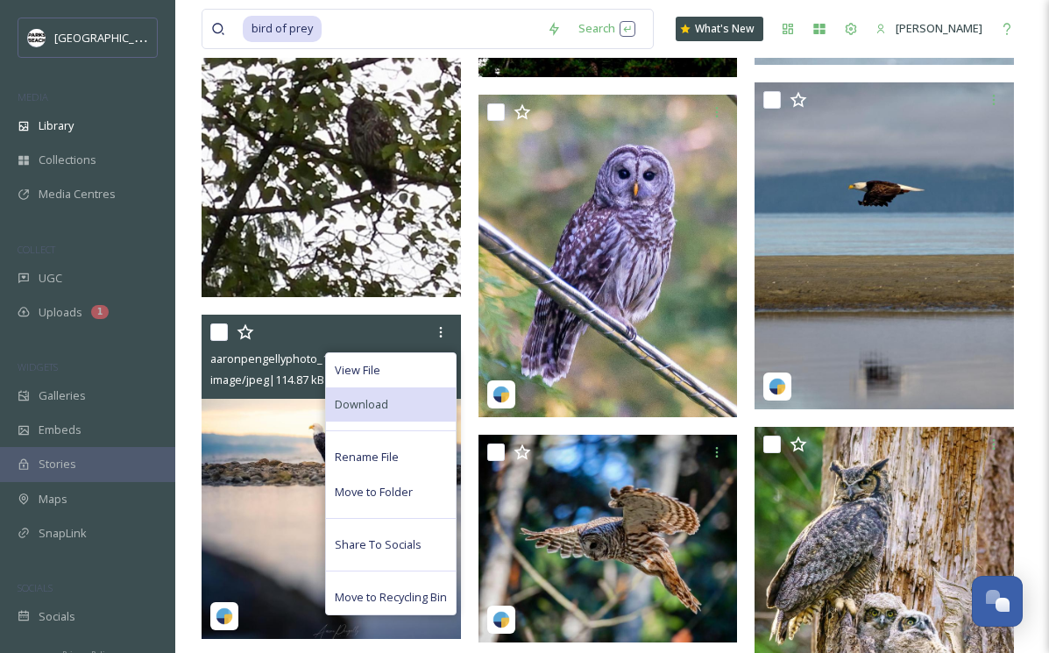
click at [390, 404] on div "Download" at bounding box center [391, 404] width 130 height 34
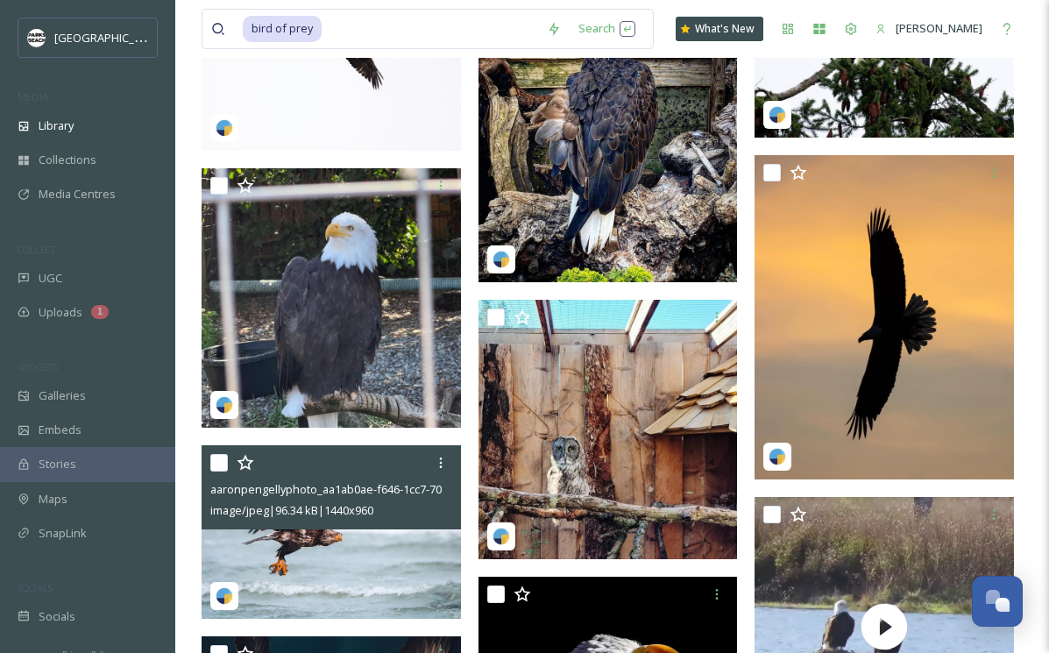
scroll to position [3707, 0]
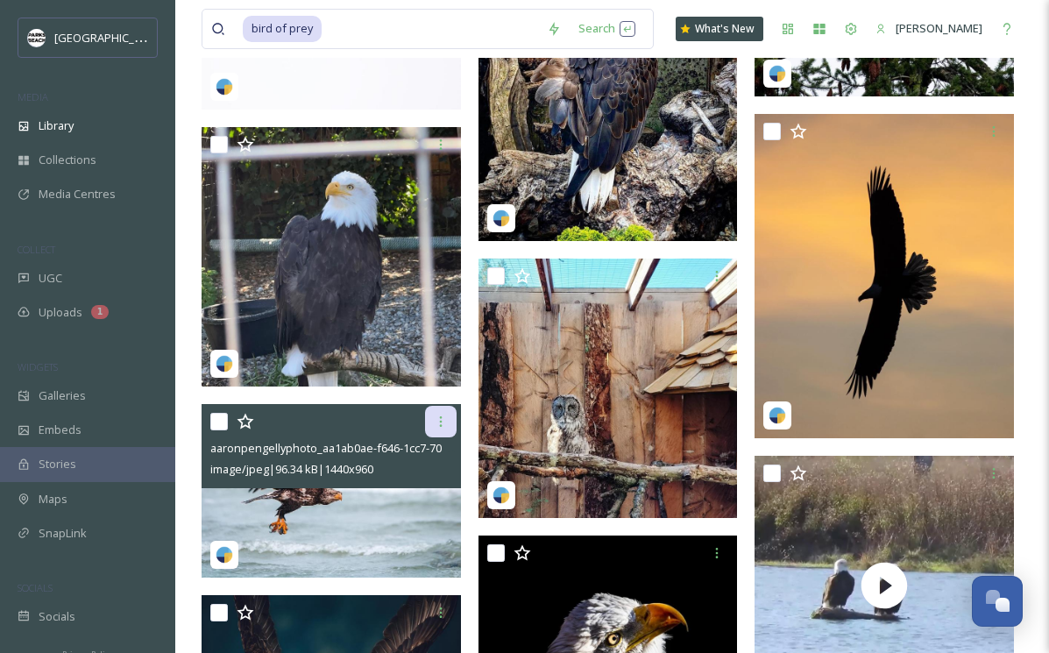
click at [443, 428] on icon at bounding box center [441, 421] width 14 height 14
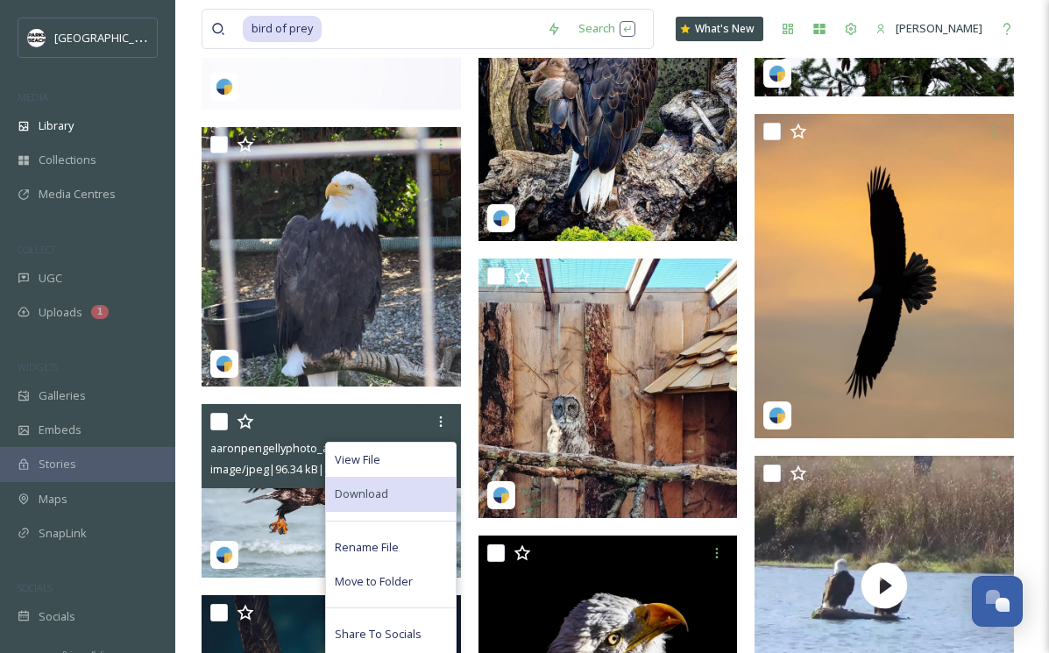
click at [397, 494] on div "Download" at bounding box center [391, 494] width 130 height 34
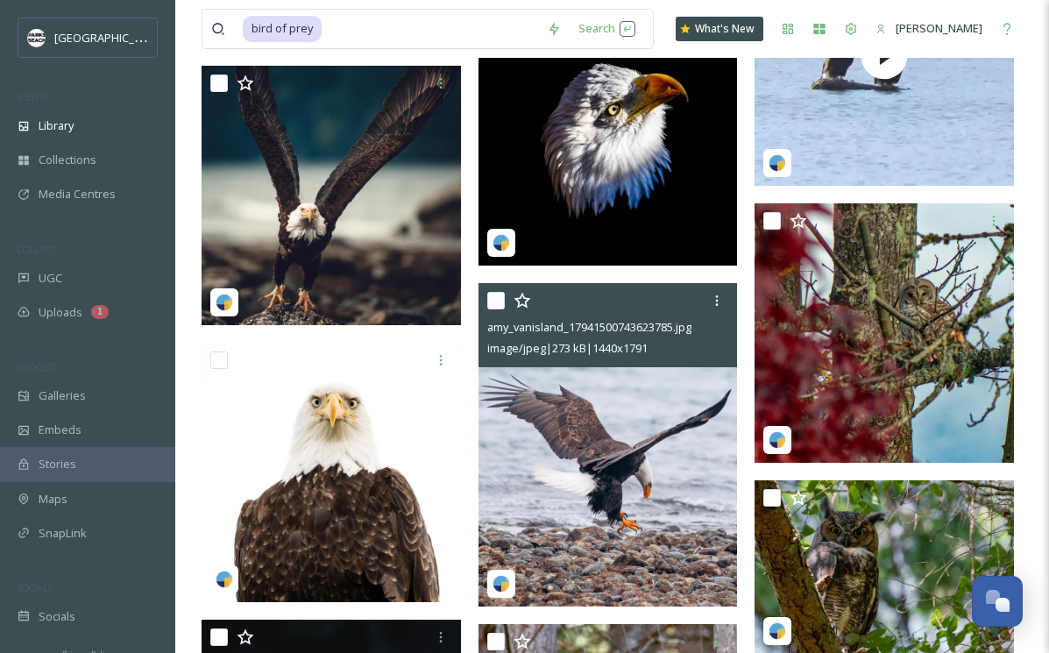
scroll to position [4312, 0]
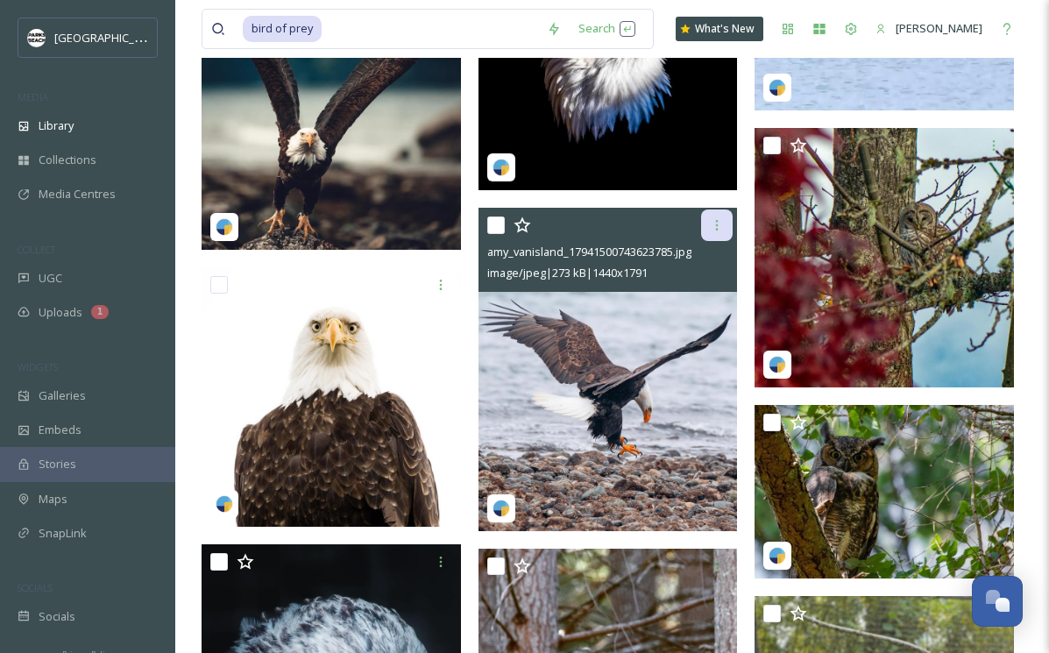
click at [719, 230] on icon at bounding box center [717, 225] width 14 height 14
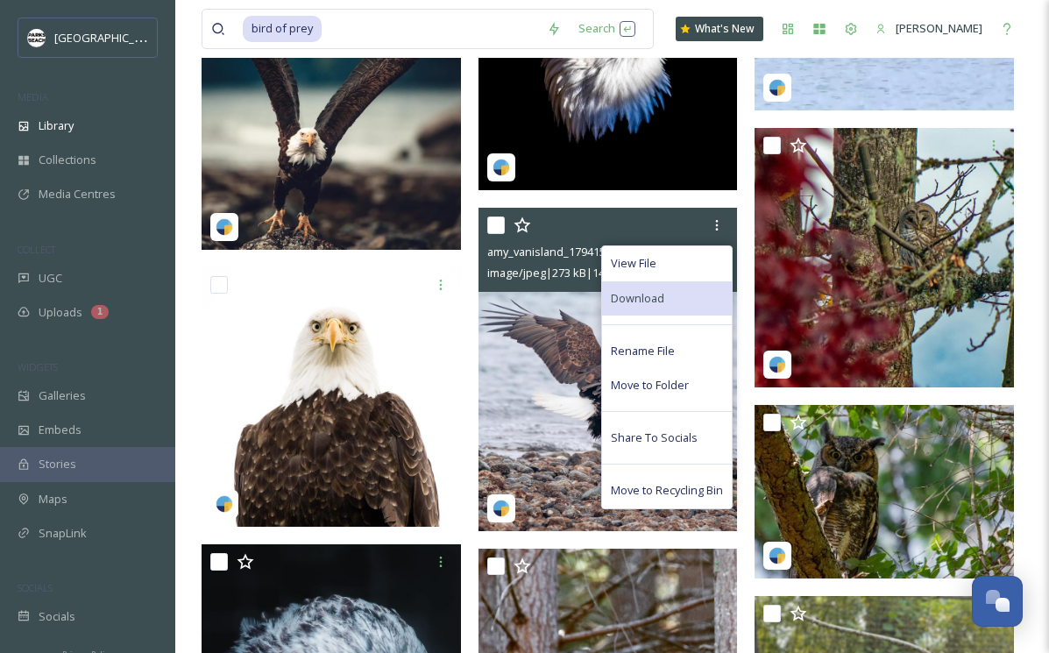
click at [660, 296] on span "Download" at bounding box center [637, 298] width 53 height 17
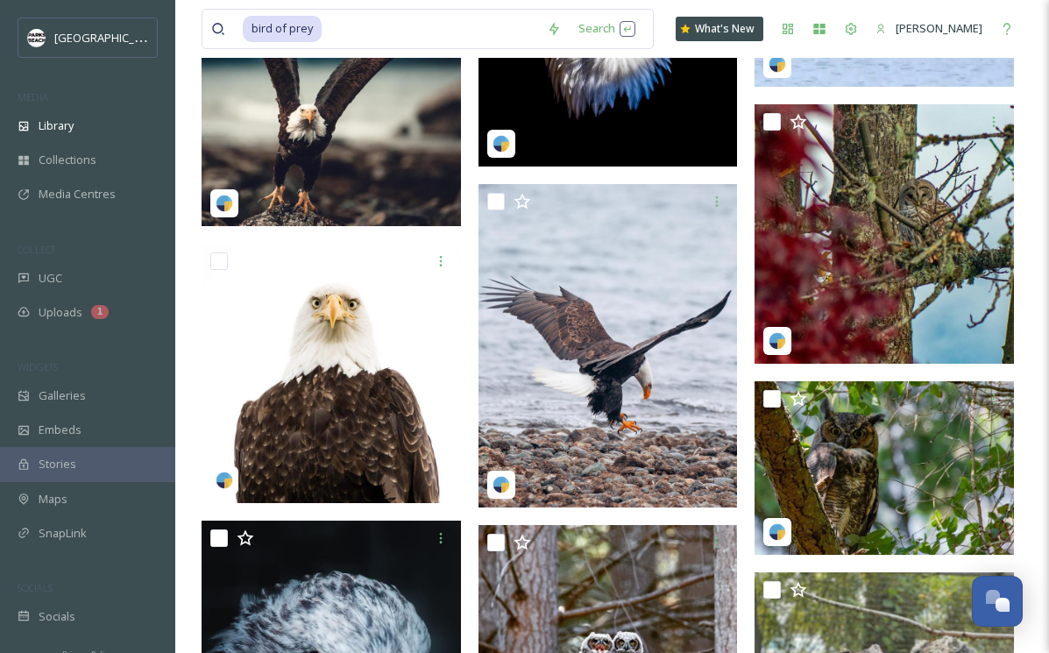
scroll to position [3916, 0]
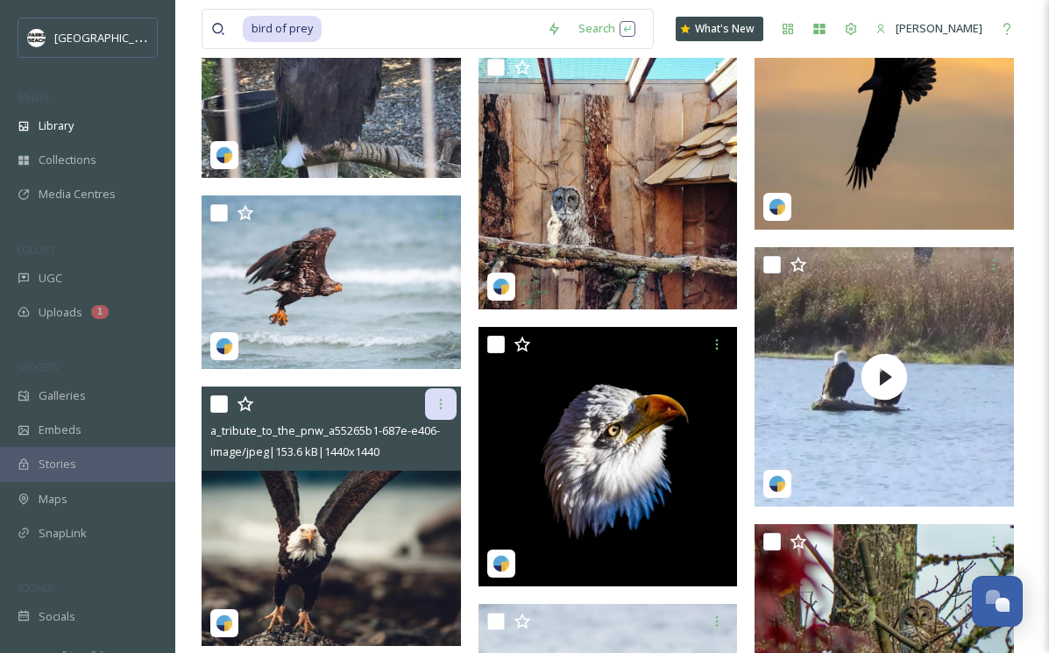
click at [440, 388] on div at bounding box center [441, 404] width 32 height 32
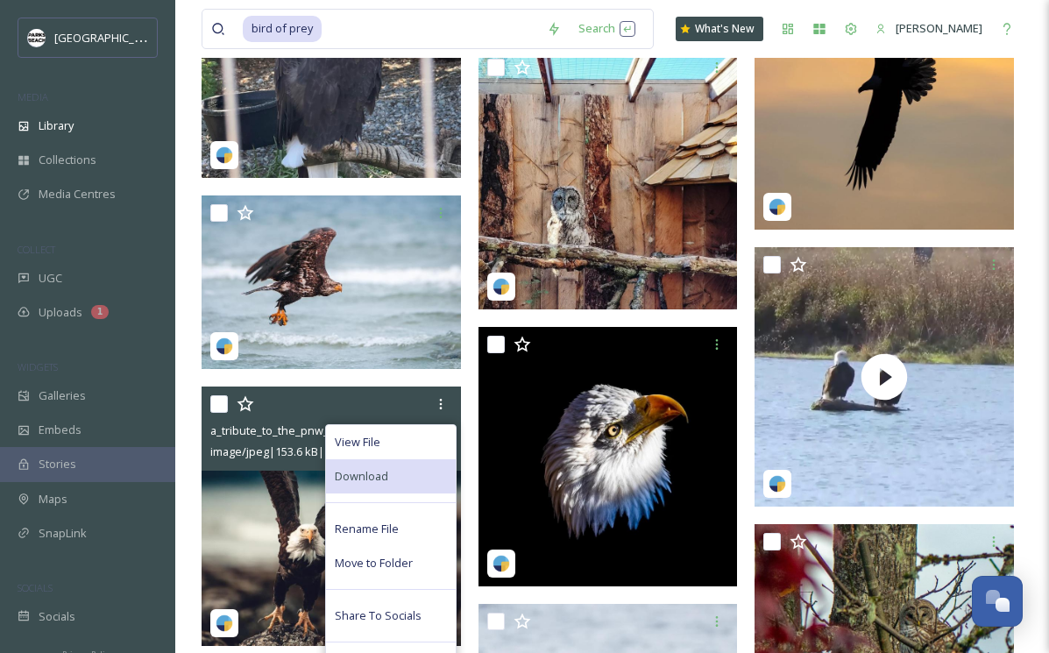
click at [401, 464] on div "Download" at bounding box center [391, 476] width 130 height 34
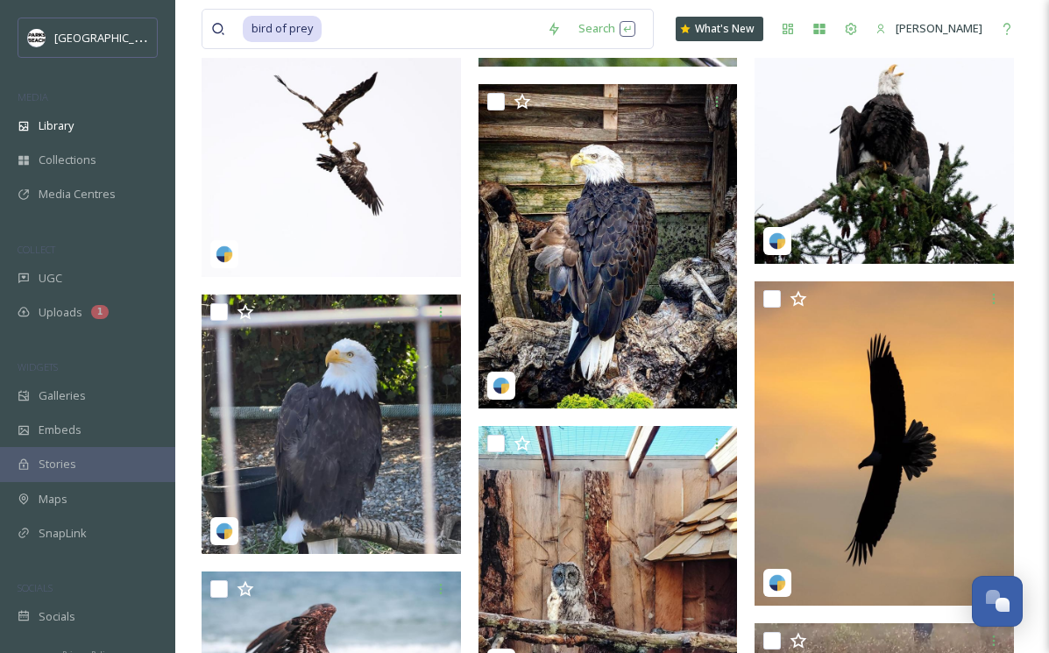
scroll to position [3051, 0]
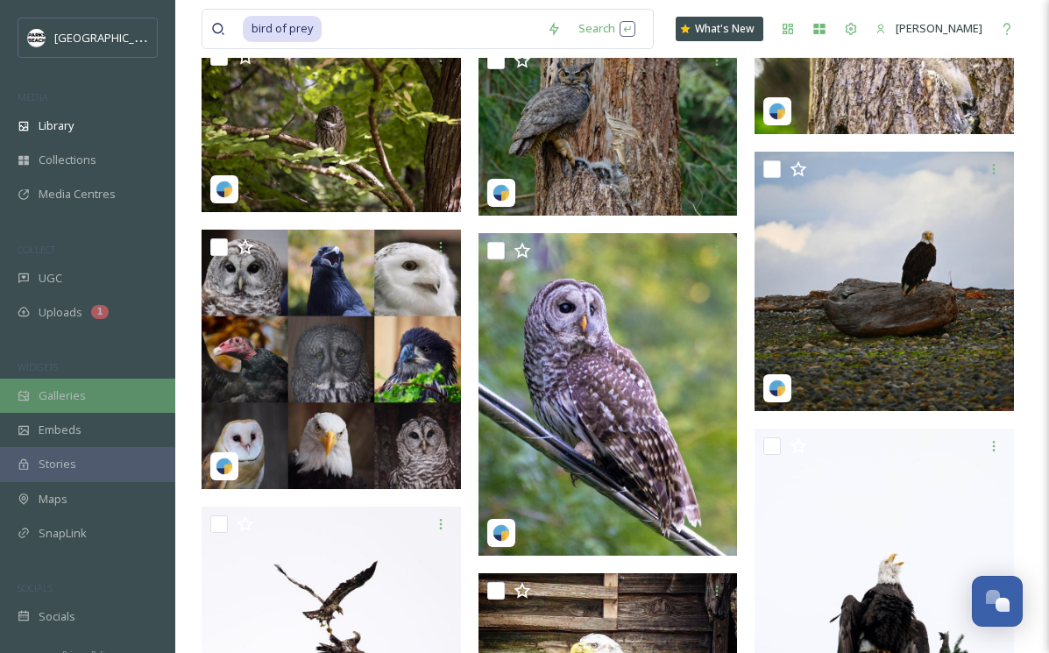
click at [64, 381] on div "Galleries" at bounding box center [87, 396] width 175 height 34
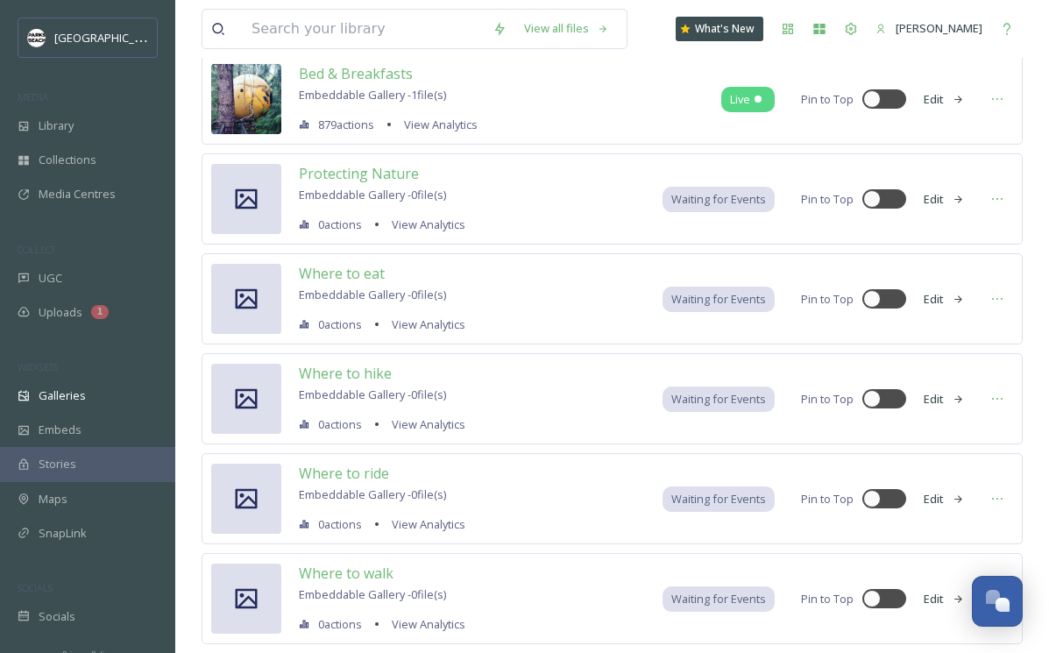
scroll to position [3286, 0]
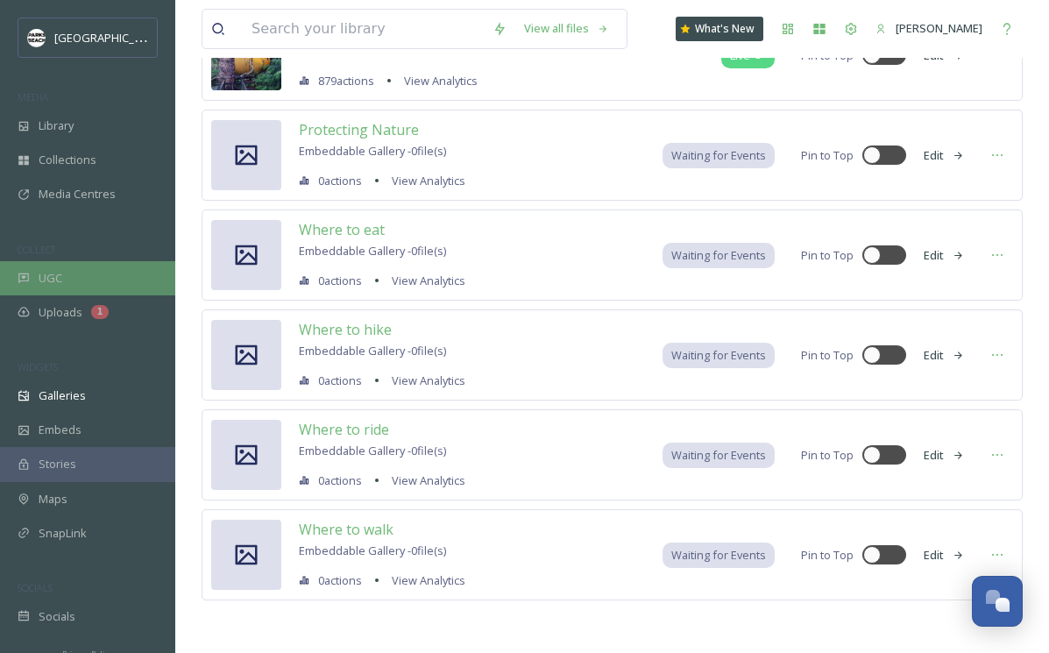
click at [48, 273] on span "UGC" at bounding box center [51, 278] width 24 height 17
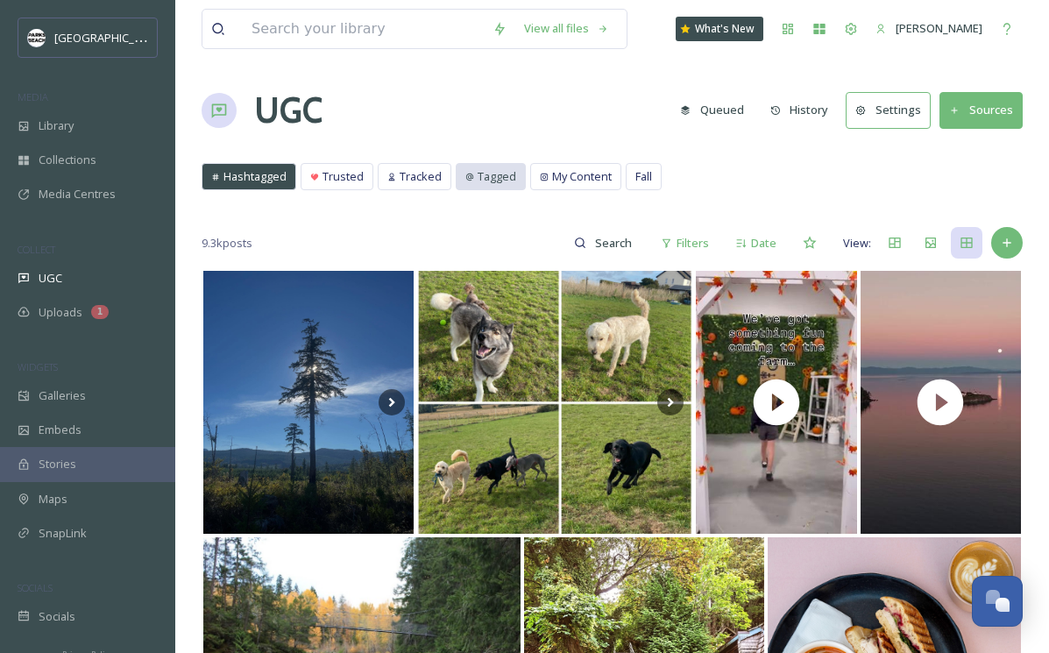
click at [483, 180] on span "Tagged" at bounding box center [497, 176] width 39 height 17
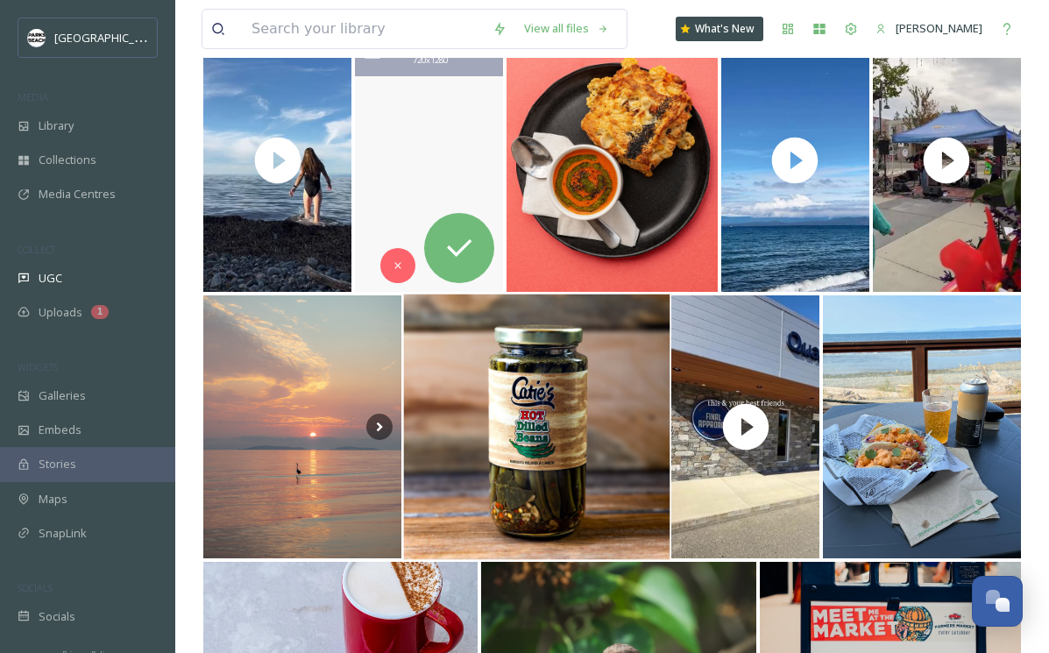
scroll to position [50, 0]
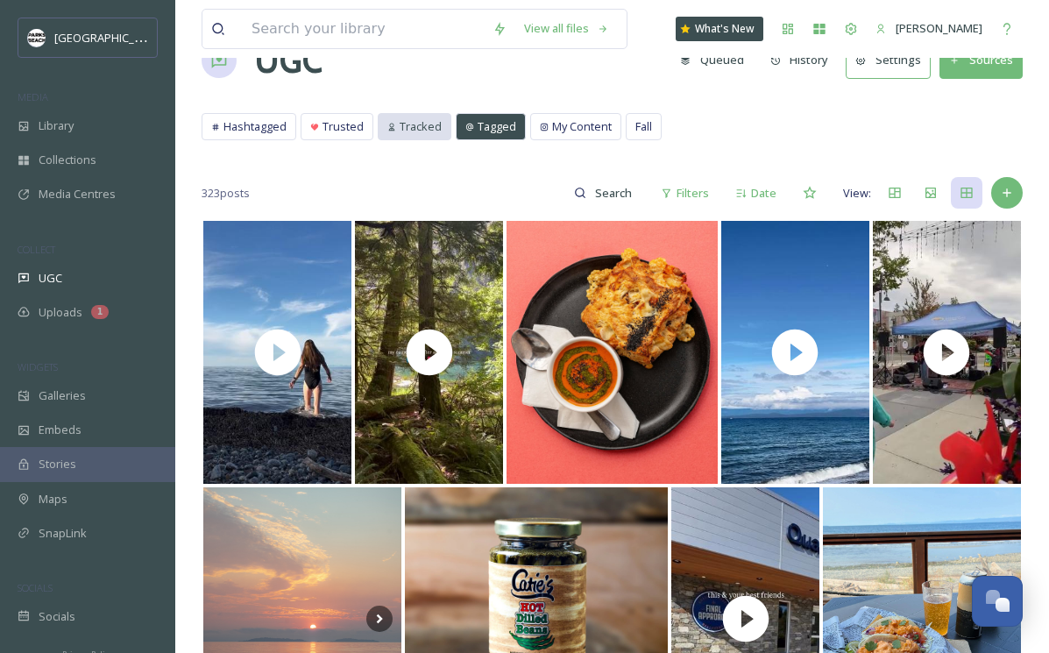
click at [420, 127] on span "Tracked" at bounding box center [421, 126] width 42 height 17
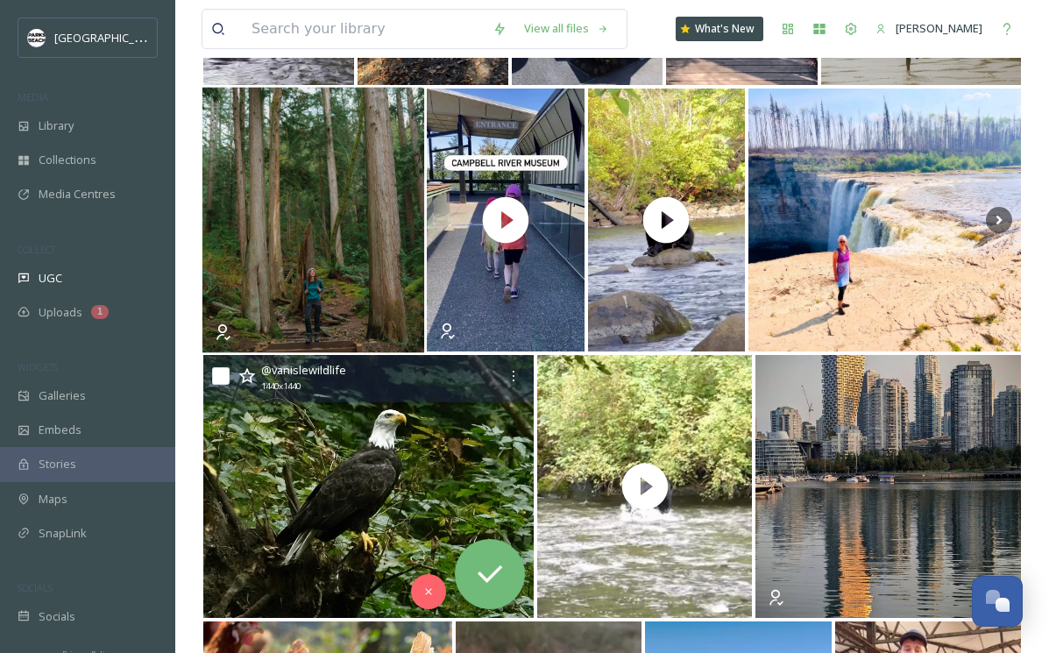
scroll to position [6942, 0]
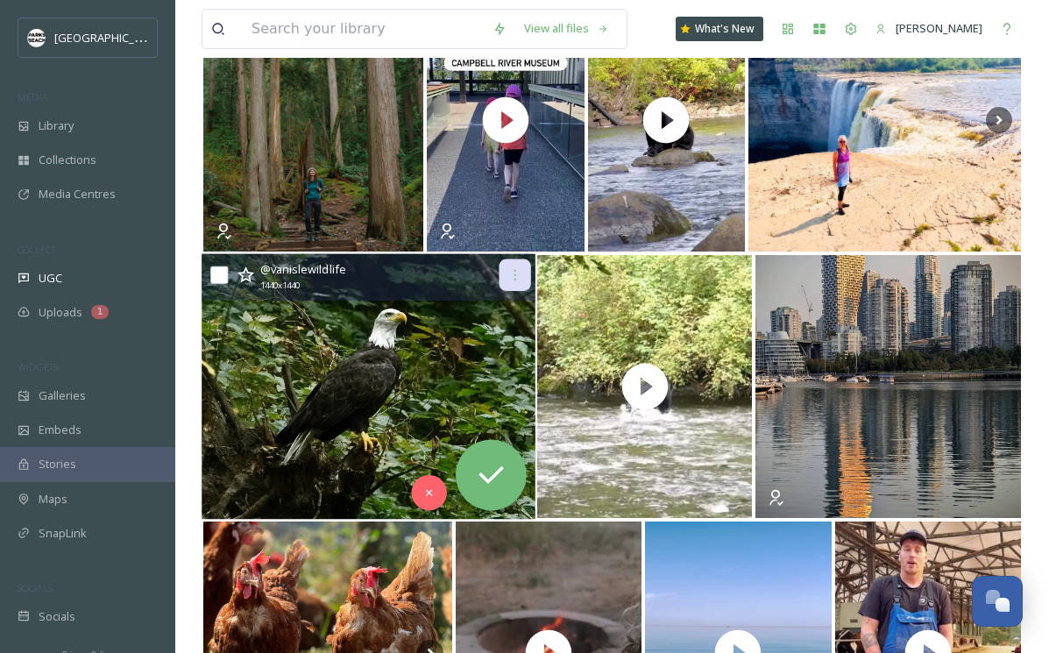
click at [521, 265] on div at bounding box center [515, 275] width 32 height 32
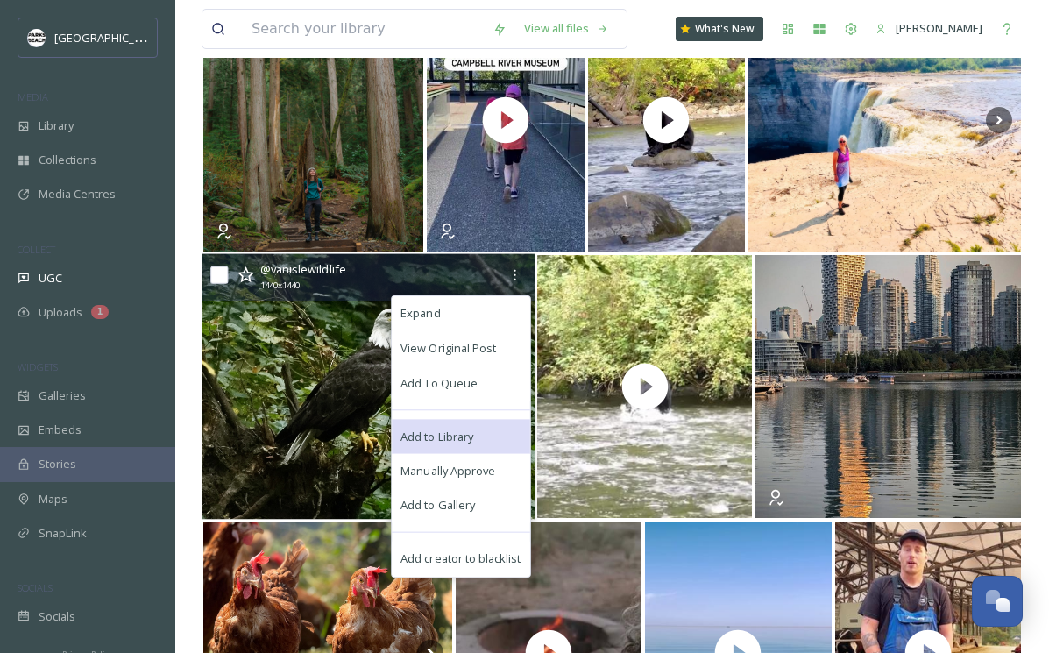
click at [473, 437] on span "Add to Library" at bounding box center [436, 436] width 73 height 17
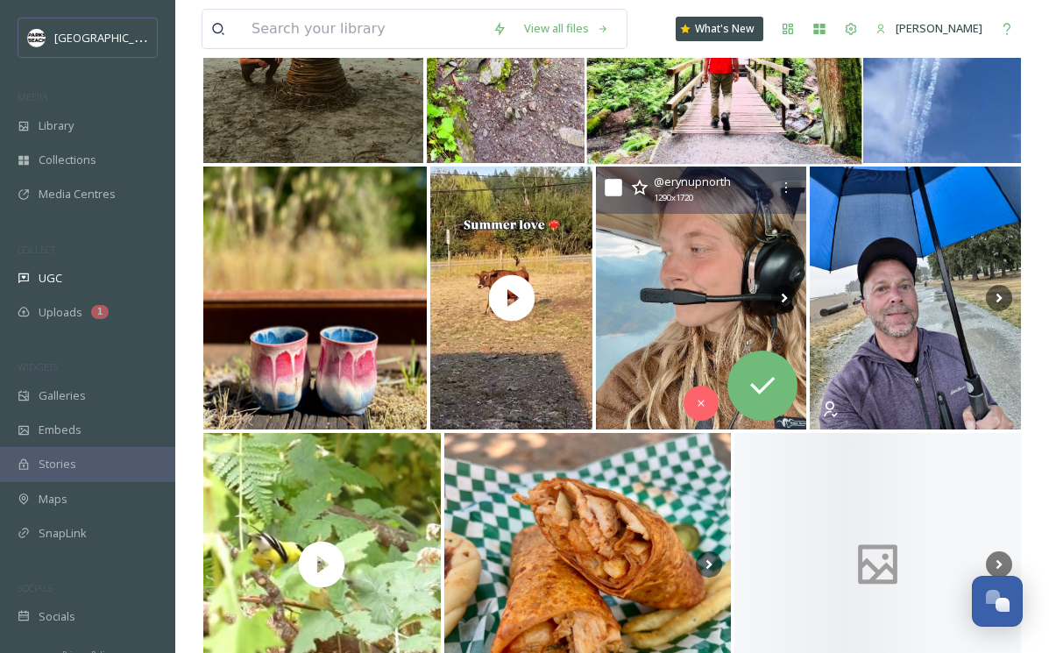
scroll to position [15069, 0]
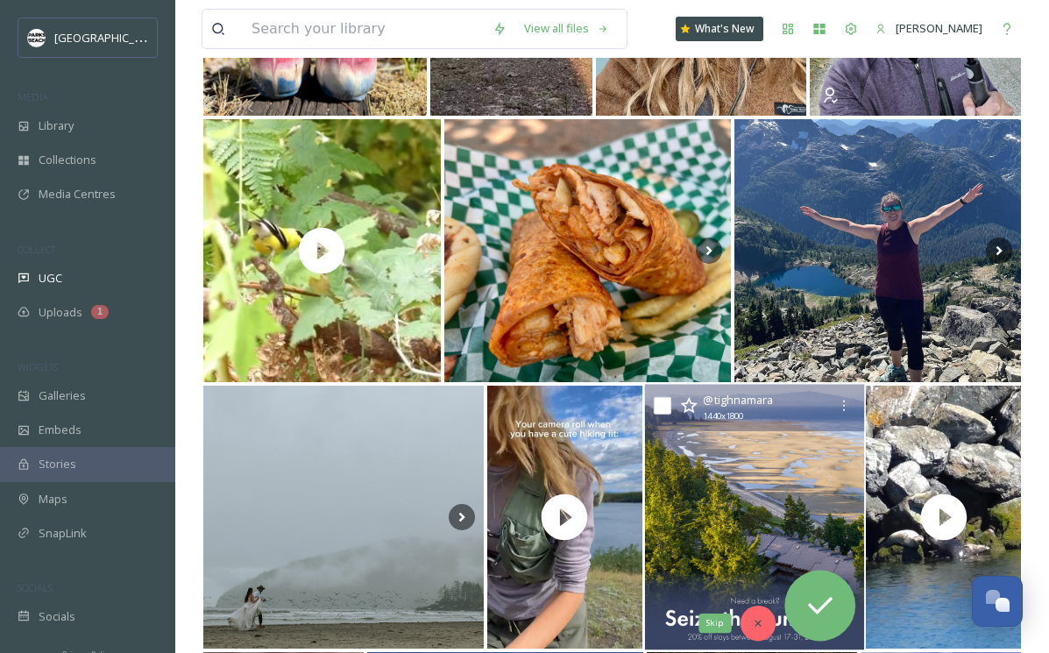
click at [763, 620] on div "Skip" at bounding box center [757, 622] width 35 height 35
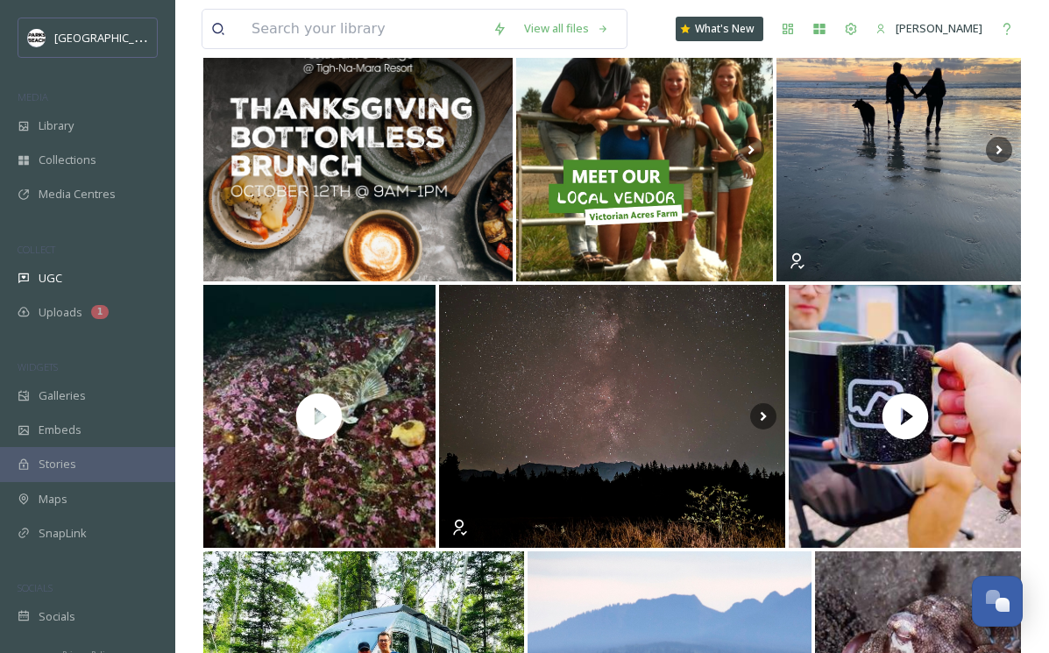
scroll to position [0, 0]
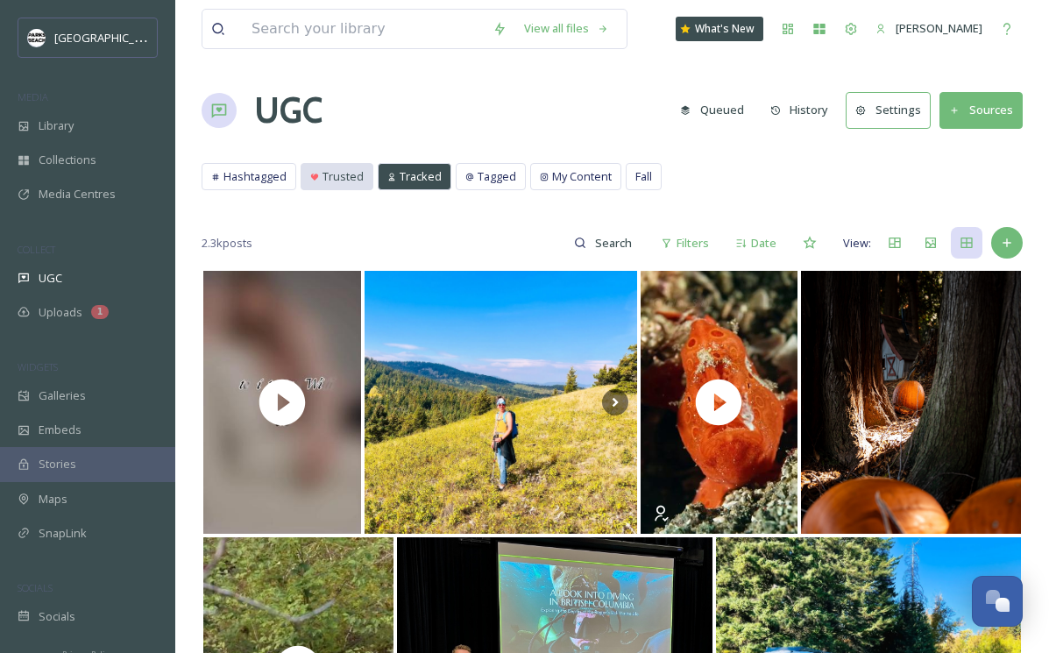
click at [336, 166] on div "Trusted" at bounding box center [336, 176] width 71 height 25
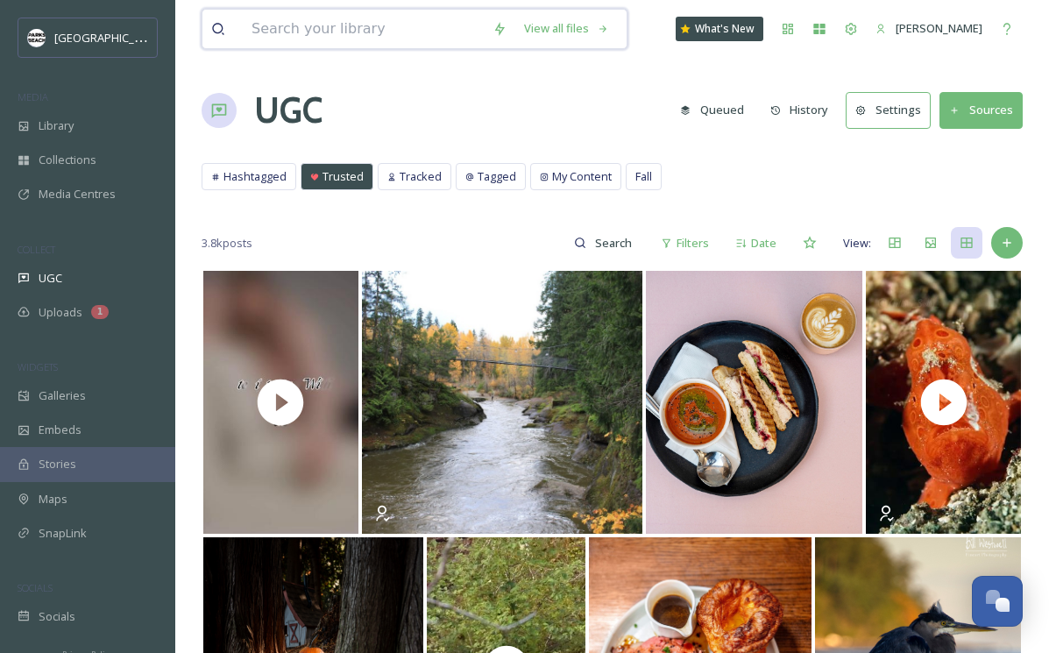
click at [351, 30] on input at bounding box center [363, 29] width 241 height 39
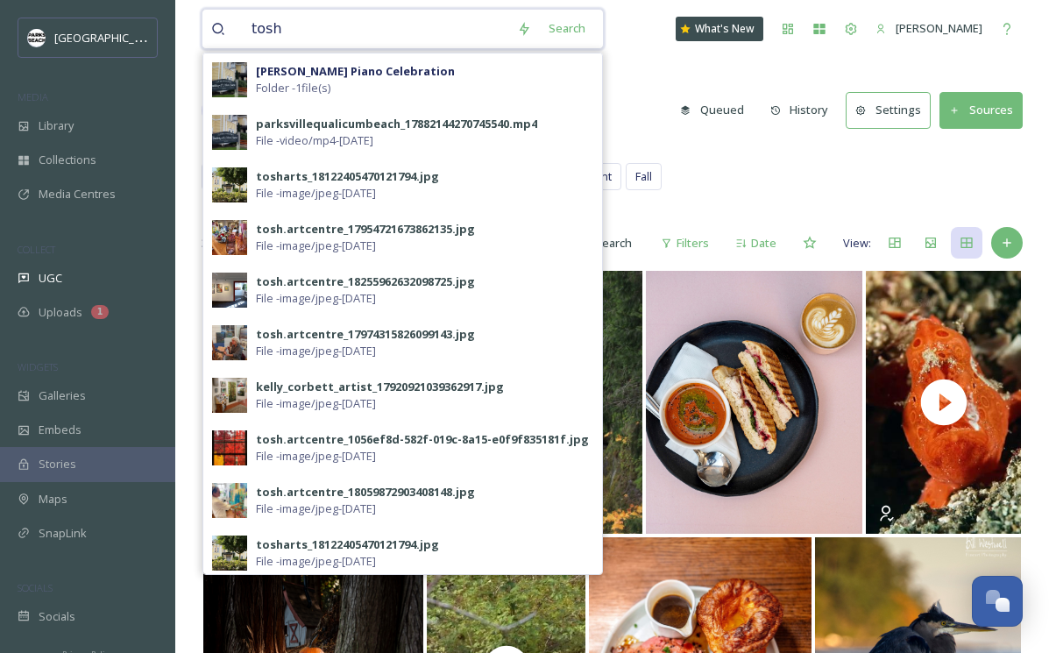
type input "tosh"
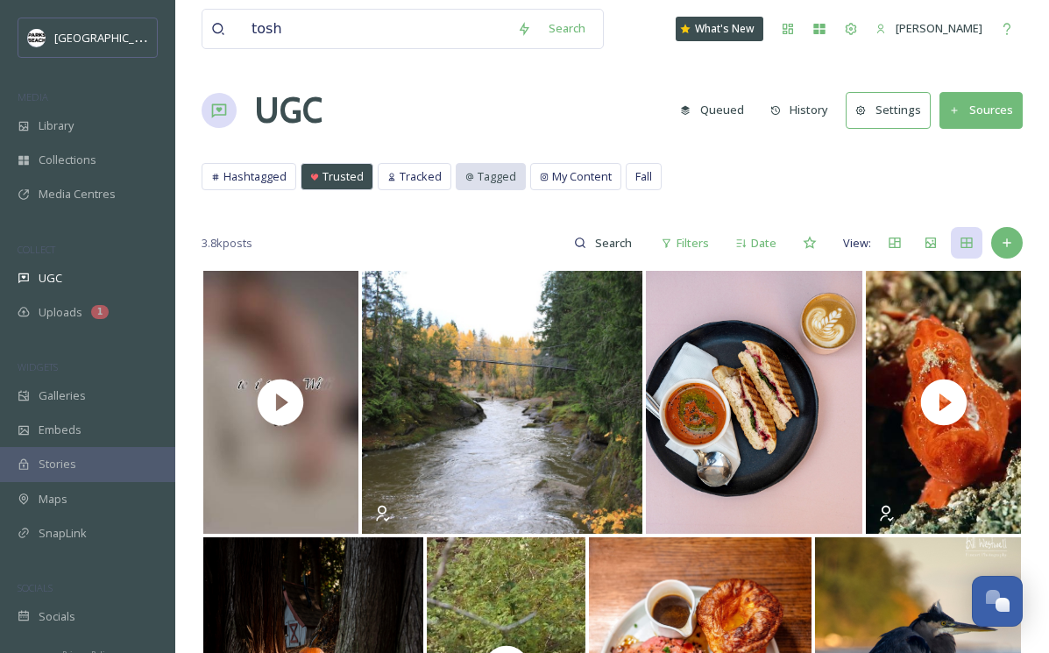
click at [485, 176] on span "Tagged" at bounding box center [497, 176] width 39 height 17
